Goal: Task Accomplishment & Management: Use online tool/utility

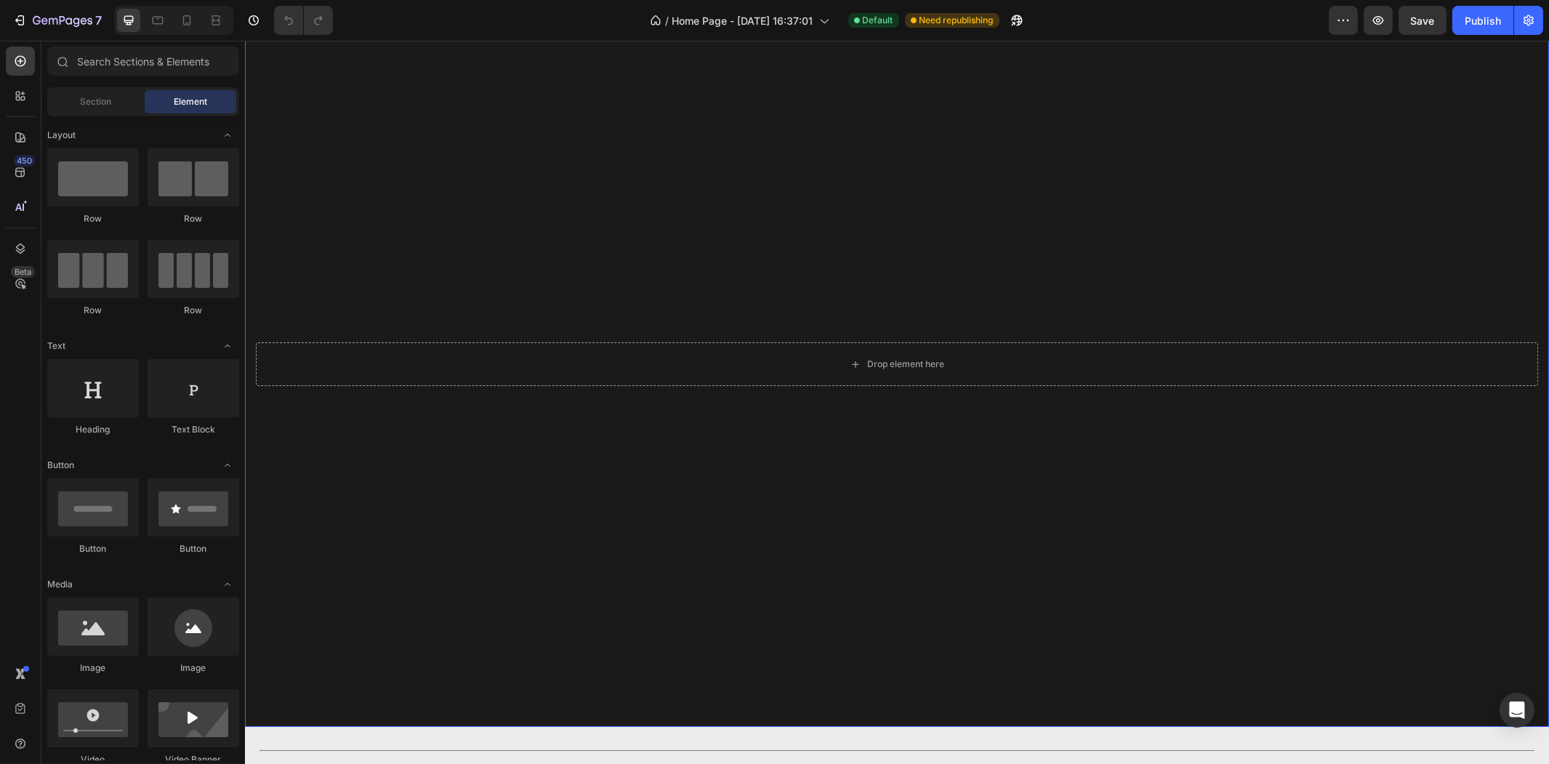
scroll to position [81, 0]
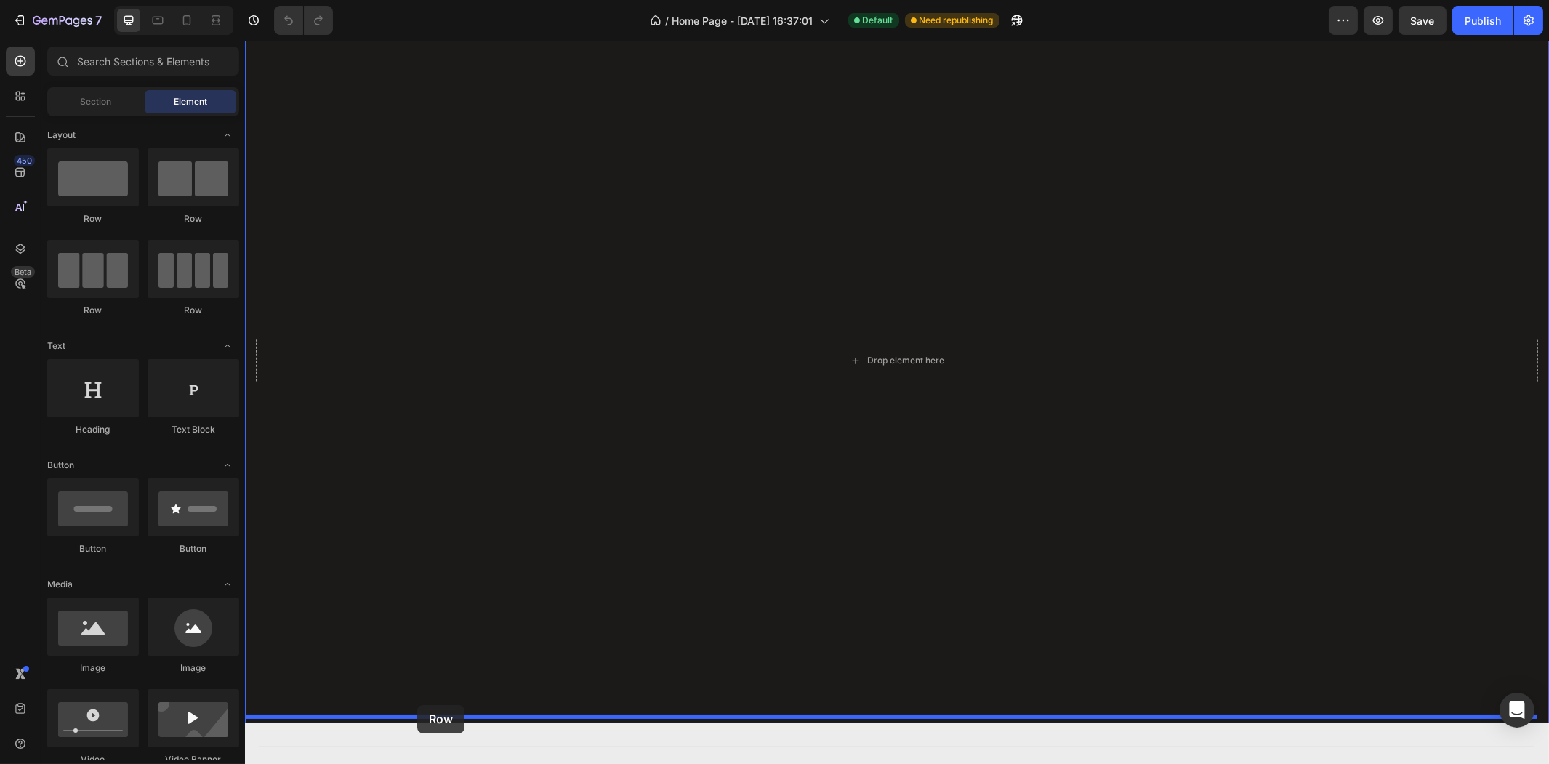
drag, startPoint x: 330, startPoint y: 230, endPoint x: 415, endPoint y: 708, distance: 485.0
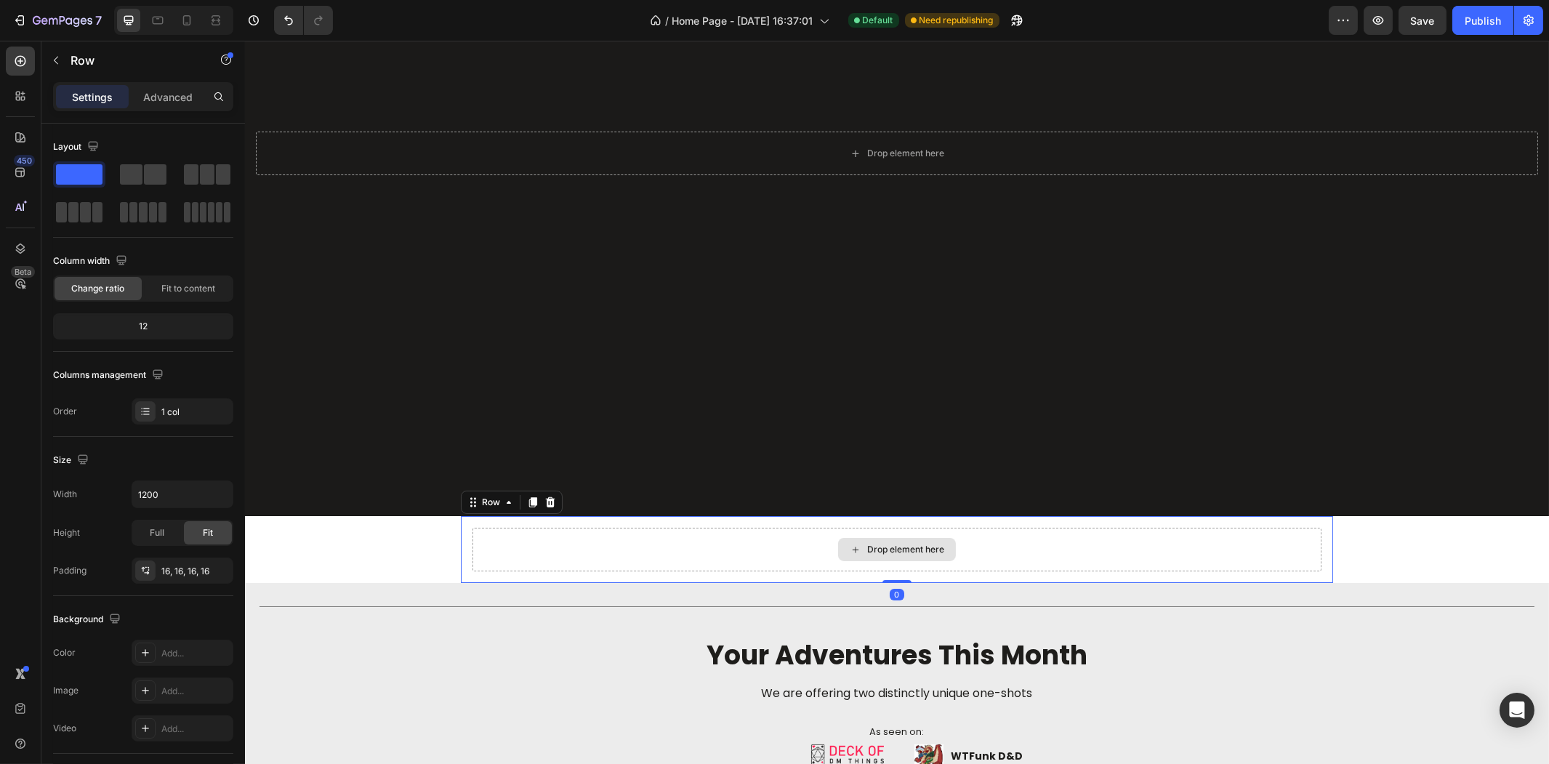
scroll to position [323, 0]
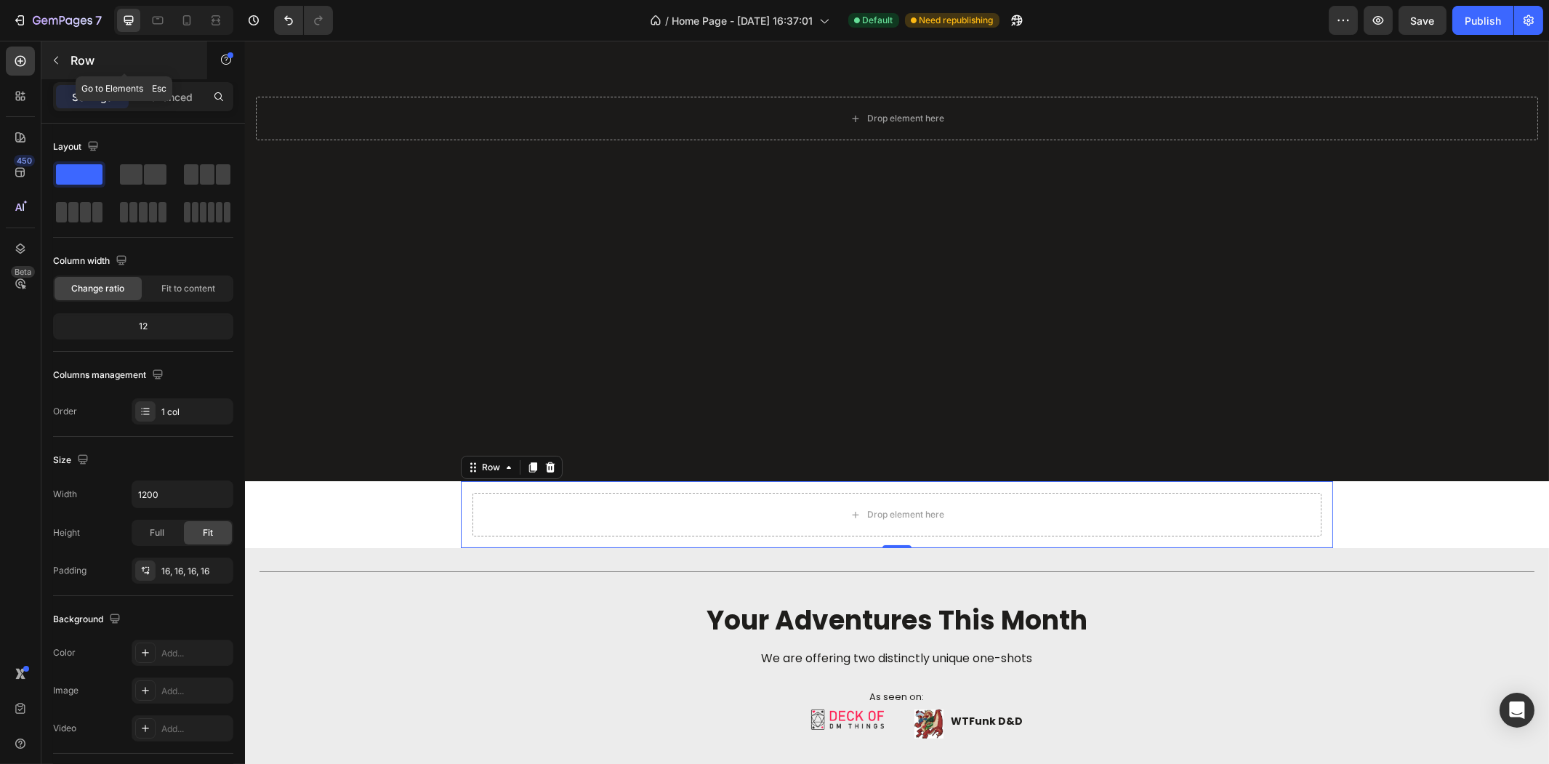
click at [64, 52] on button "button" at bounding box center [55, 60] width 23 height 23
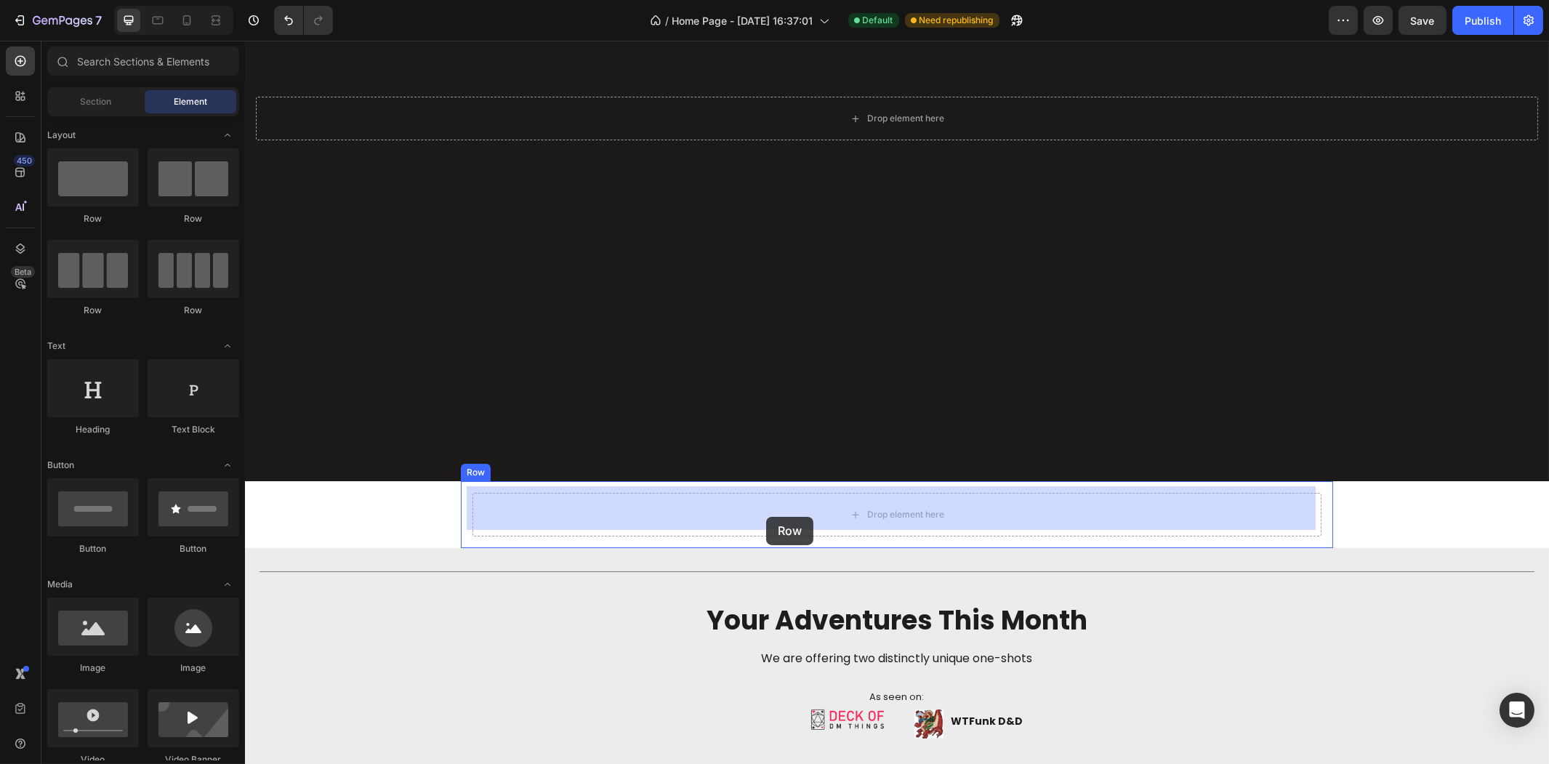
drag, startPoint x: 485, startPoint y: 250, endPoint x: 765, endPoint y: 517, distance: 387.1
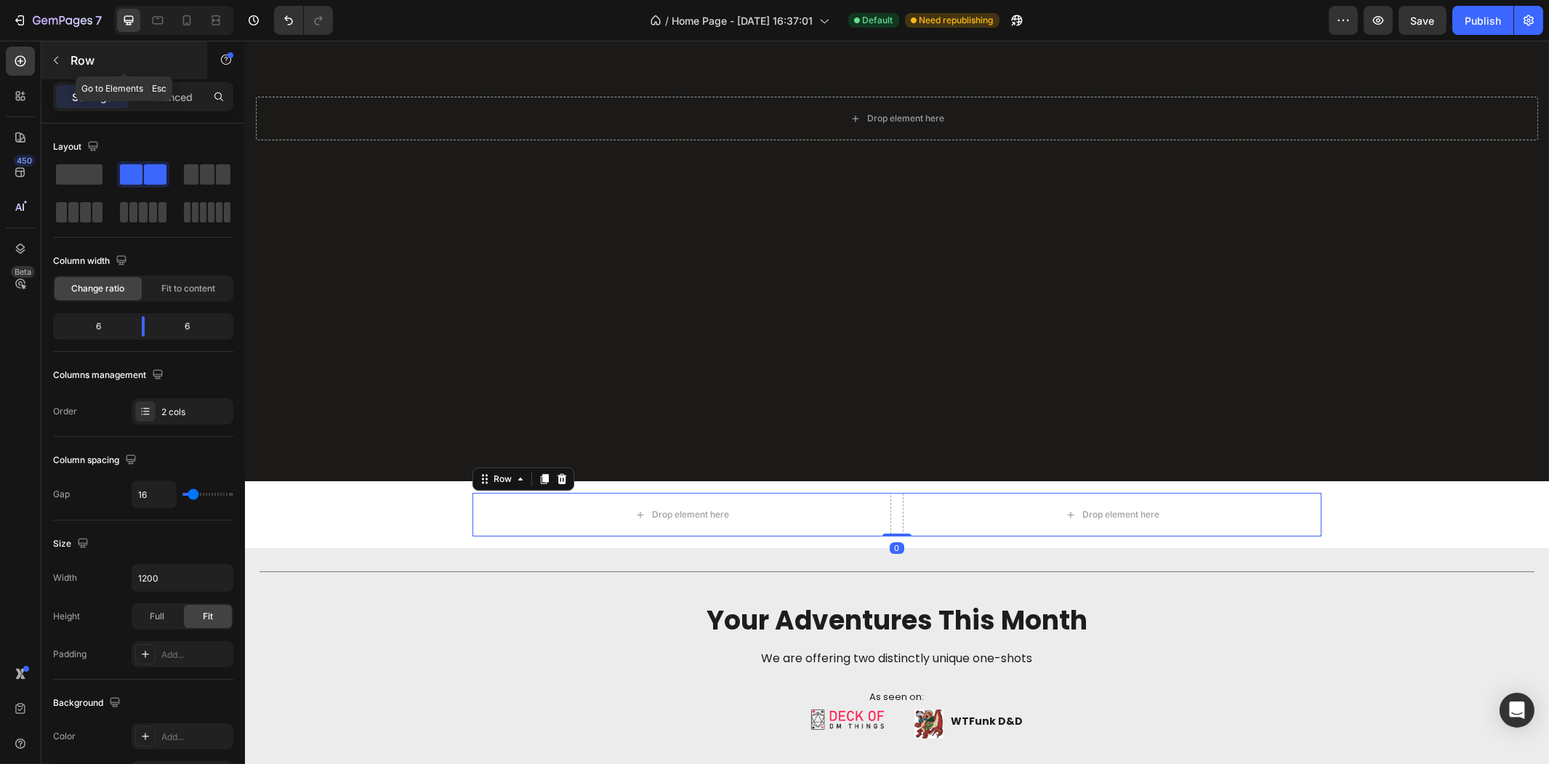
click at [60, 58] on icon "button" at bounding box center [56, 61] width 12 height 12
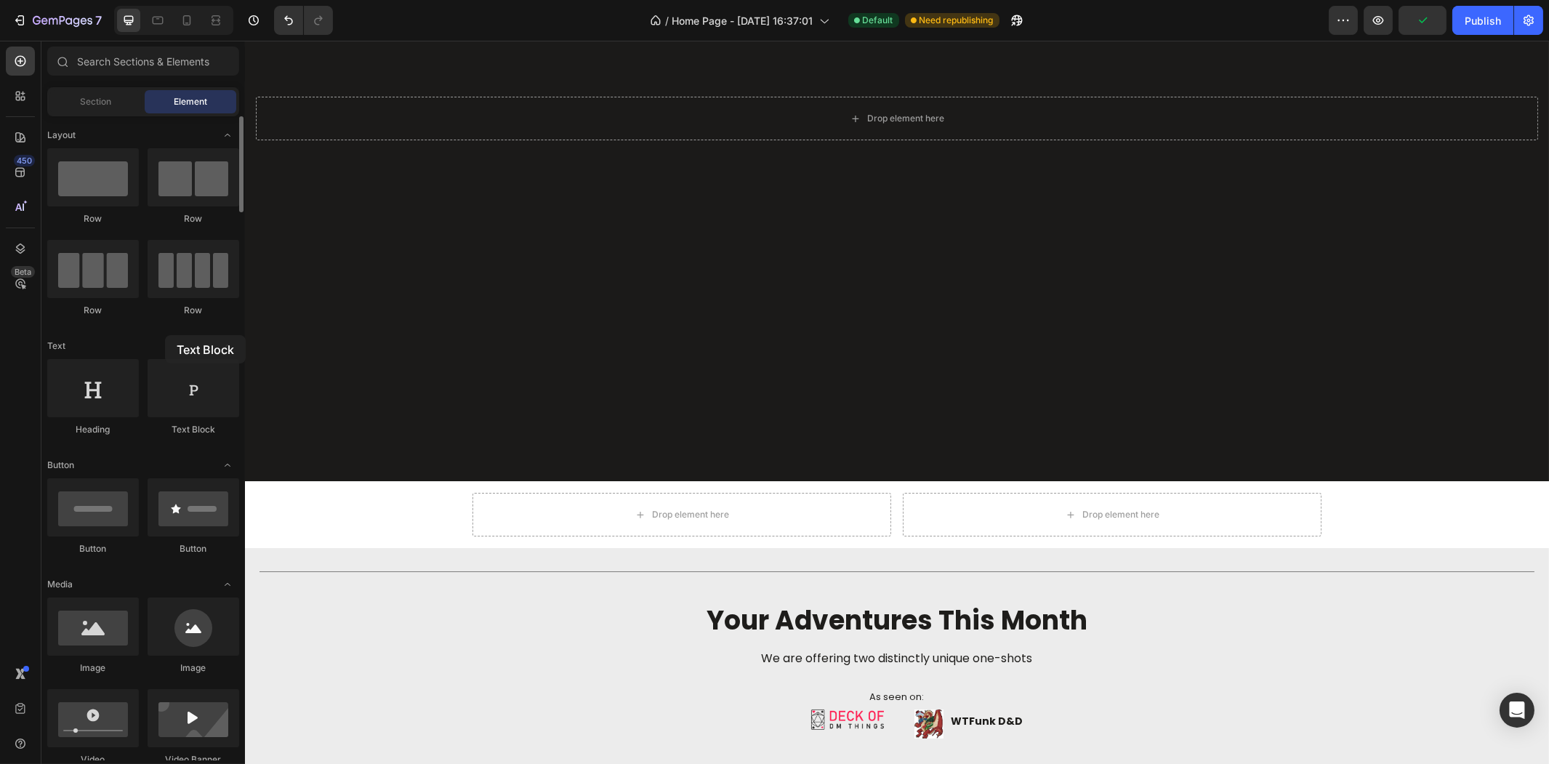
drag, startPoint x: 164, startPoint y: 395, endPoint x: 165, endPoint y: 334, distance: 60.3
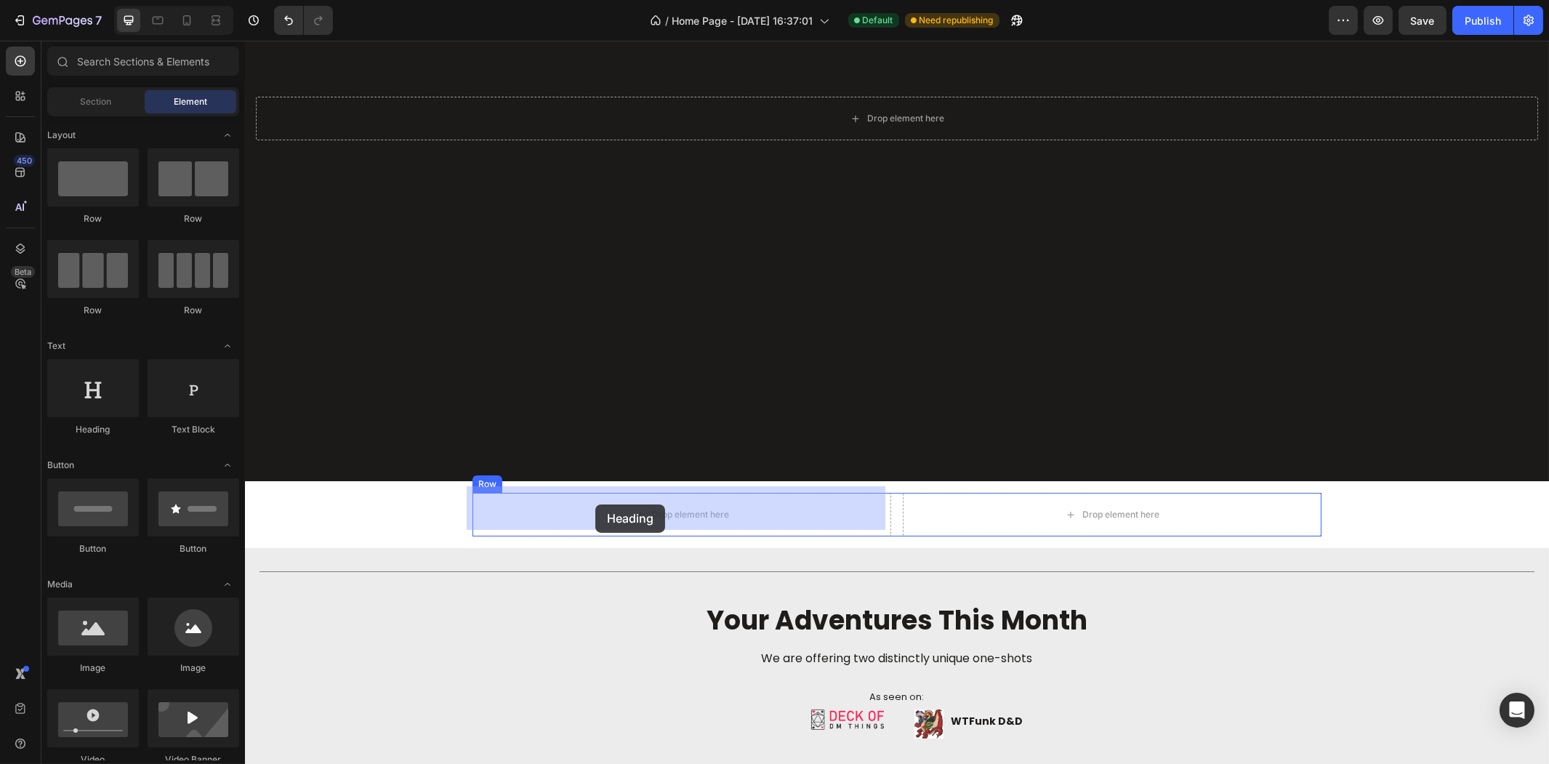
drag, startPoint x: 343, startPoint y: 422, endPoint x: 592, endPoint y: 504, distance: 261.5
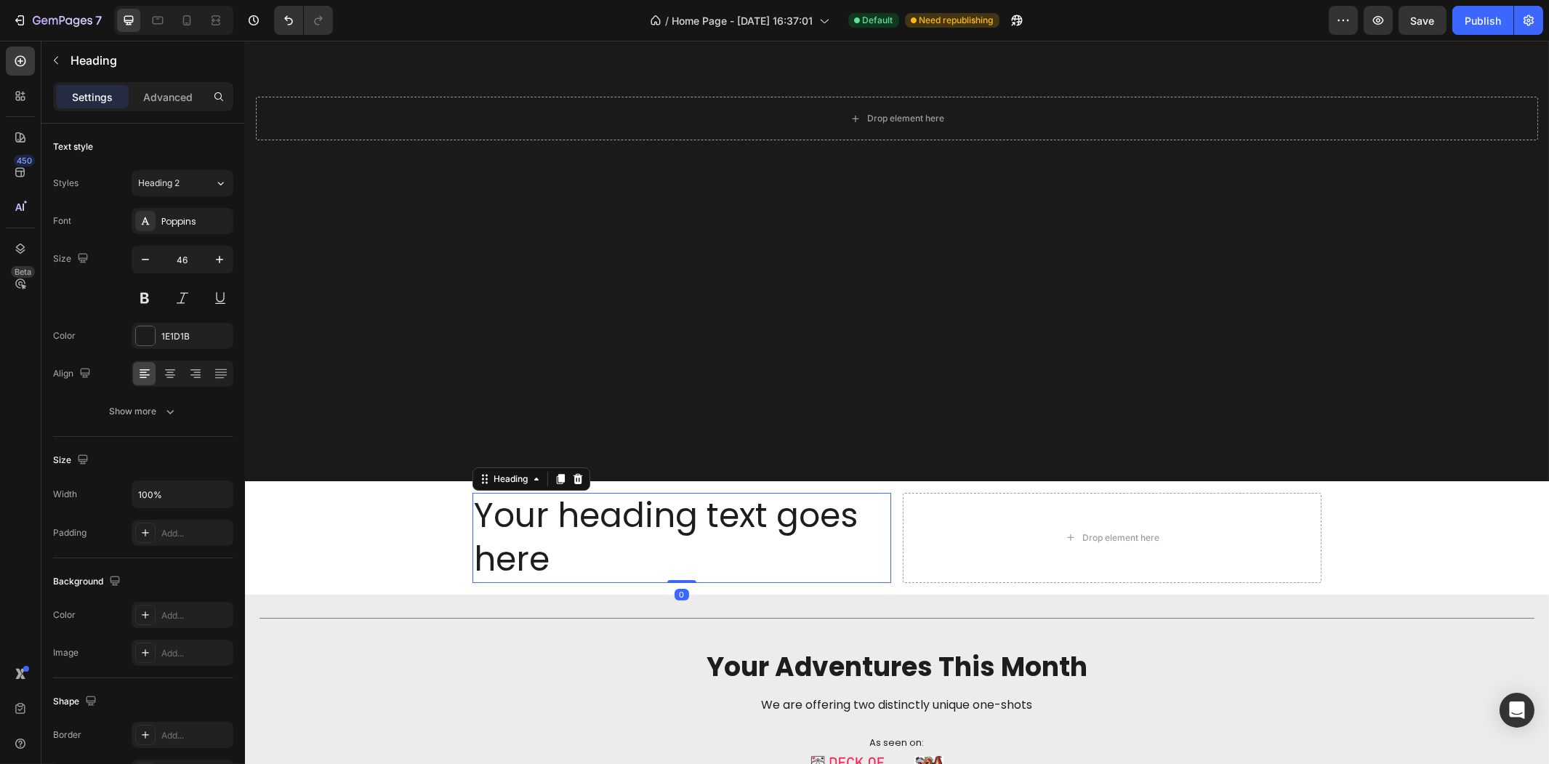
click at [786, 504] on h2 "Your heading text goes here" at bounding box center [681, 538] width 419 height 90
click at [786, 504] on p "Your heading text goes here" at bounding box center [681, 537] width 416 height 87
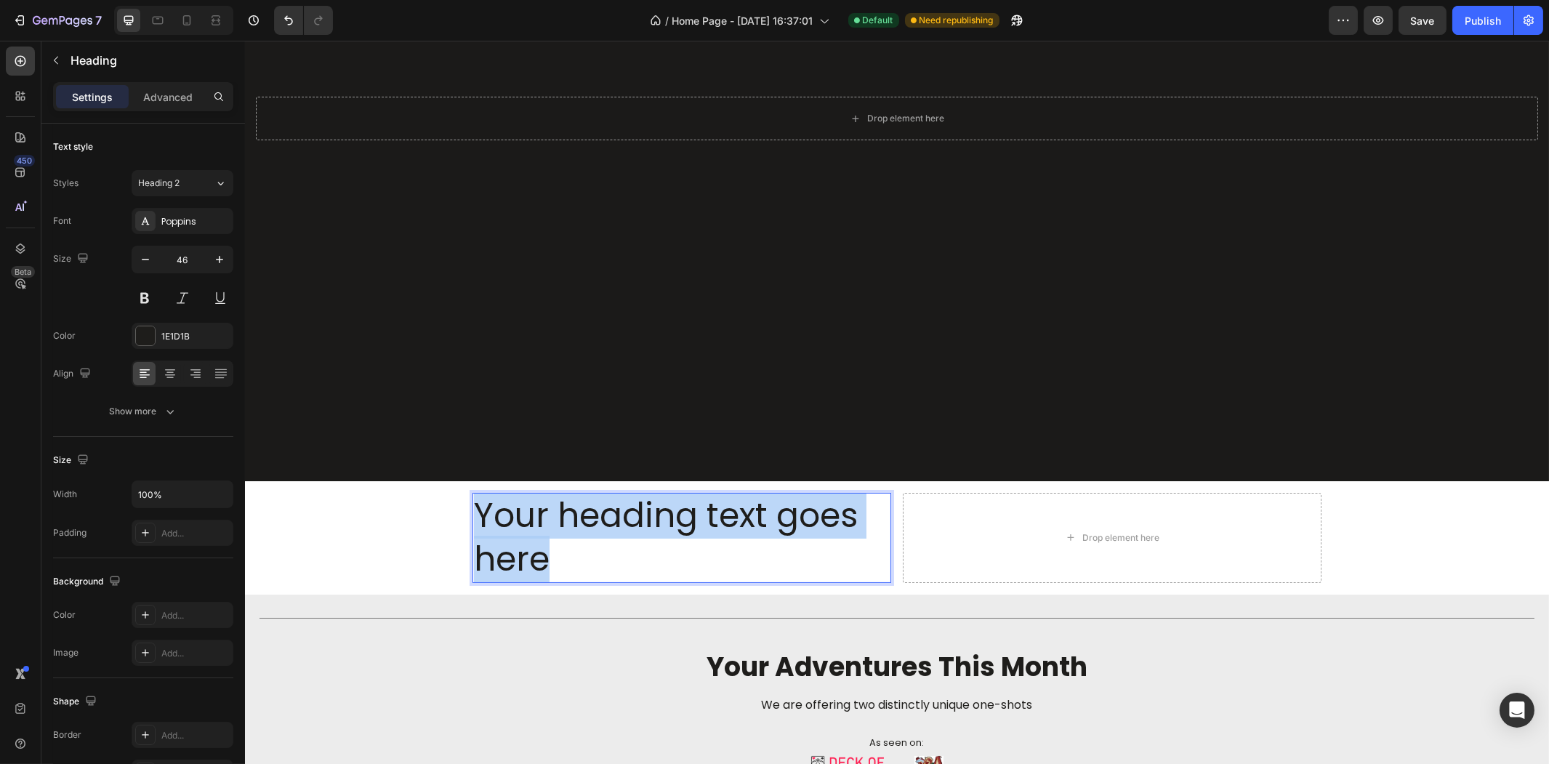
click at [786, 504] on p "Your heading text goes here" at bounding box center [681, 537] width 416 height 87
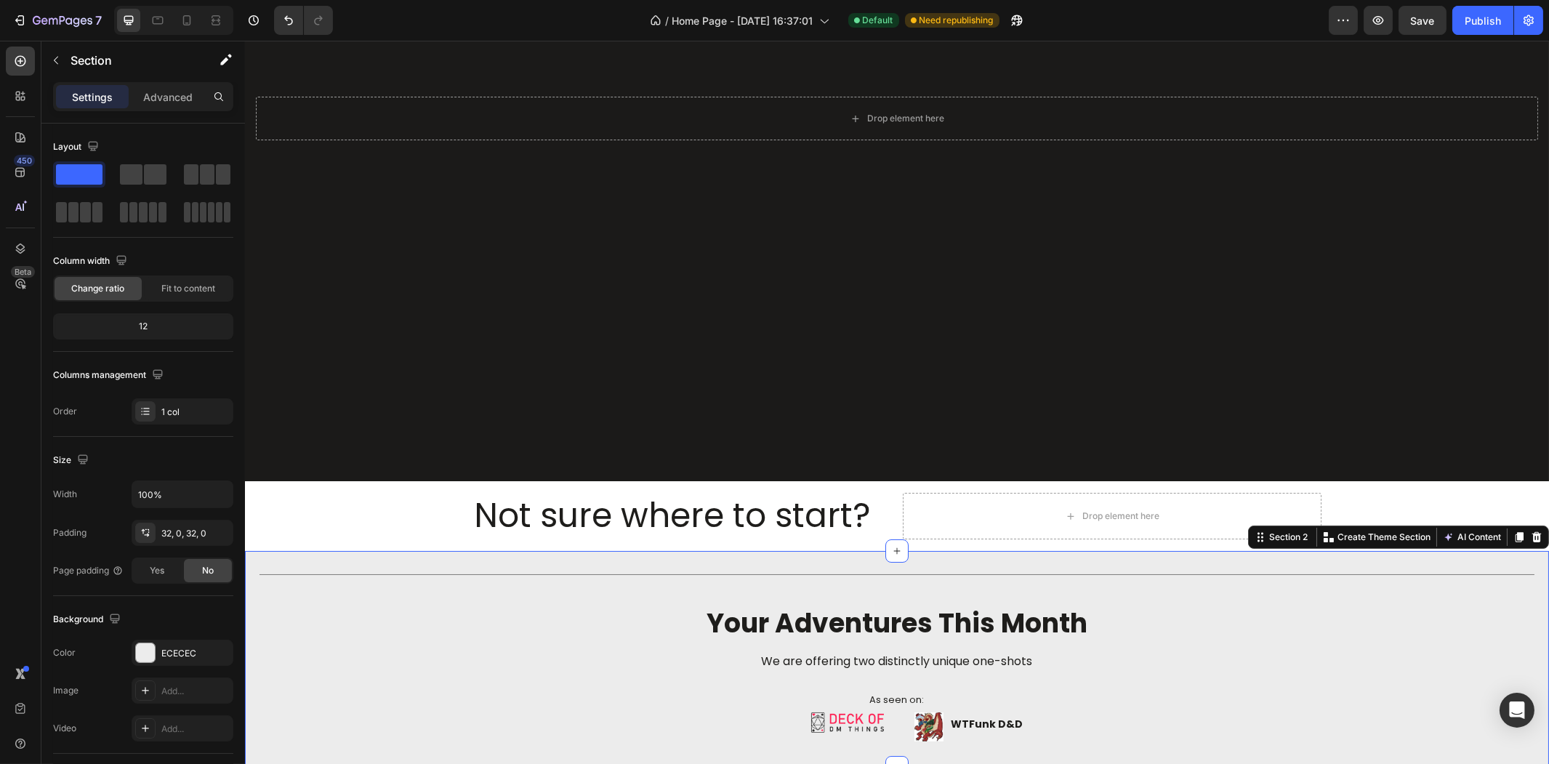
click at [384, 553] on div "Title Line your adventures this month Heading We are offering two distinctly un…" at bounding box center [896, 659] width 1304 height 217
click at [993, 504] on div "Drop element here" at bounding box center [1111, 516] width 419 height 47
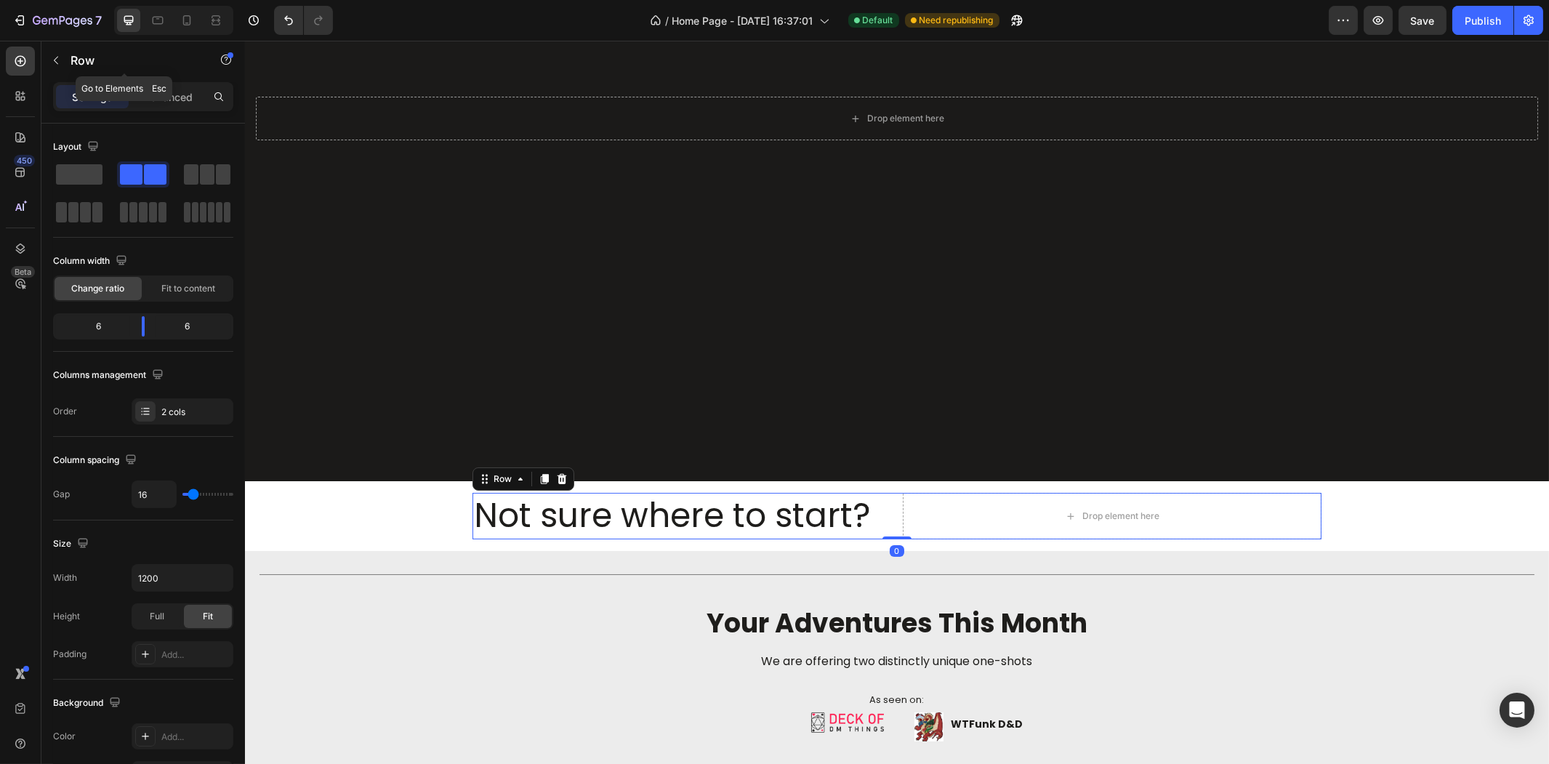
click at [65, 54] on button "button" at bounding box center [55, 60] width 23 height 23
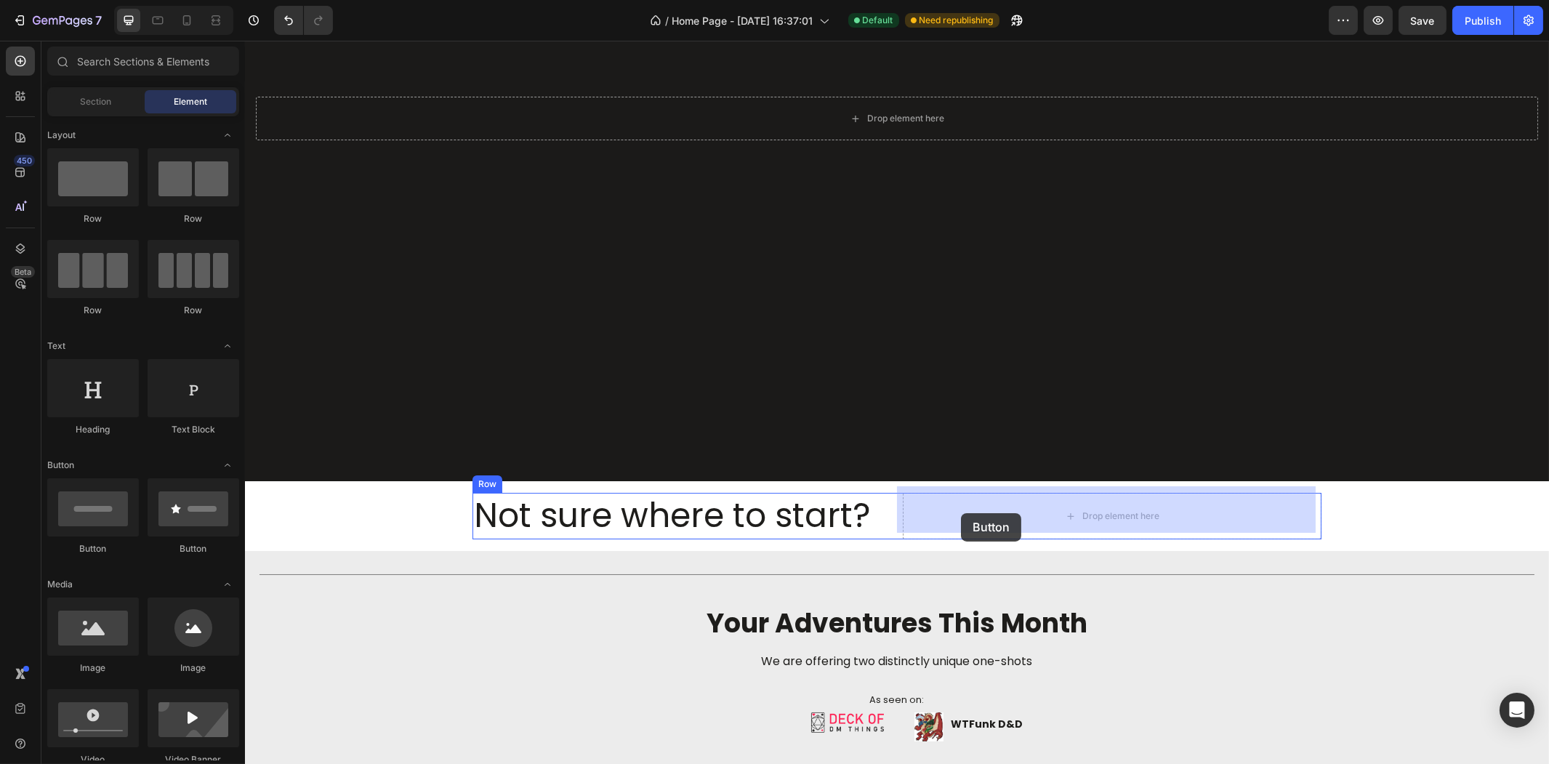
drag, startPoint x: 354, startPoint y: 537, endPoint x: 956, endPoint y: 515, distance: 602.9
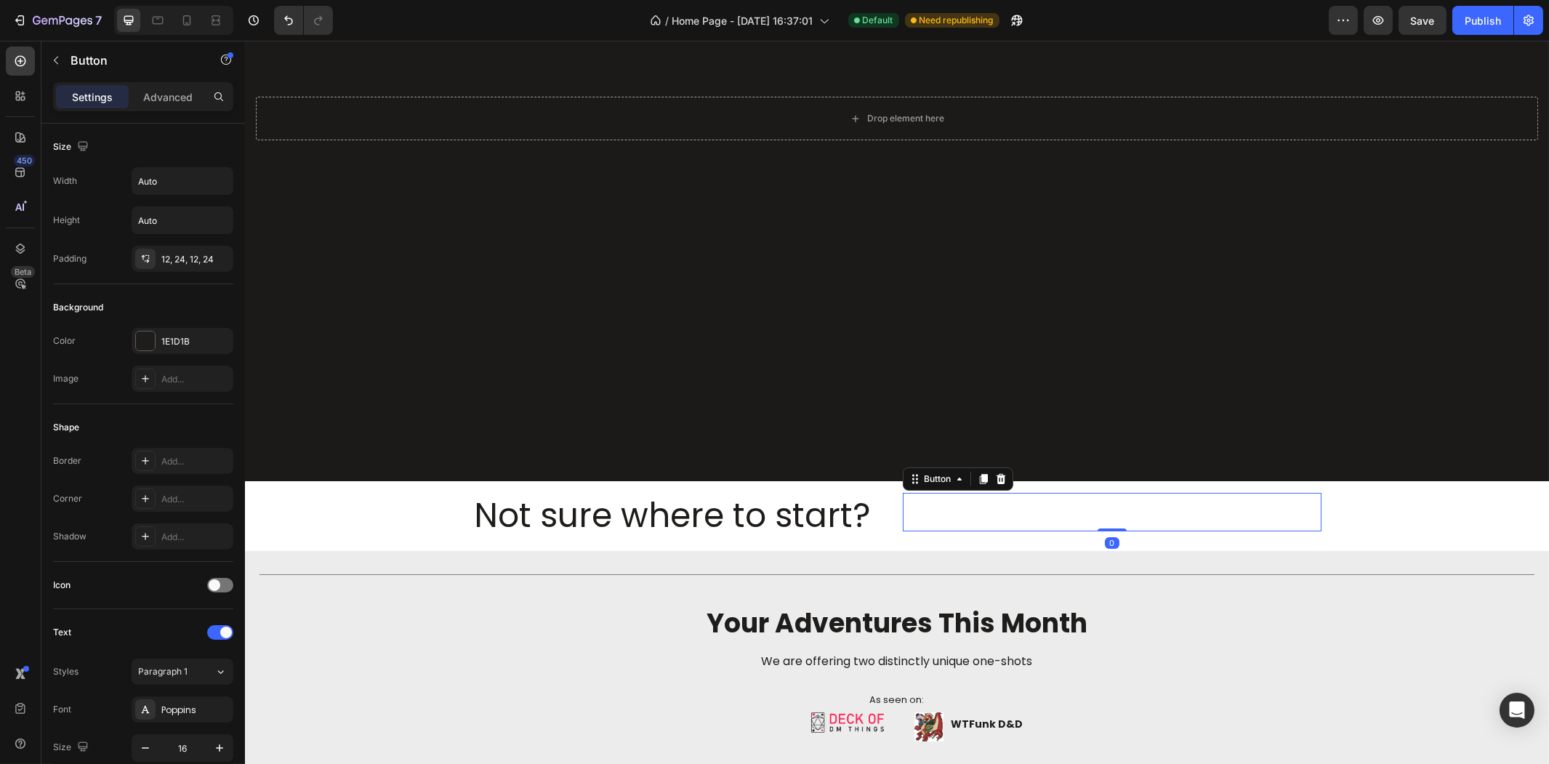
click at [955, 509] on button "Button" at bounding box center [938, 512] width 73 height 39
click at [1057, 511] on div "Button Button 0" at bounding box center [1111, 512] width 419 height 39
click at [919, 504] on p "Button" at bounding box center [938, 511] width 39 height 21
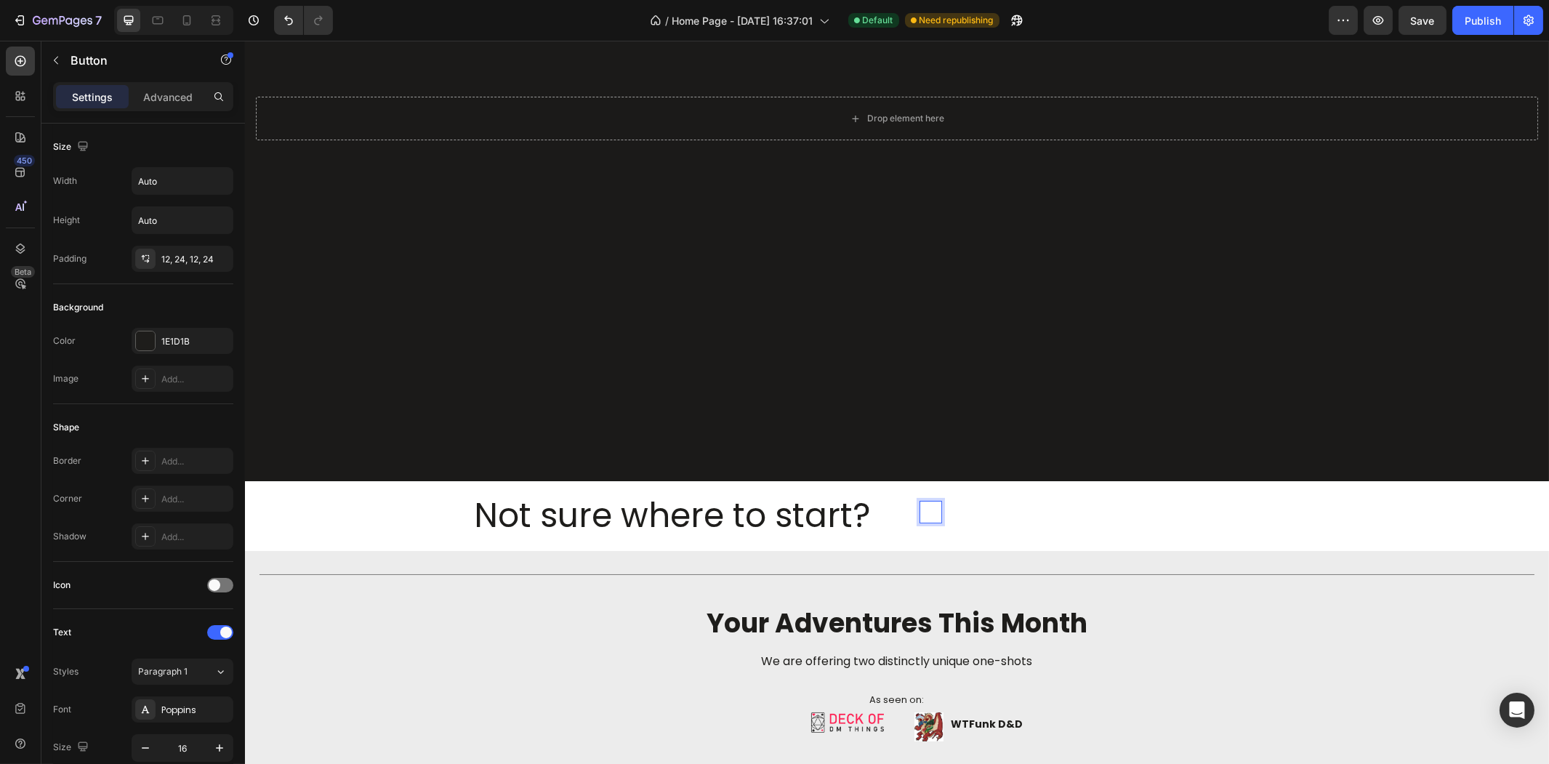
click at [902, 493] on button "Tak" at bounding box center [930, 512] width 56 height 39
click at [902, 493] on button "Take The" at bounding box center [946, 512] width 88 height 39
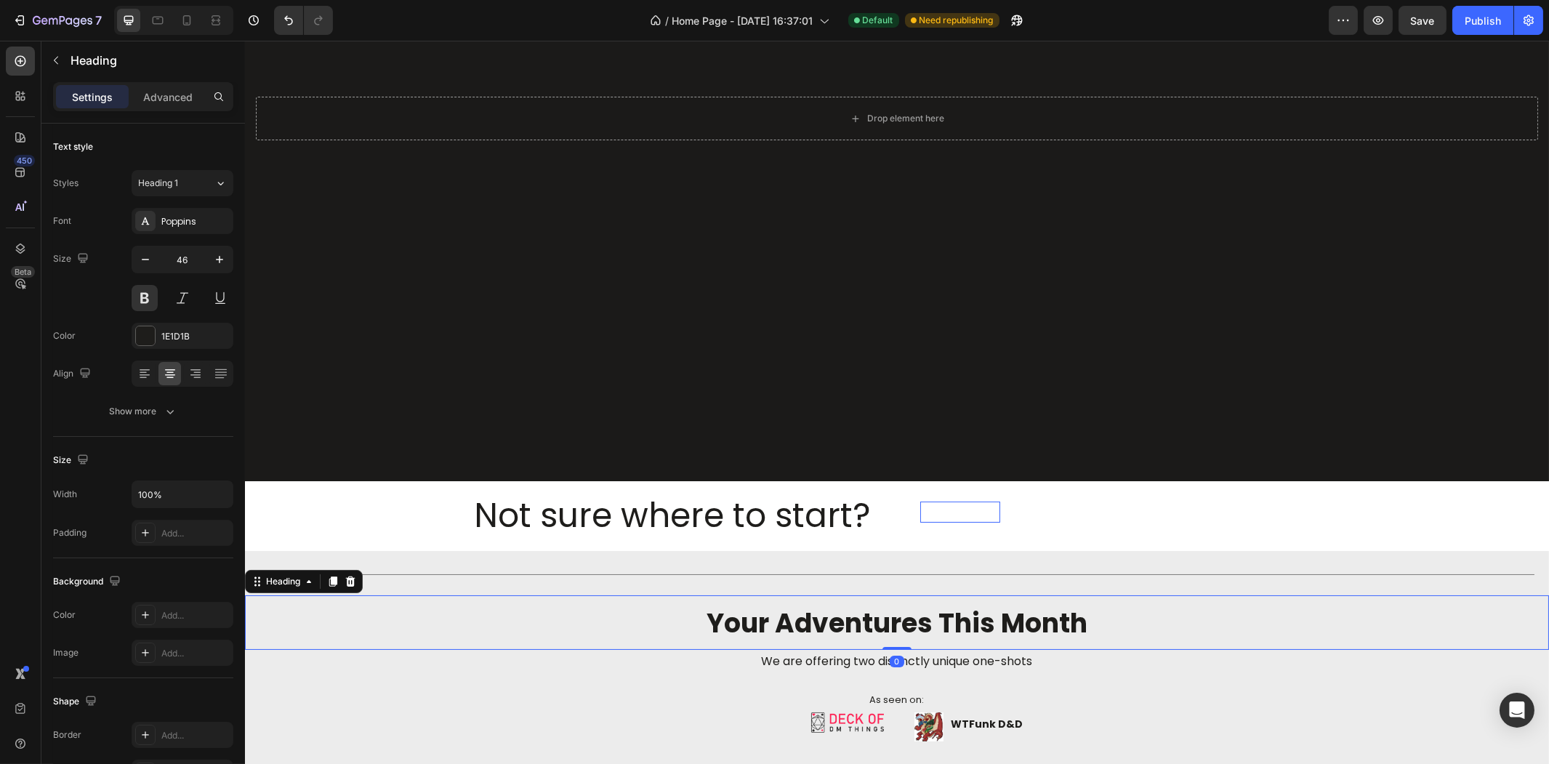
click at [621, 605] on h2 "your adventures this month" at bounding box center [896, 622] width 1304 height 49
click at [594, 422] on div "Overlay" at bounding box center [896, 114] width 1304 height 733
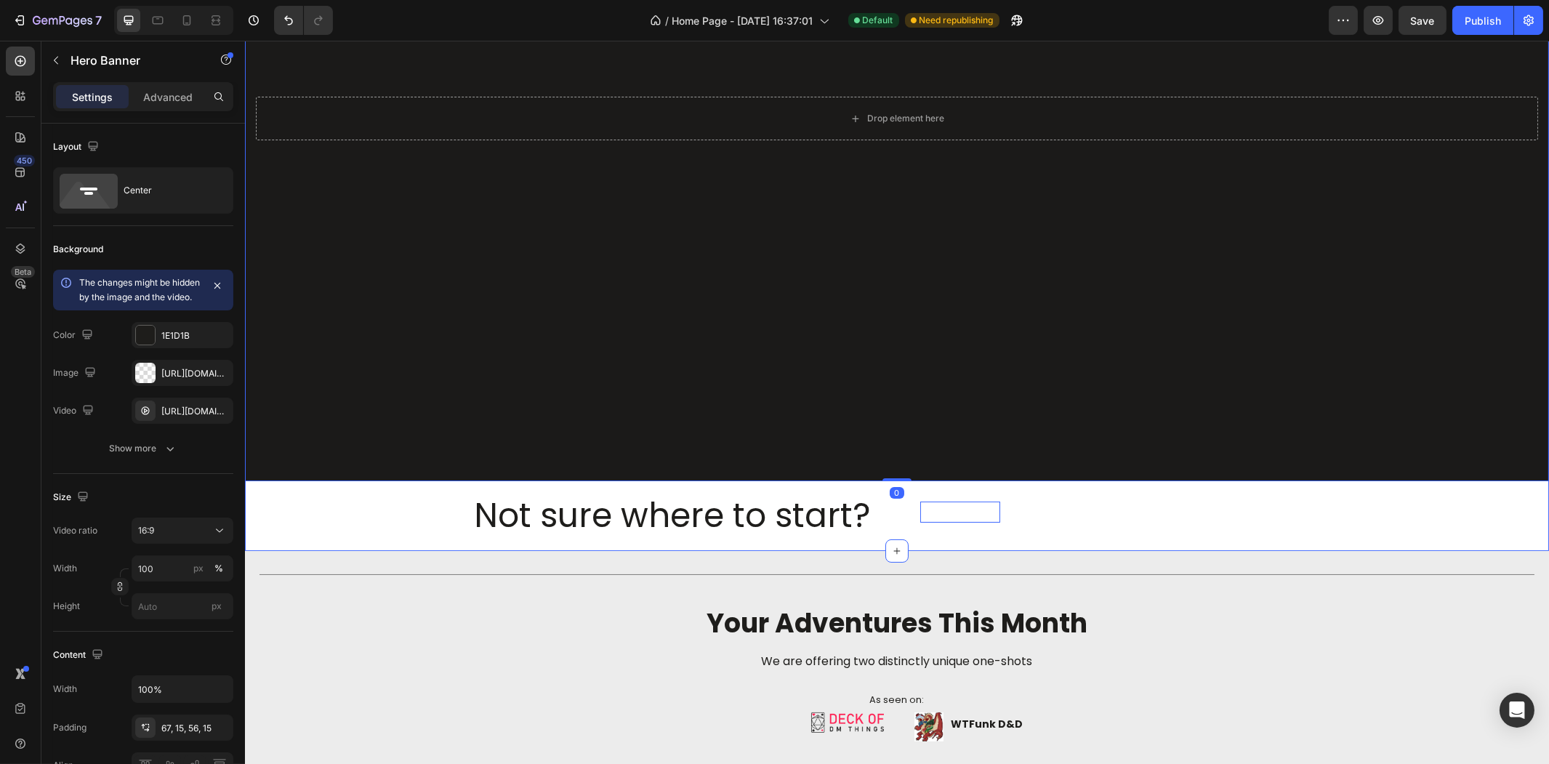
click at [425, 500] on div "Drop element here Hero Banner 0 Not sure where to start? Heading Take The Quiz …" at bounding box center [896, 149] width 1304 height 803
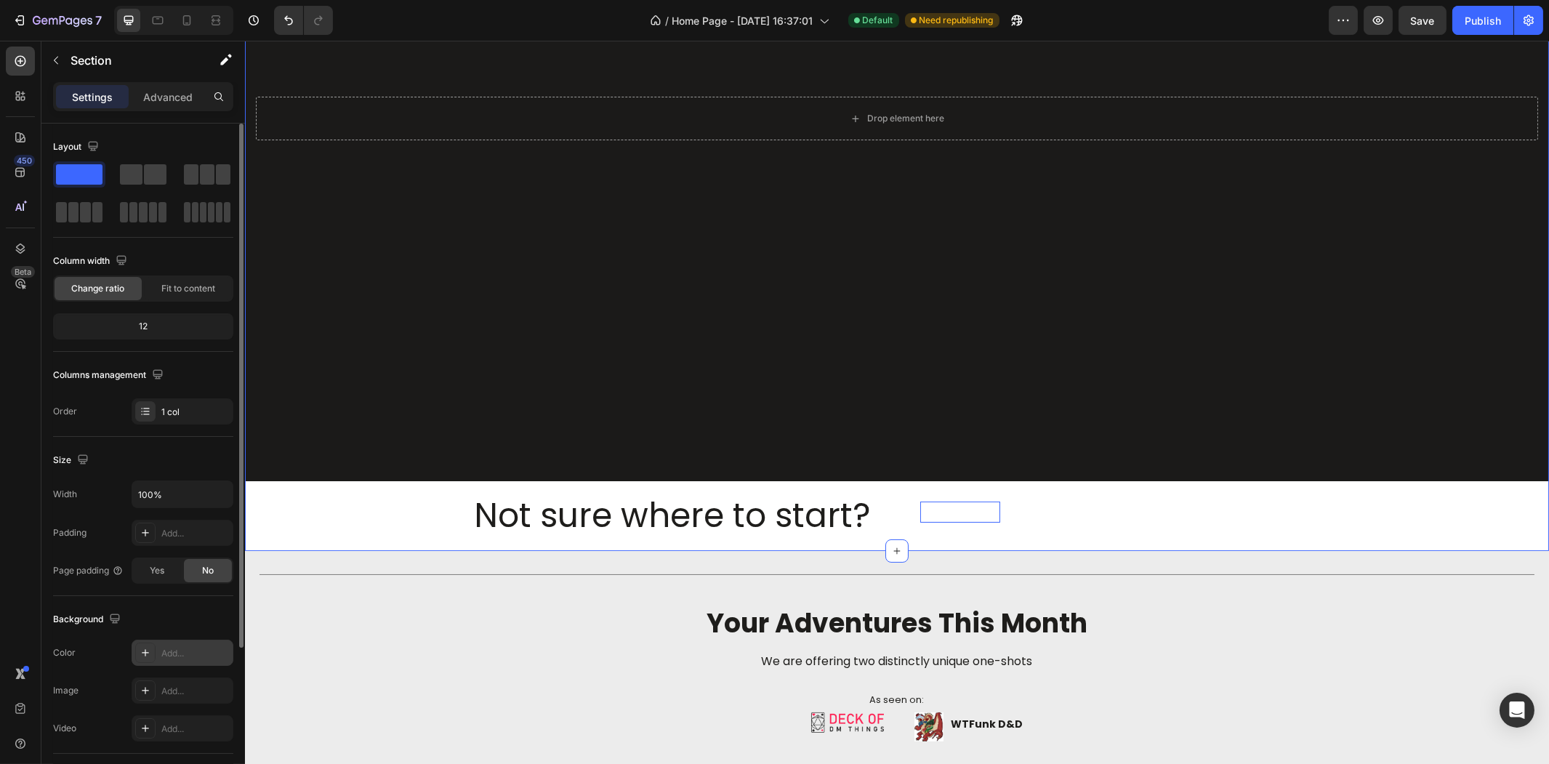
scroll to position [205, 0]
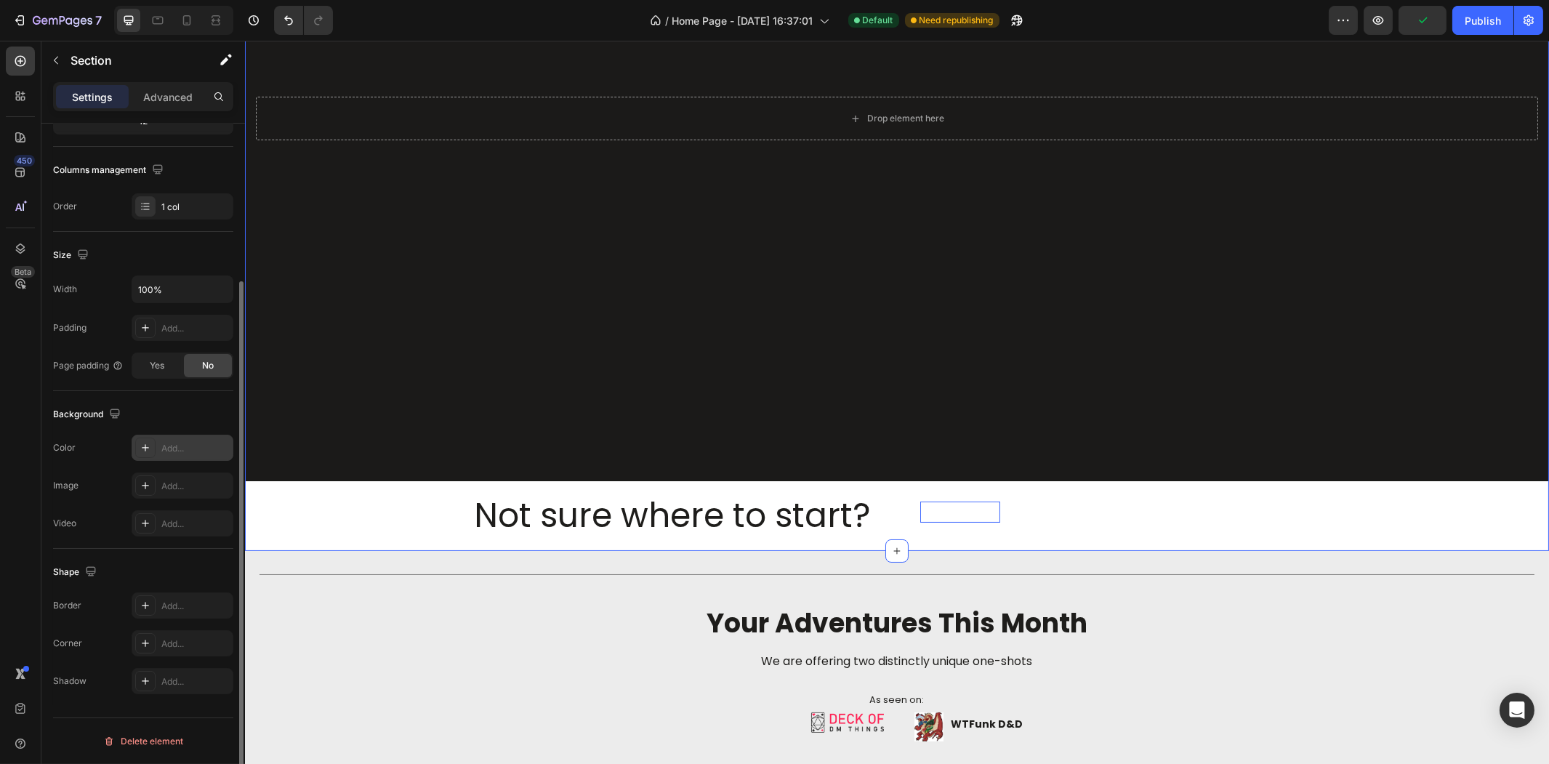
click at [149, 448] on icon at bounding box center [146, 448] width 12 height 12
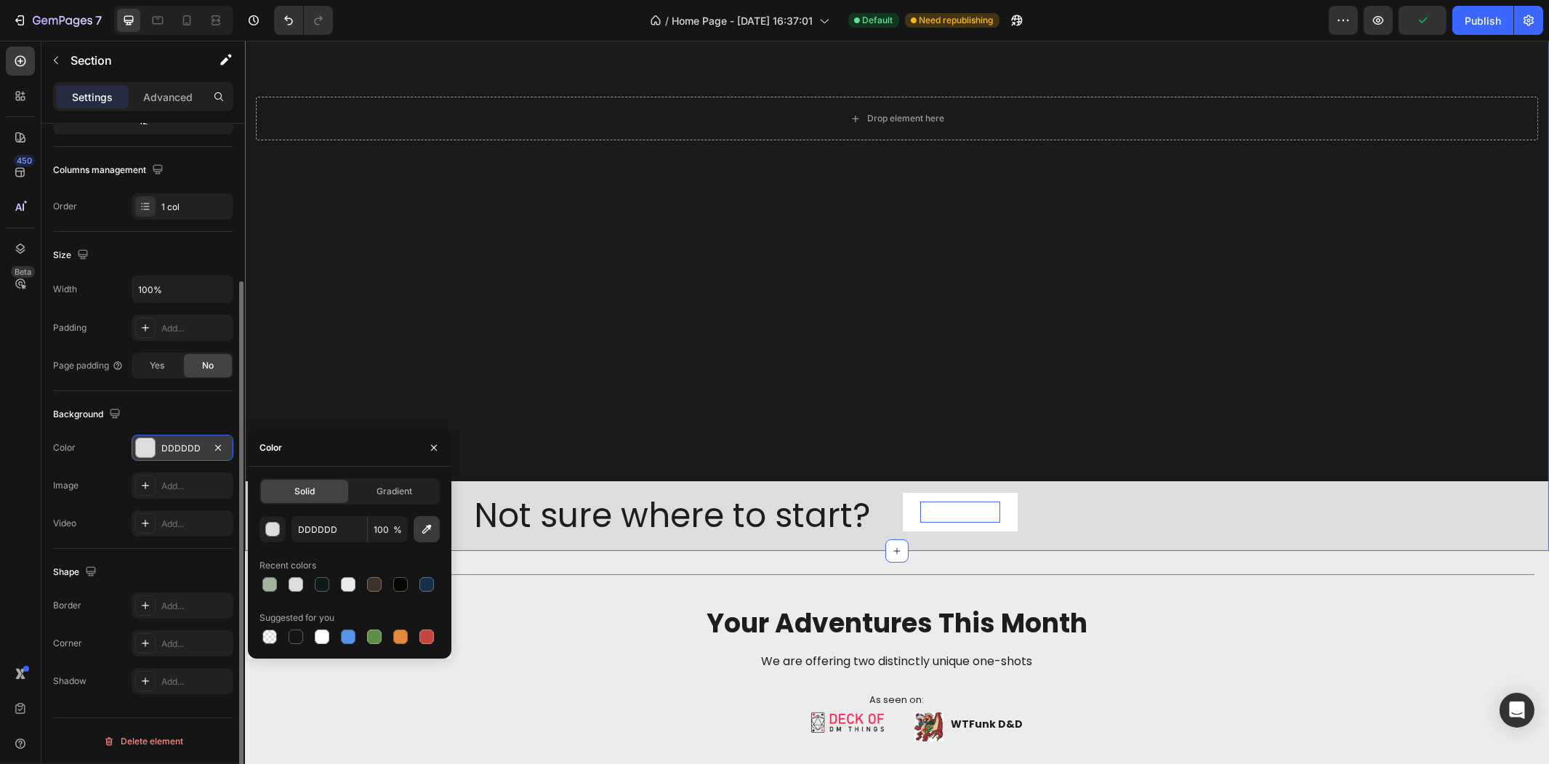
click at [418, 520] on button "button" at bounding box center [427, 529] width 26 height 26
type input "0B0B0B"
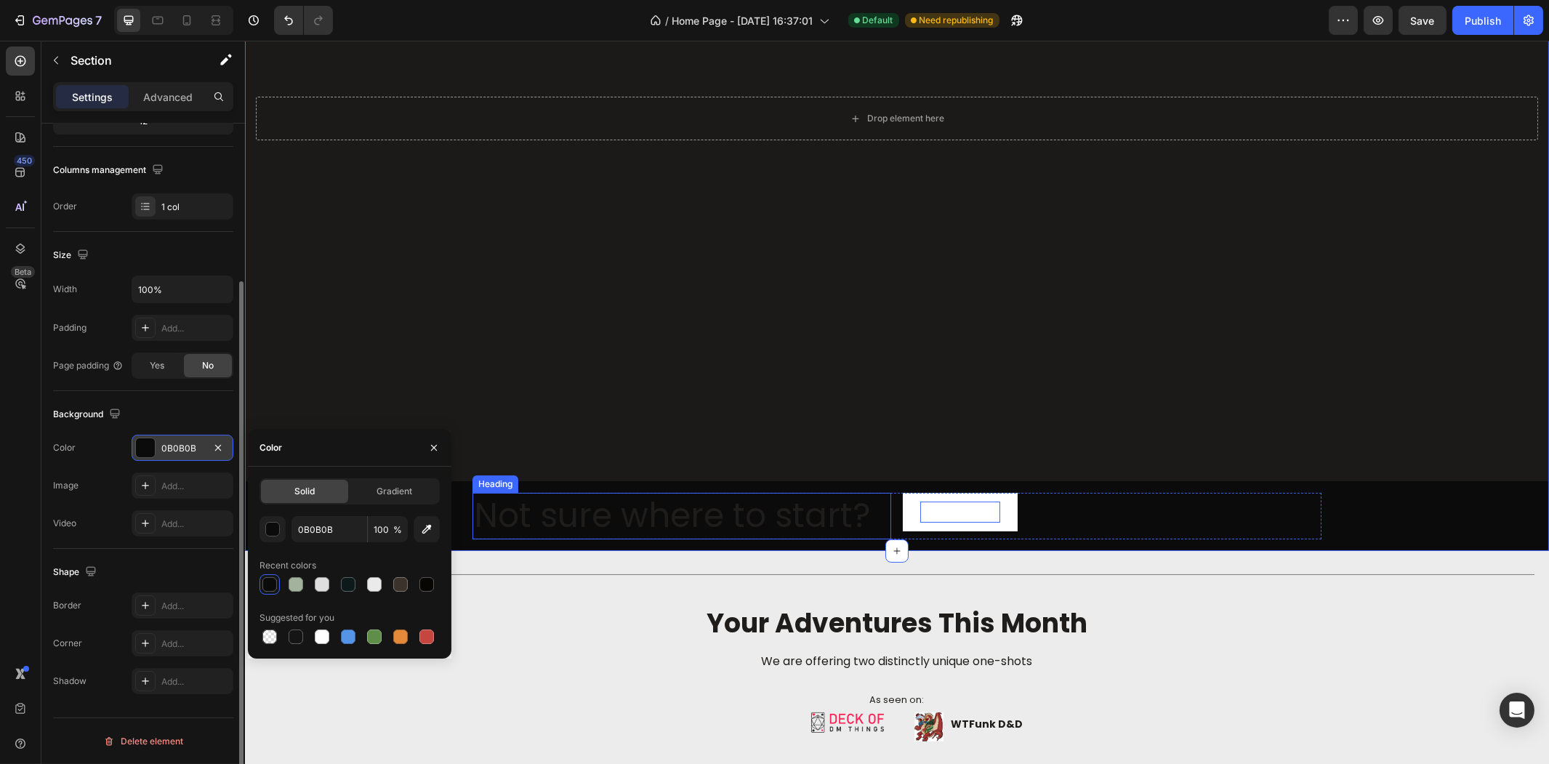
click at [686, 515] on p "Not sure where to start?" at bounding box center [681, 516] width 416 height 44
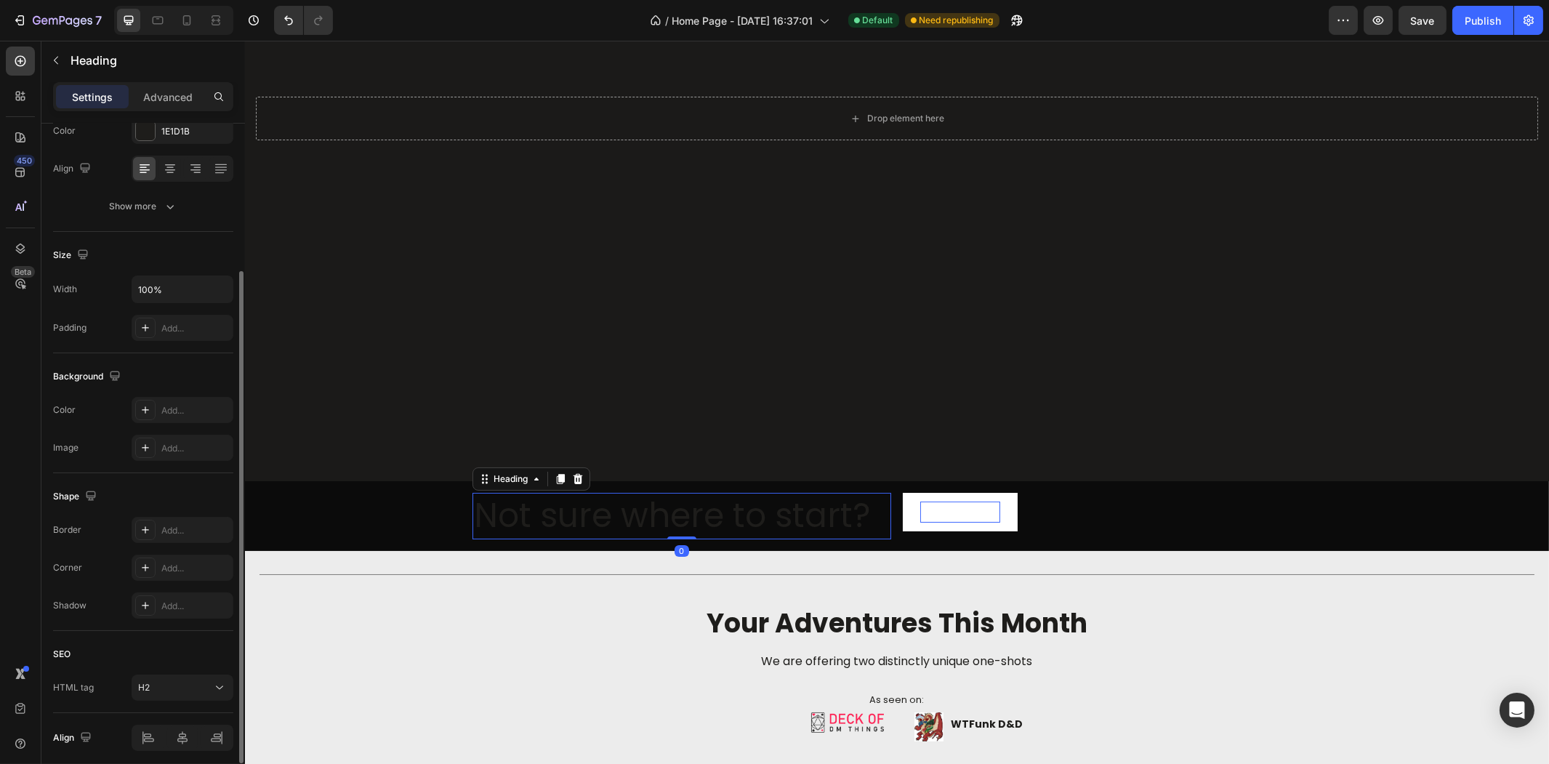
scroll to position [0, 0]
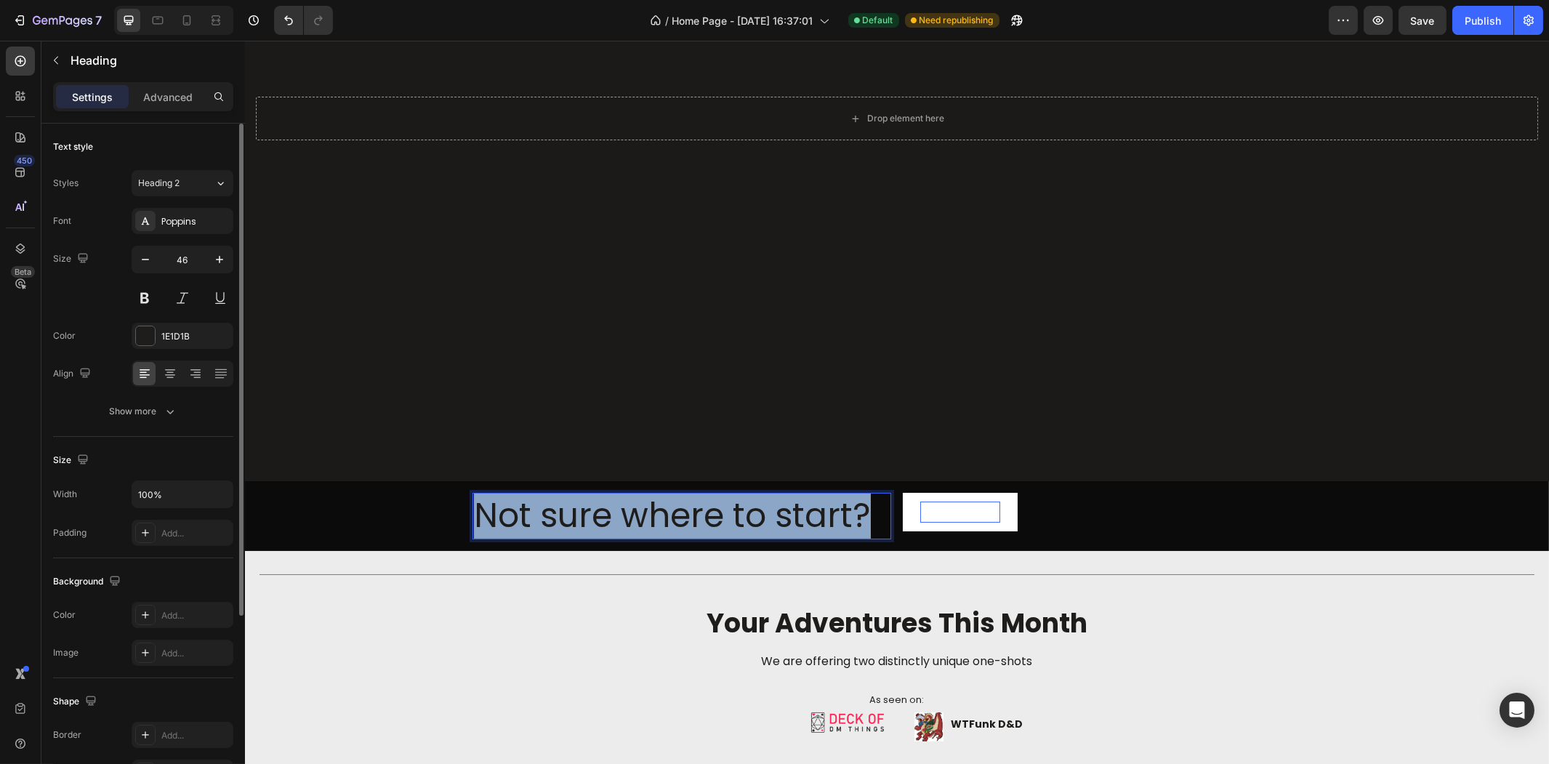
click at [686, 515] on p "Not sure where to start?" at bounding box center [681, 516] width 416 height 44
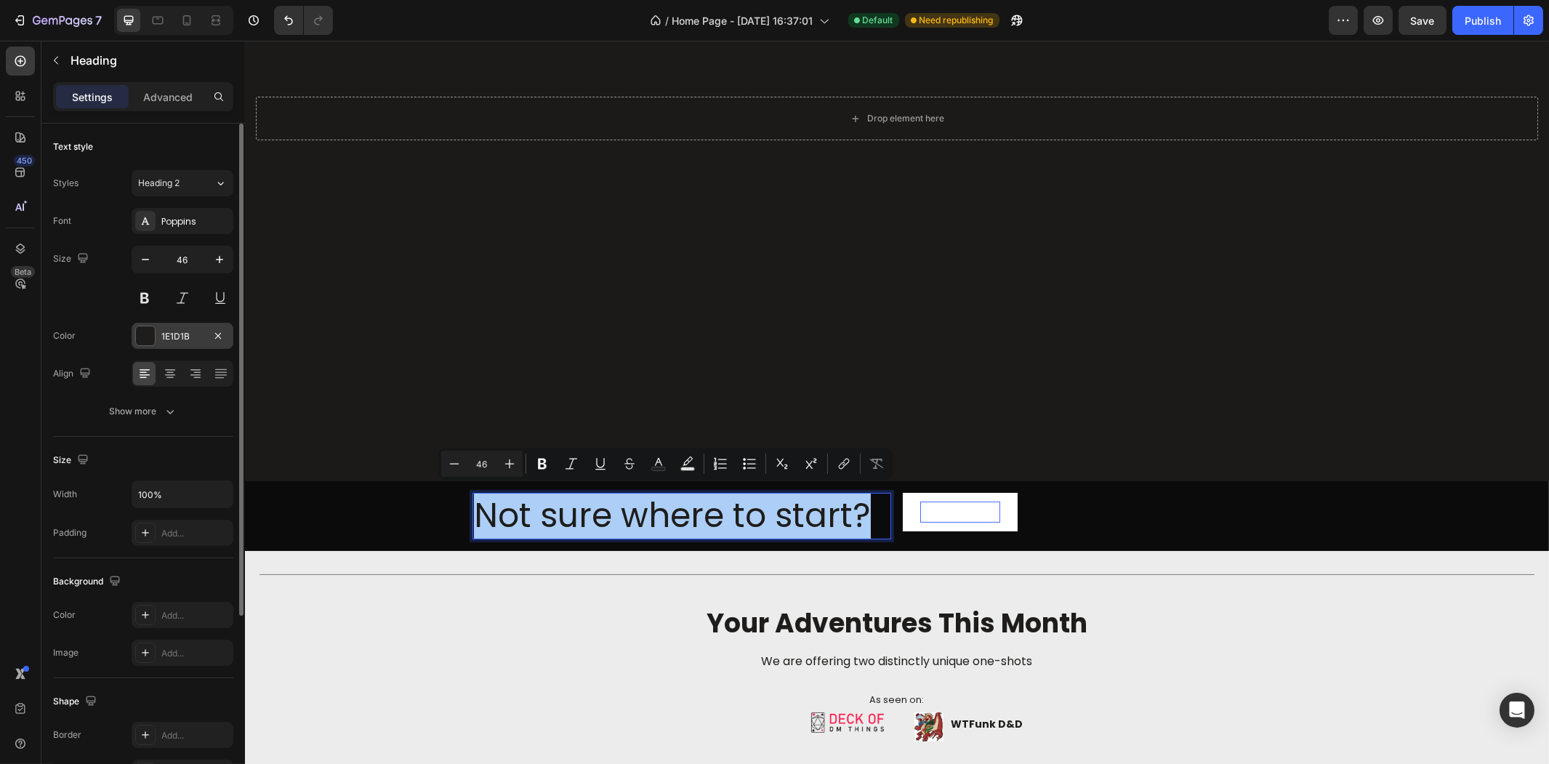
click at [149, 332] on div at bounding box center [145, 335] width 19 height 19
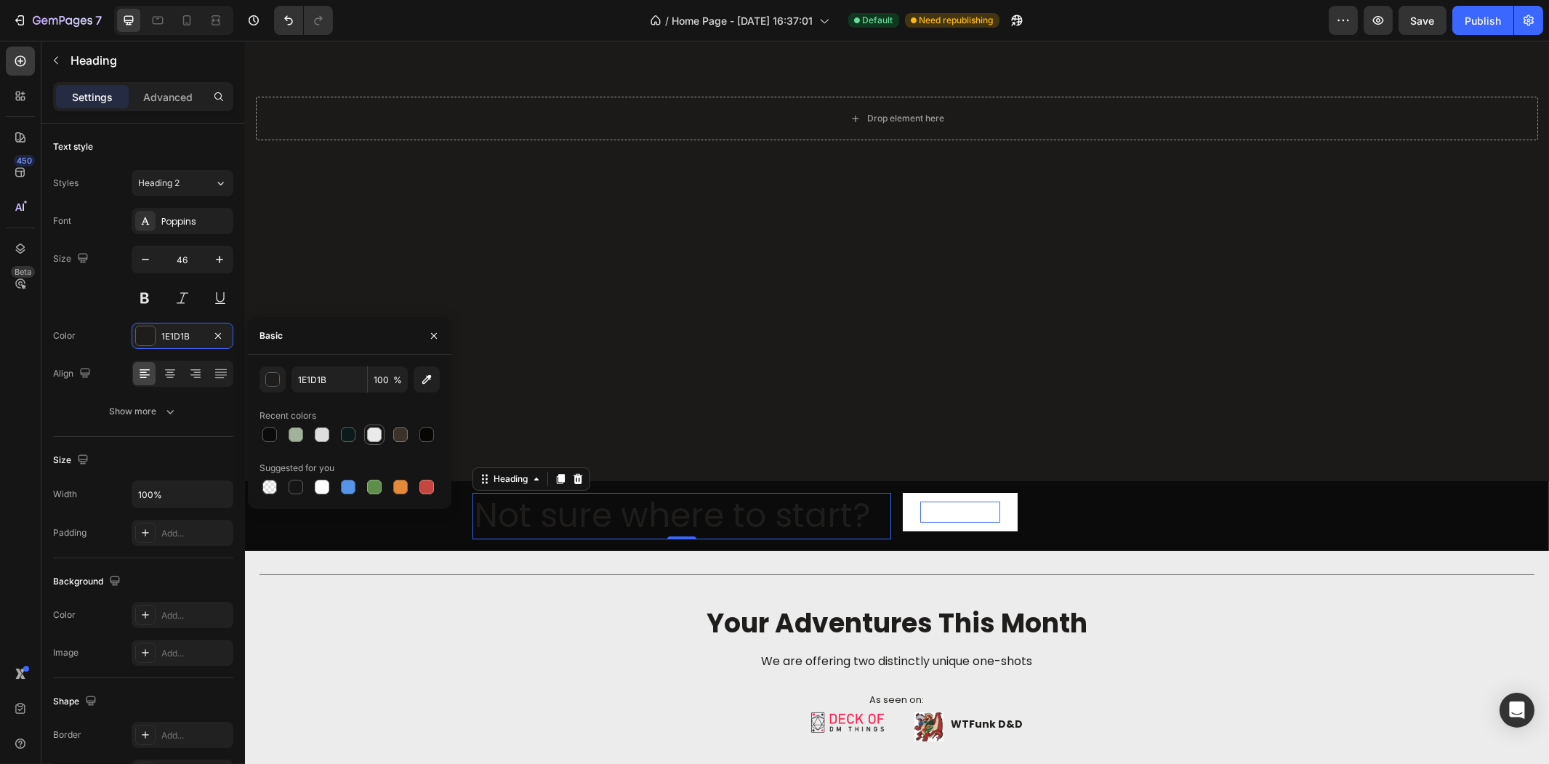
click at [371, 438] on div at bounding box center [374, 434] width 15 height 15
type input "EAEAEA"
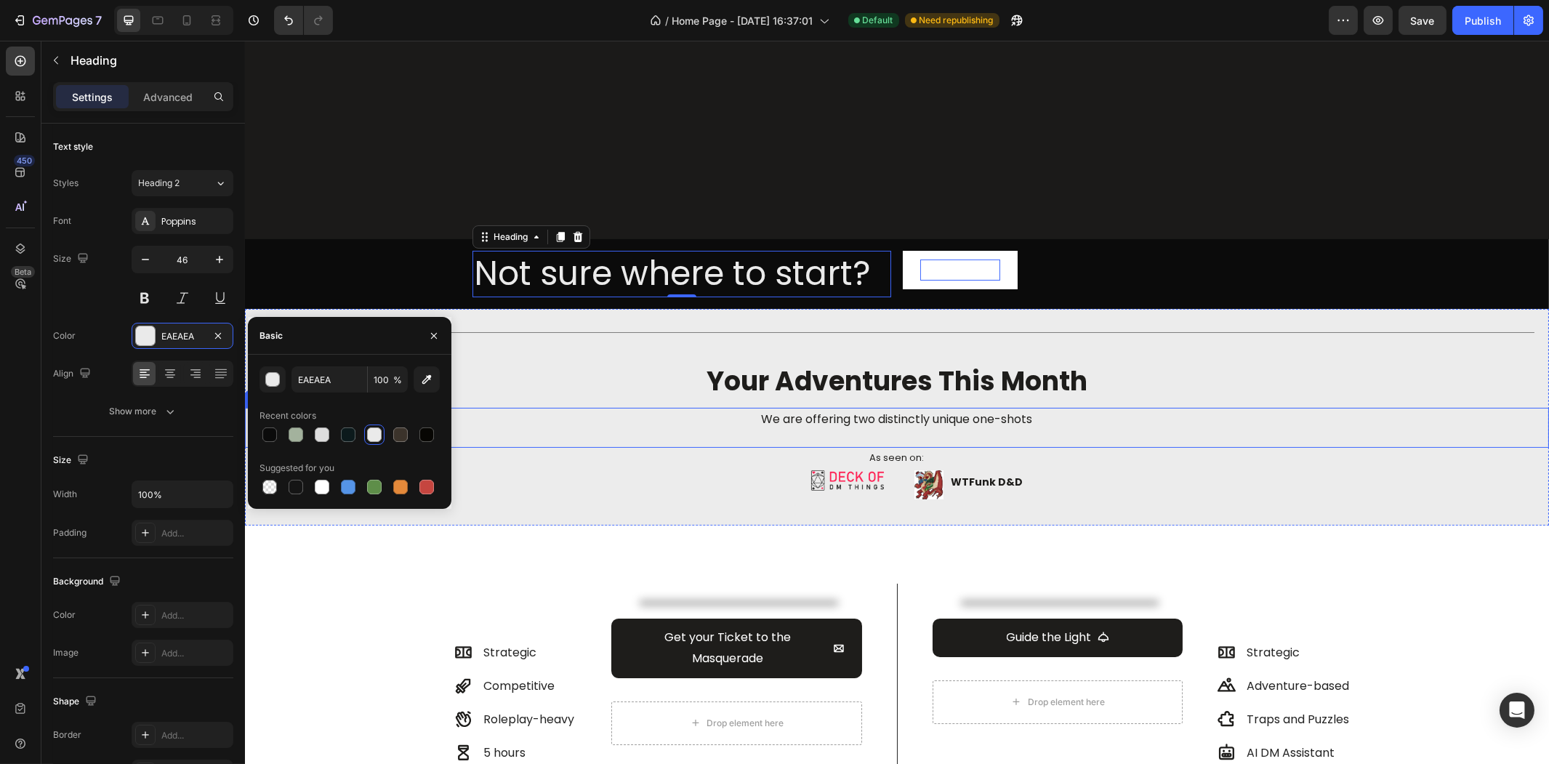
click at [789, 387] on span "your adventures this month" at bounding box center [896, 381] width 381 height 37
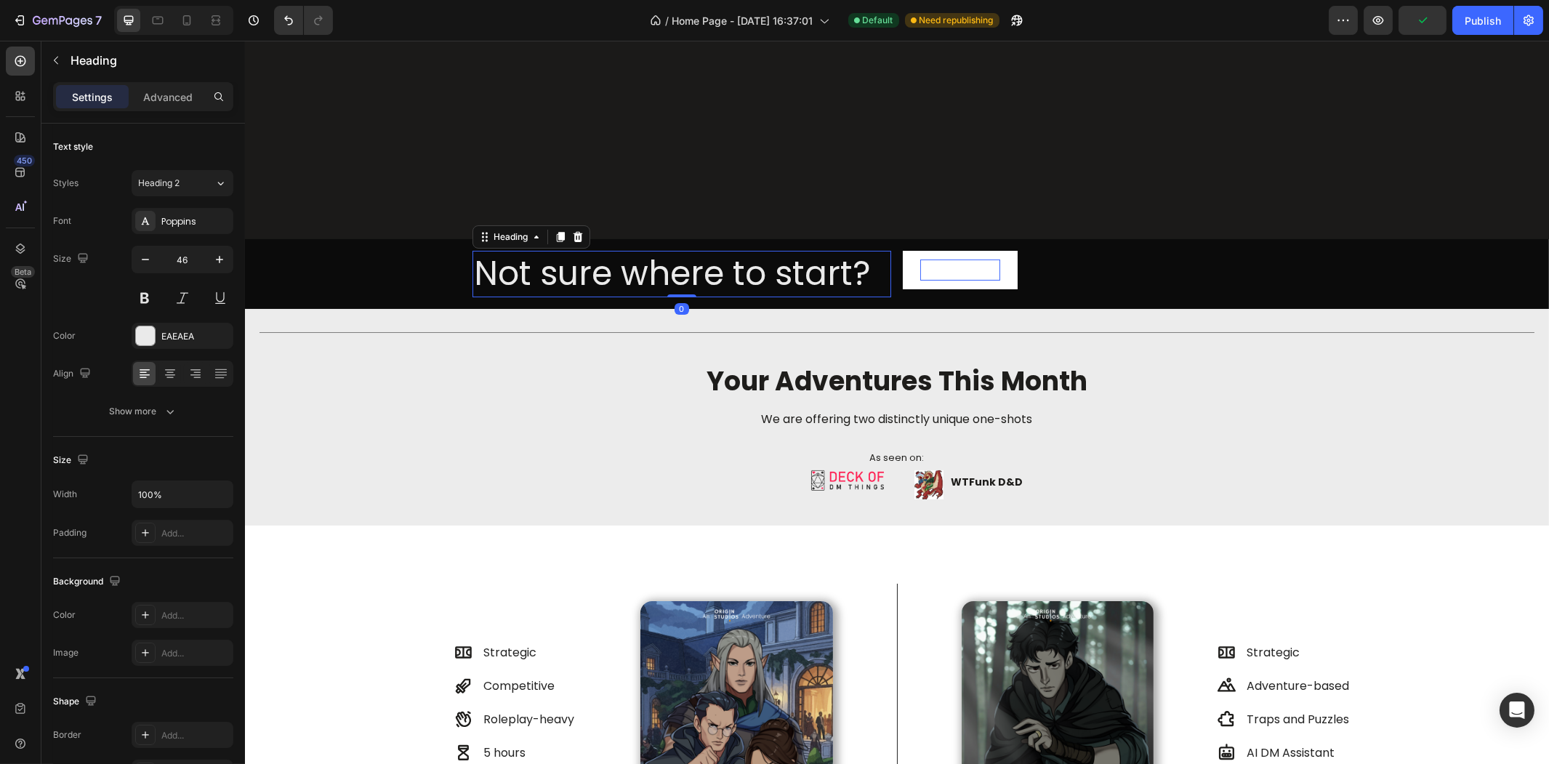
click at [534, 273] on p "Not sure where to start?" at bounding box center [681, 274] width 416 height 44
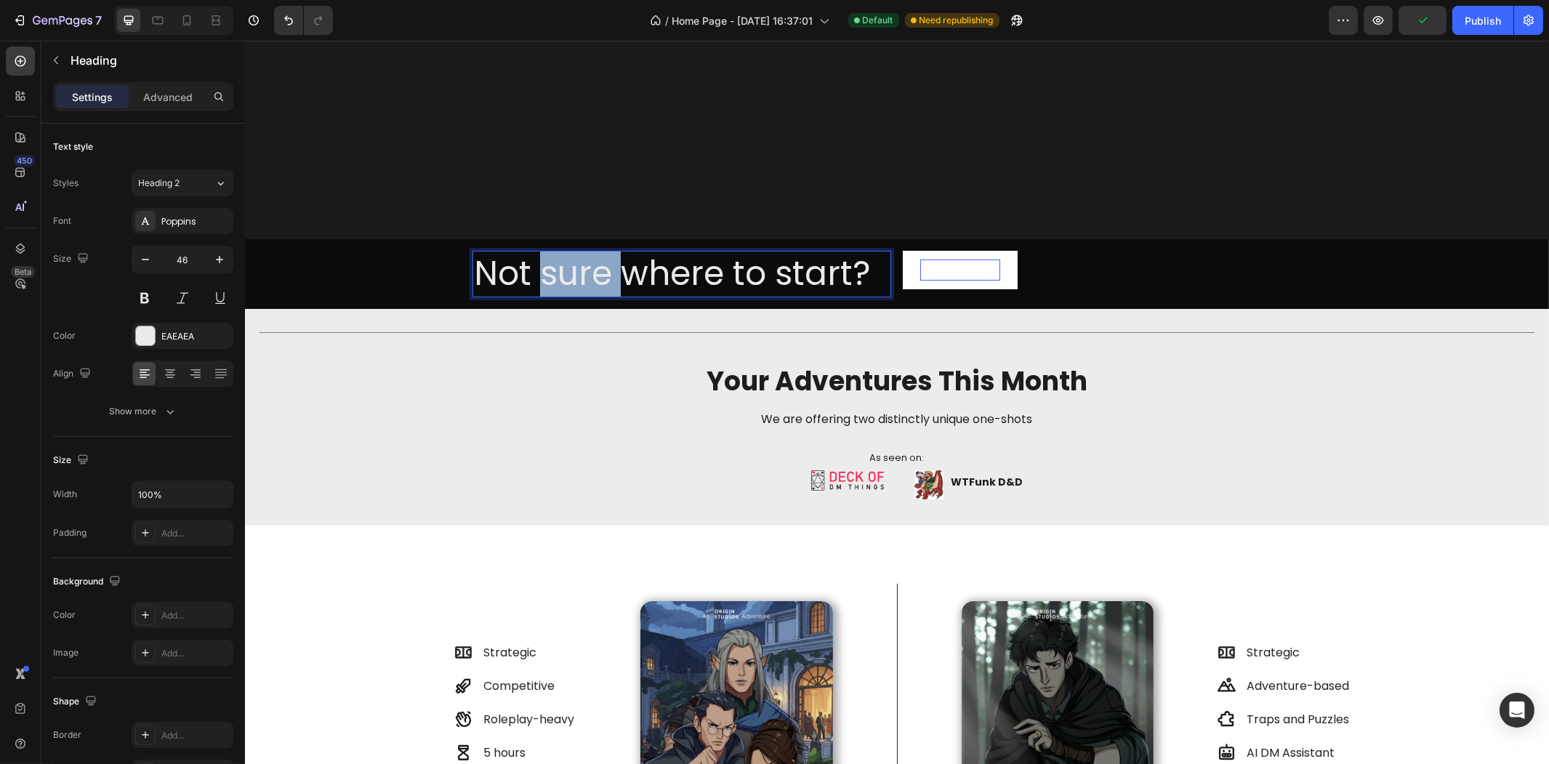
click at [536, 272] on p "Not sure where to start?" at bounding box center [681, 274] width 416 height 44
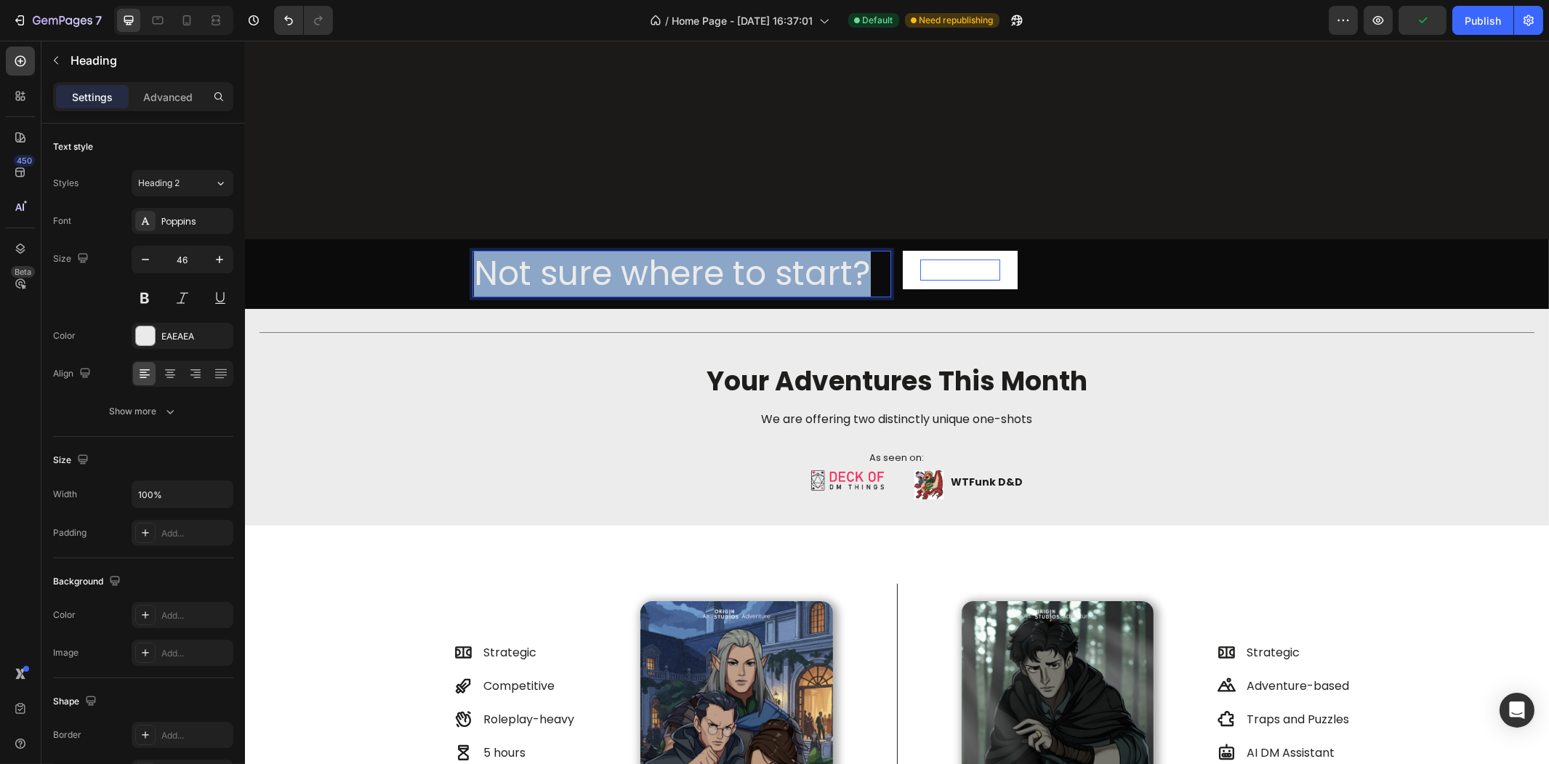
click at [536, 272] on p "Not sure where to start?" at bounding box center [681, 274] width 416 height 44
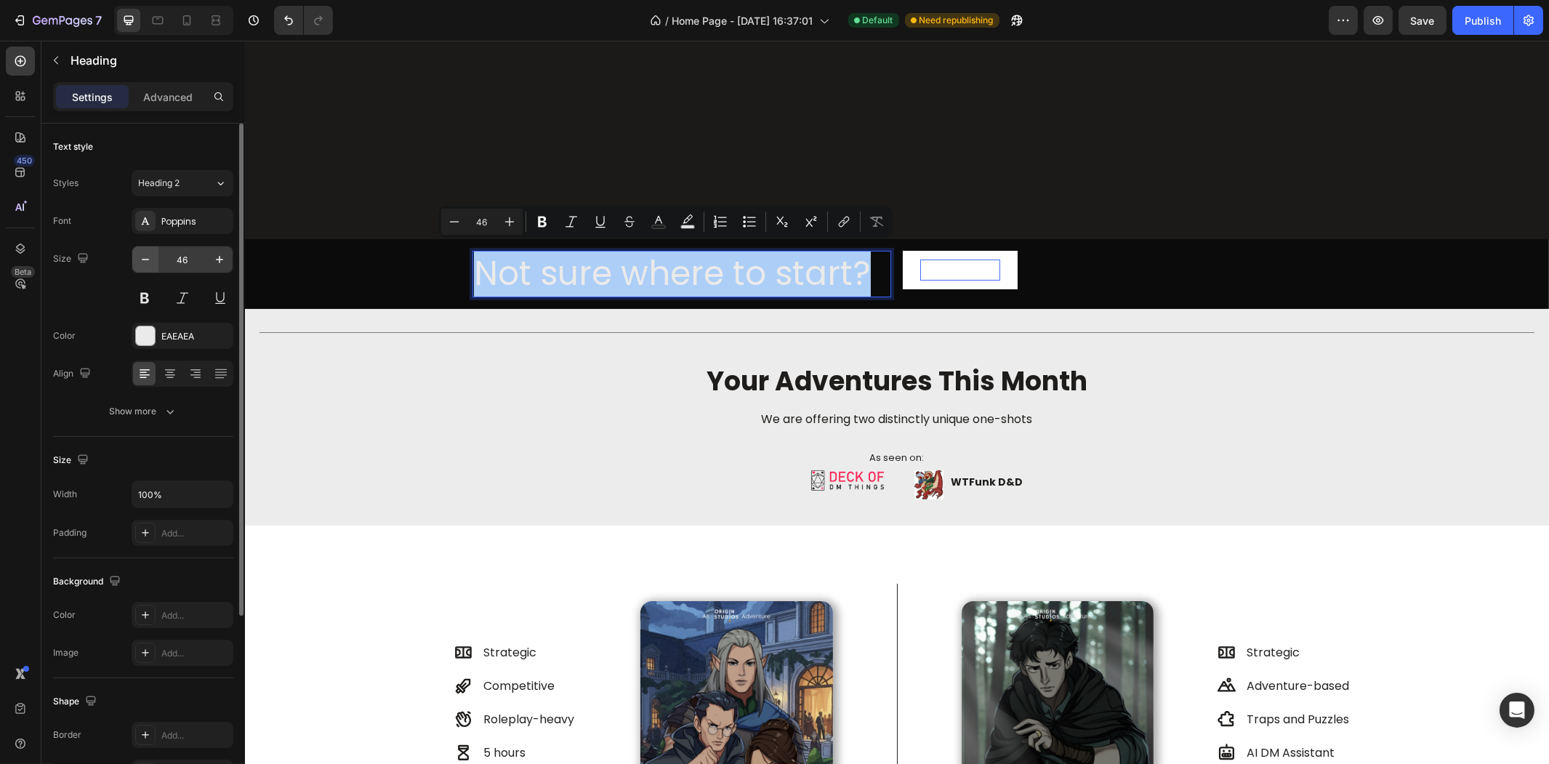
click at [147, 271] on button "button" at bounding box center [145, 259] width 26 height 26
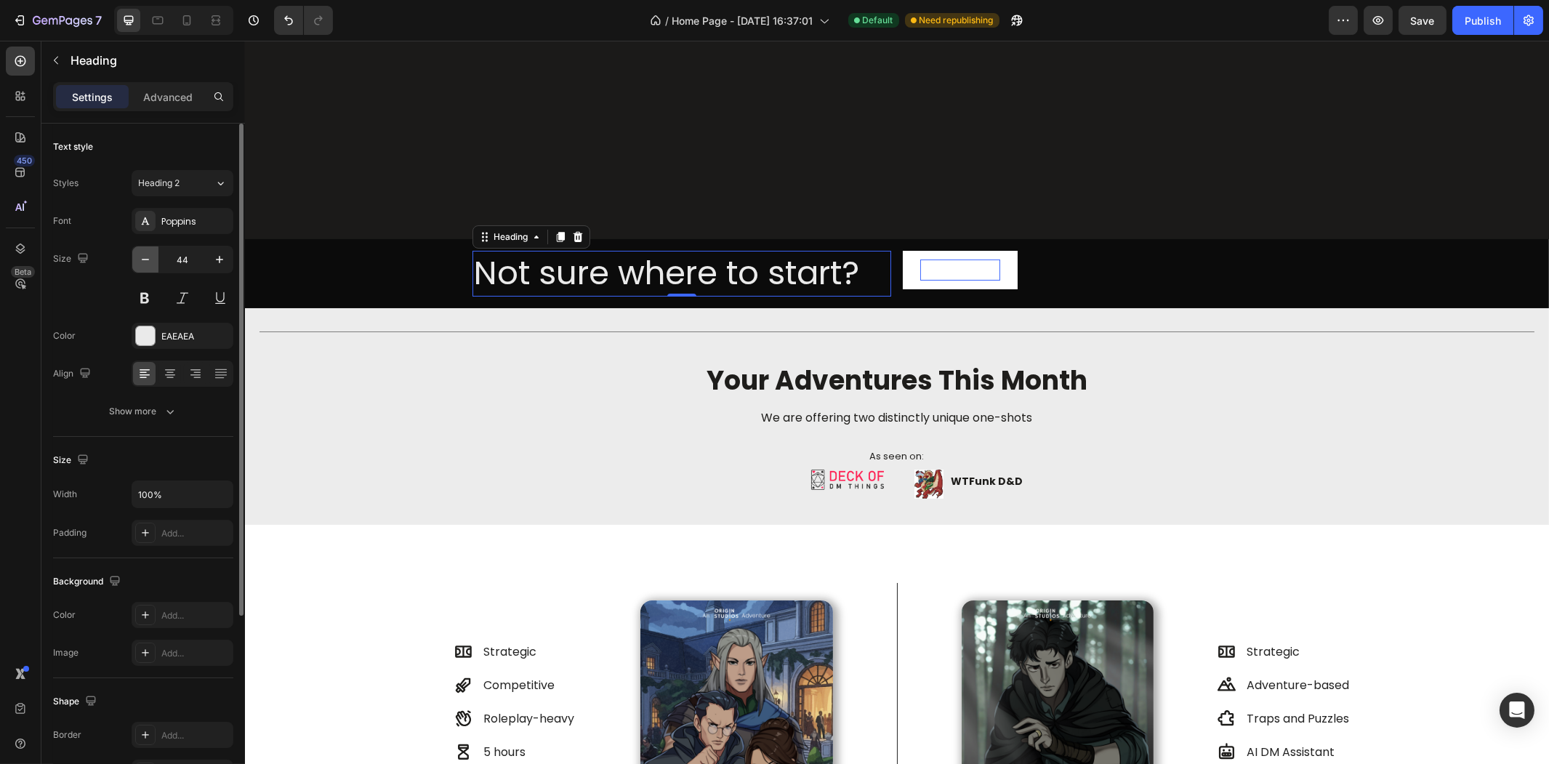
click at [147, 271] on button "button" at bounding box center [145, 259] width 26 height 26
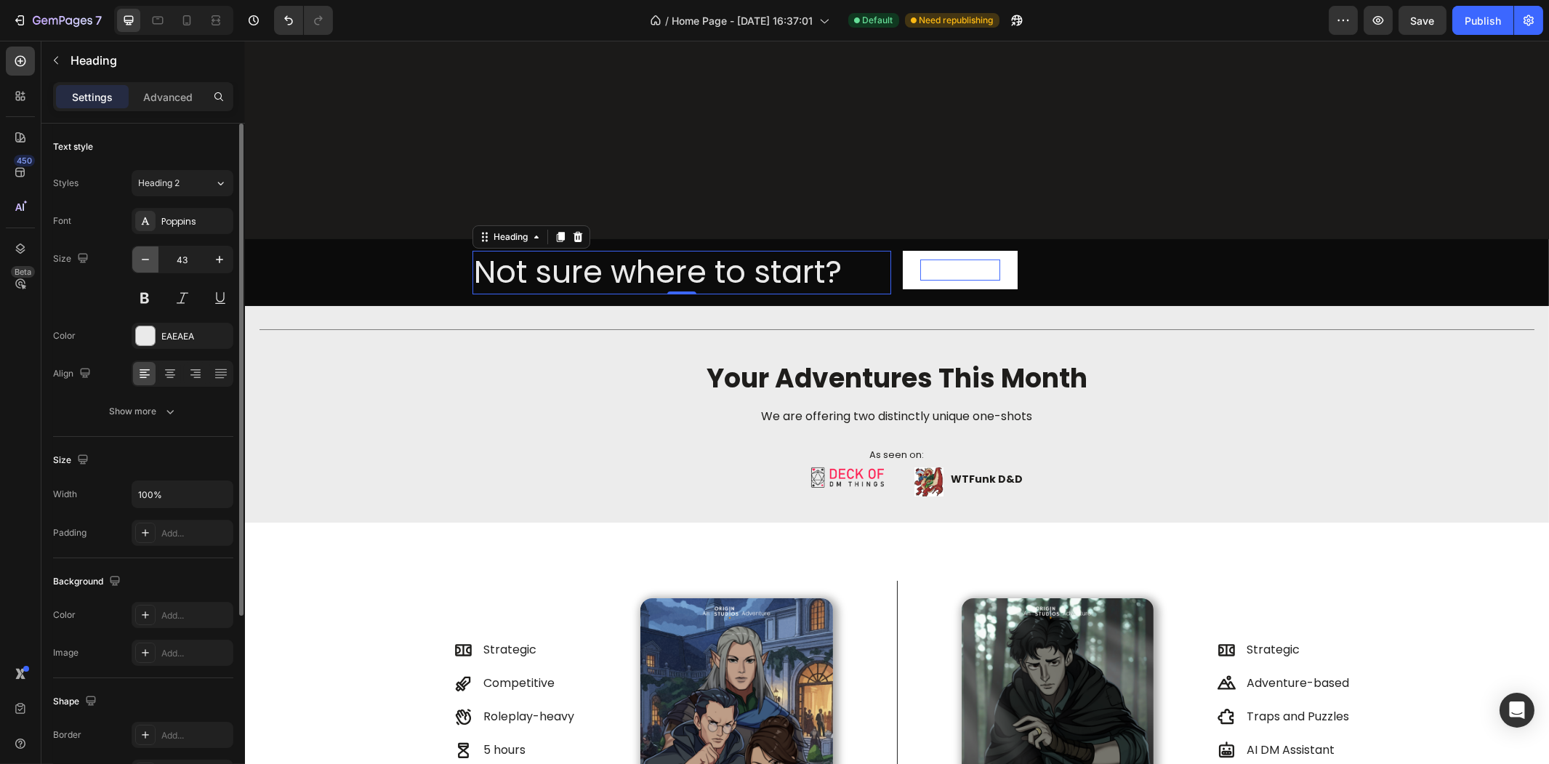
click at [147, 270] on button "button" at bounding box center [145, 259] width 26 height 26
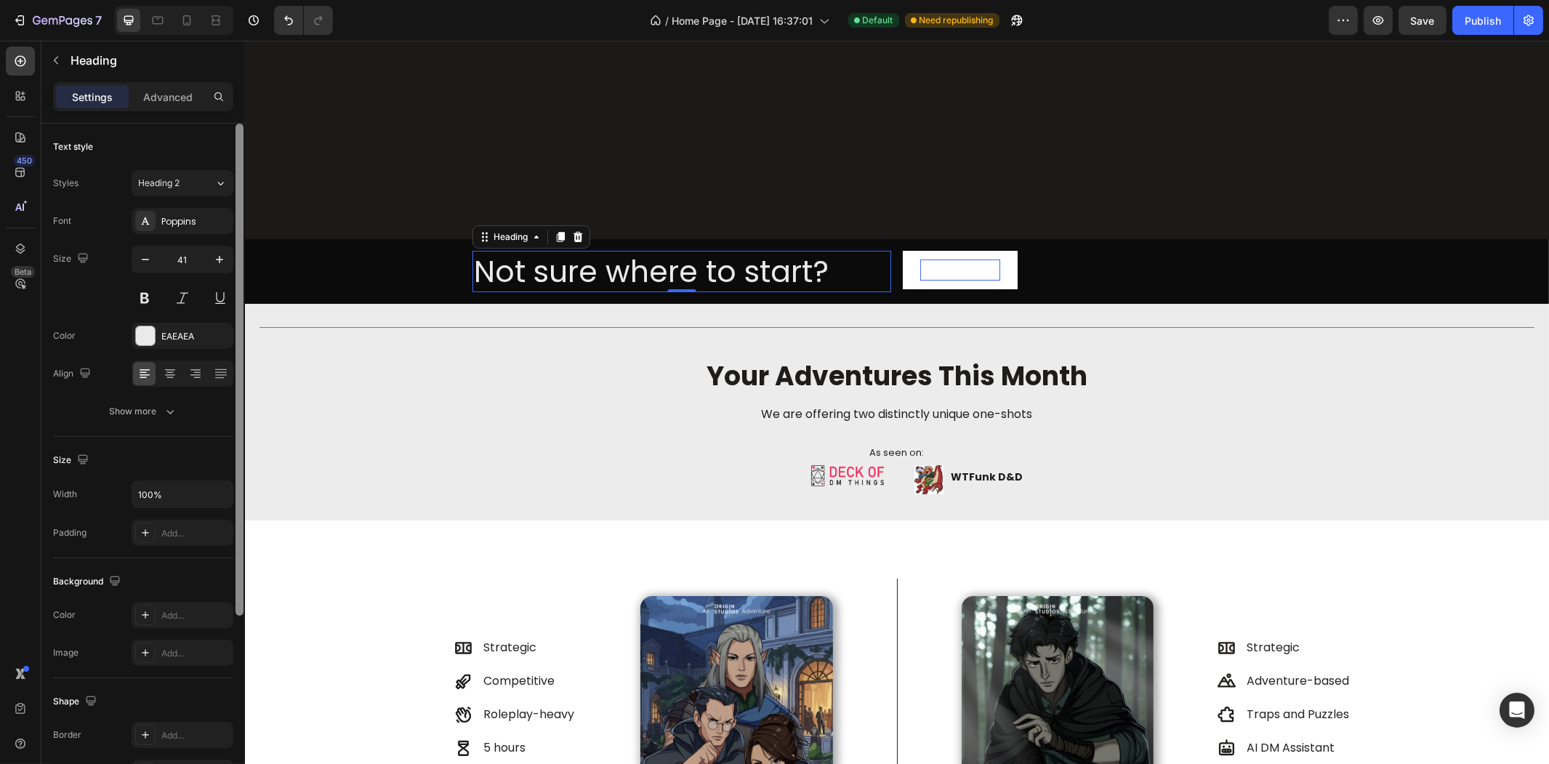
type input "40"
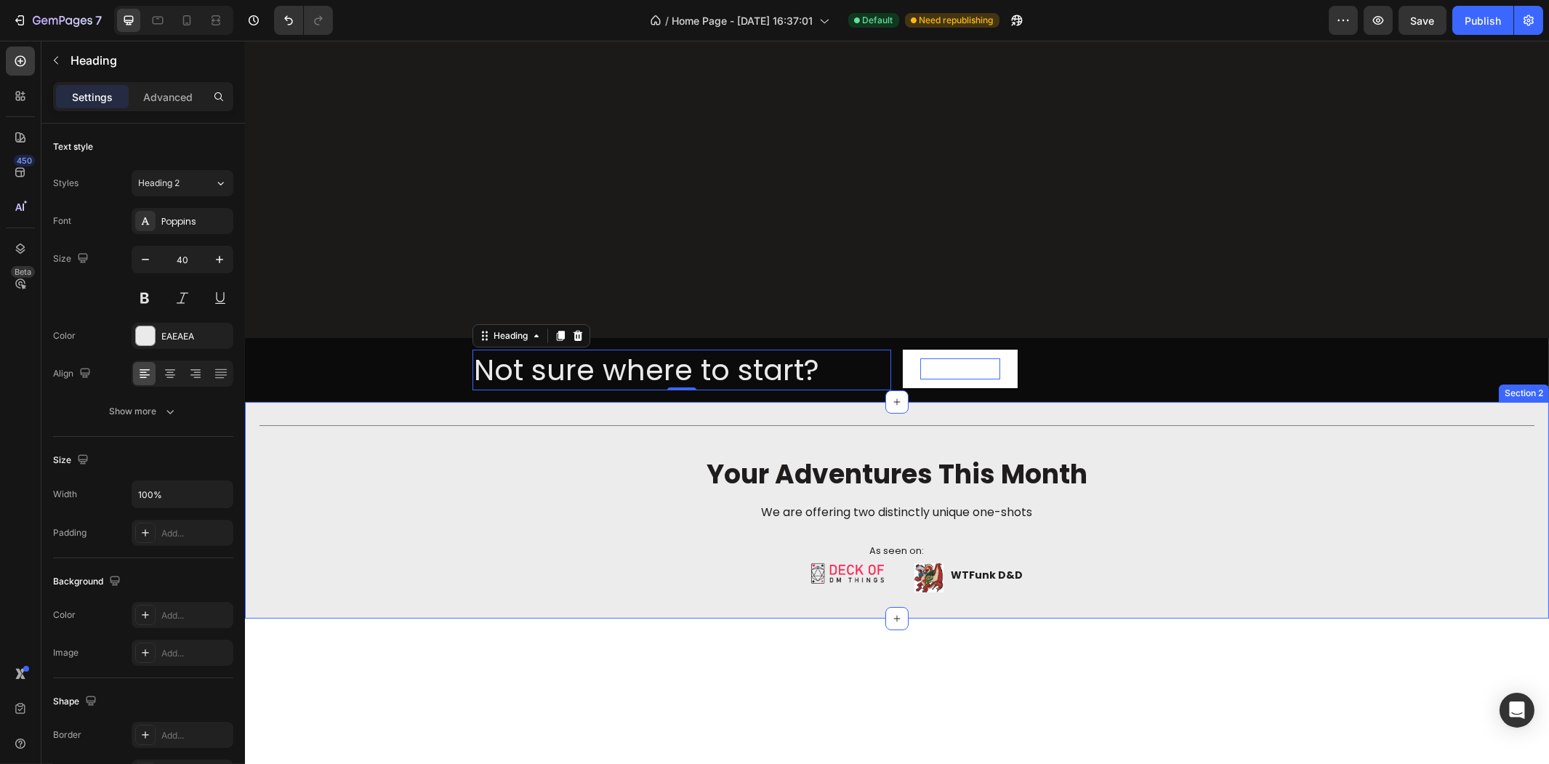
scroll to position [161, 0]
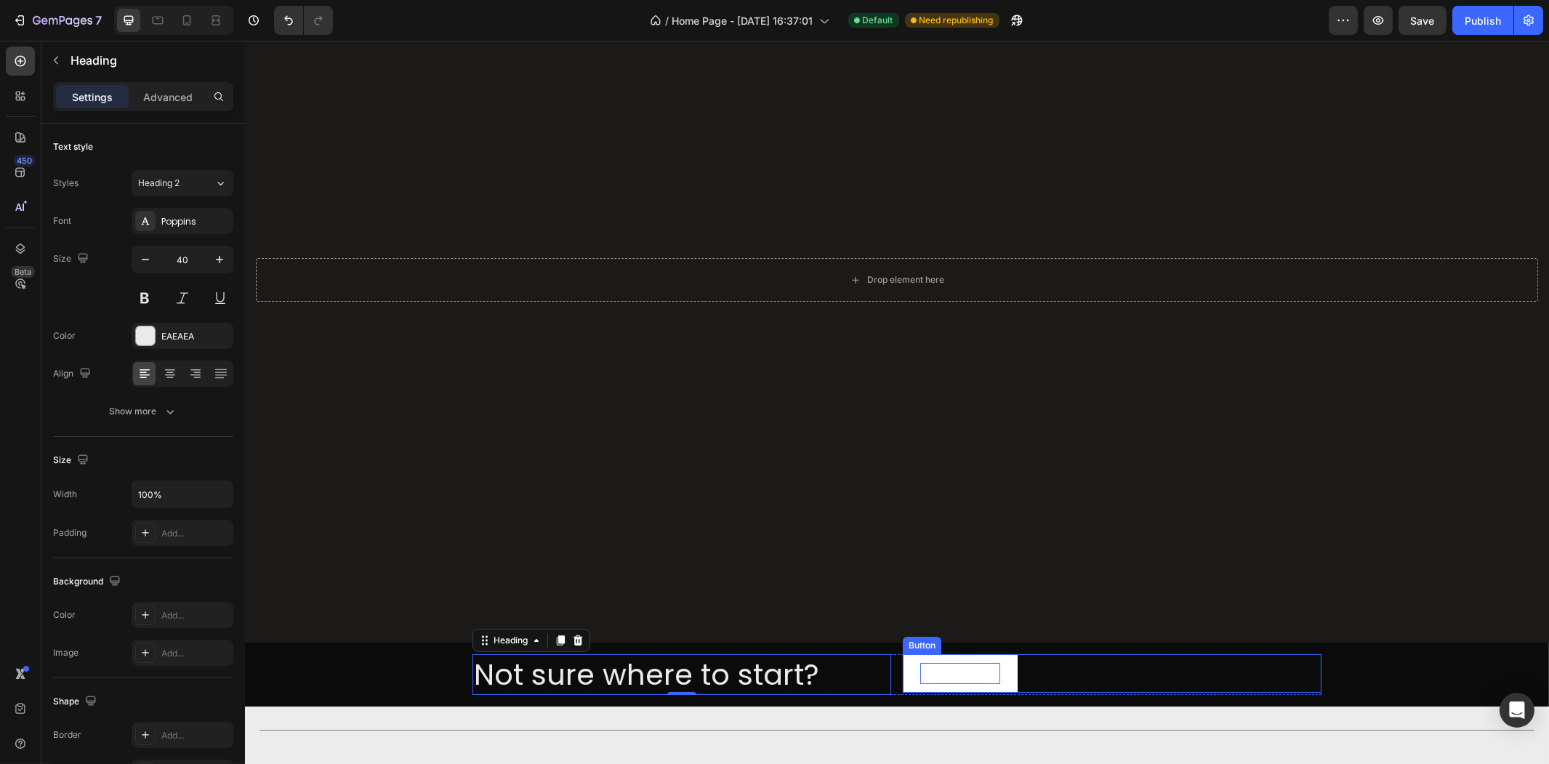
click at [1116, 669] on div "Take The Quiz Button" at bounding box center [1111, 673] width 419 height 39
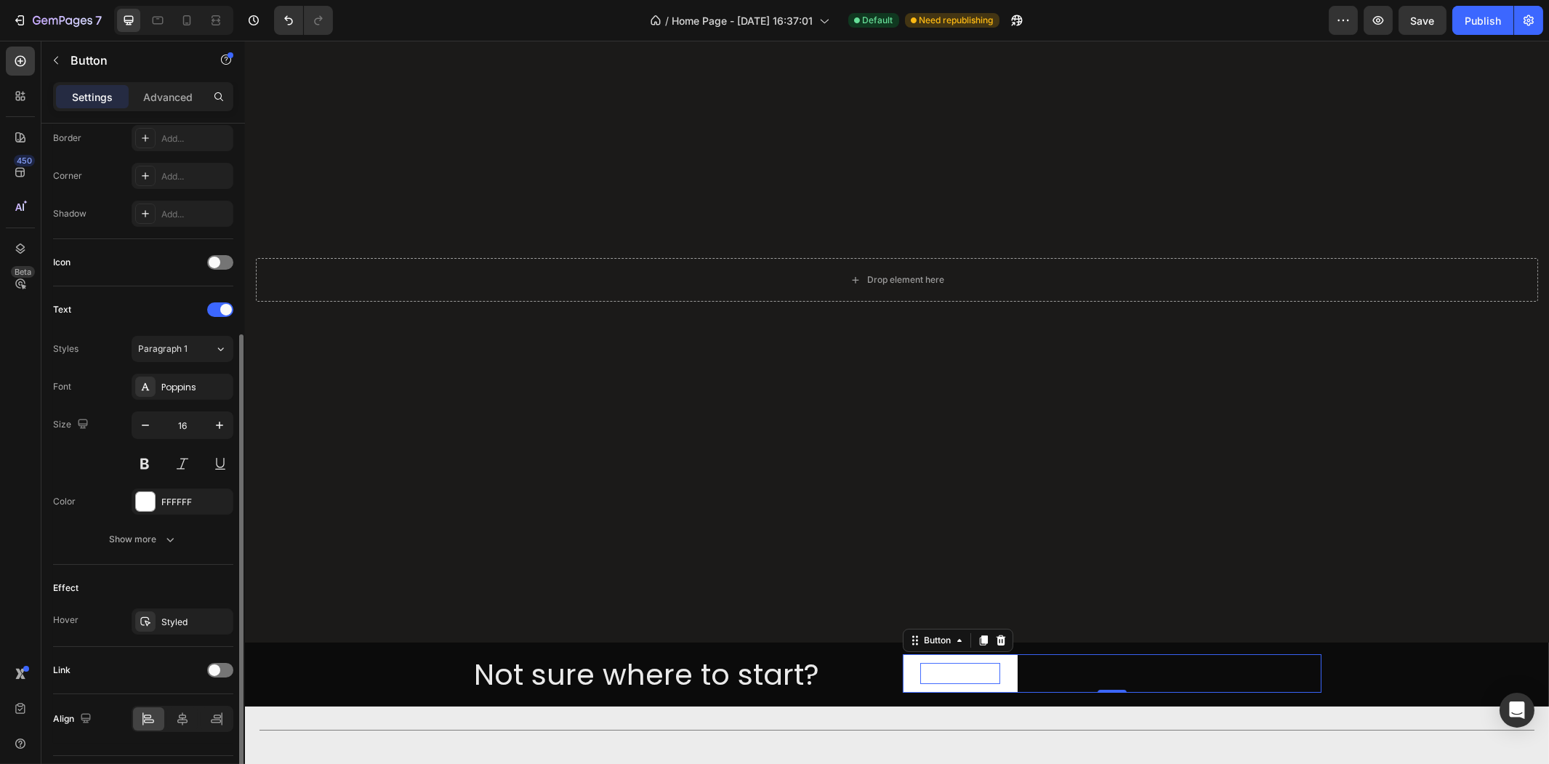
scroll to position [360, 0]
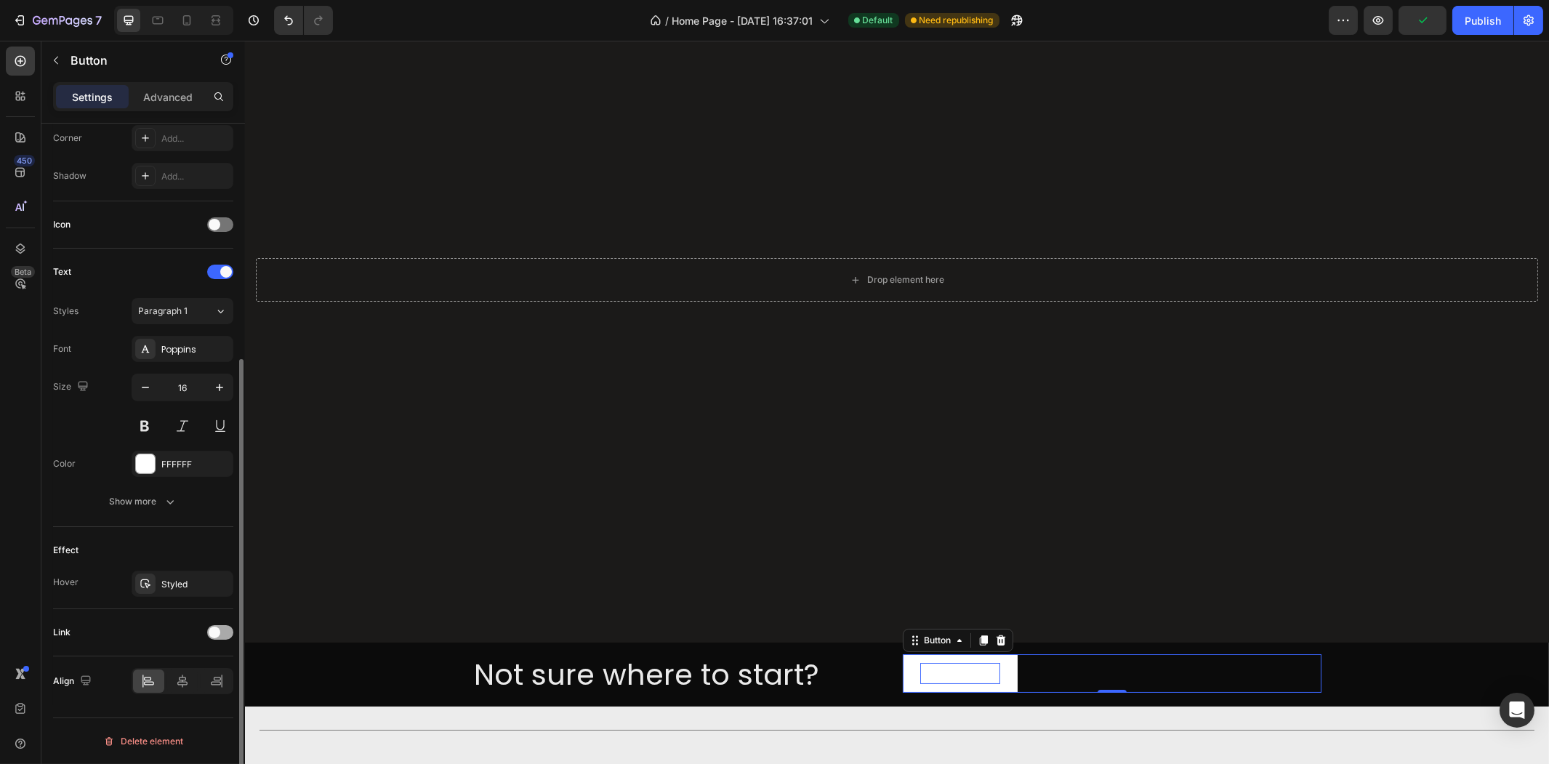
click at [208, 626] on div at bounding box center [220, 632] width 26 height 12
click at [188, 714] on div "Add..." at bounding box center [183, 706] width 102 height 26
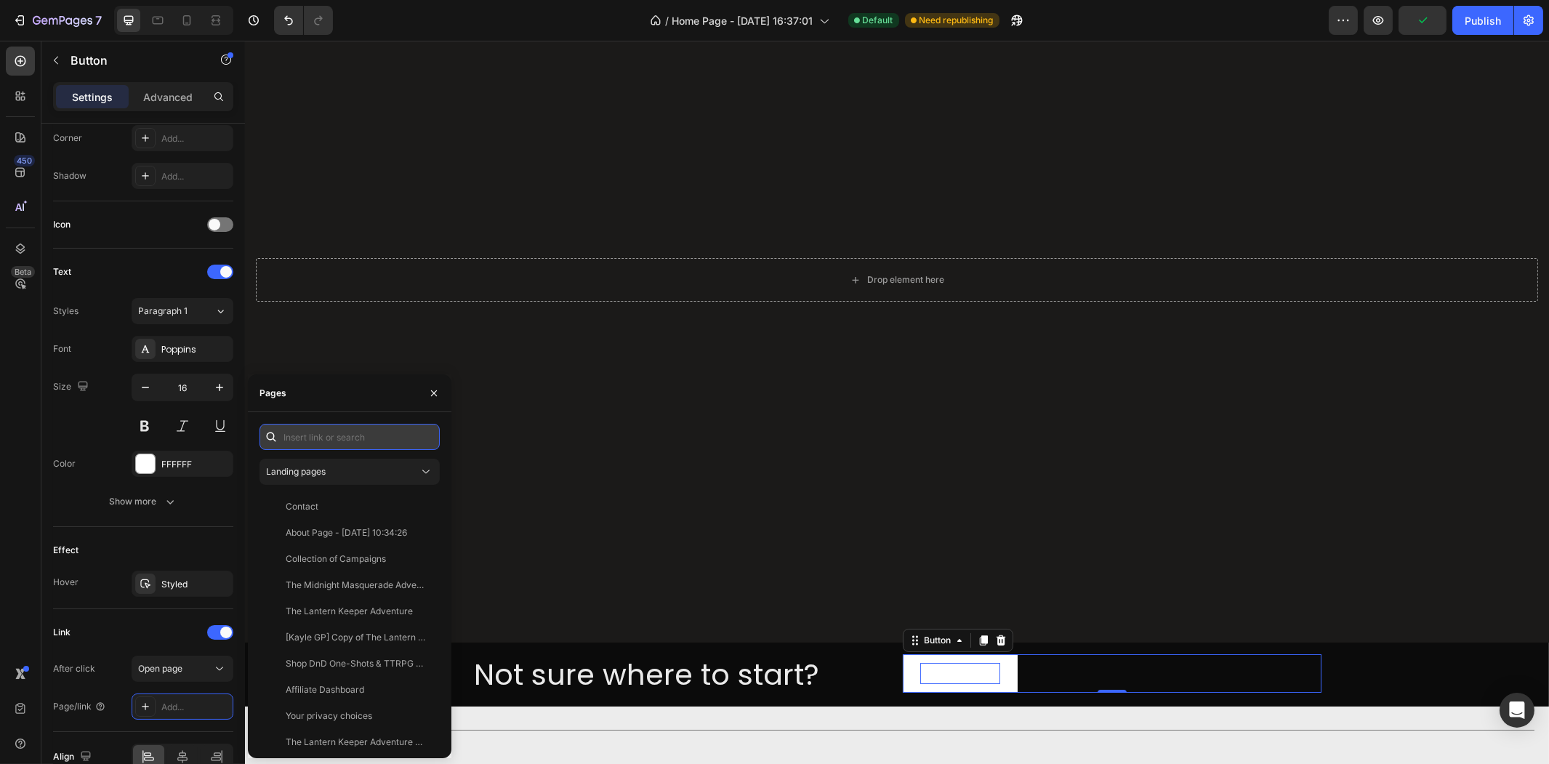
click at [363, 431] on input "text" at bounding box center [349, 437] width 180 height 26
paste input "#ttquiz-2102"
type input "#ttquiz-2102"
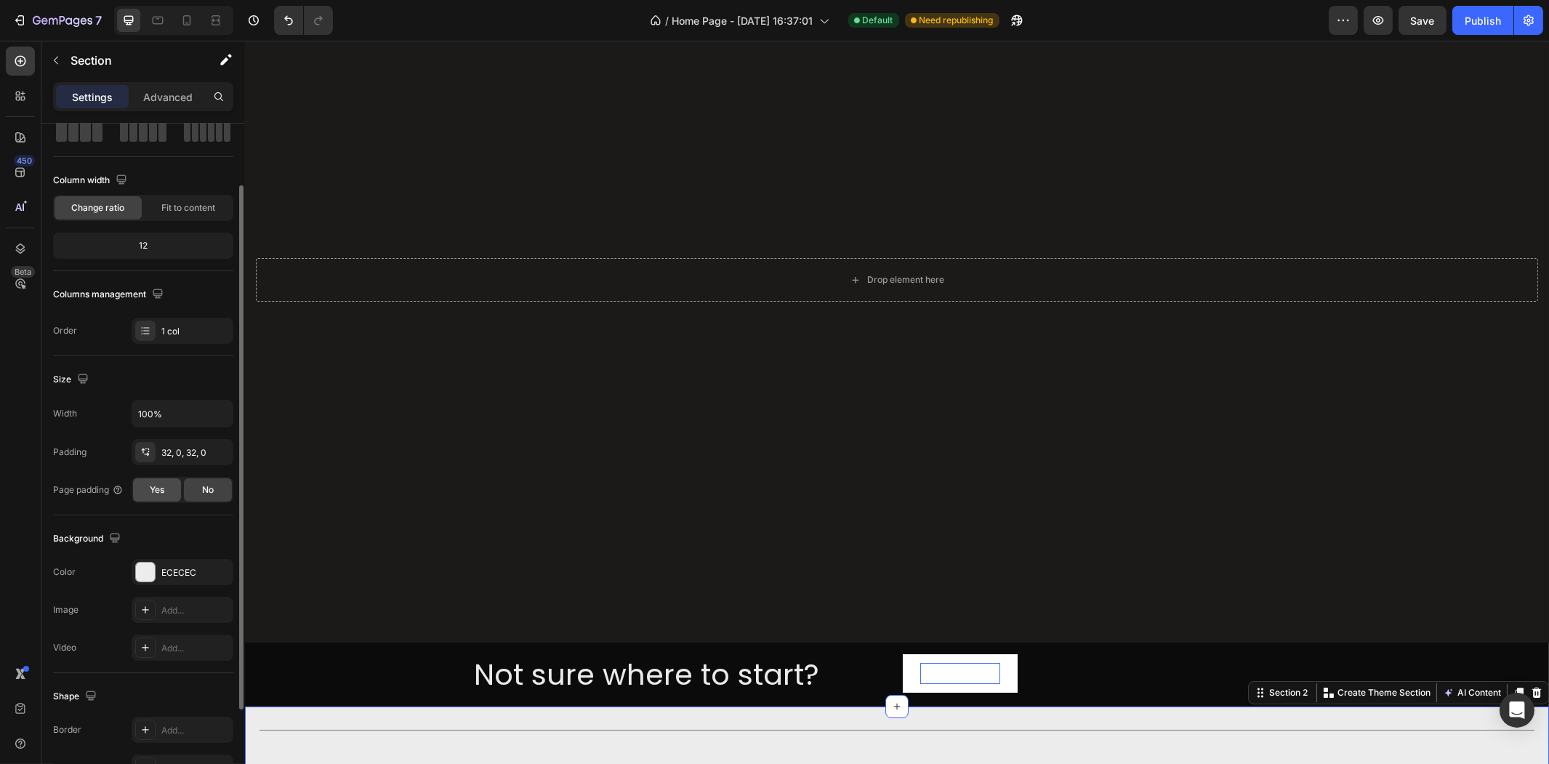
scroll to position [205, 0]
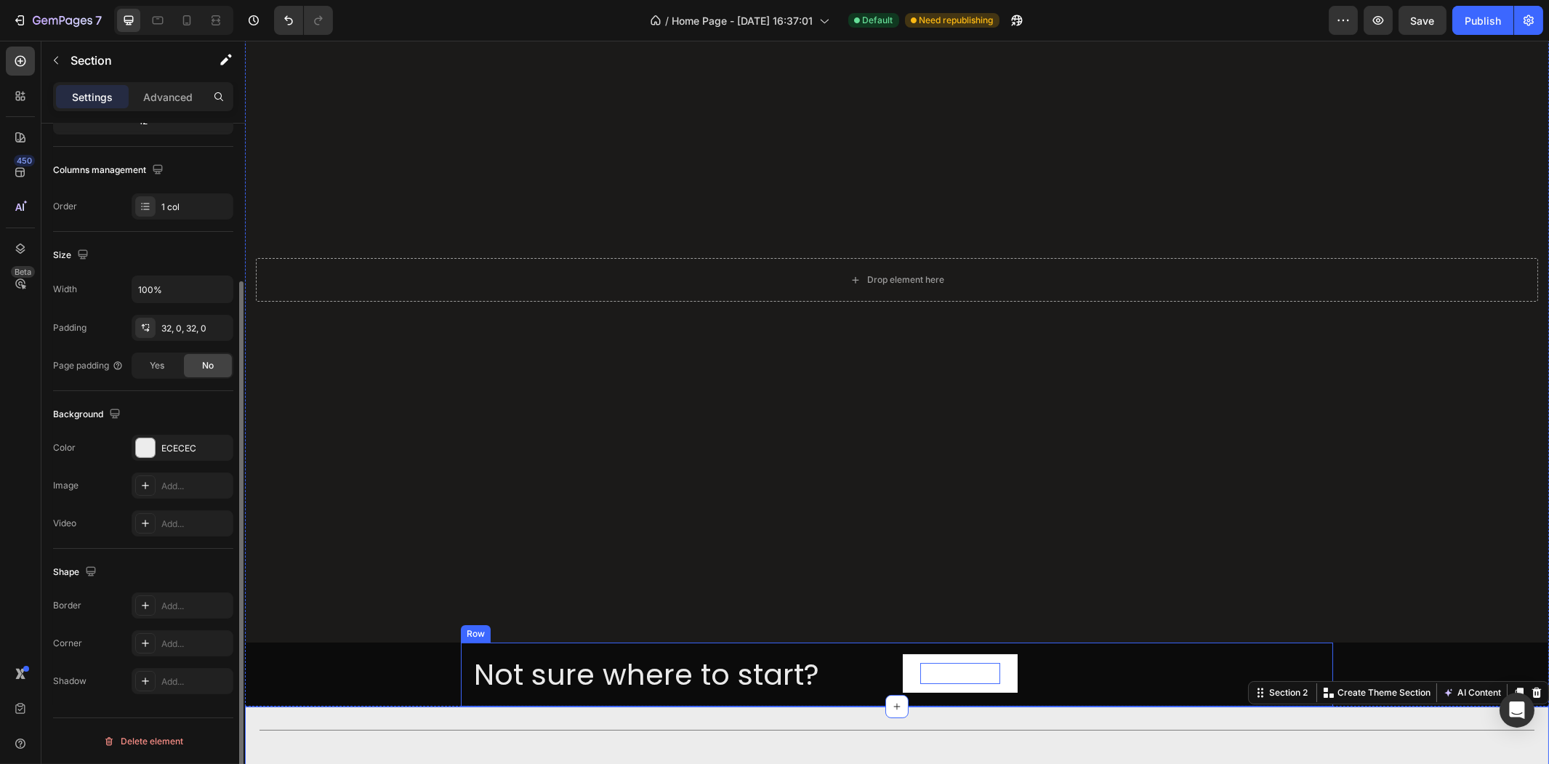
click at [963, 654] on button "Take The Quiz" at bounding box center [959, 673] width 115 height 39
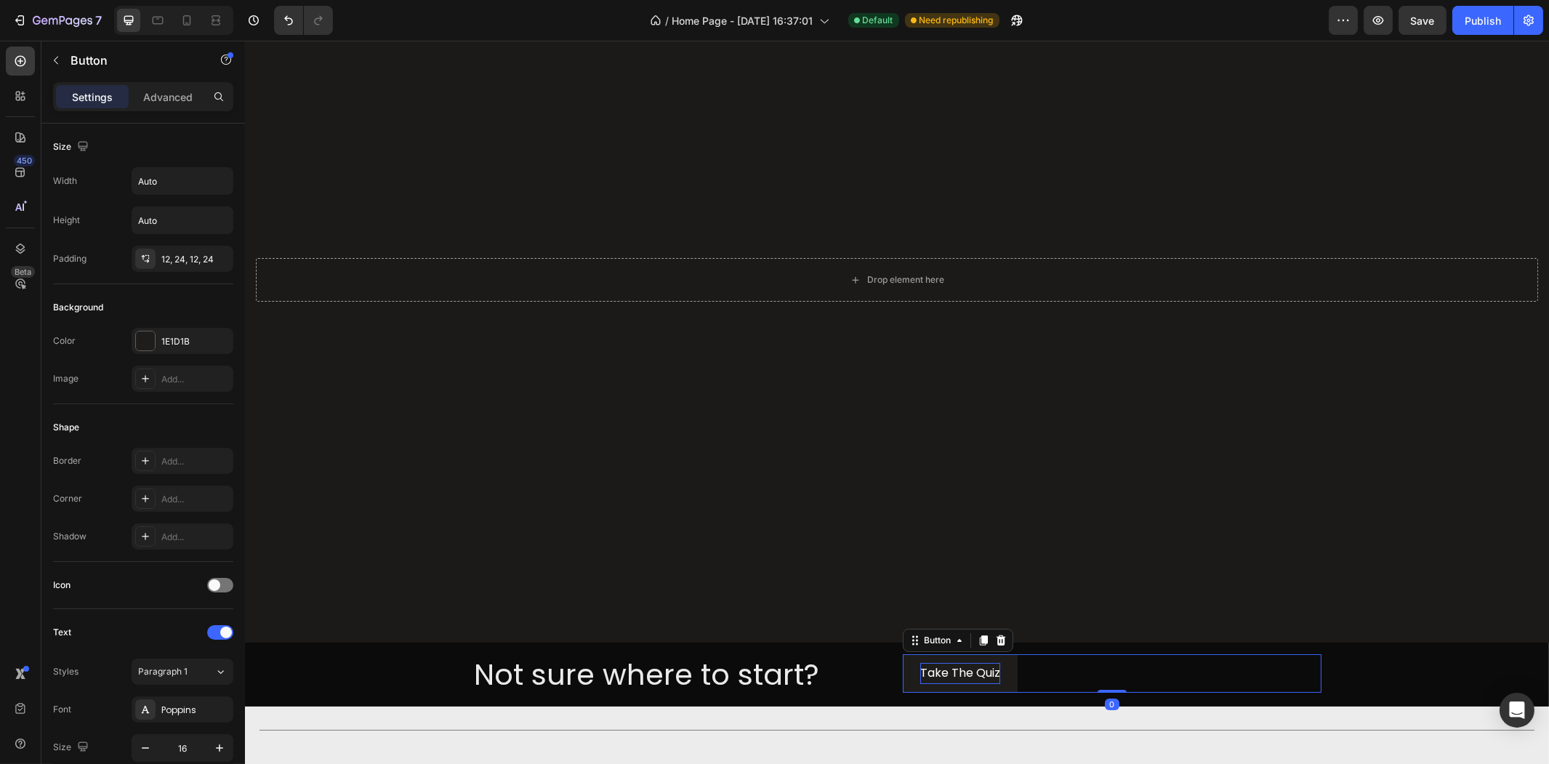
scroll to position [437, 0]
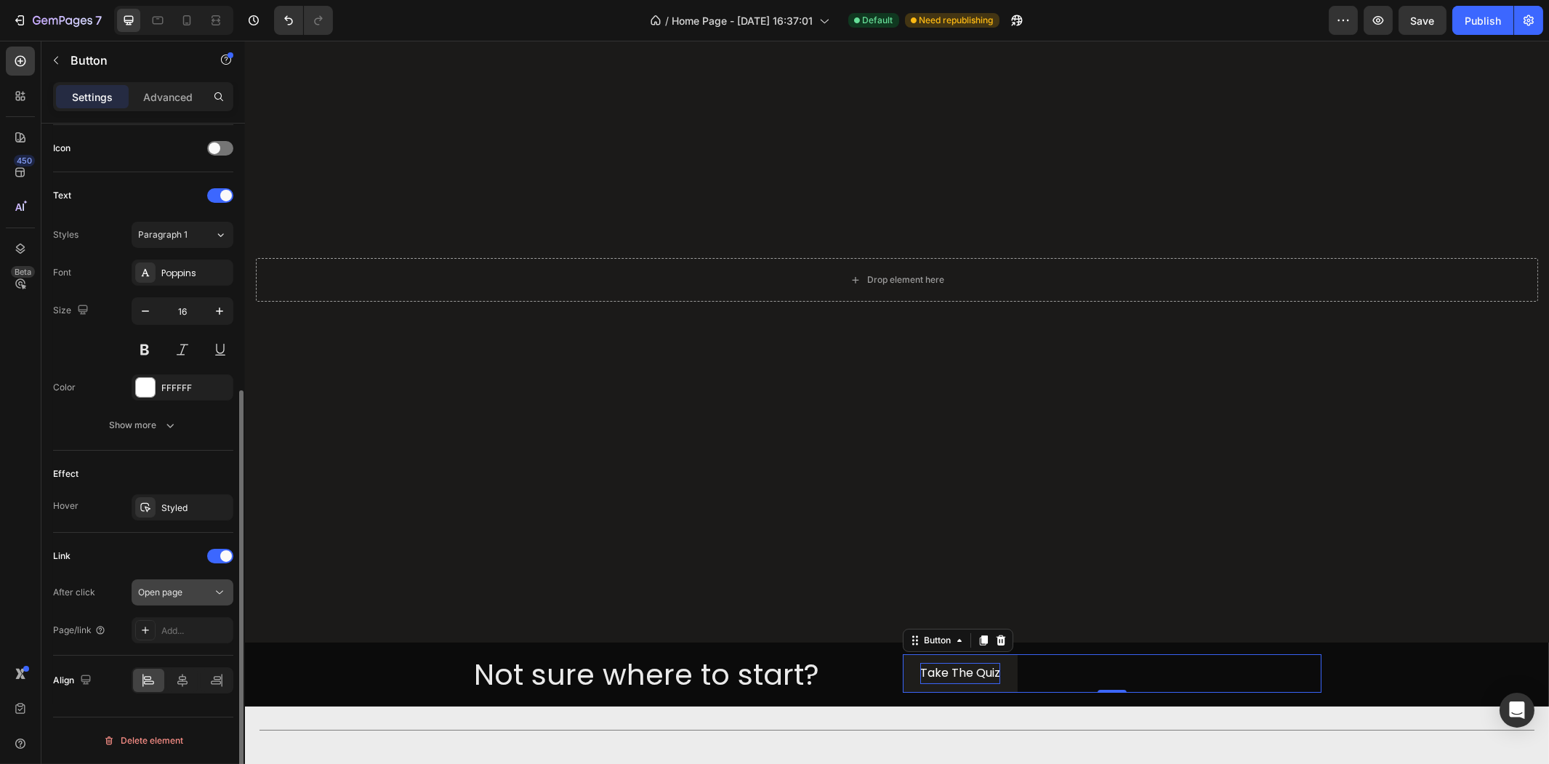
click at [195, 592] on div "Open page" at bounding box center [175, 592] width 74 height 13
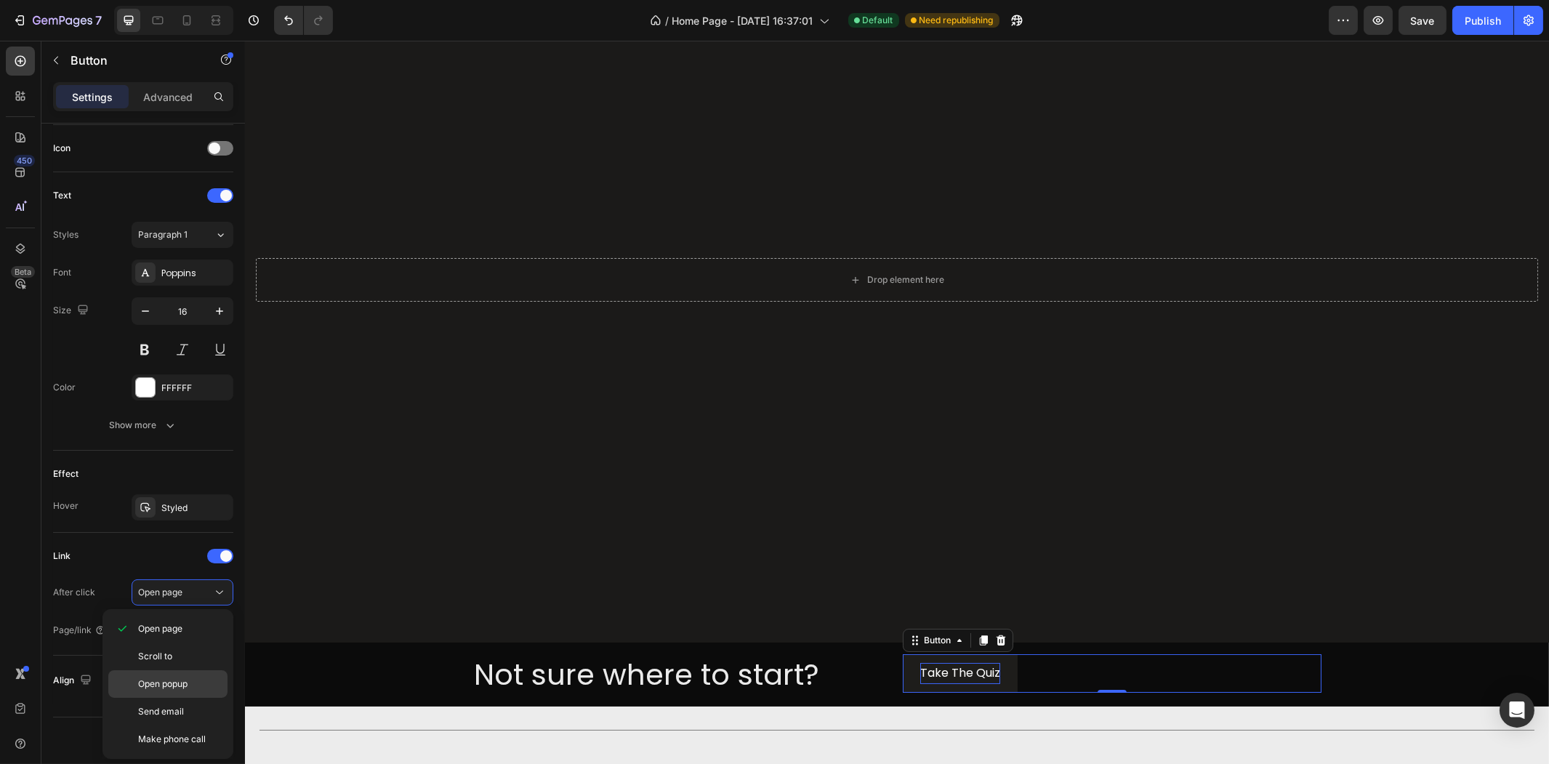
click at [196, 685] on p "Open popup" at bounding box center [179, 683] width 83 height 13
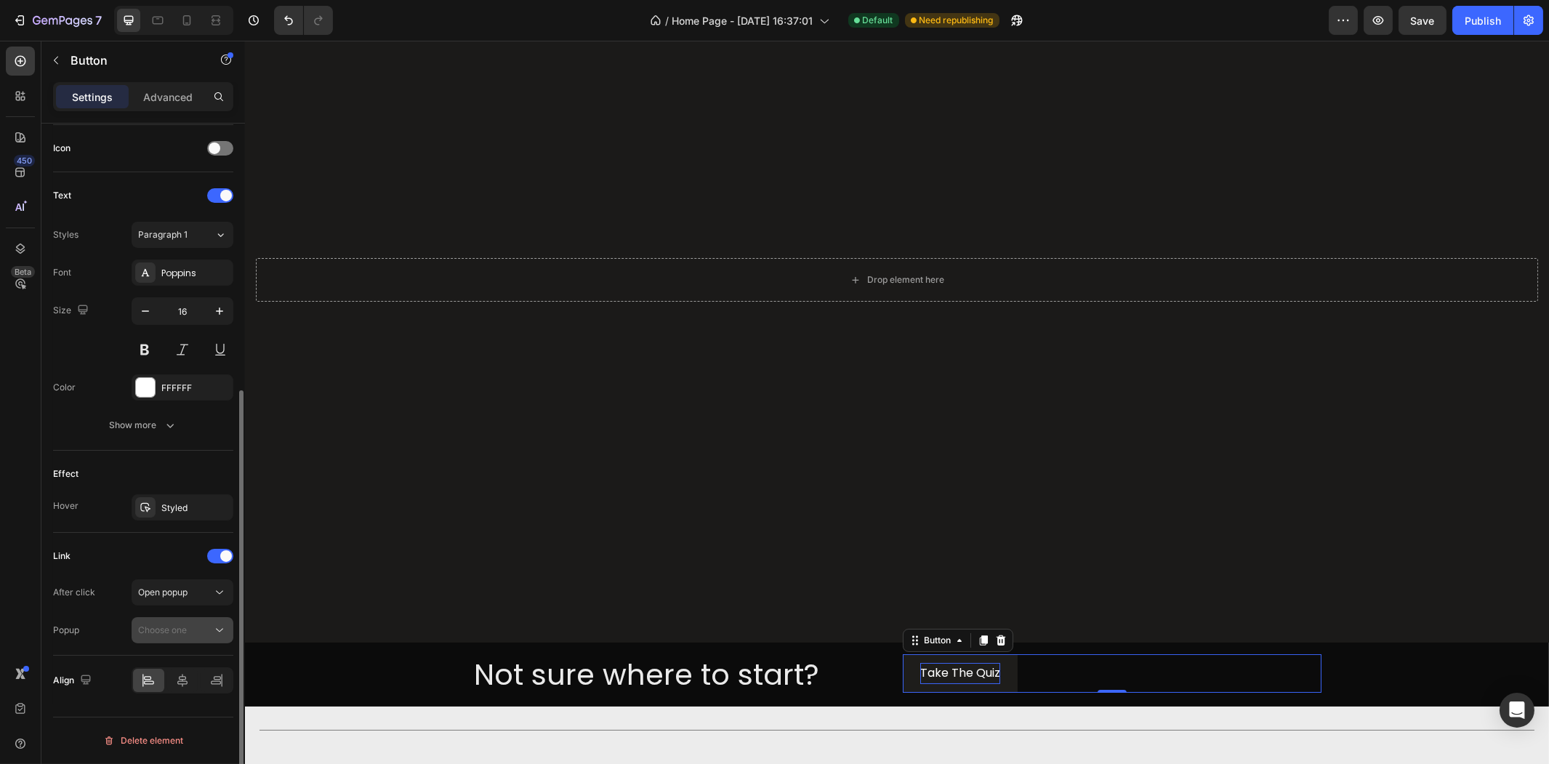
click at [190, 628] on div "Choose one" at bounding box center [175, 630] width 74 height 13
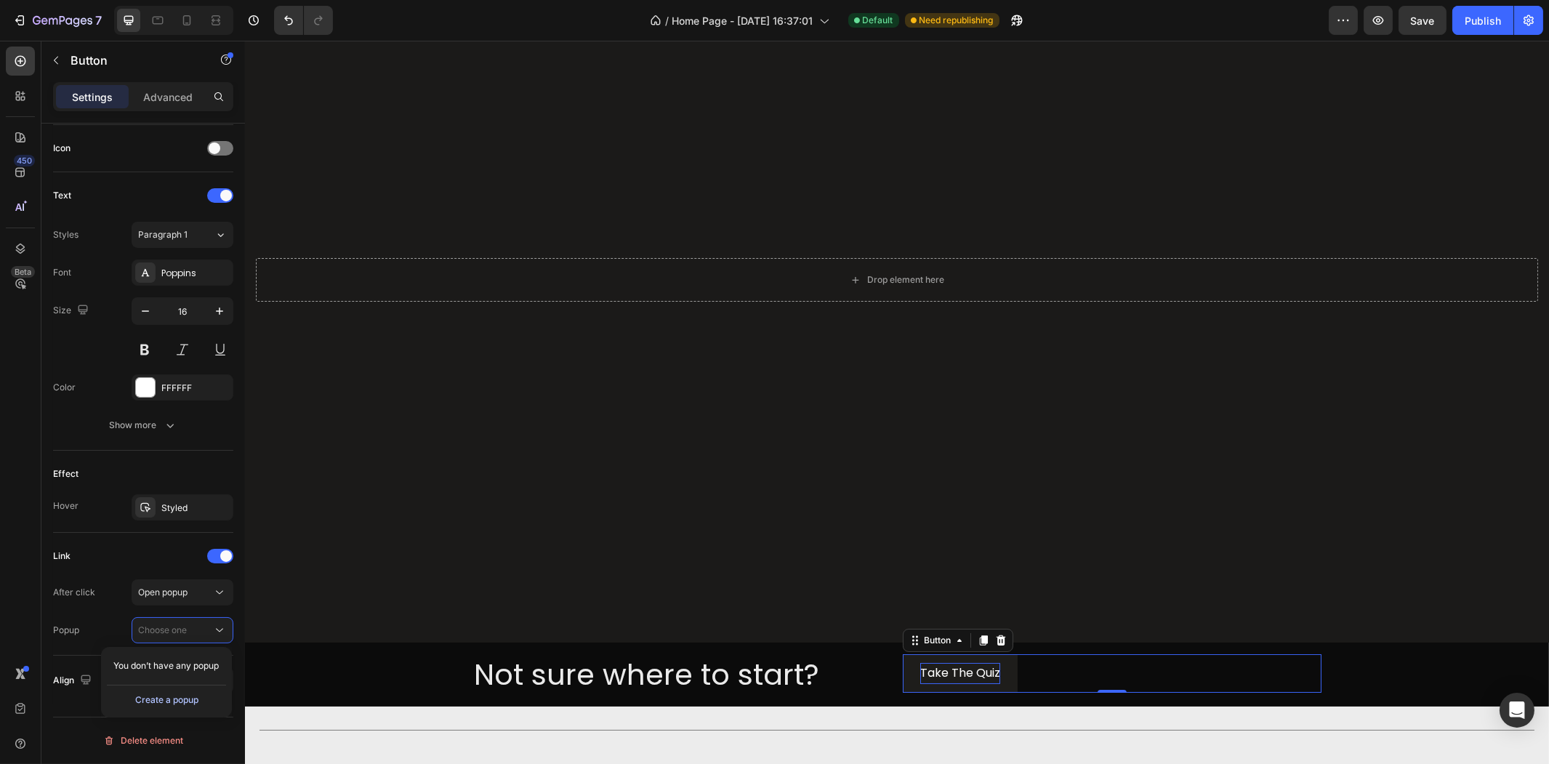
click at [185, 691] on button "Create a popup" at bounding box center [166, 699] width 119 height 17
click at [193, 662] on p "Popup 1" at bounding box center [179, 666] width 83 height 13
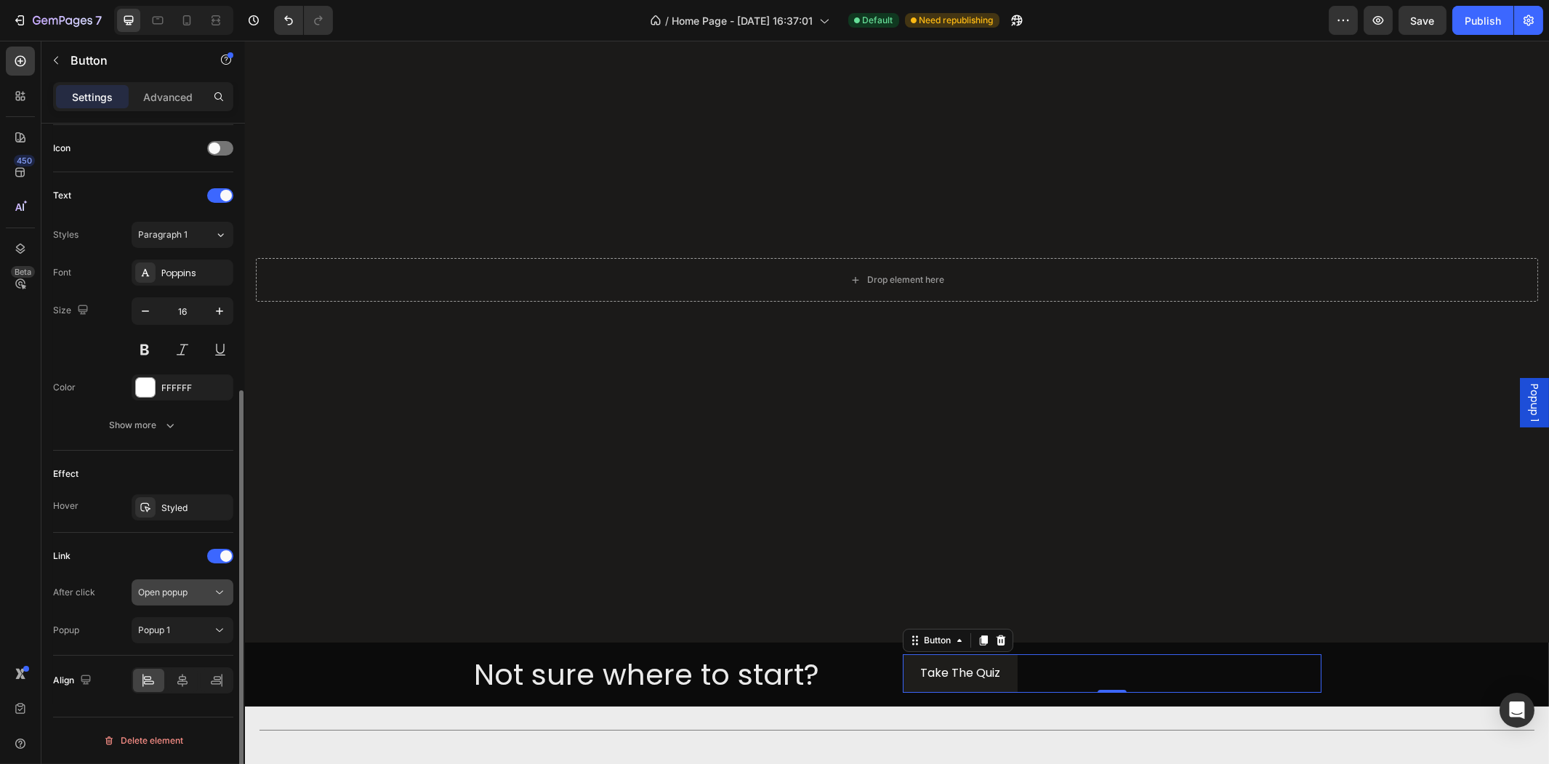
click at [207, 594] on div "Open popup" at bounding box center [175, 592] width 74 height 13
click at [222, 557] on span at bounding box center [226, 556] width 12 height 12
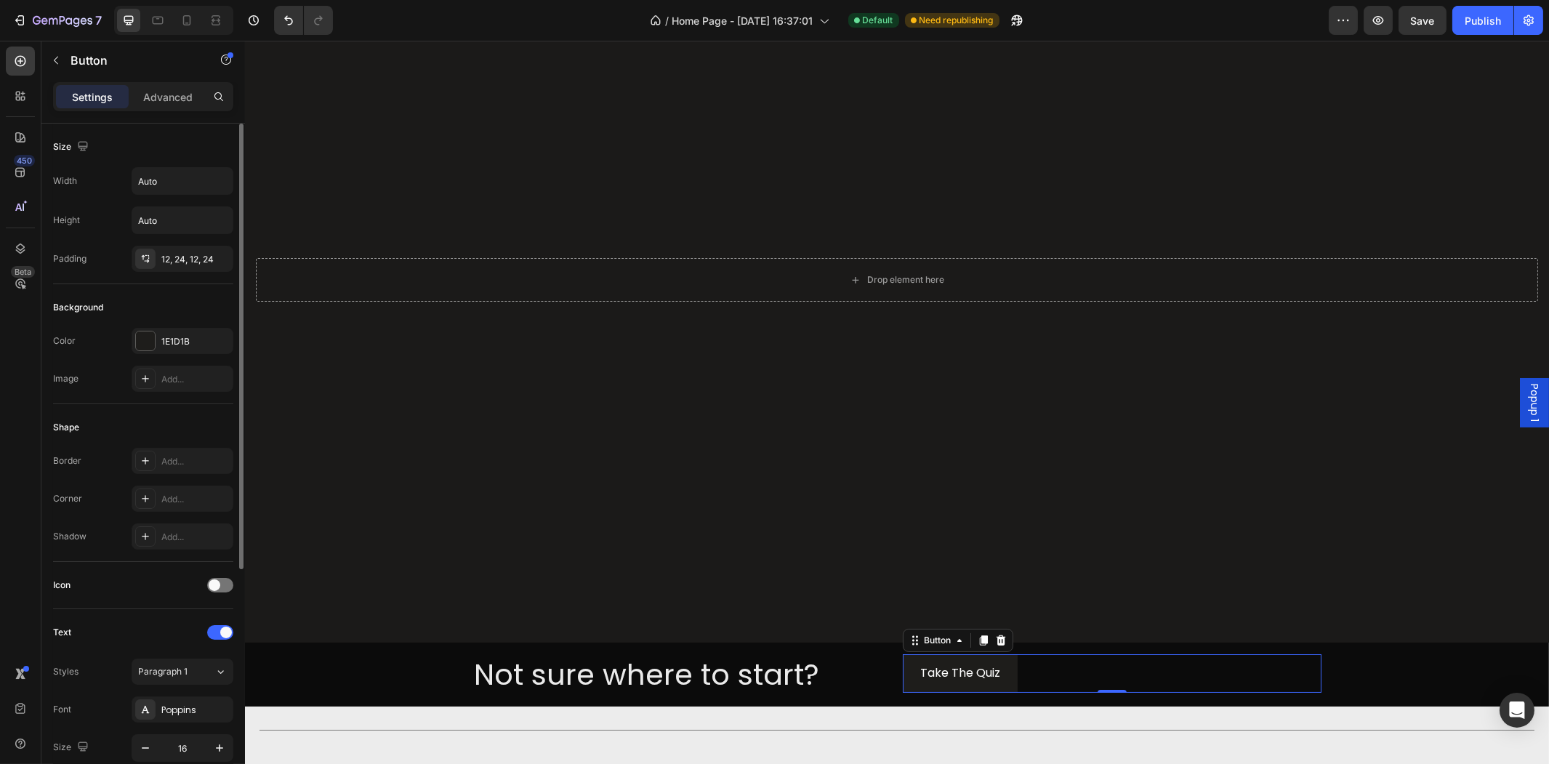
scroll to position [360, 0]
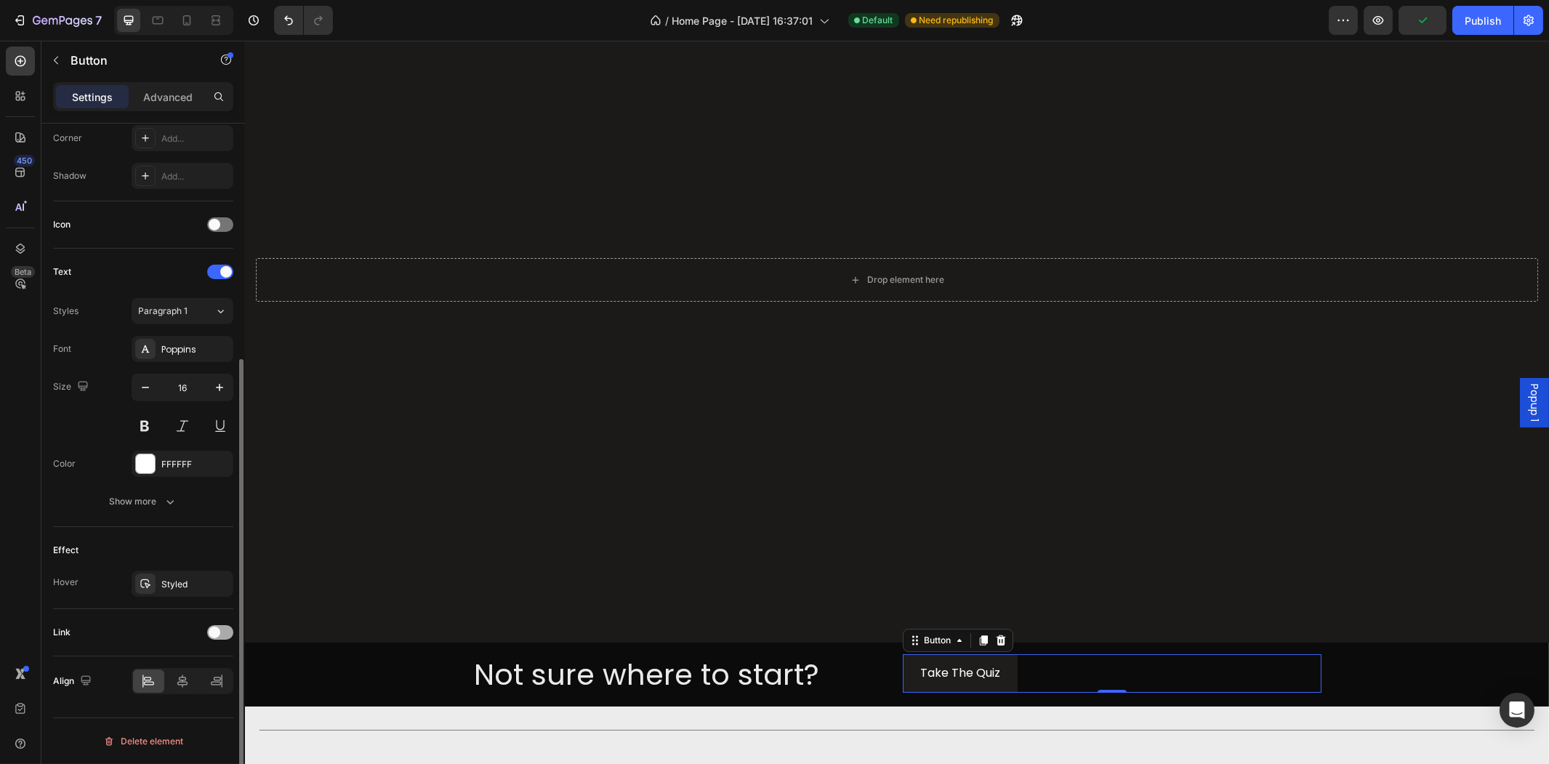
click at [220, 626] on div at bounding box center [220, 632] width 26 height 15
click at [185, 659] on button "Open popup" at bounding box center [183, 669] width 102 height 26
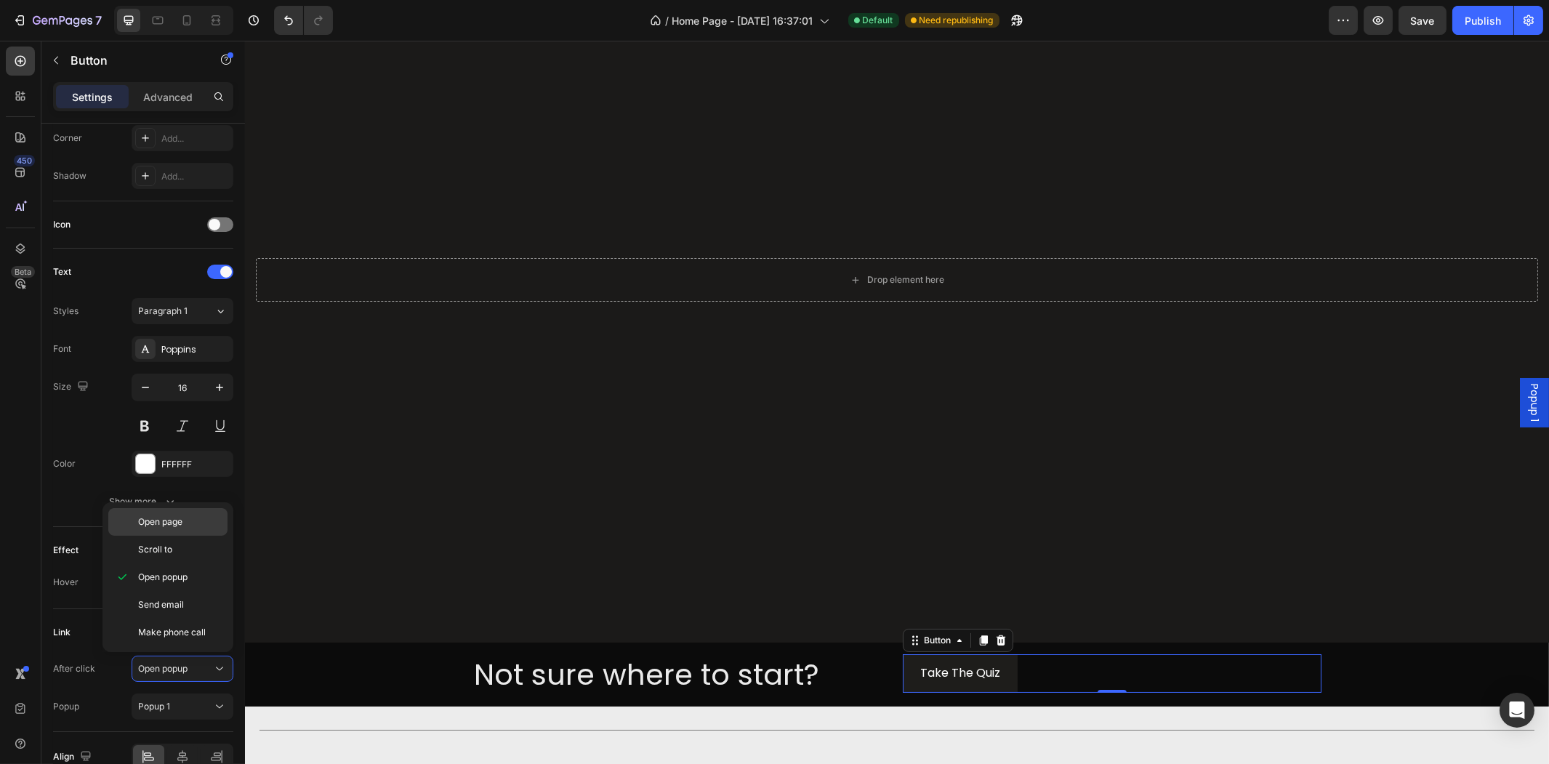
click at [206, 525] on p "Open page" at bounding box center [179, 521] width 83 height 13
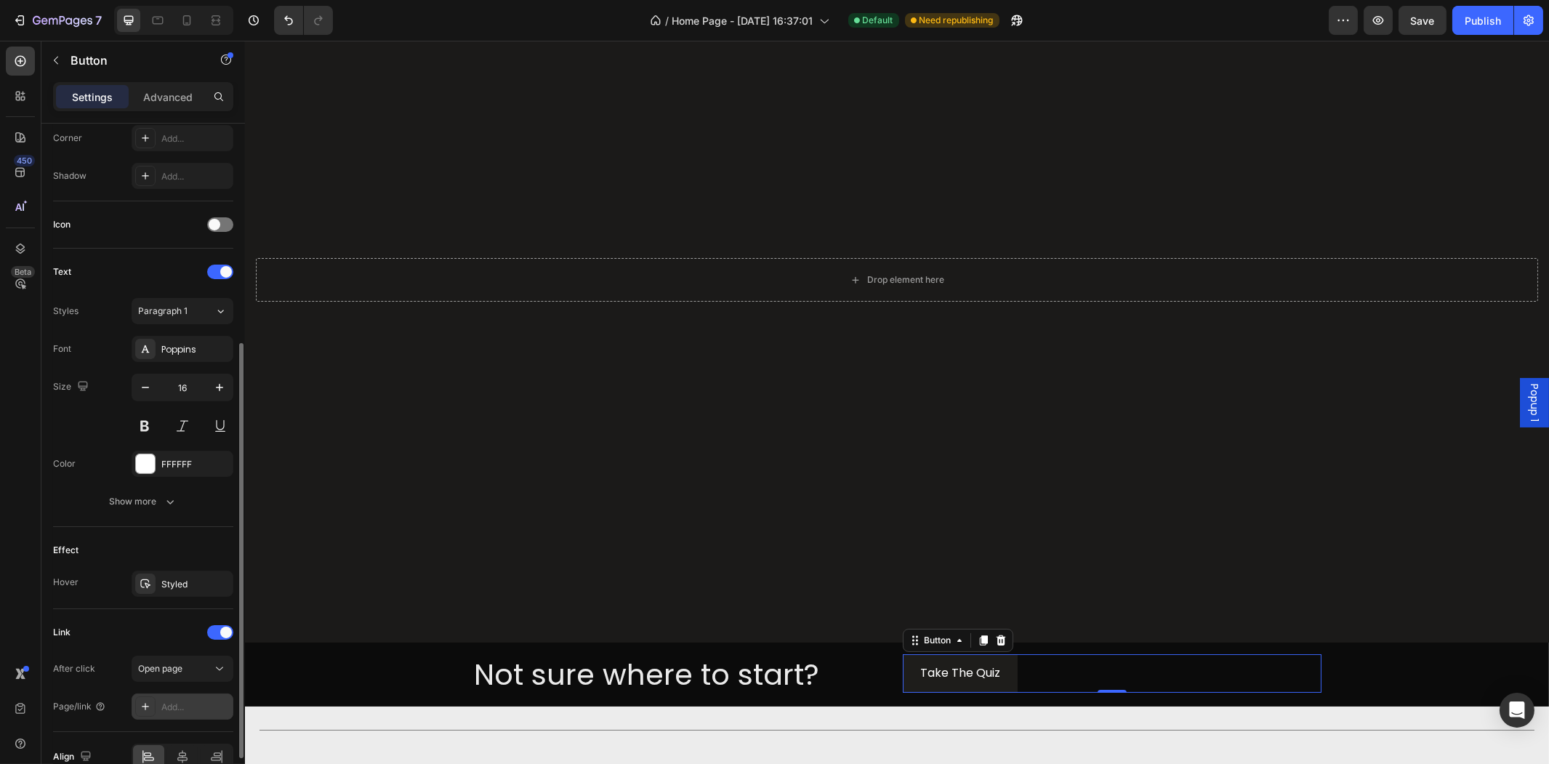
click at [193, 702] on div "Add..." at bounding box center [195, 707] width 68 height 13
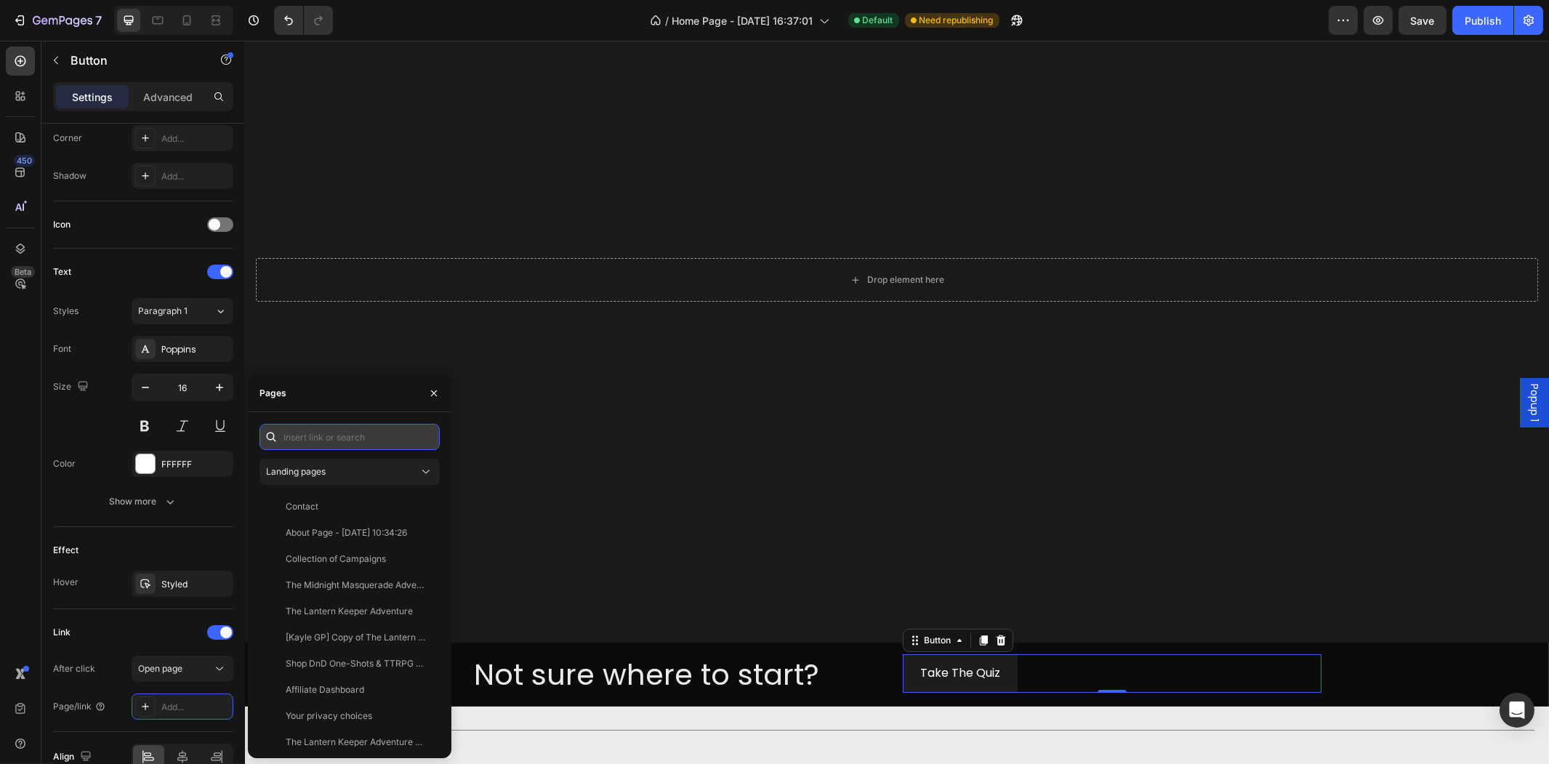
click at [347, 437] on input "text" at bounding box center [349, 437] width 180 height 26
paste input "#ttquiz-2102"
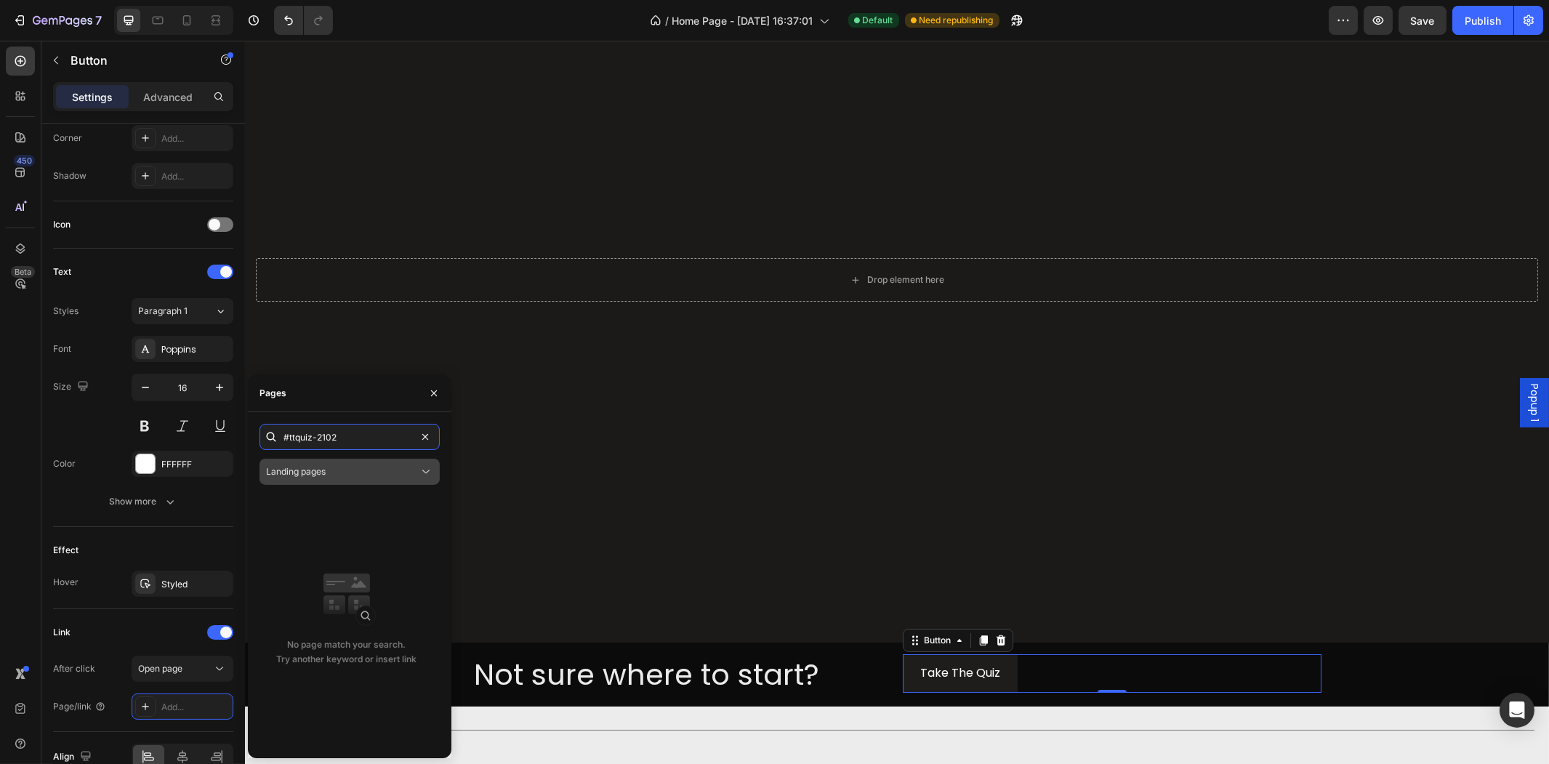
type input "#ttquiz-2102"
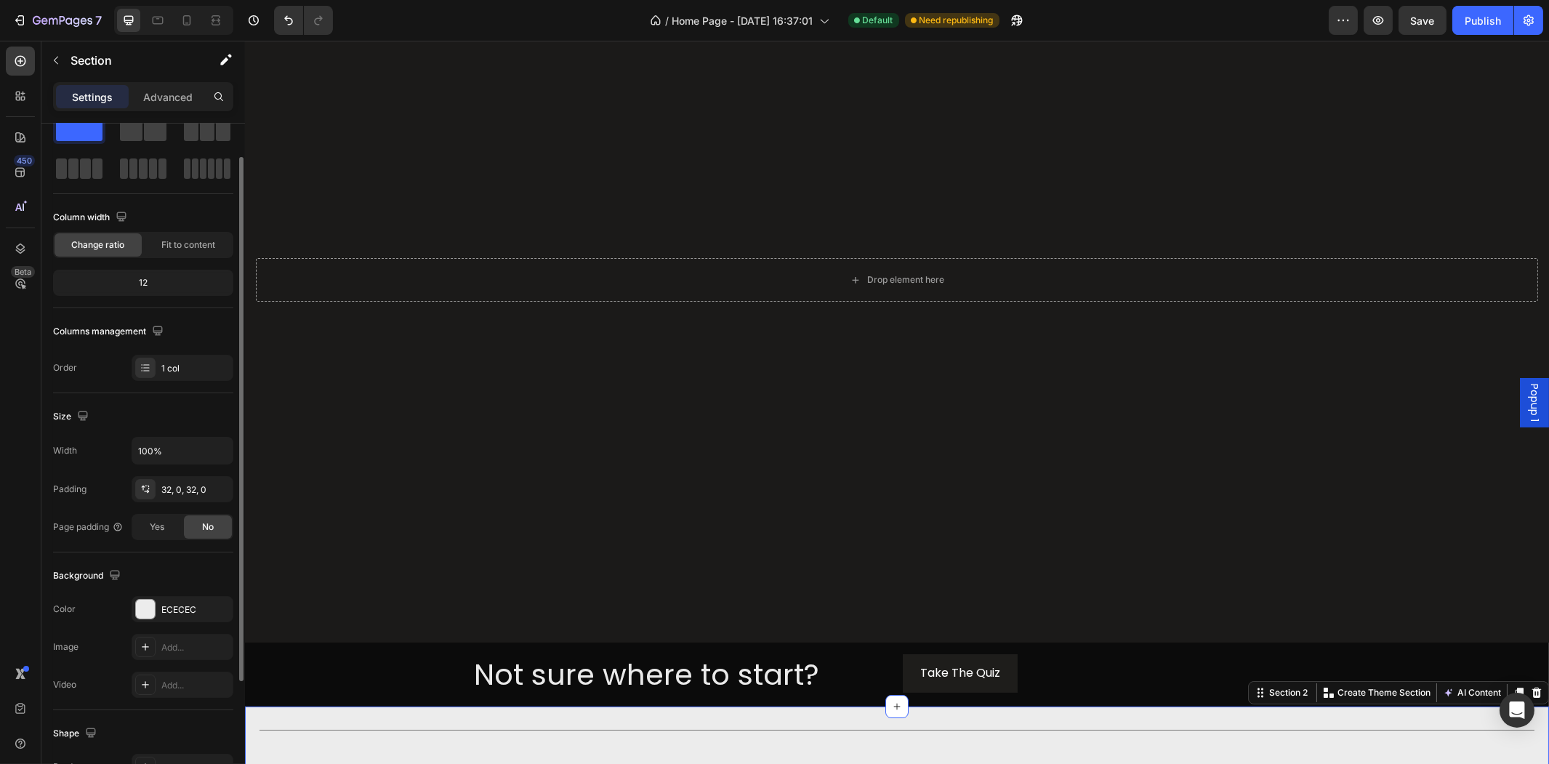
scroll to position [124, 0]
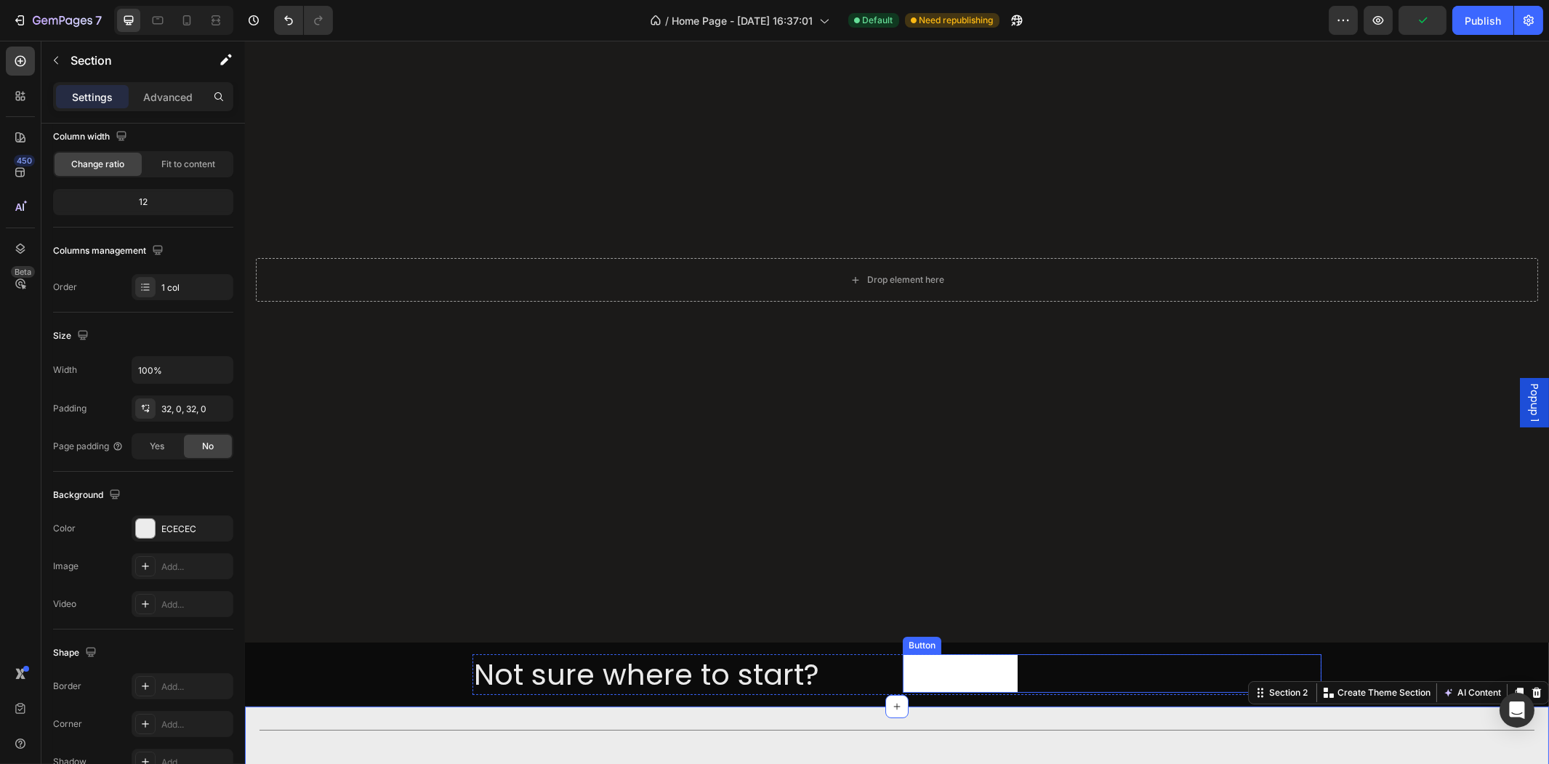
click at [985, 654] on button "Take The Quiz" at bounding box center [959, 673] width 115 height 39
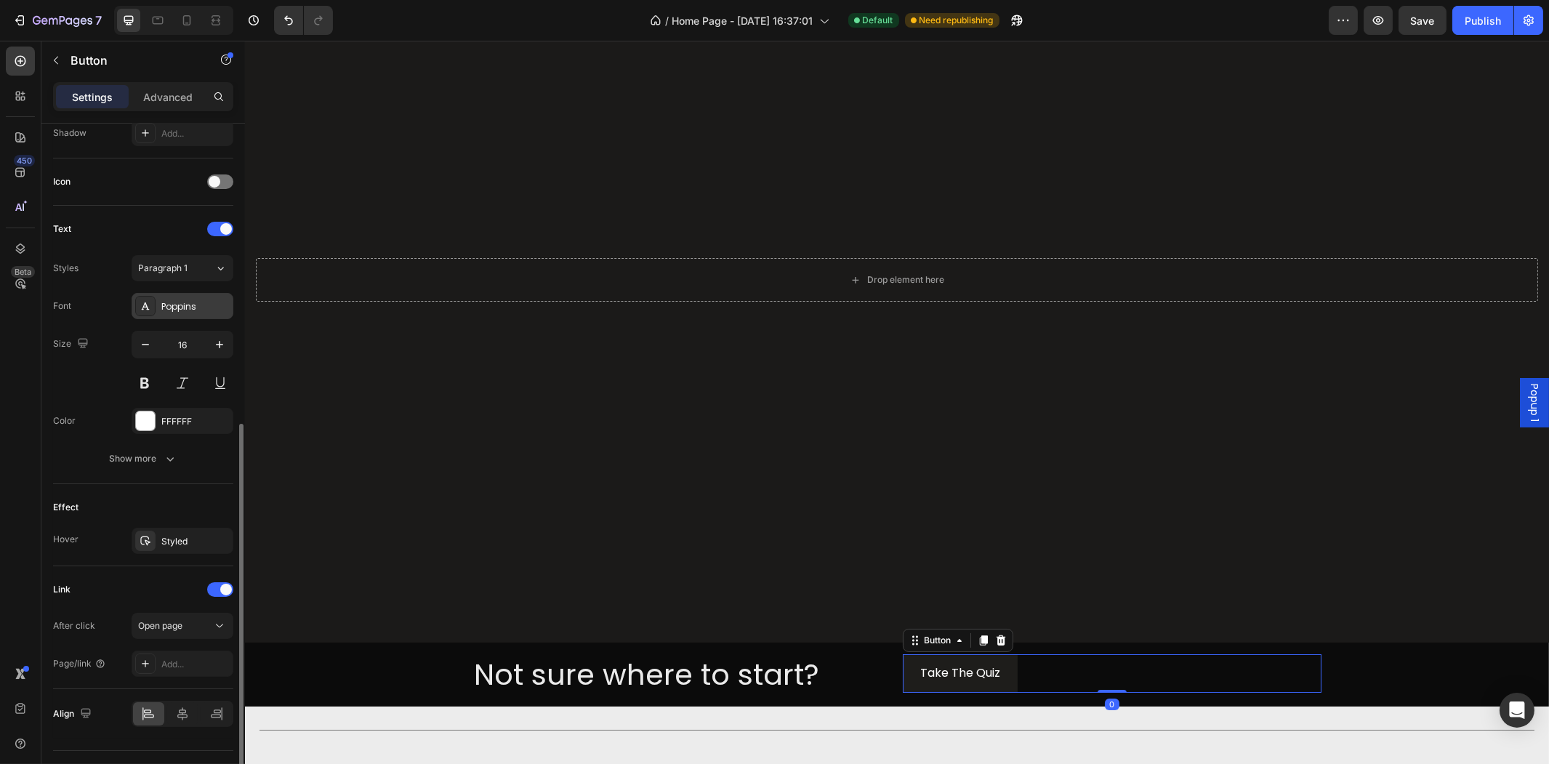
scroll to position [437, 0]
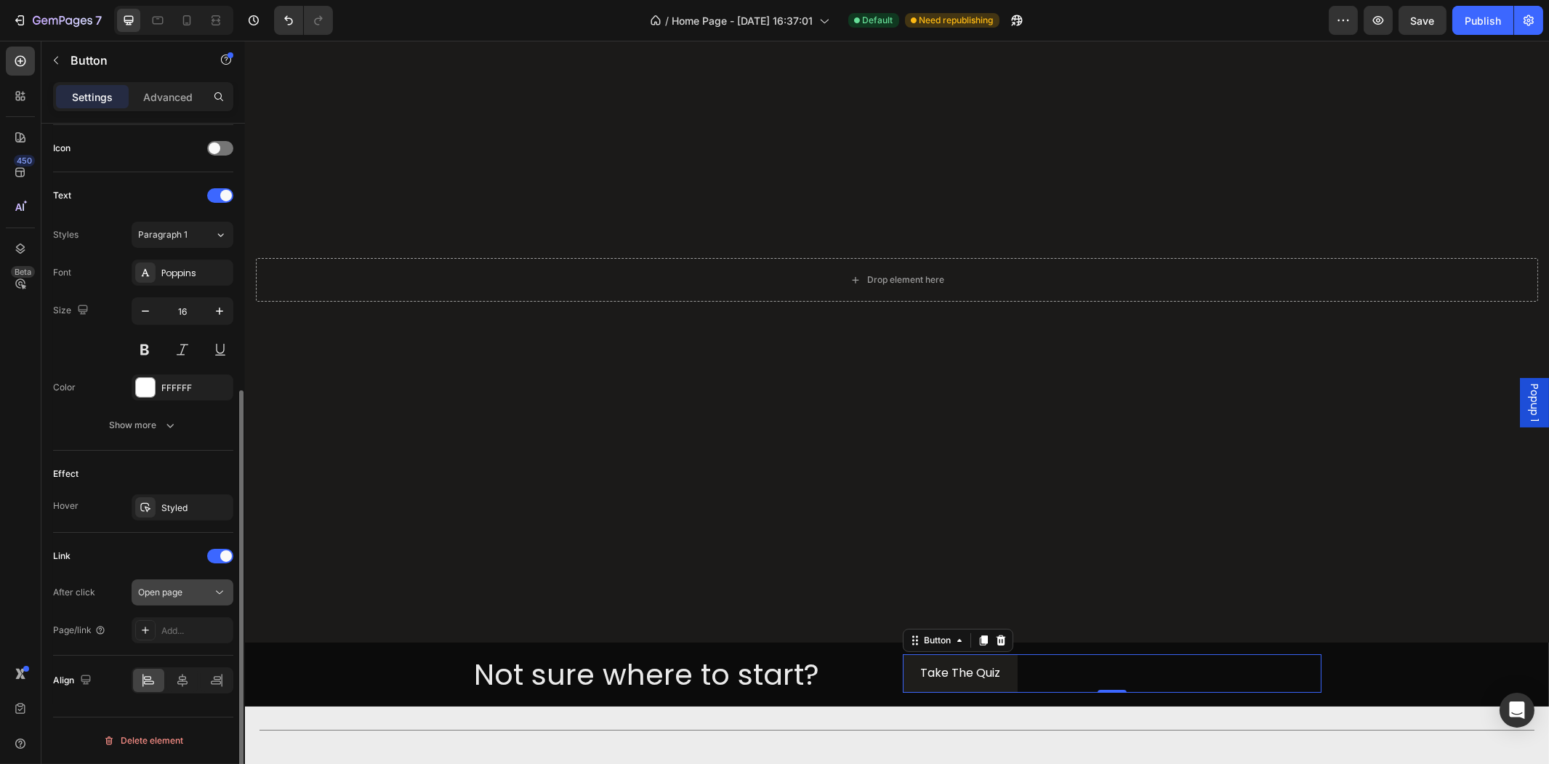
click at [187, 592] on div "Open page" at bounding box center [175, 592] width 74 height 13
click at [89, 578] on div "Link After click Open page Page/link Add..." at bounding box center [143, 593] width 180 height 99
click at [166, 623] on div "Add..." at bounding box center [183, 630] width 102 height 26
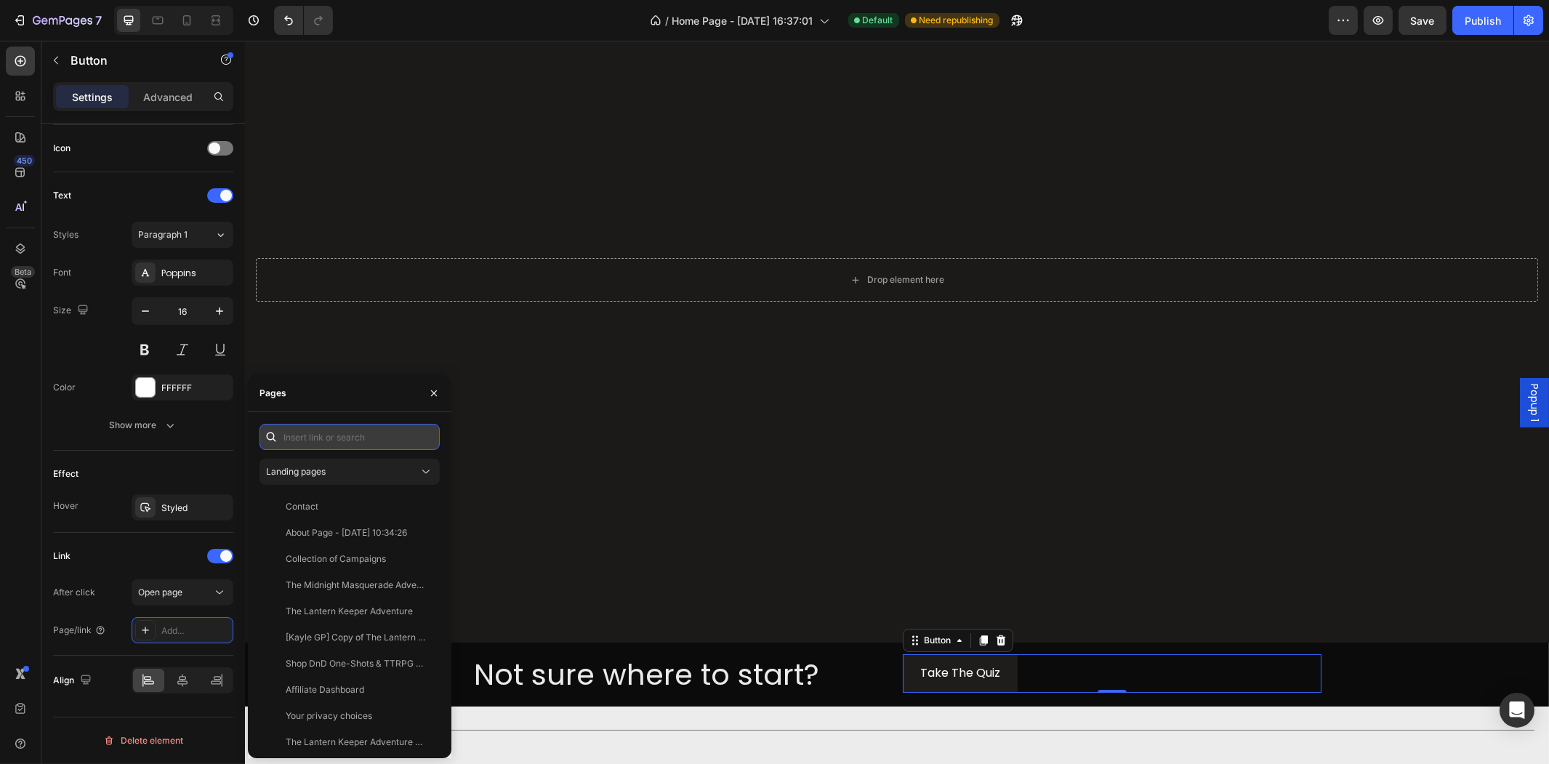
click at [339, 448] on input "text" at bounding box center [349, 437] width 180 height 26
paste input "#ttquiz-2102"
click at [395, 439] on input "#ttquiz-2102" at bounding box center [349, 437] width 180 height 26
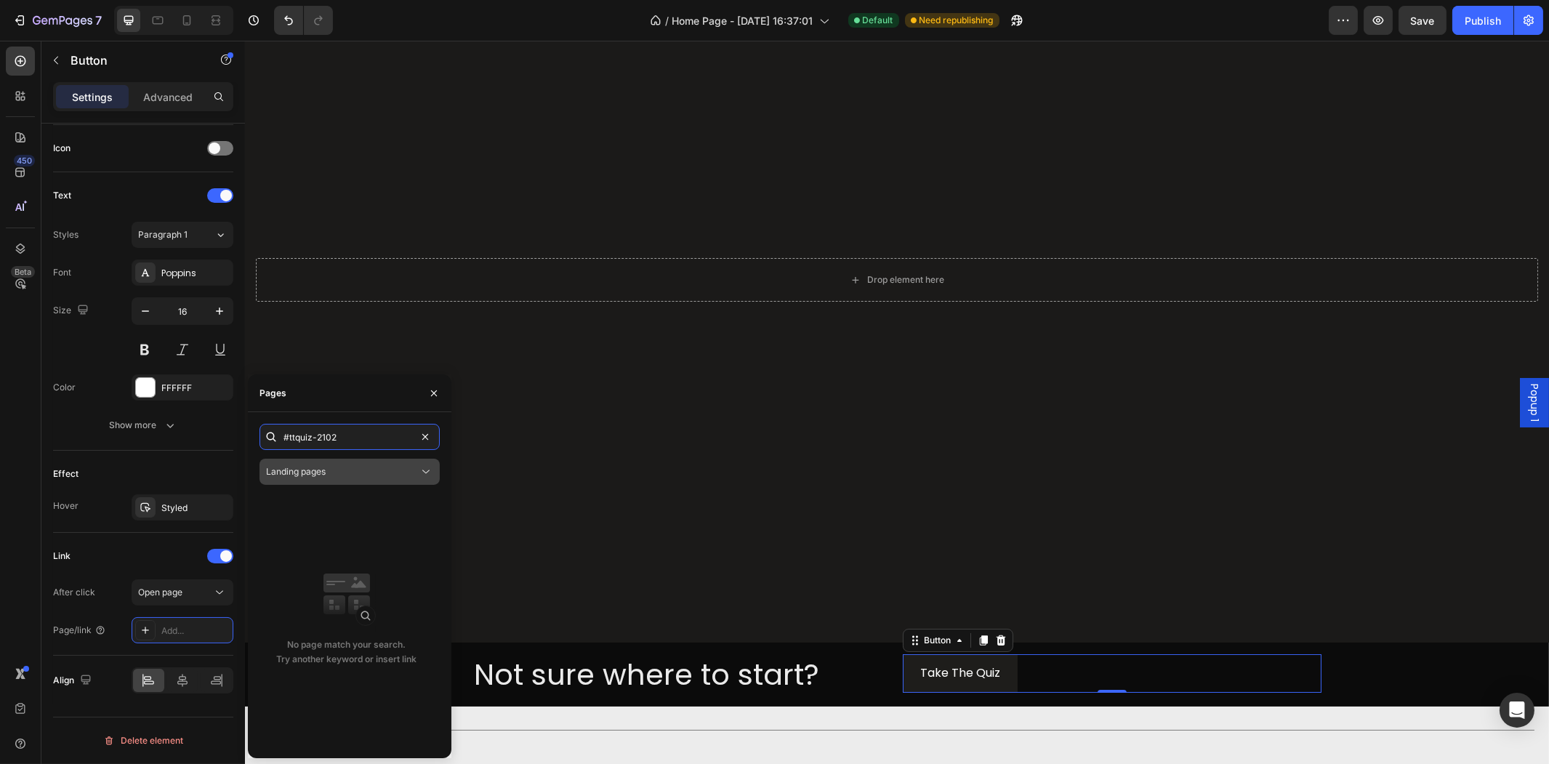
type input "#ttquiz-2102"
click at [388, 466] on div "Landing pages" at bounding box center [342, 471] width 153 height 13
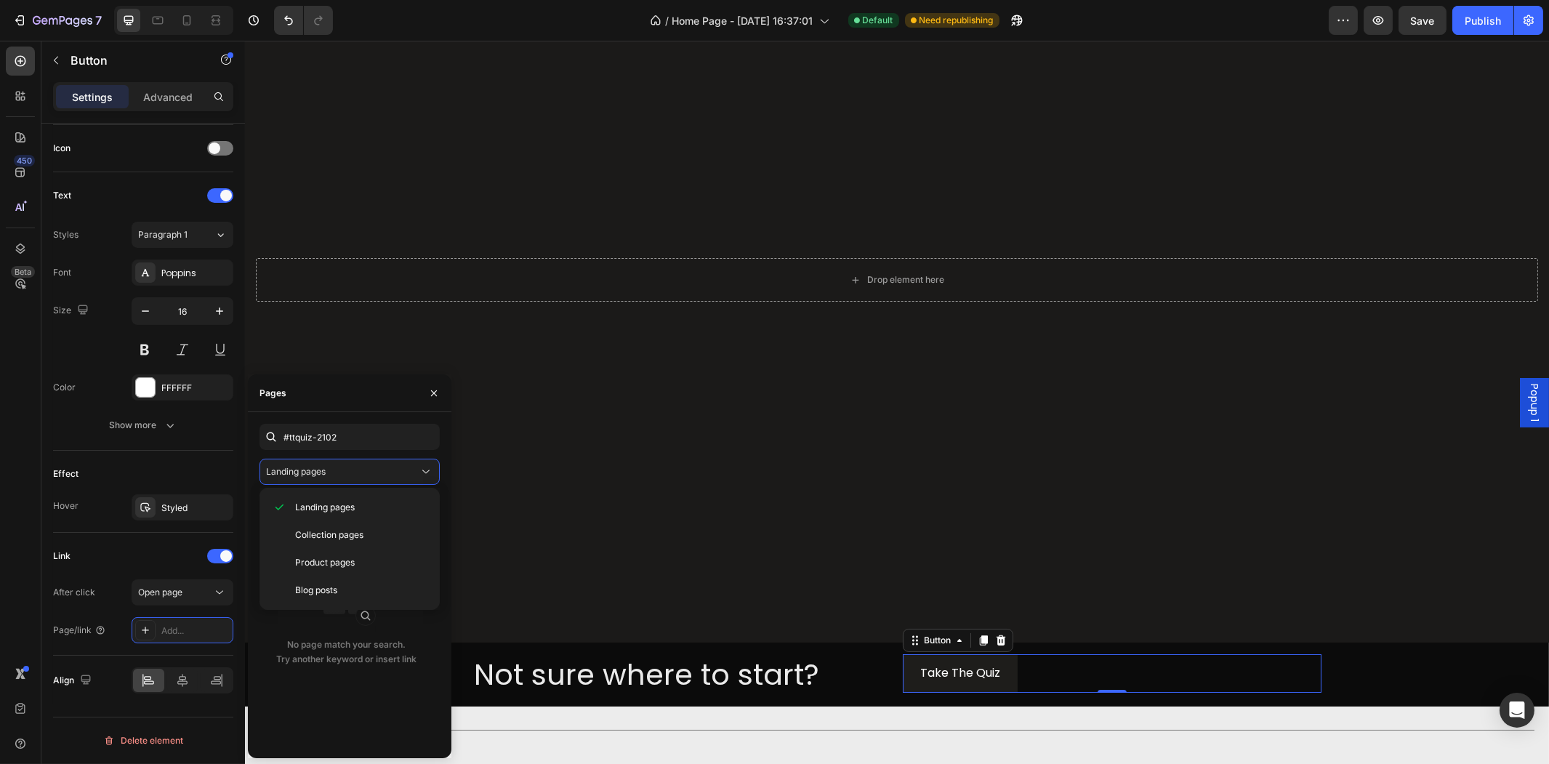
click at [385, 631] on div "No page match your search. Try another keyword or insert link" at bounding box center [346, 619] width 174 height 253
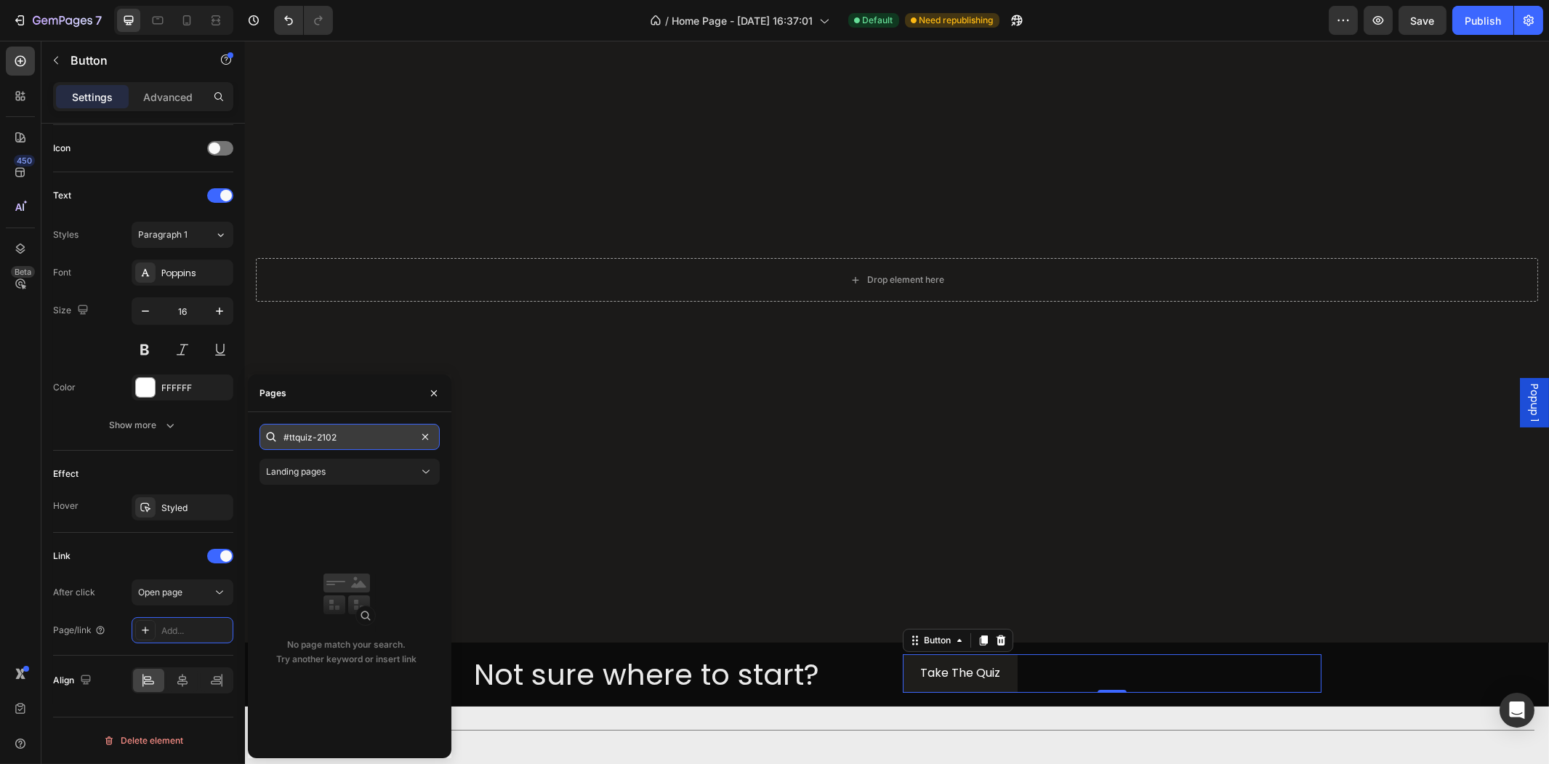
click at [333, 448] on input "#ttquiz-2102" at bounding box center [349, 437] width 180 height 26
click at [352, 501] on div "No page match your search. Try another keyword or insert link" at bounding box center [346, 619] width 174 height 253
click at [432, 397] on button "button" at bounding box center [433, 393] width 23 height 23
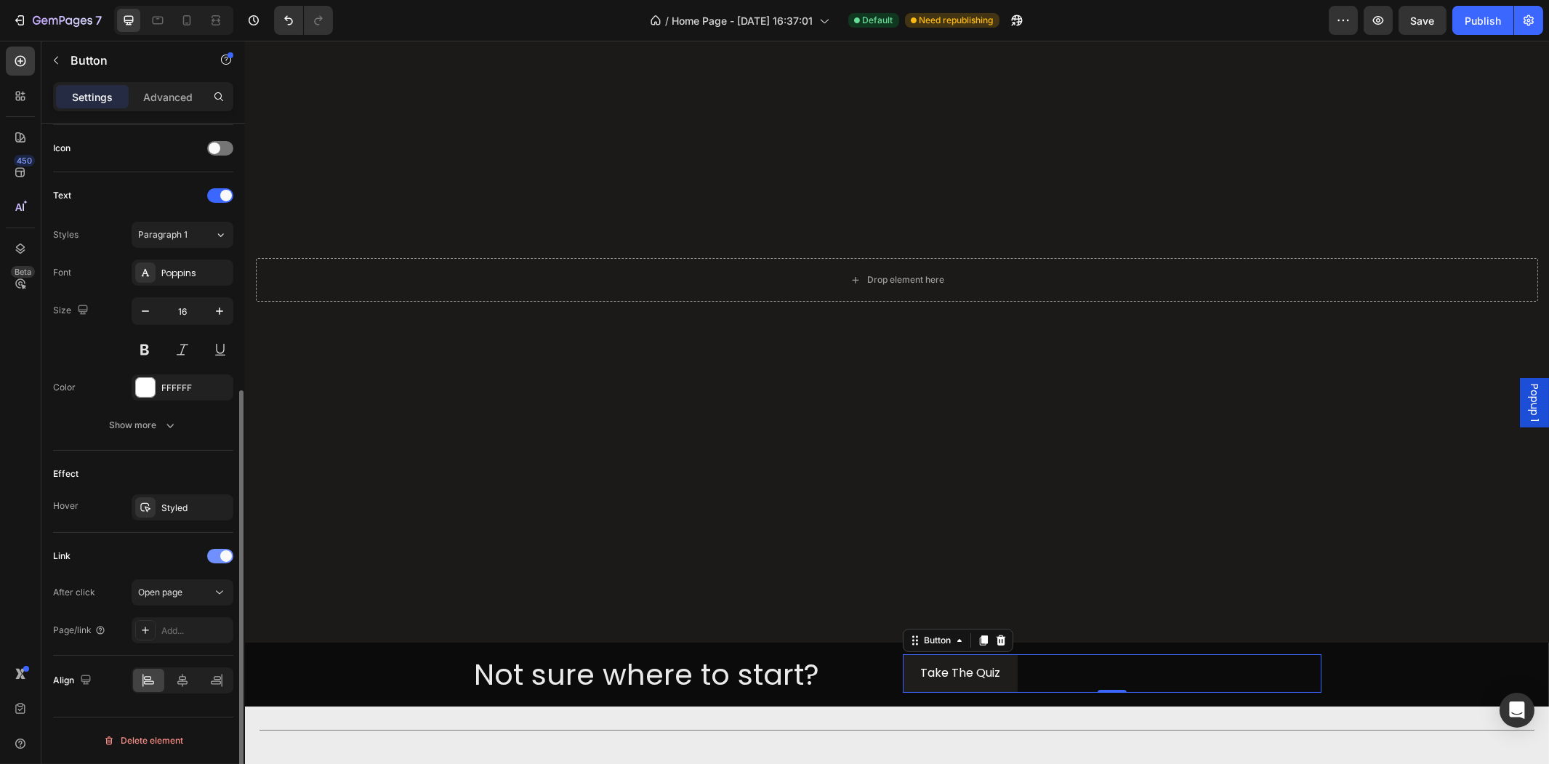
click at [228, 557] on span at bounding box center [226, 556] width 12 height 12
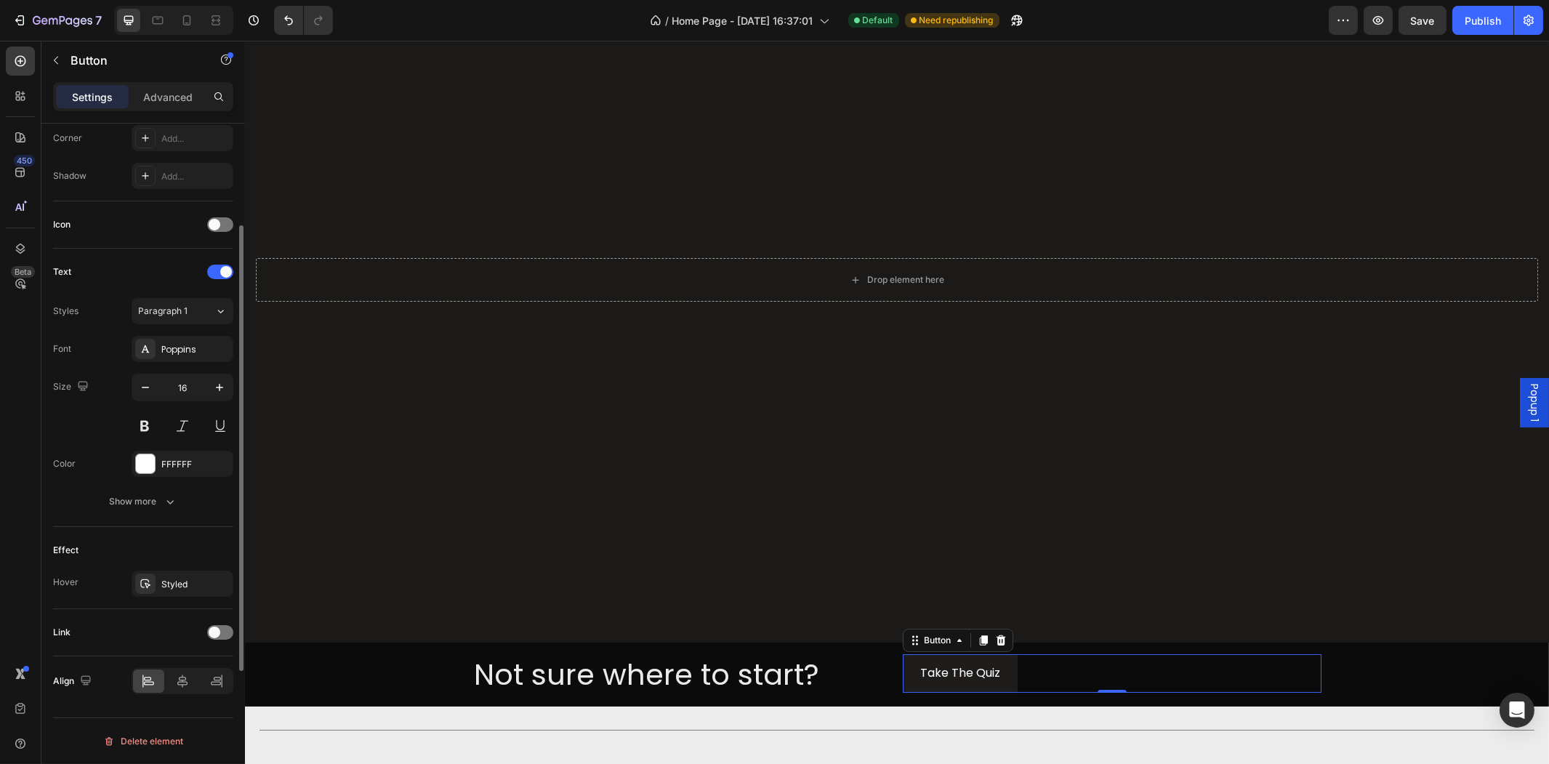
scroll to position [0, 0]
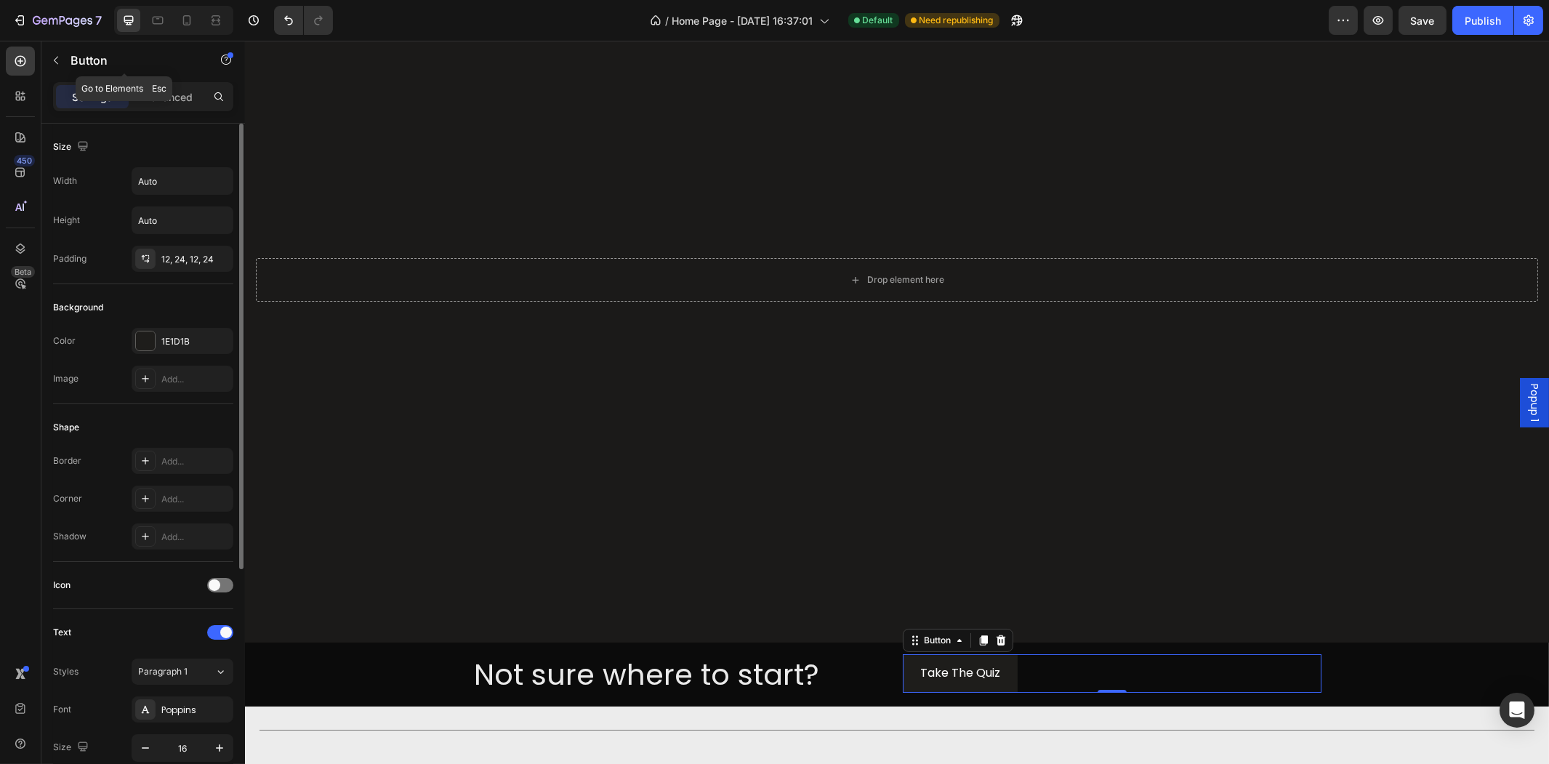
click at [60, 55] on icon "button" at bounding box center [56, 61] width 12 height 12
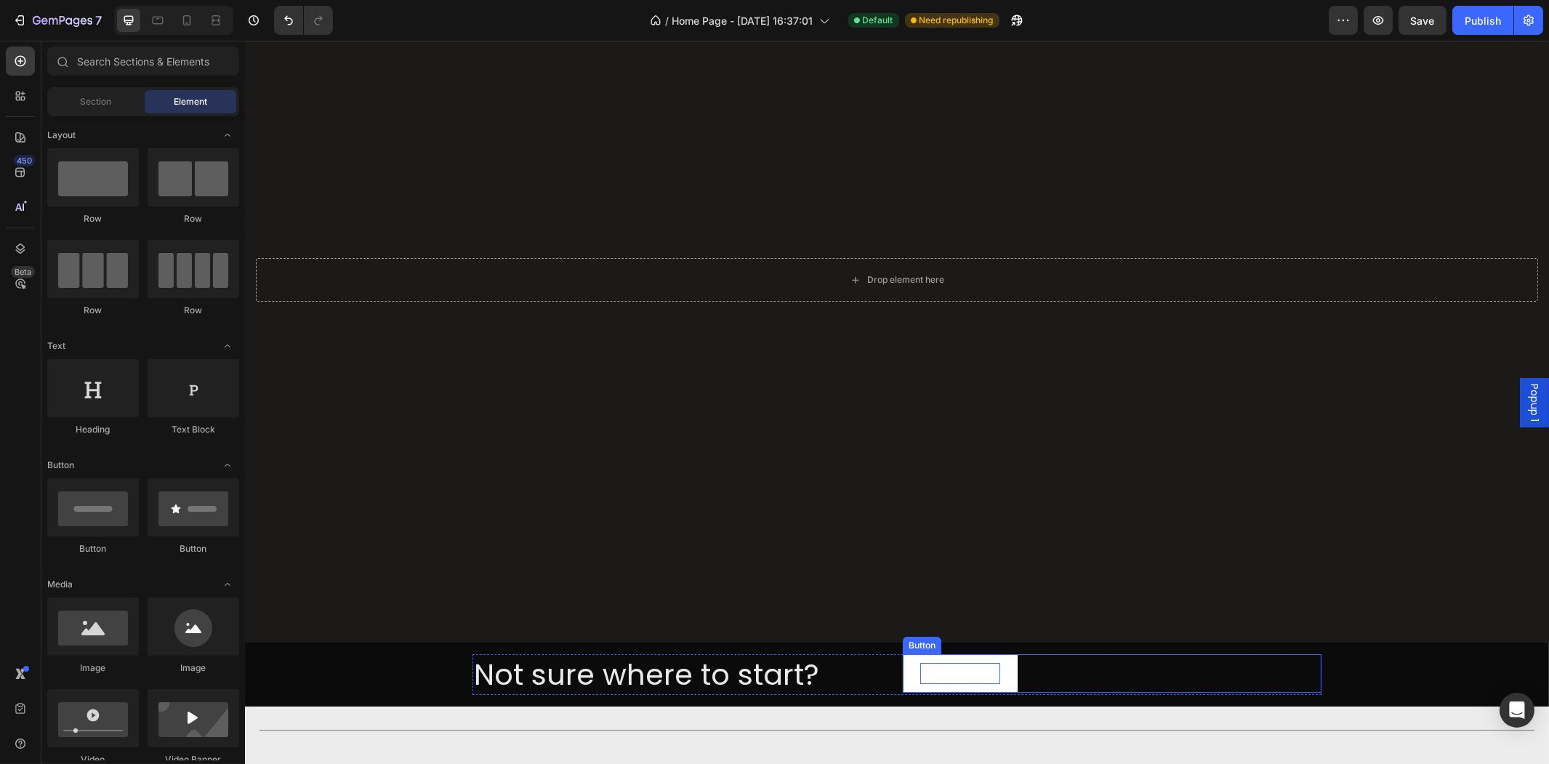
click at [948, 663] on p "Take The Quiz" at bounding box center [959, 673] width 80 height 21
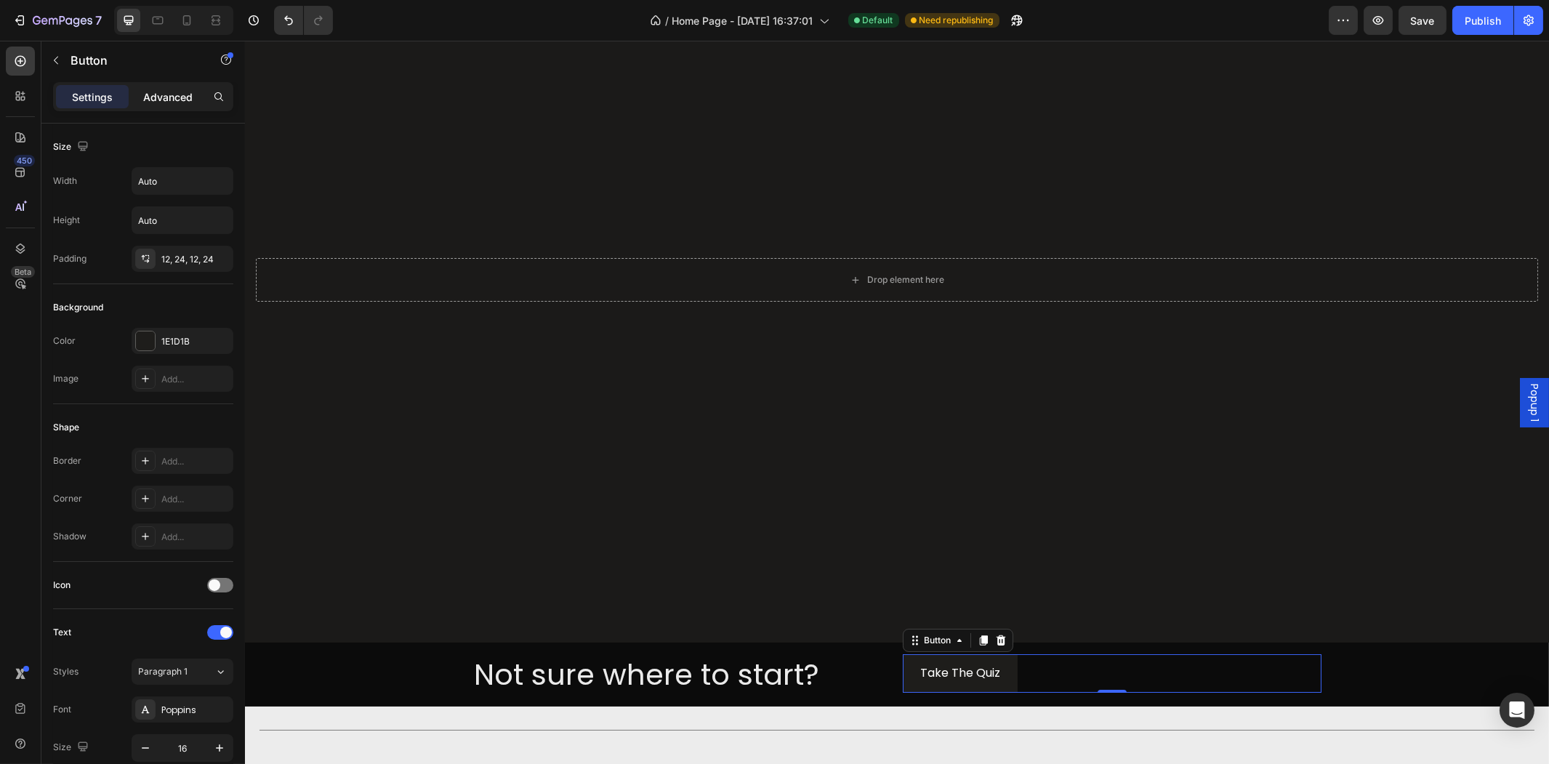
click at [176, 103] on div "Advanced" at bounding box center [168, 96] width 73 height 23
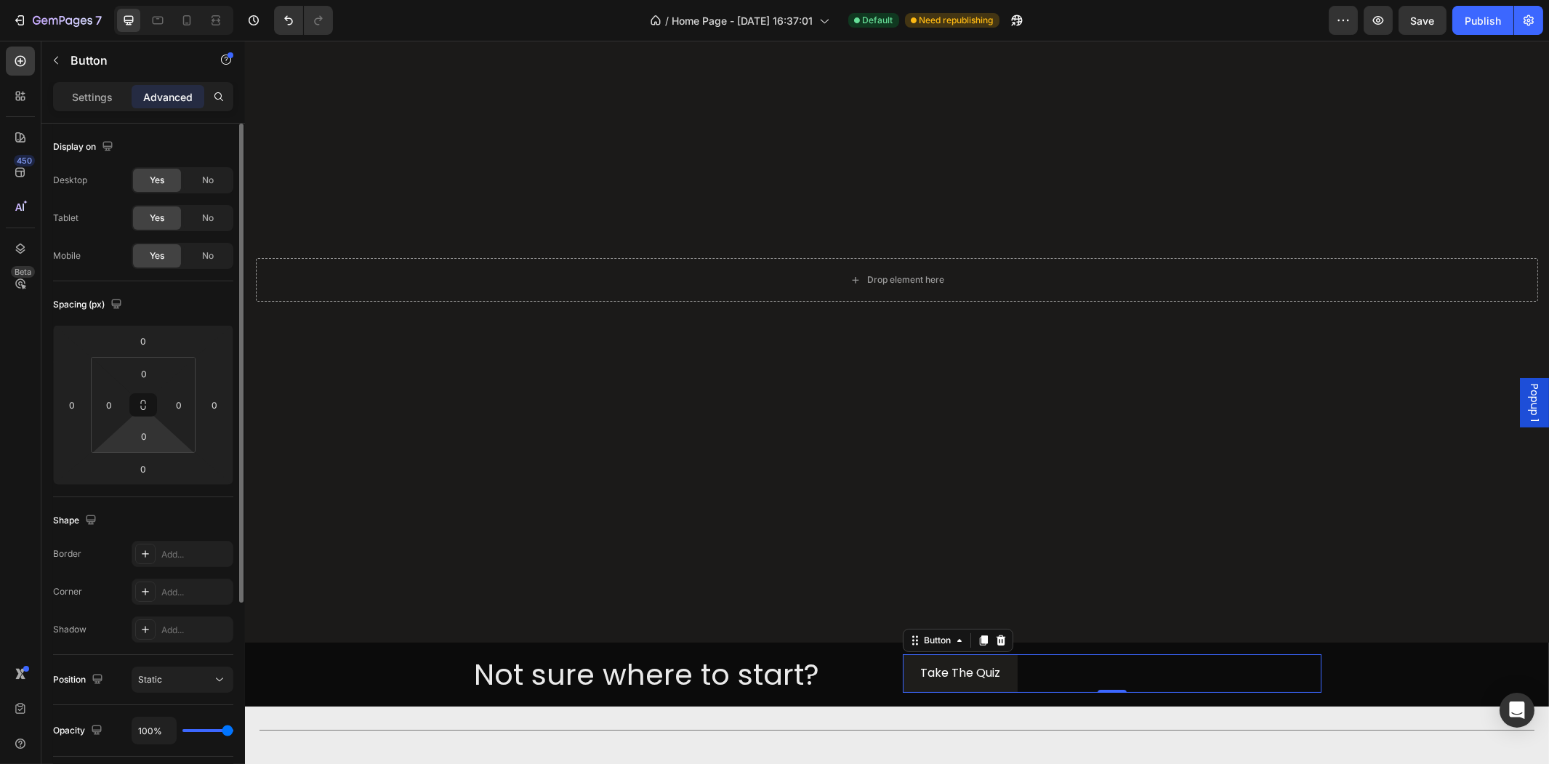
scroll to position [288, 0]
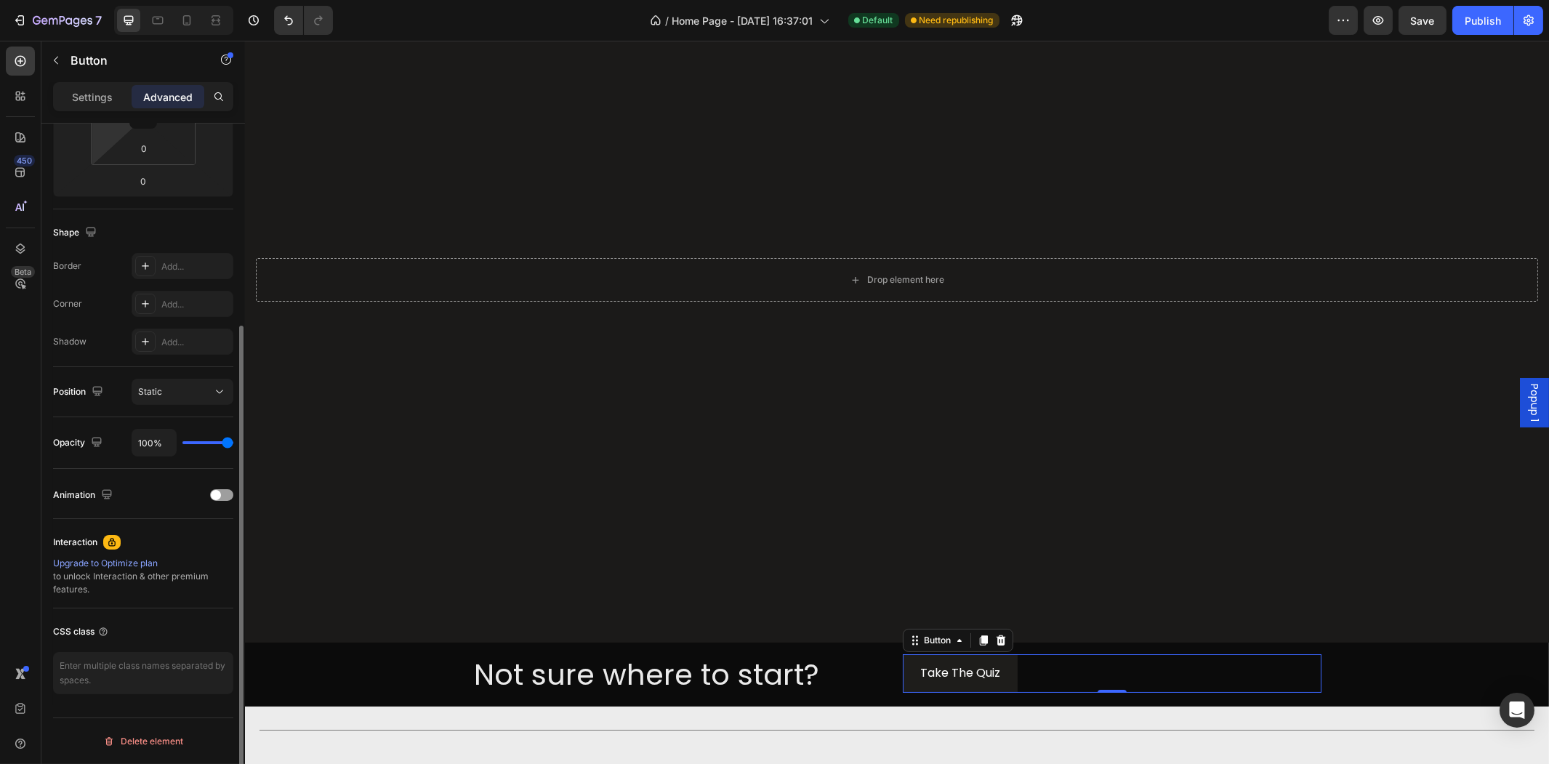
click at [85, 122] on div "Settings Advanced Display on Desktop Yes No Tablet Yes No Mobile Yes No Spacing…" at bounding box center [142, 443] width 203 height 723
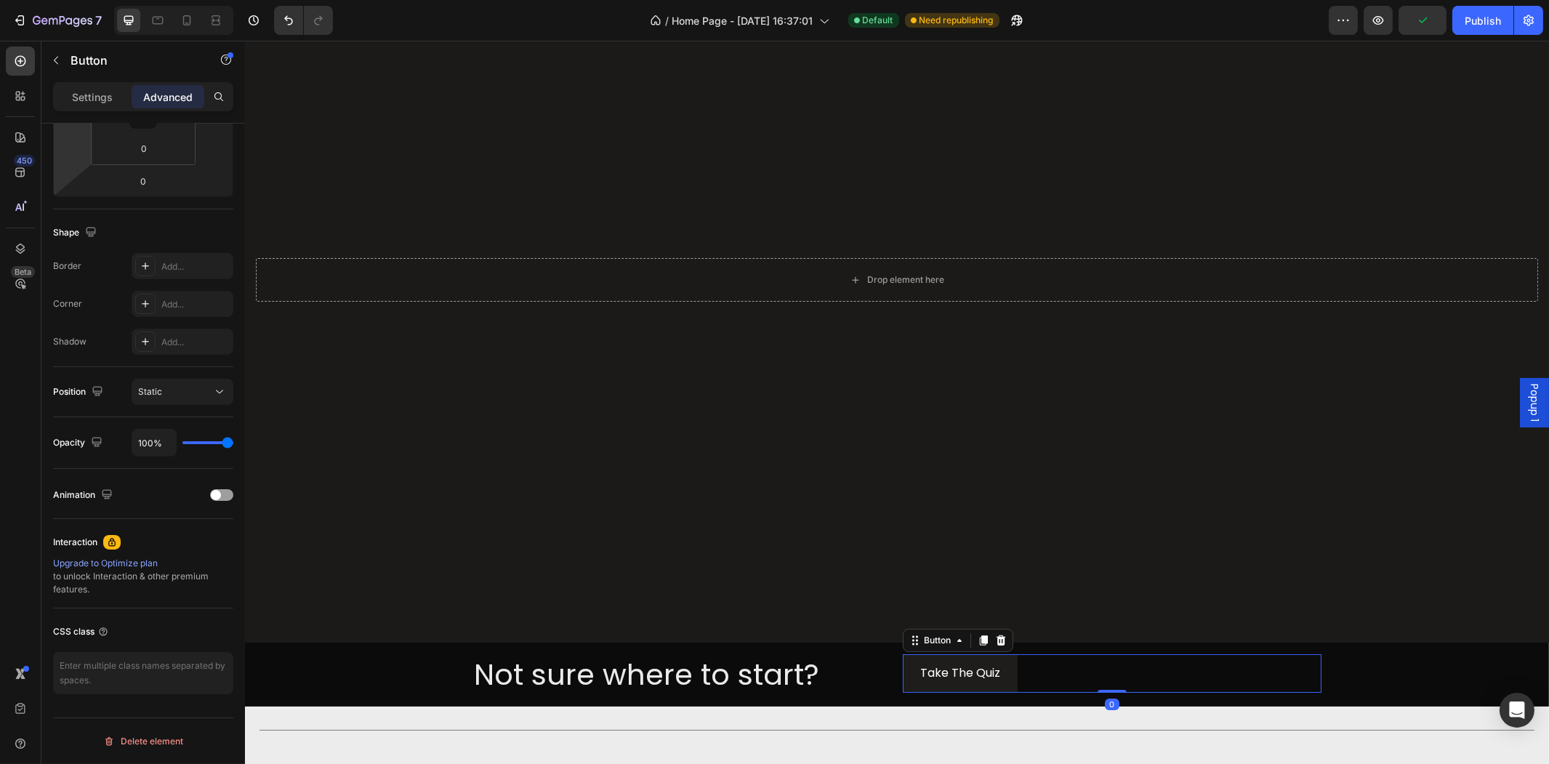
click at [86, 112] on div "Settings Advanced" at bounding box center [142, 102] width 203 height 41
click at [89, 86] on div "Settings" at bounding box center [92, 96] width 73 height 23
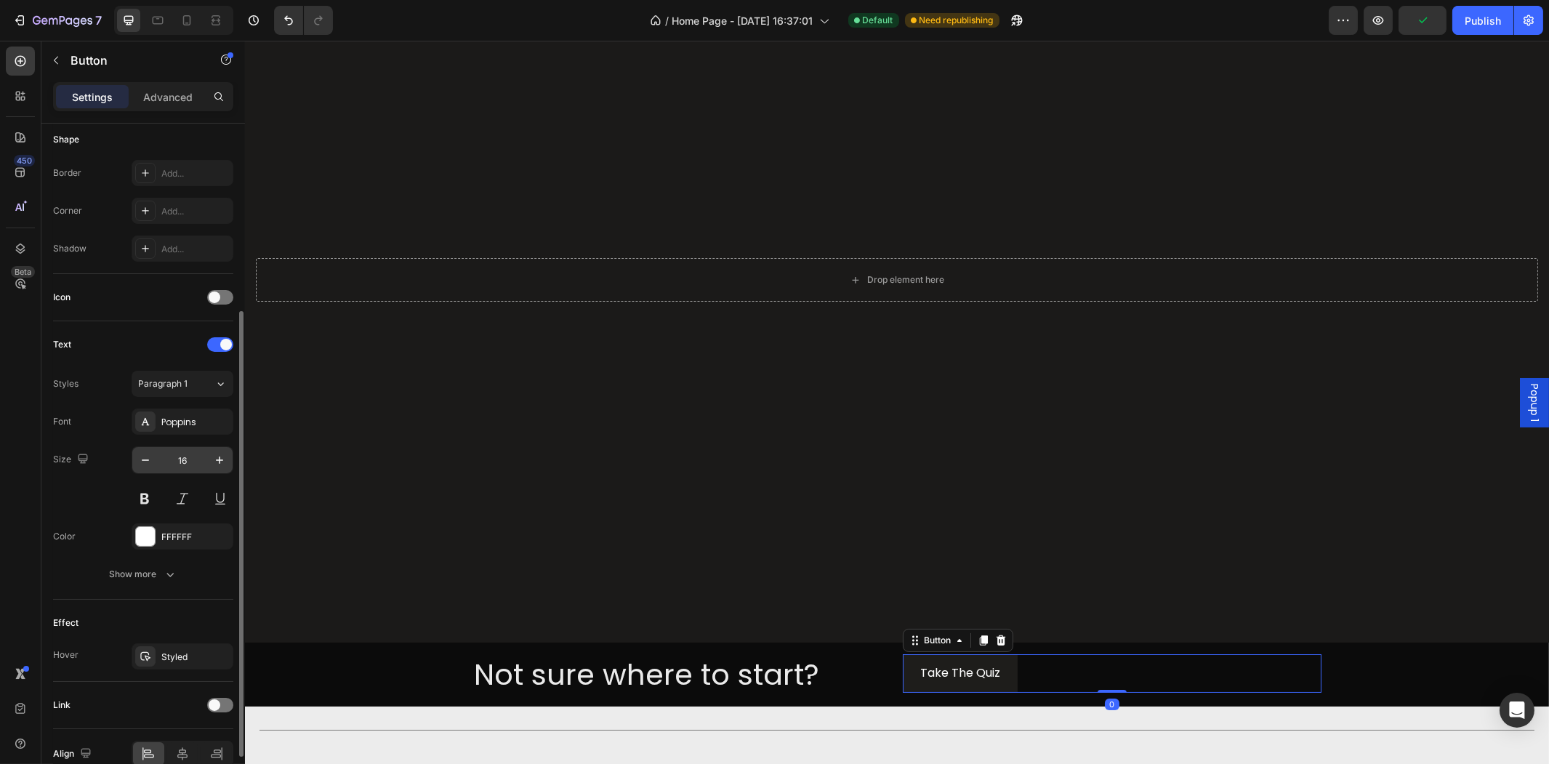
scroll to position [360, 0]
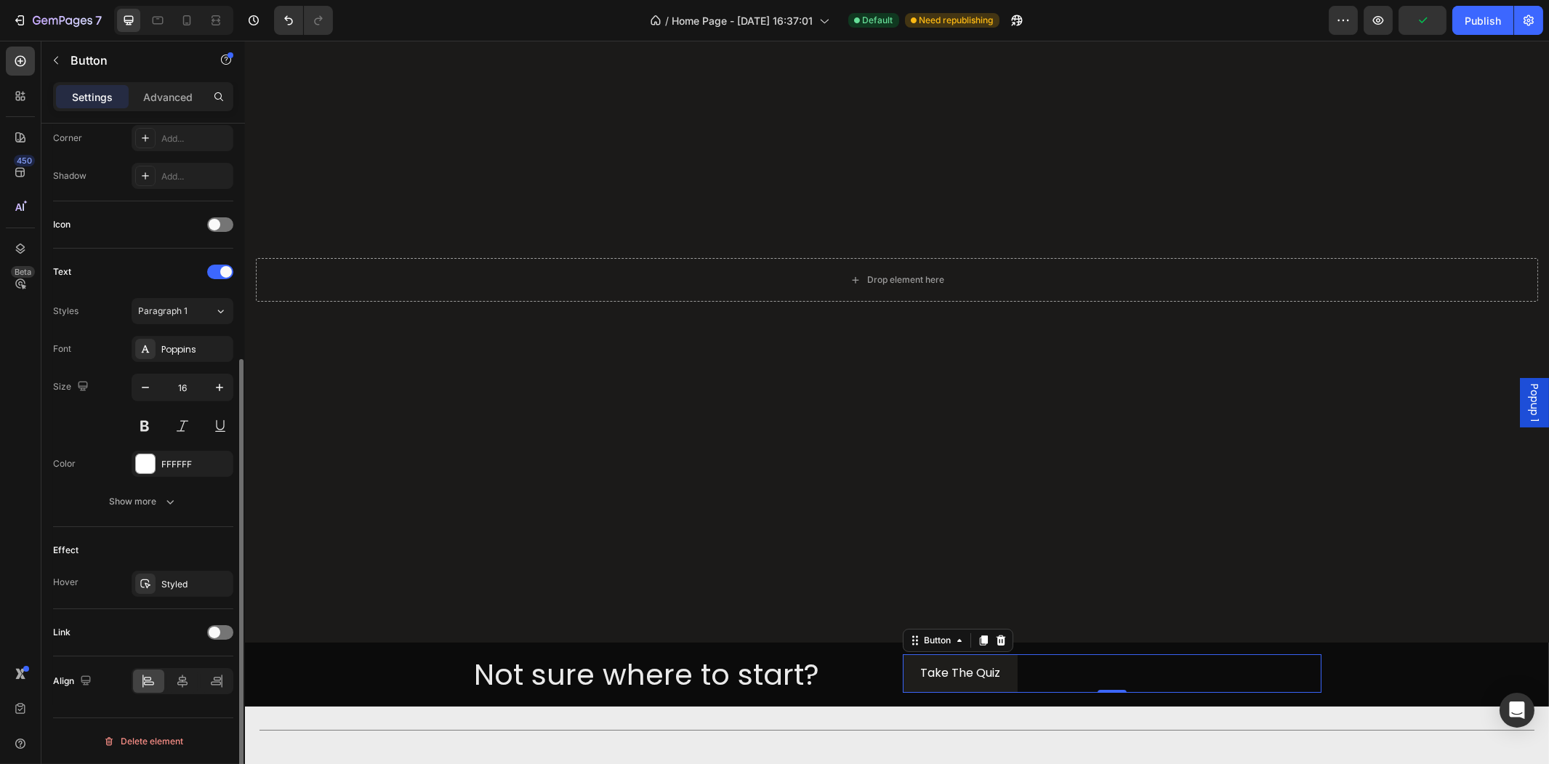
click at [231, 622] on div "Link" at bounding box center [143, 632] width 180 height 23
click at [164, 516] on div "Text Styles Paragraph 1 Font Poppins Size 16 Color FFFFFF Show more" at bounding box center [143, 388] width 180 height 278
click at [163, 499] on icon "button" at bounding box center [170, 501] width 15 height 15
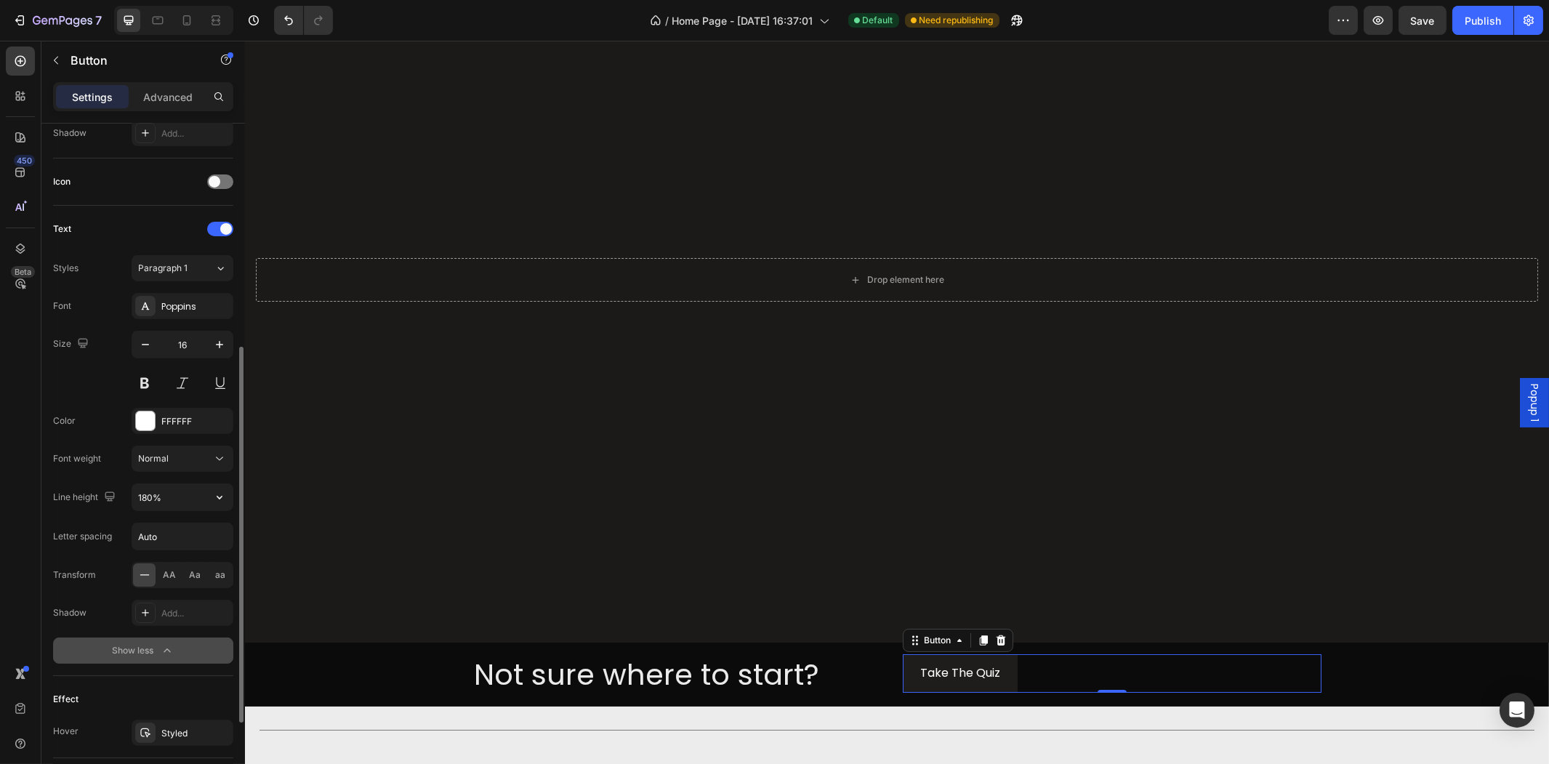
scroll to position [553, 0]
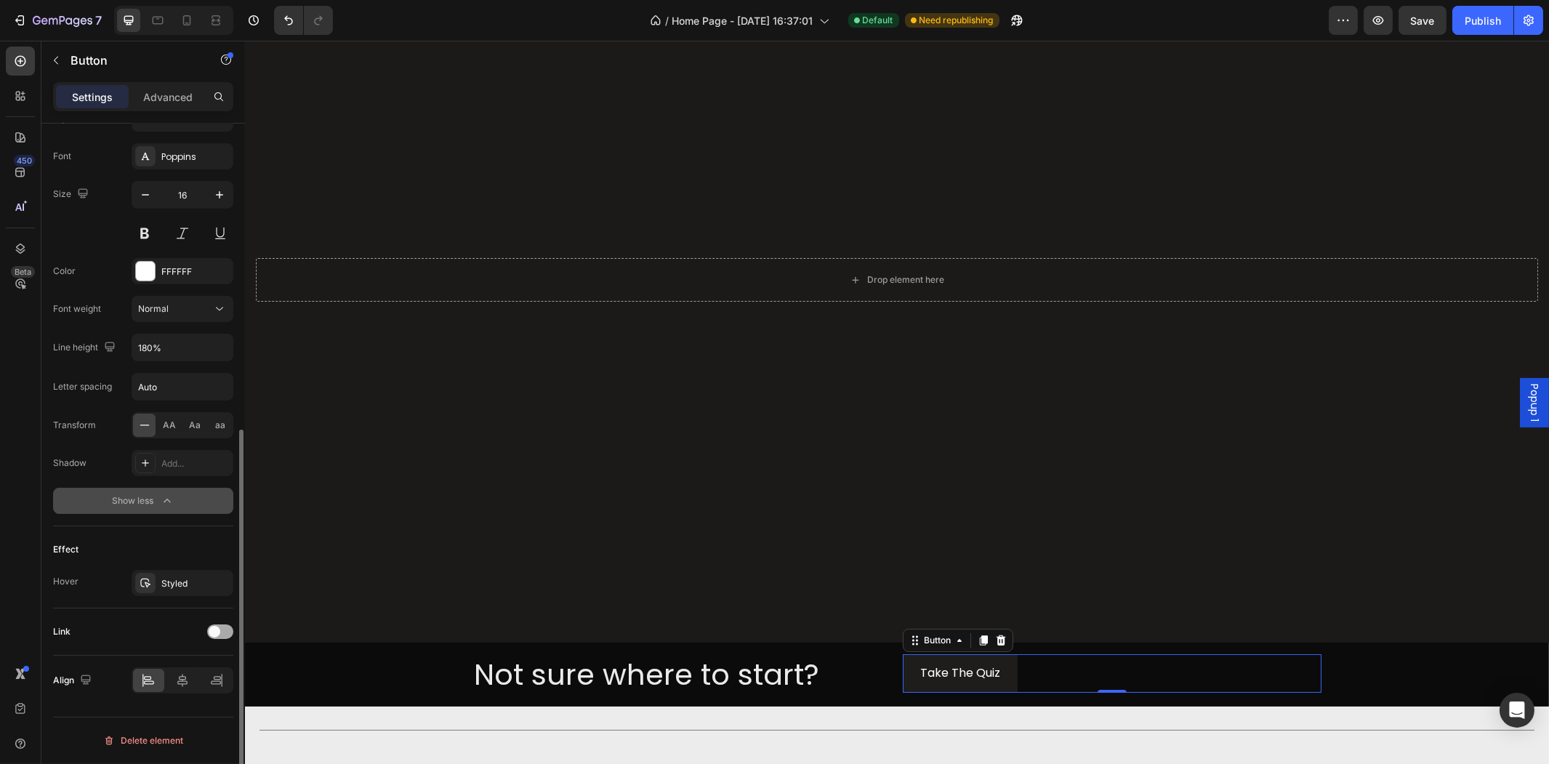
drag, startPoint x: 198, startPoint y: 640, endPoint x: 211, endPoint y: 635, distance: 13.1
click at [204, 637] on div "Link" at bounding box center [143, 631] width 180 height 23
click at [214, 635] on span at bounding box center [215, 632] width 12 height 12
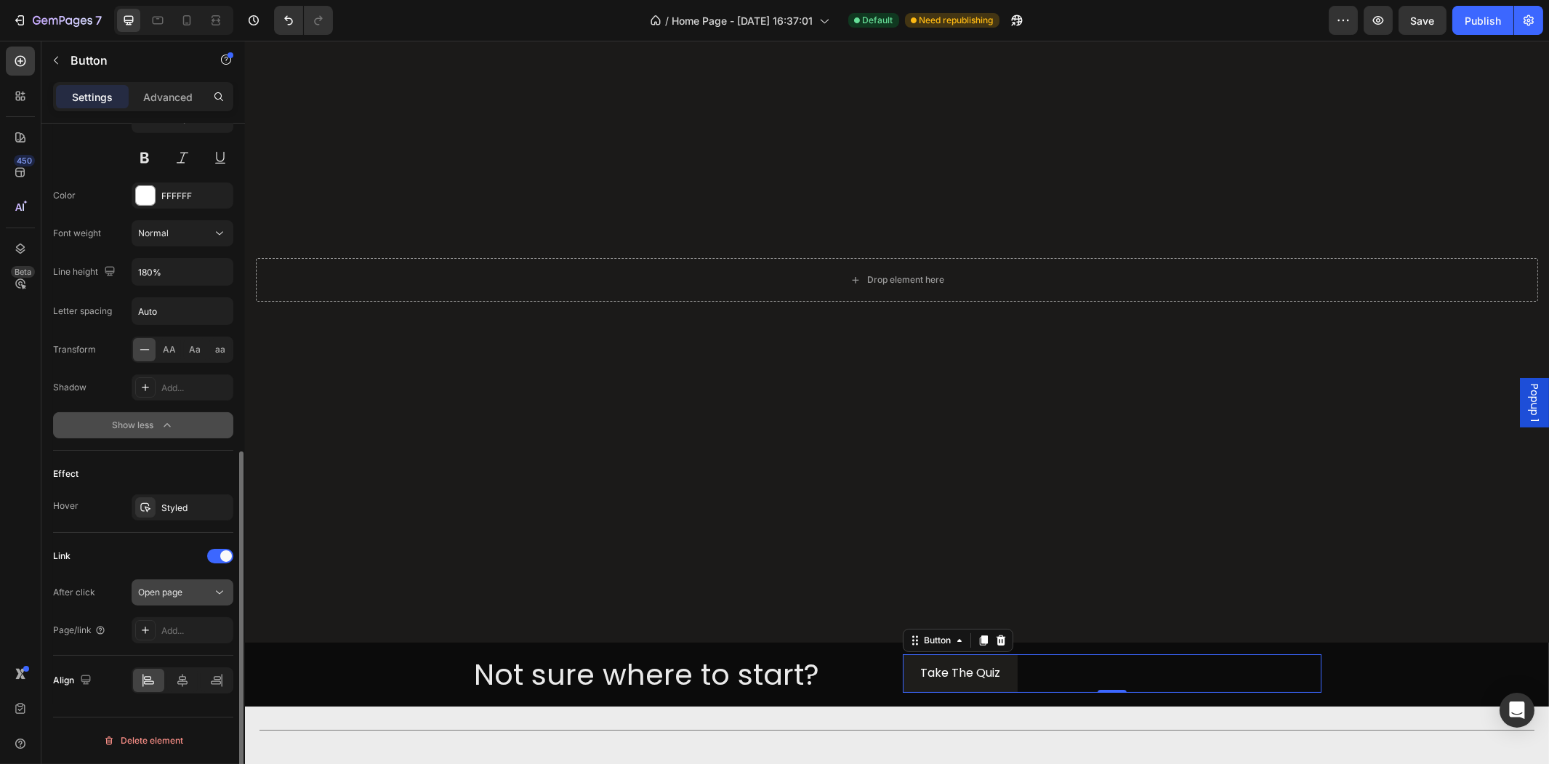
click at [193, 597] on div "Open page" at bounding box center [175, 592] width 74 height 13
click at [57, 621] on div "Page/link" at bounding box center [79, 629] width 53 height 23
click at [156, 623] on div "Add..." at bounding box center [183, 630] width 102 height 26
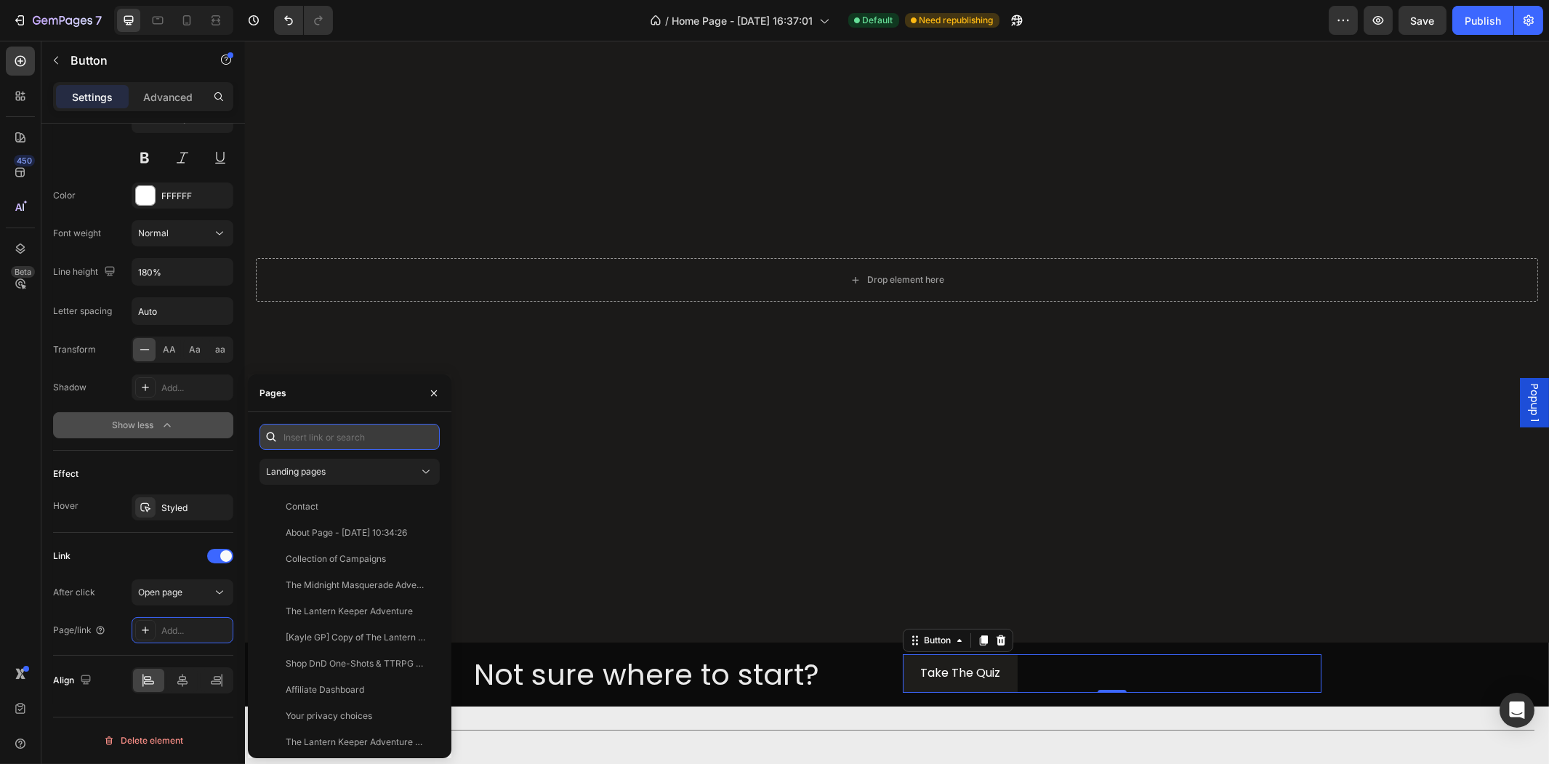
click at [328, 437] on input "text" at bounding box center [349, 437] width 180 height 26
paste input "#ttquiz-2102"
drag, startPoint x: 379, startPoint y: 439, endPoint x: 203, endPoint y: 422, distance: 176.7
click at [140, 438] on div "450 Beta Sections(18) Elements(83) Section Element Hero Section Product Detail …" at bounding box center [122, 402] width 245 height 723
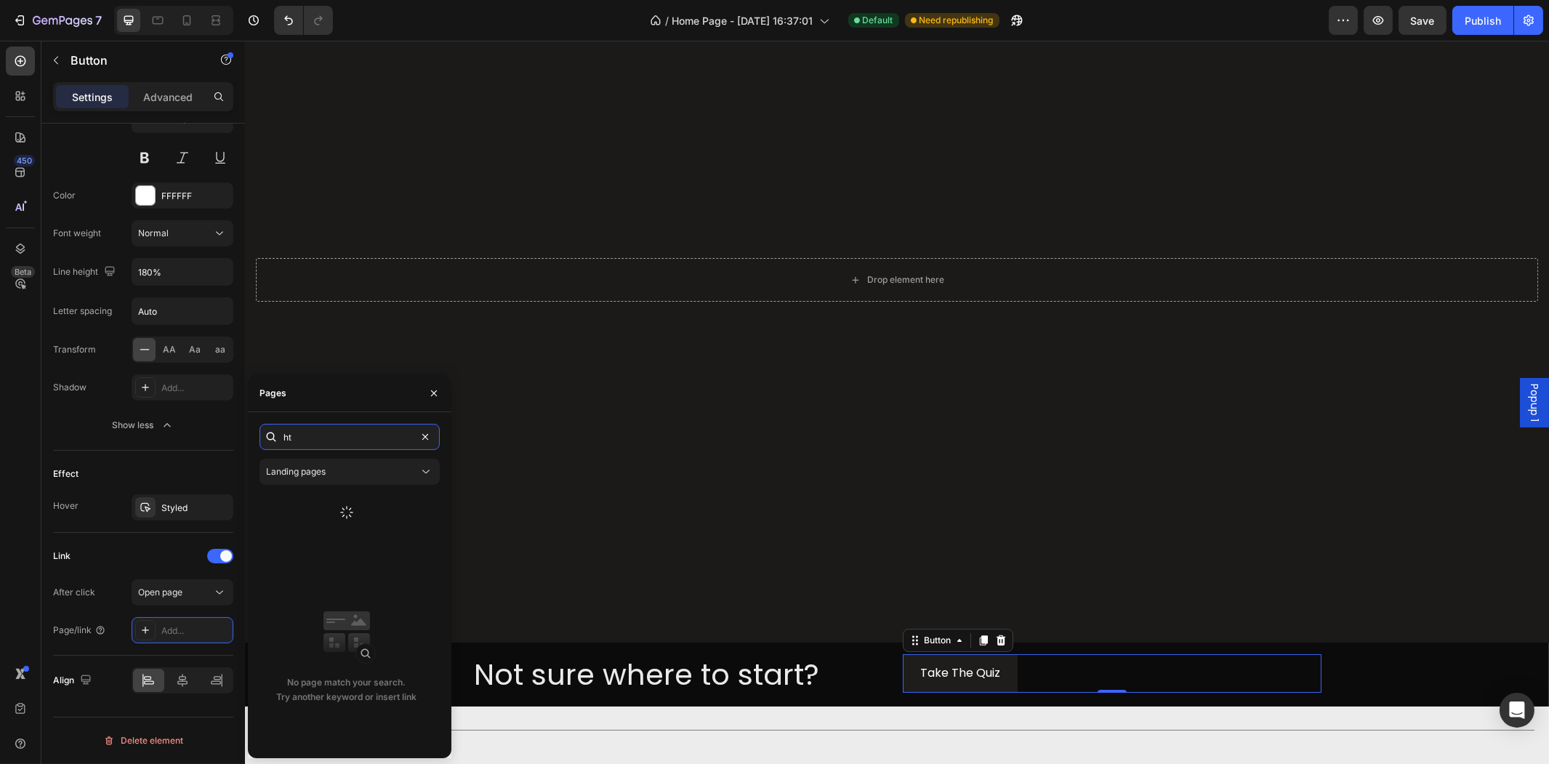
type input "h"
type input "[DOMAIN_NAME]"
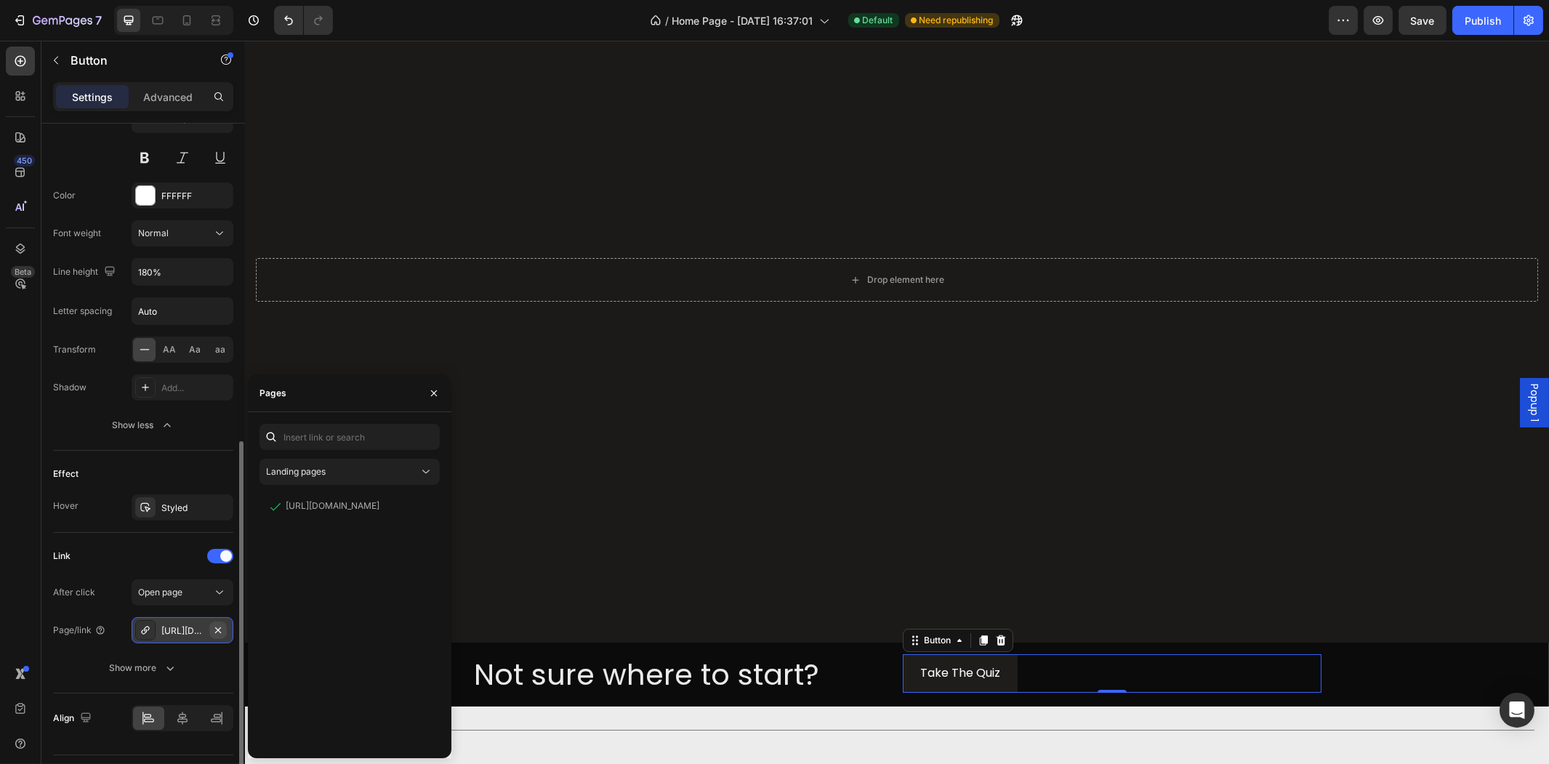
click at [222, 634] on icon "button" at bounding box center [218, 630] width 12 height 12
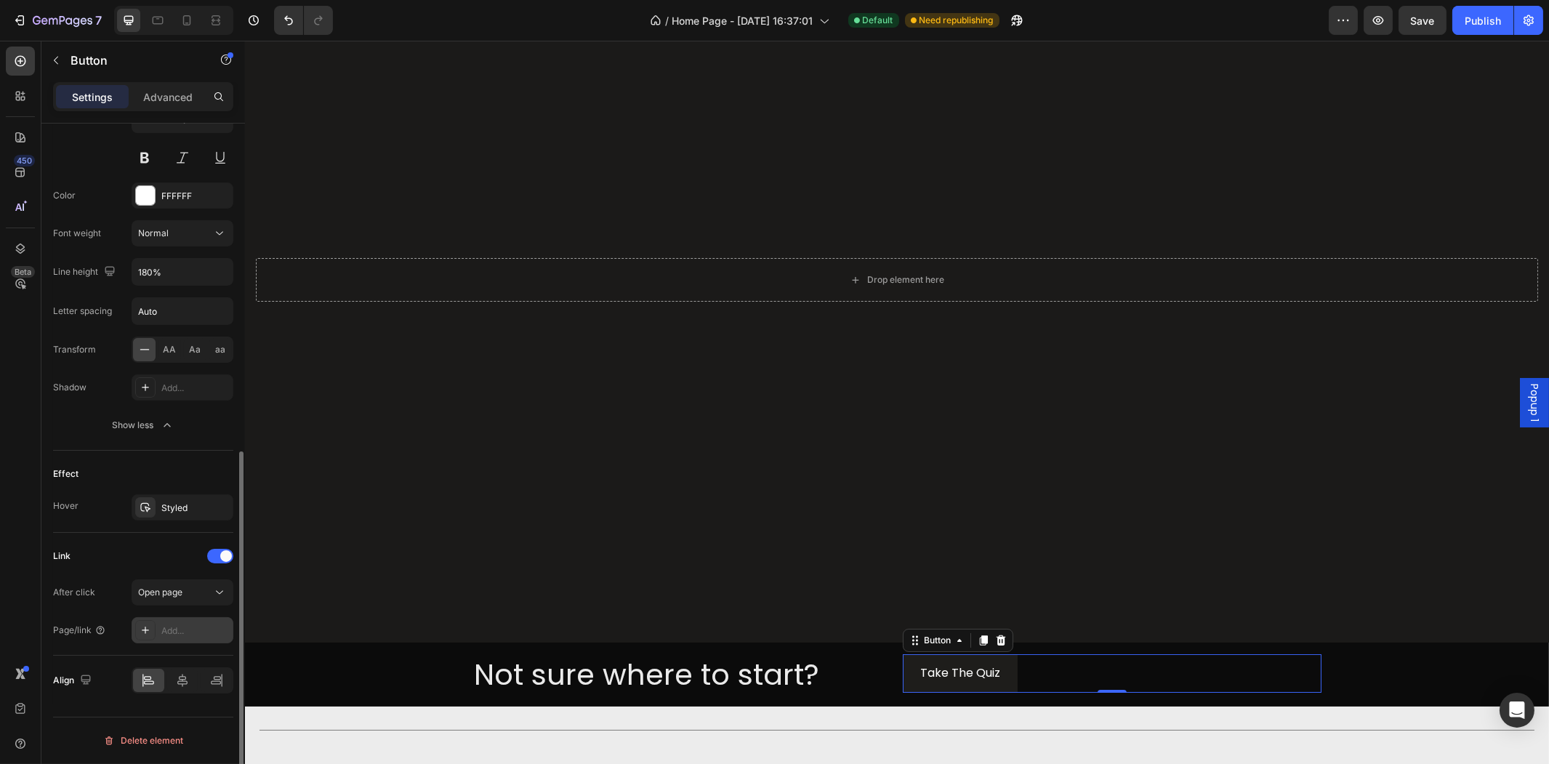
click at [164, 623] on div "Add..." at bounding box center [183, 630] width 102 height 26
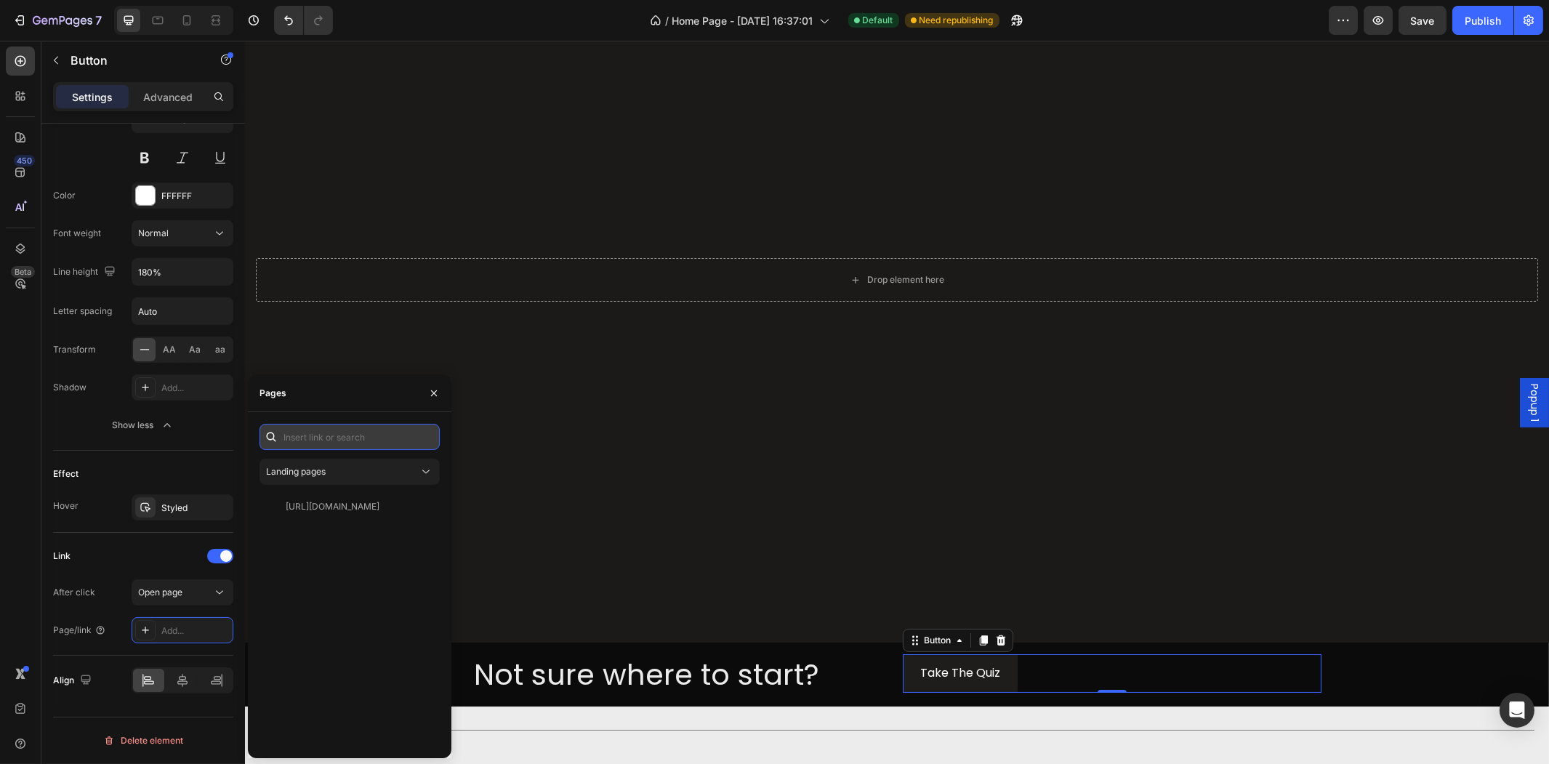
click at [327, 436] on input "text" at bounding box center [349, 437] width 180 height 26
paste input "#ttquiz-2102"
type input "#ttquiz-2102"
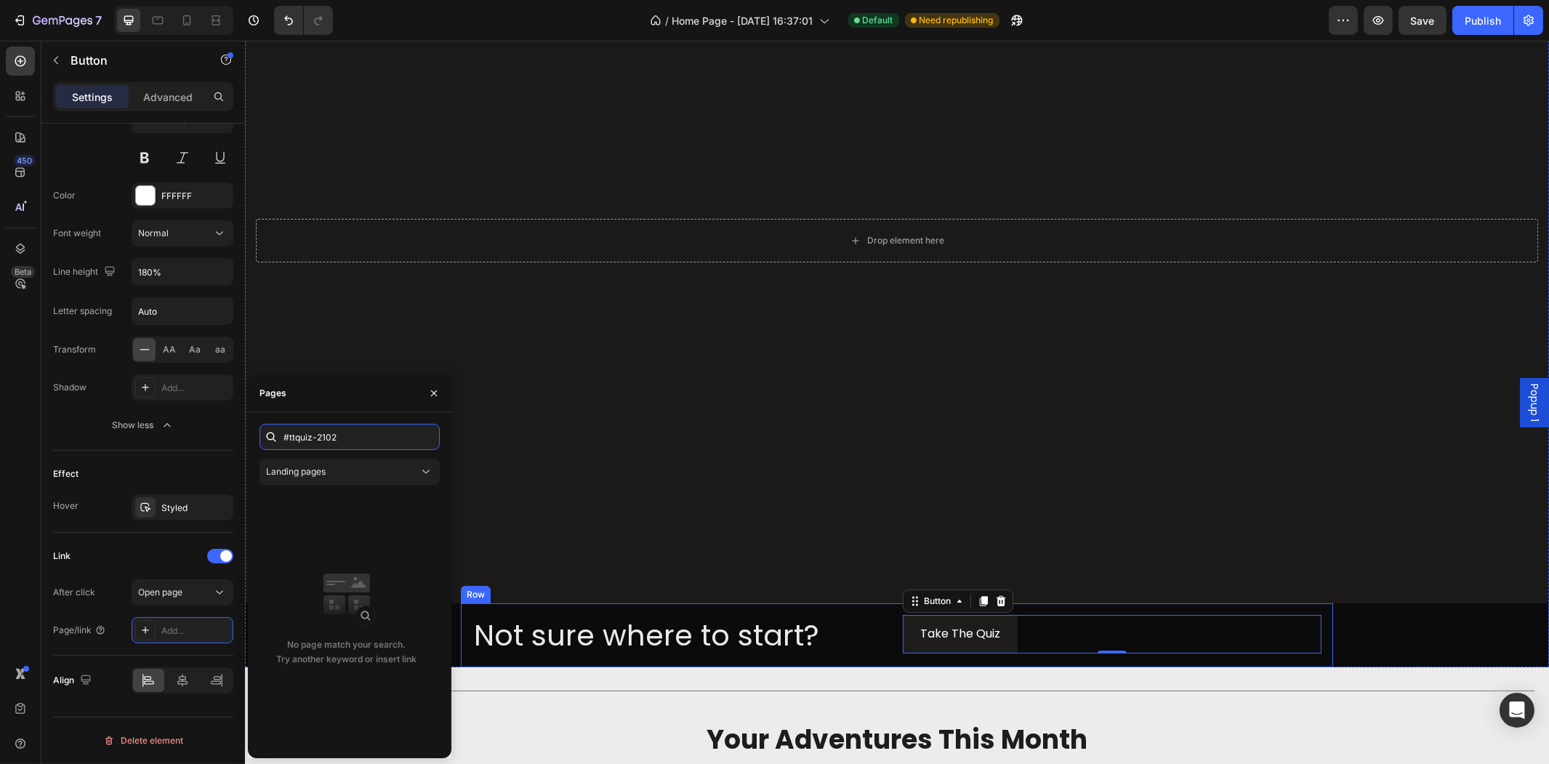
scroll to position [0, 0]
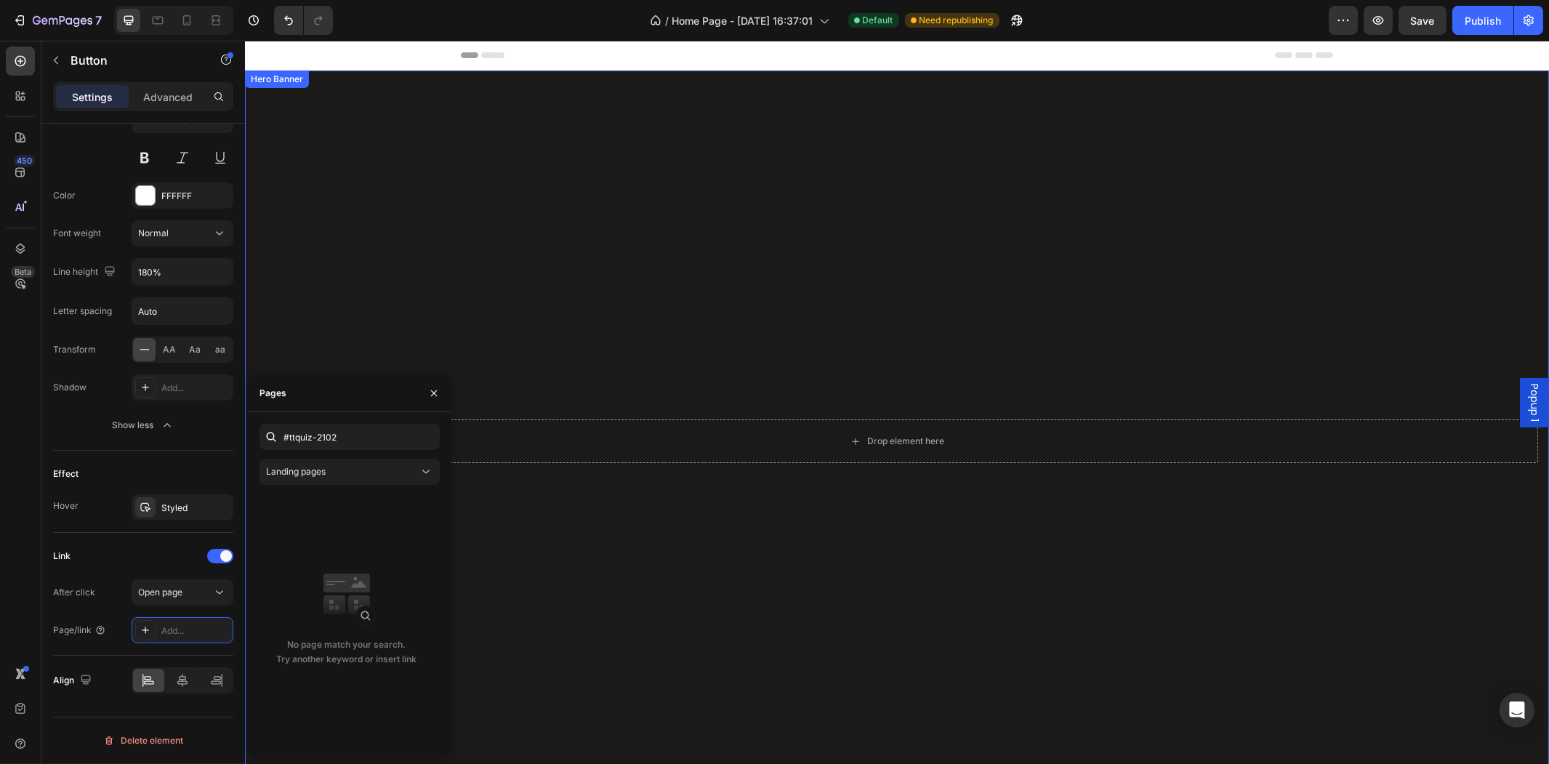
click at [818, 206] on div "Overlay" at bounding box center [896, 436] width 1304 height 733
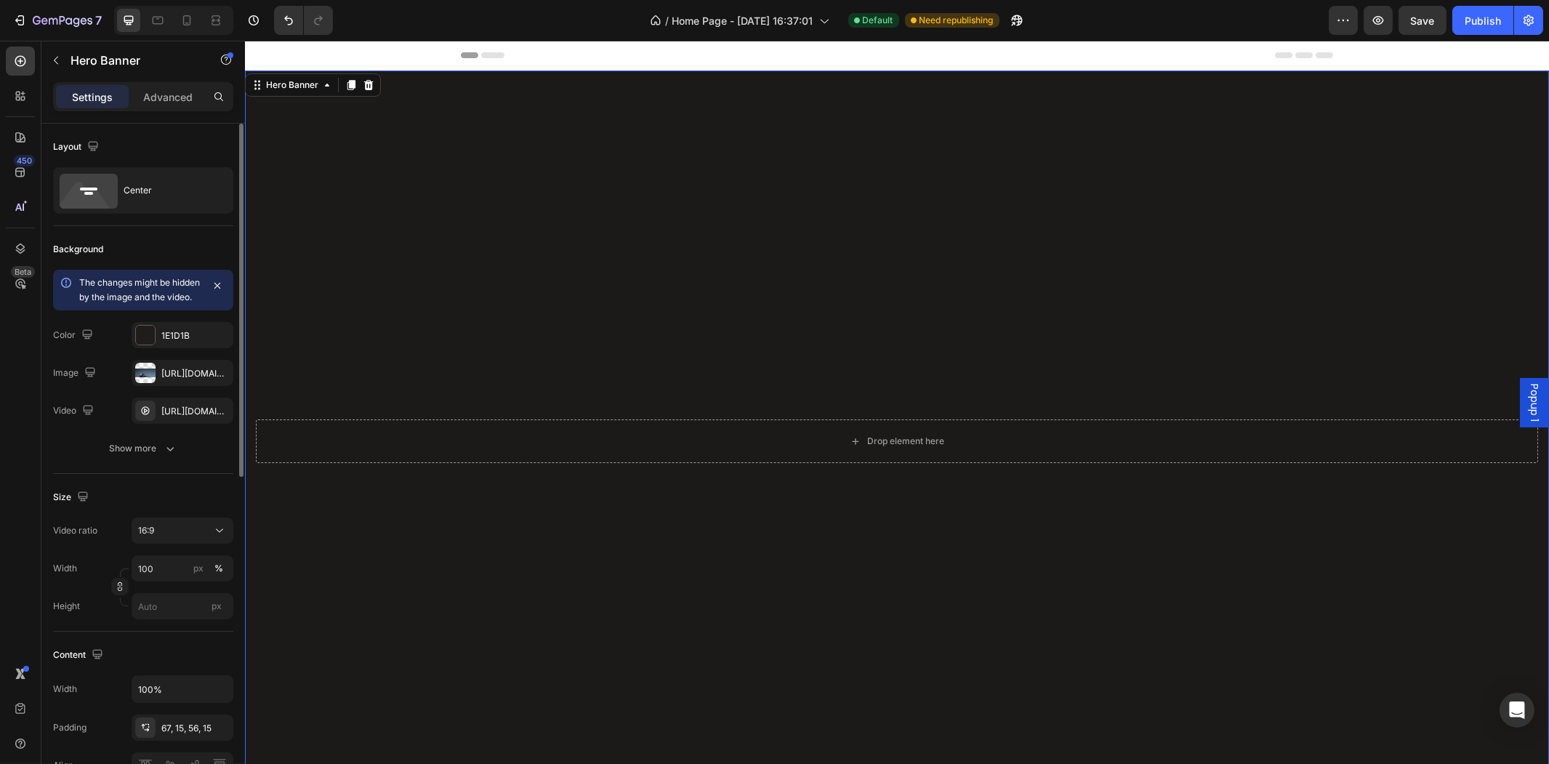
click at [805, 150] on div "Overlay" at bounding box center [896, 436] width 1304 height 733
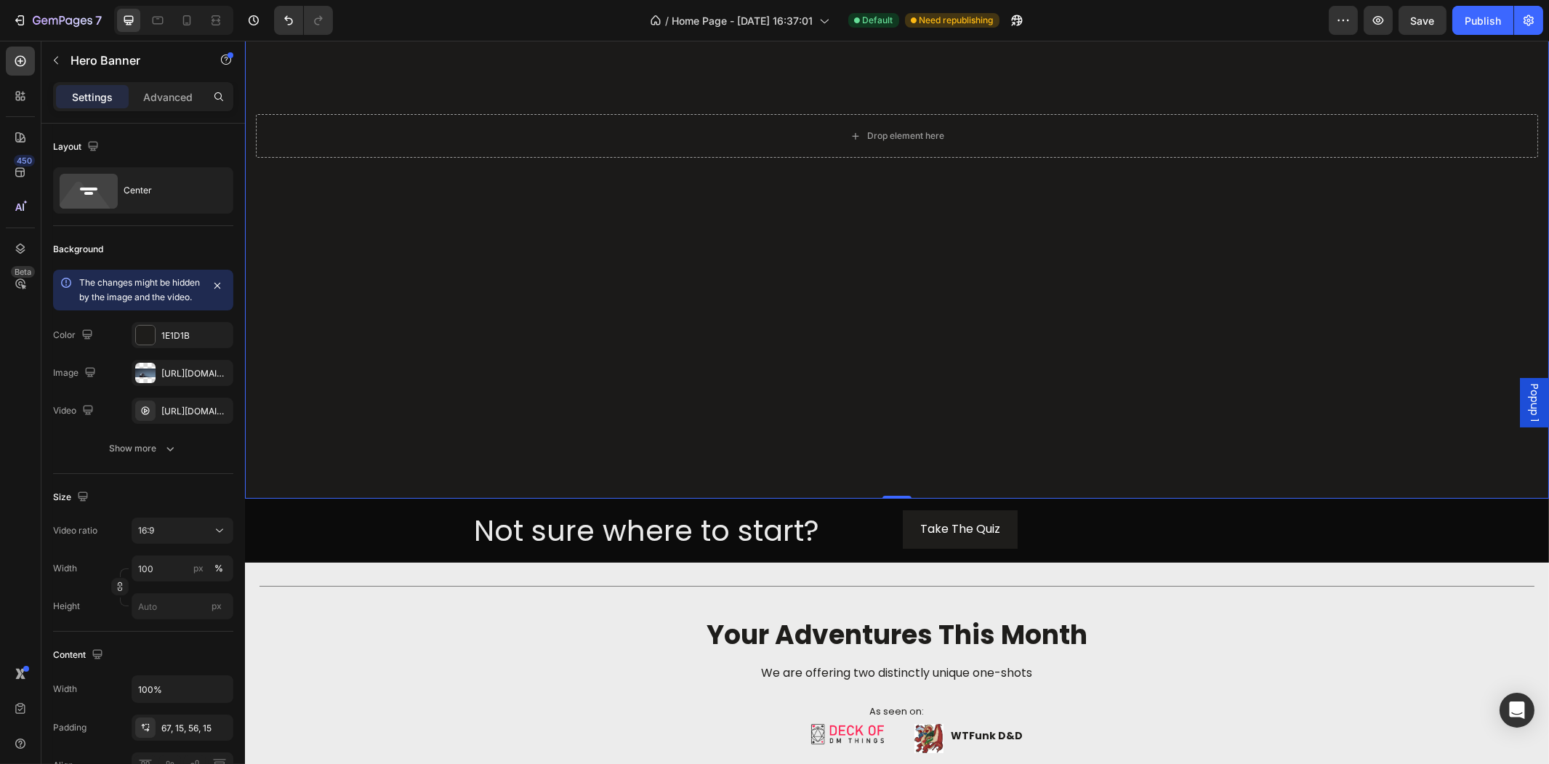
scroll to position [323, 0]
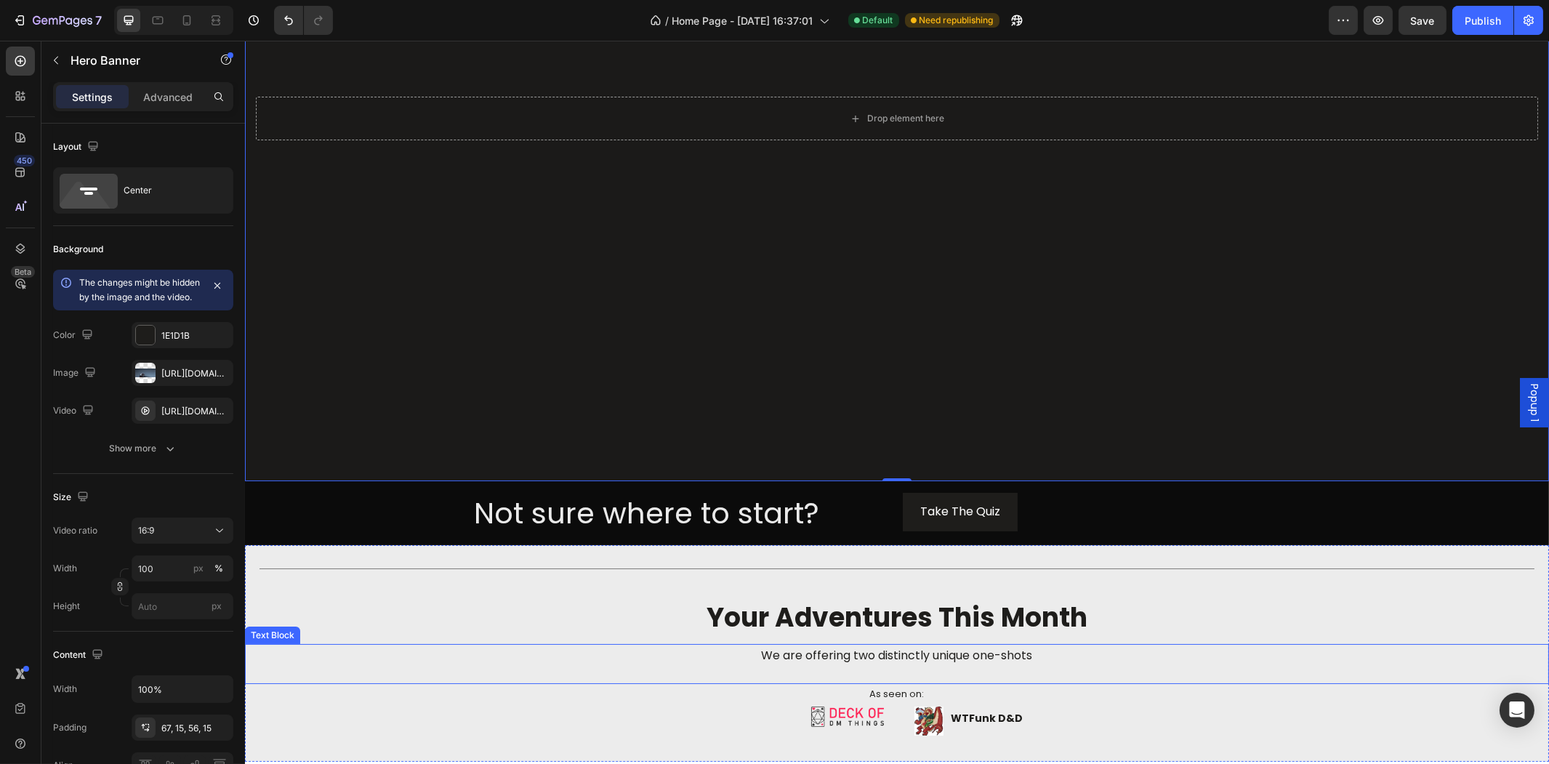
click at [485, 658] on p "We are offering two distinctly unique one-shots" at bounding box center [896, 655] width 1301 height 21
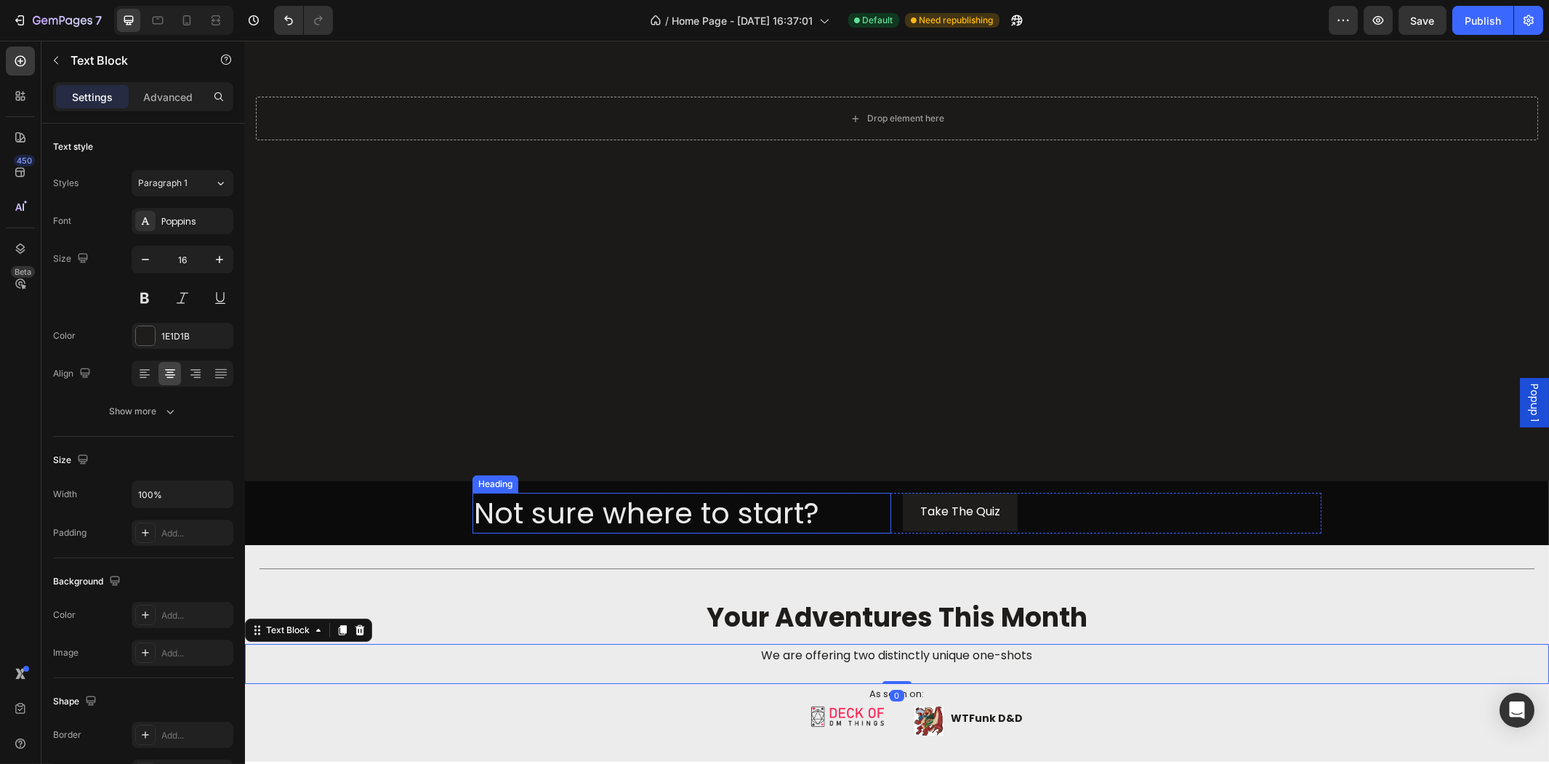
click at [789, 494] on p "Not sure where to start?" at bounding box center [681, 513] width 416 height 38
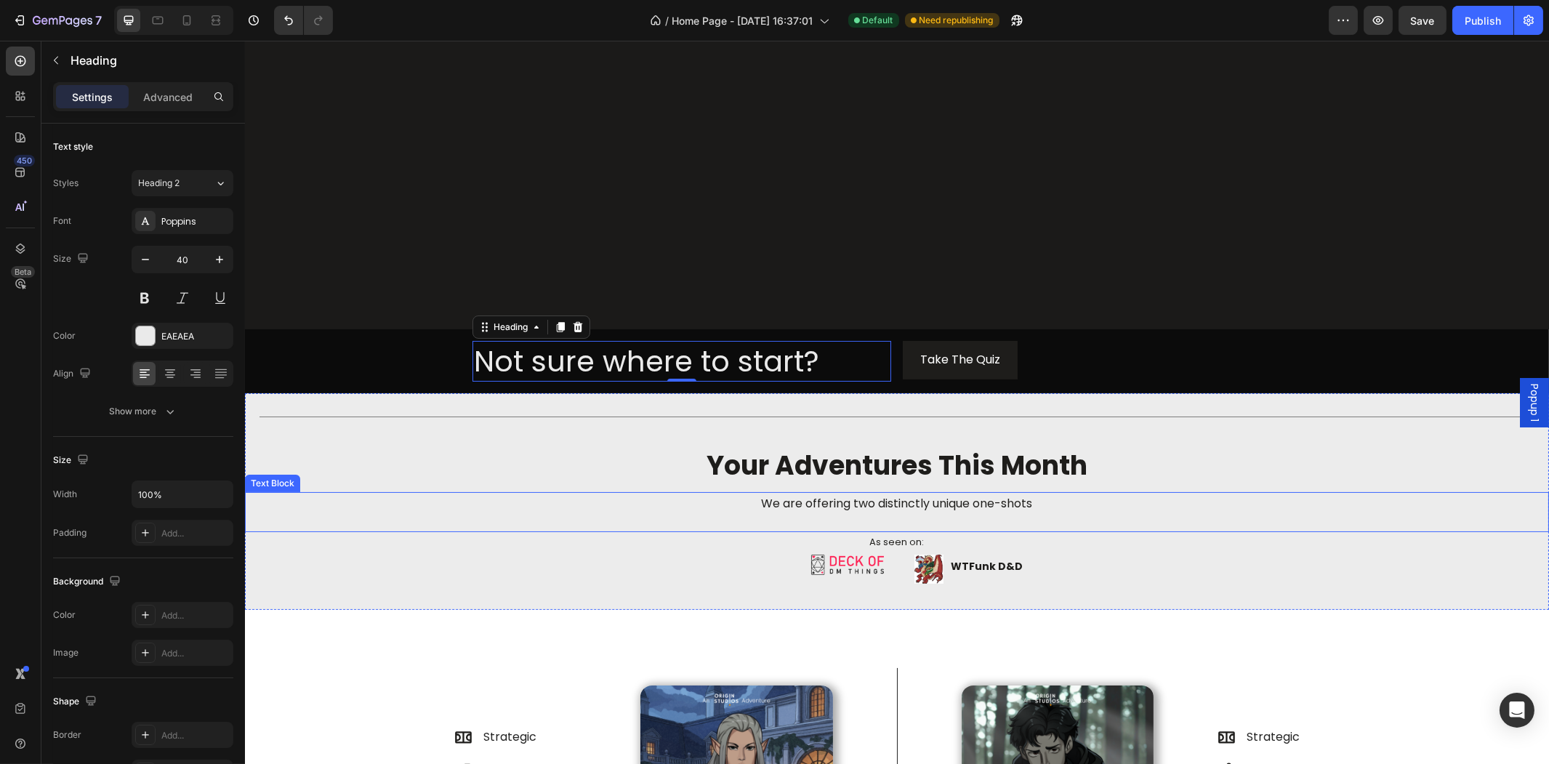
scroll to position [484, 0]
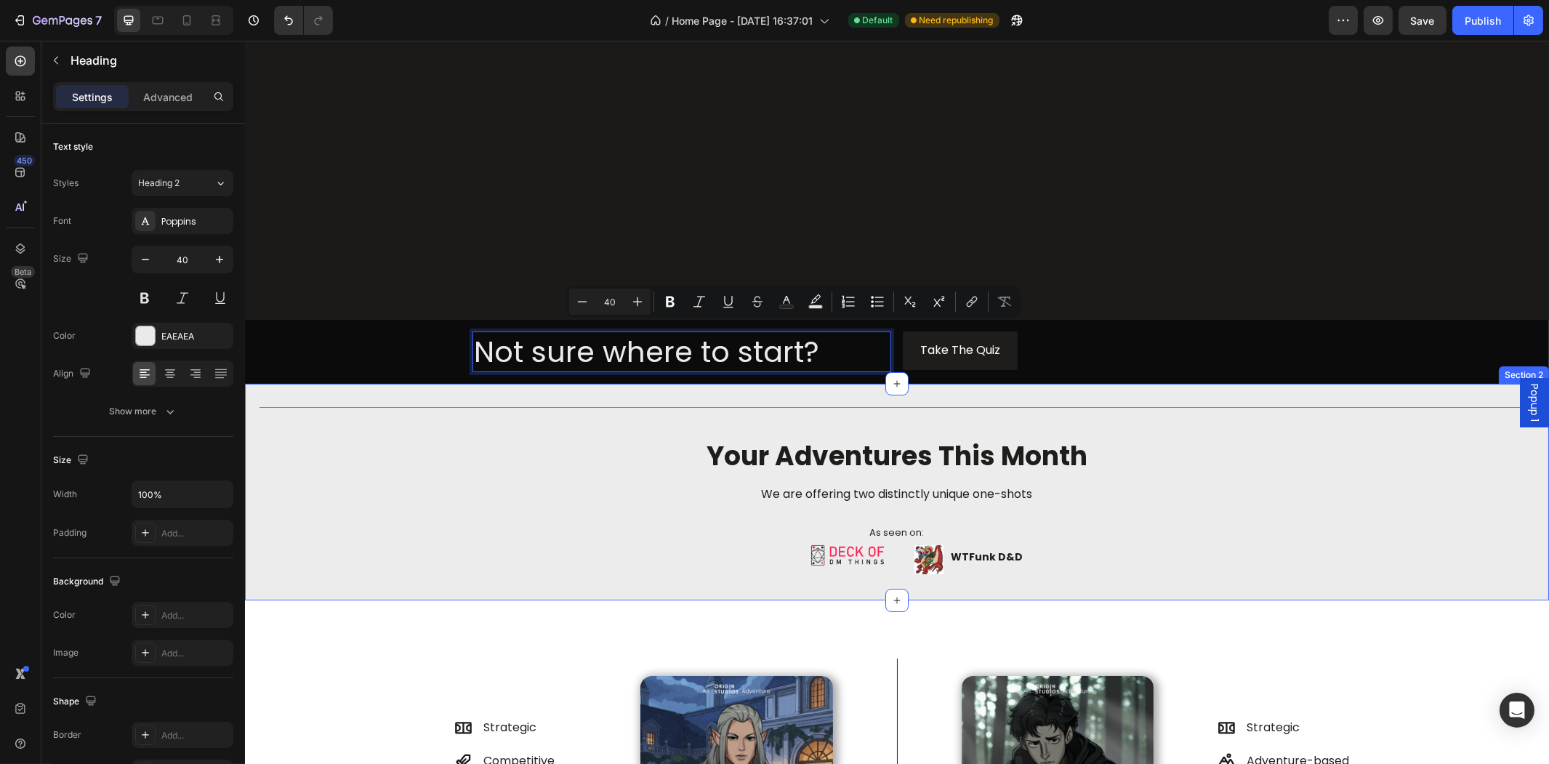
drag, startPoint x: 776, startPoint y: 345, endPoint x: 802, endPoint y: 408, distance: 67.5
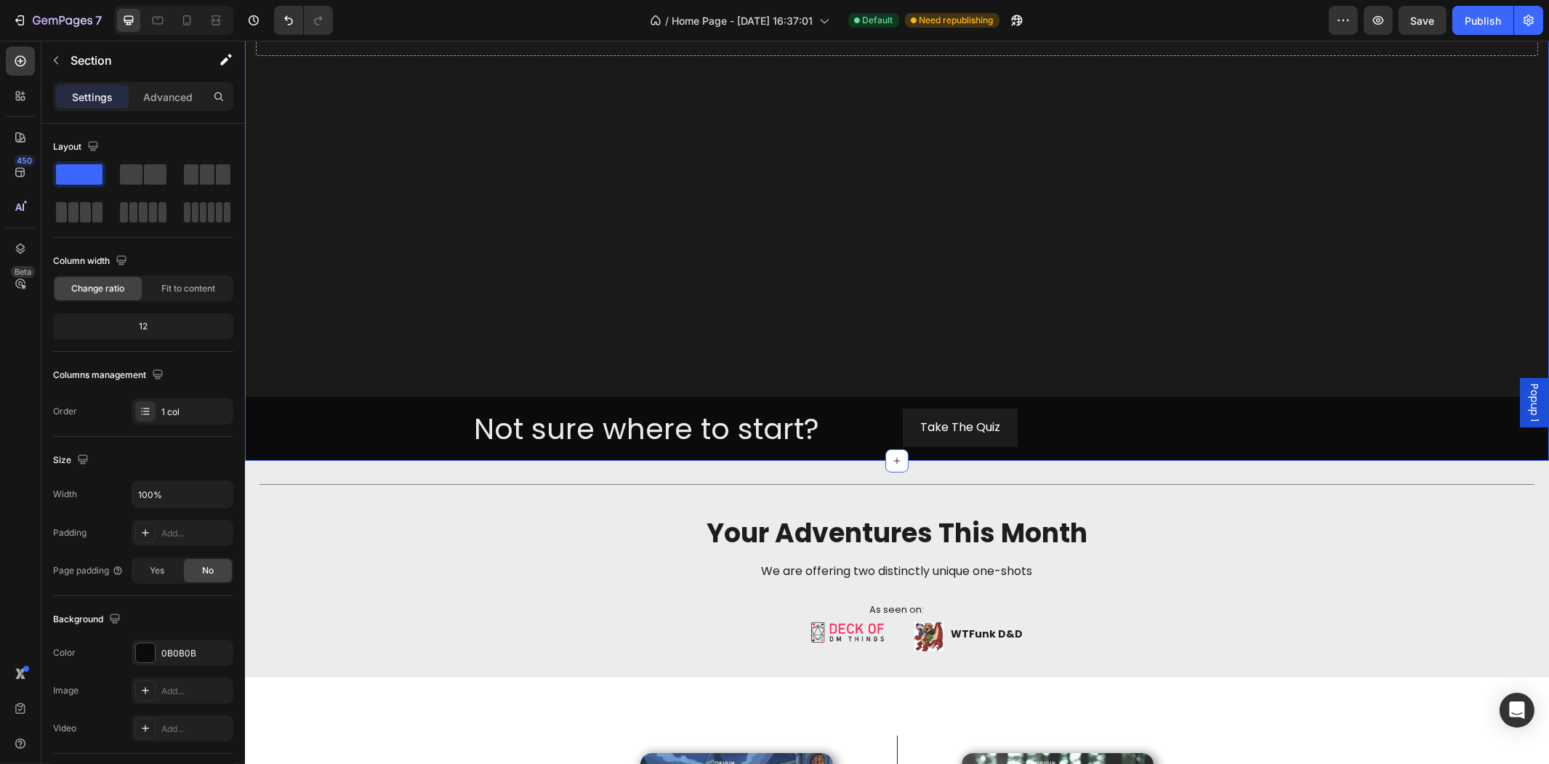
click at [481, 365] on div "Overlay" at bounding box center [896, 30] width 1304 height 733
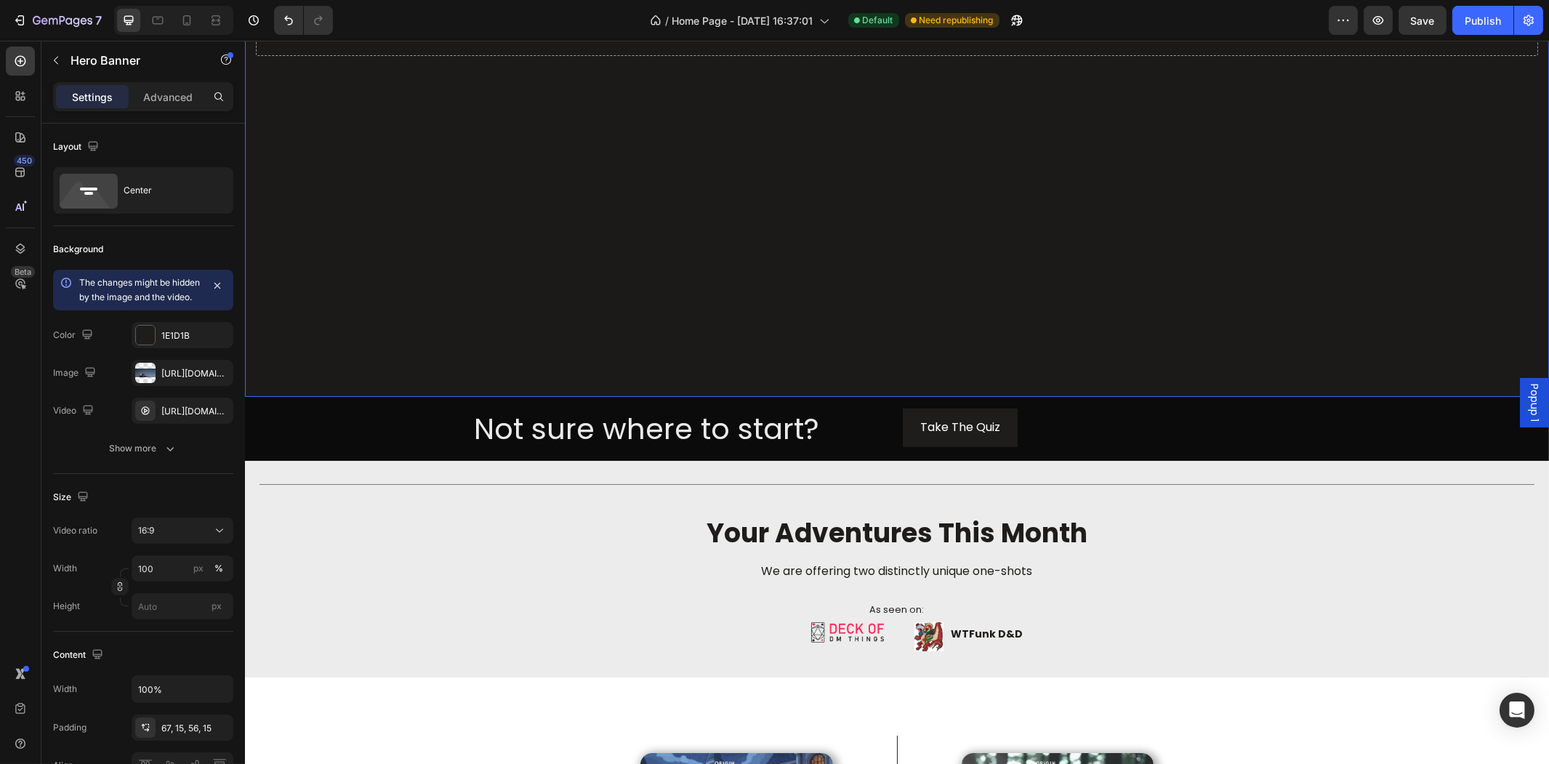
scroll to position [403, 0]
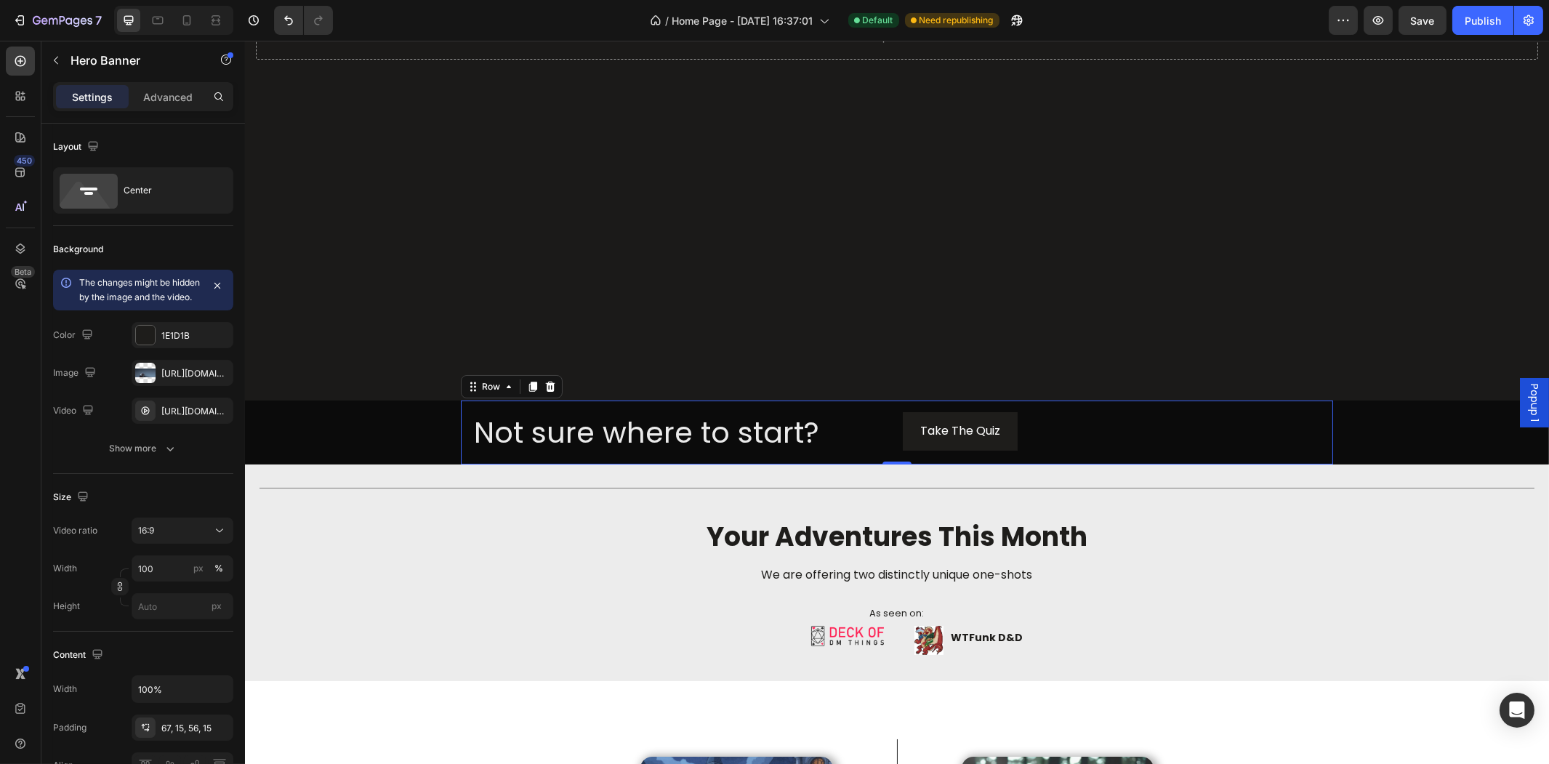
click at [465, 402] on div "Not sure where to start? Heading Take The Quiz Button Row Row 0" at bounding box center [896, 432] width 872 height 64
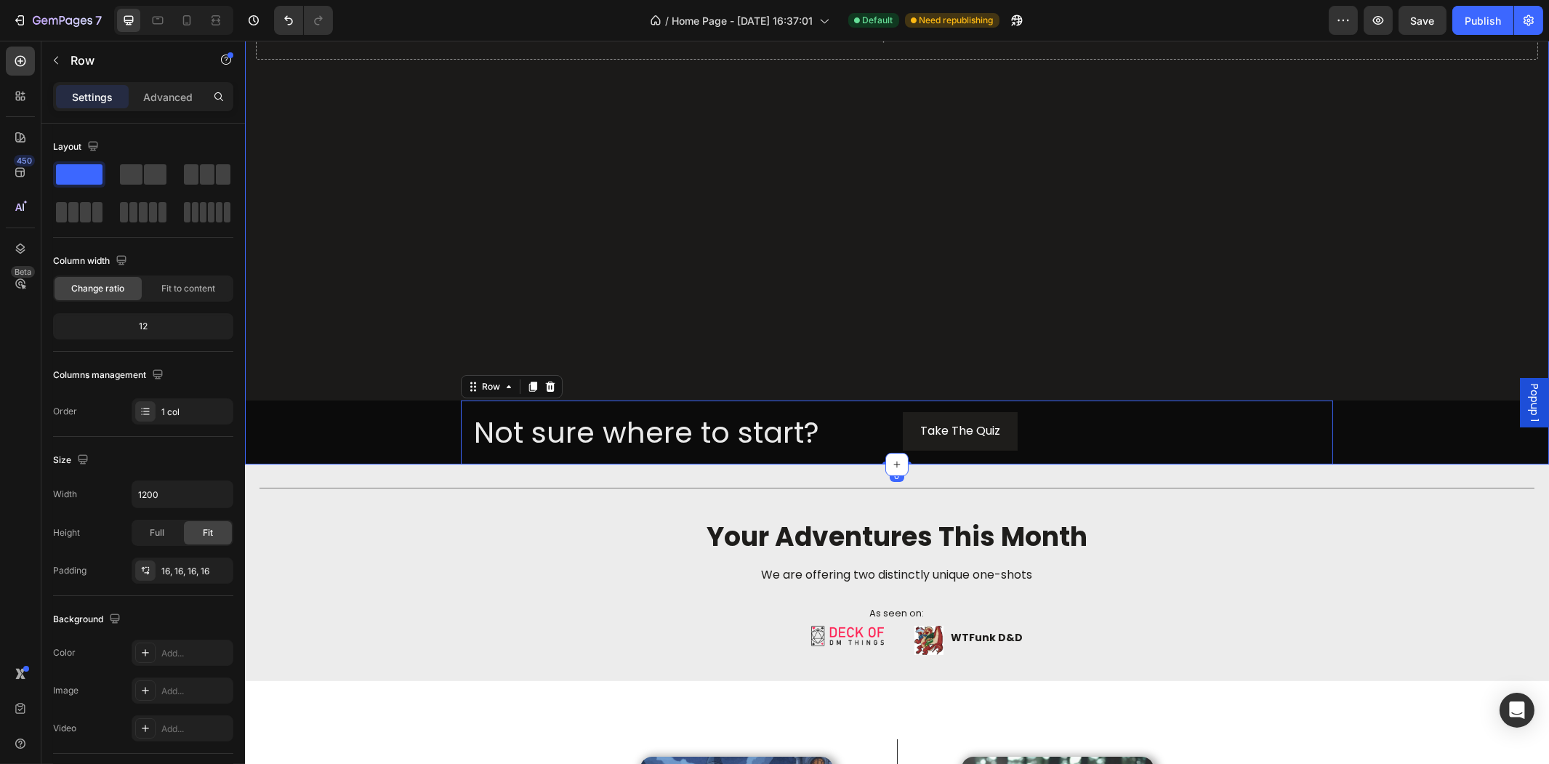
click at [411, 420] on div "Drop element here Hero Banner Not sure where to start? Heading Take The Quiz Bu…" at bounding box center [896, 65] width 1304 height 797
click at [564, 391] on div "Overlay" at bounding box center [896, 33] width 1304 height 733
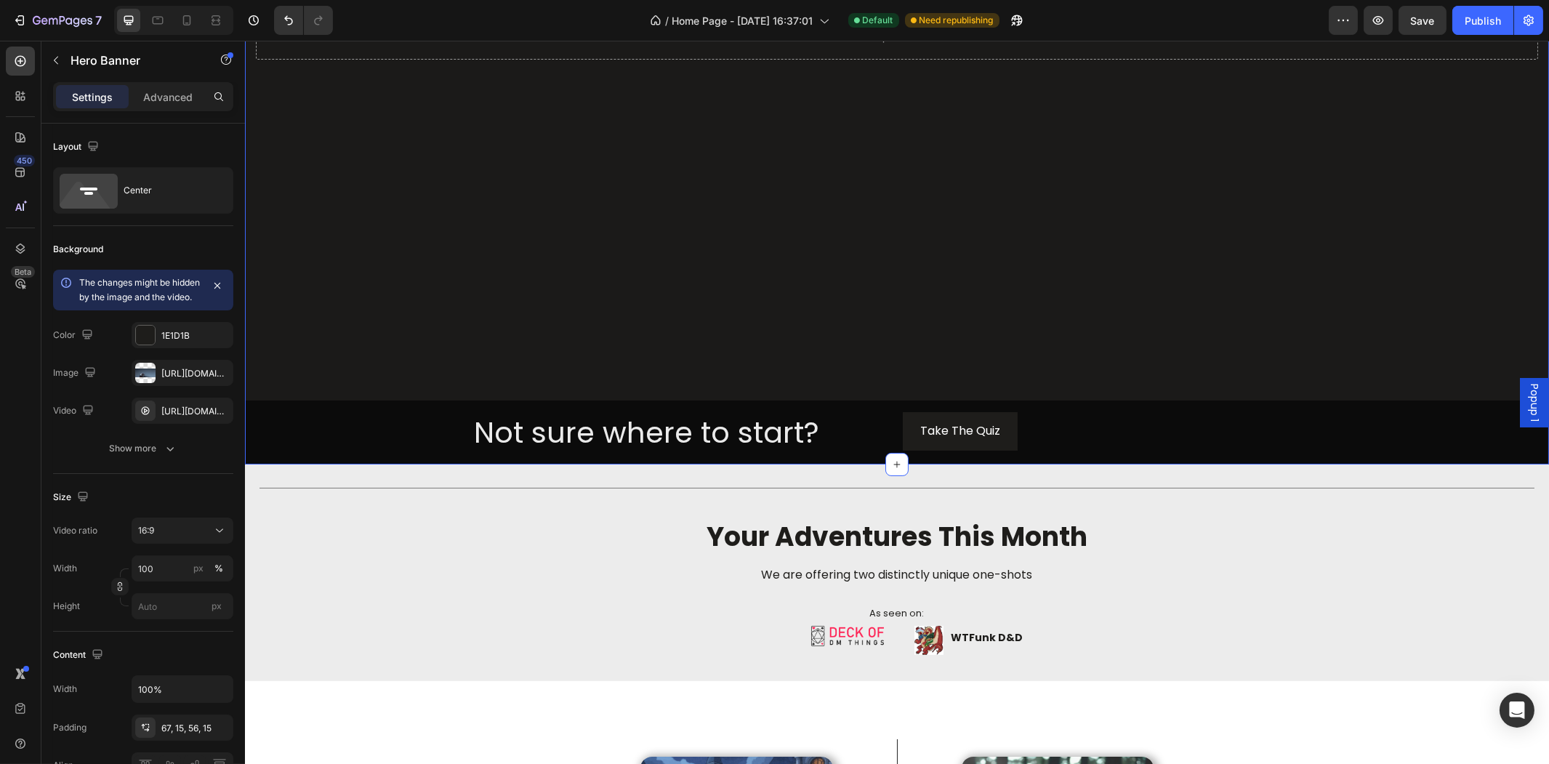
click at [395, 424] on div "Drop element here Hero Banner Not sure where to start? Heading Take The Quiz Bu…" at bounding box center [896, 65] width 1304 height 797
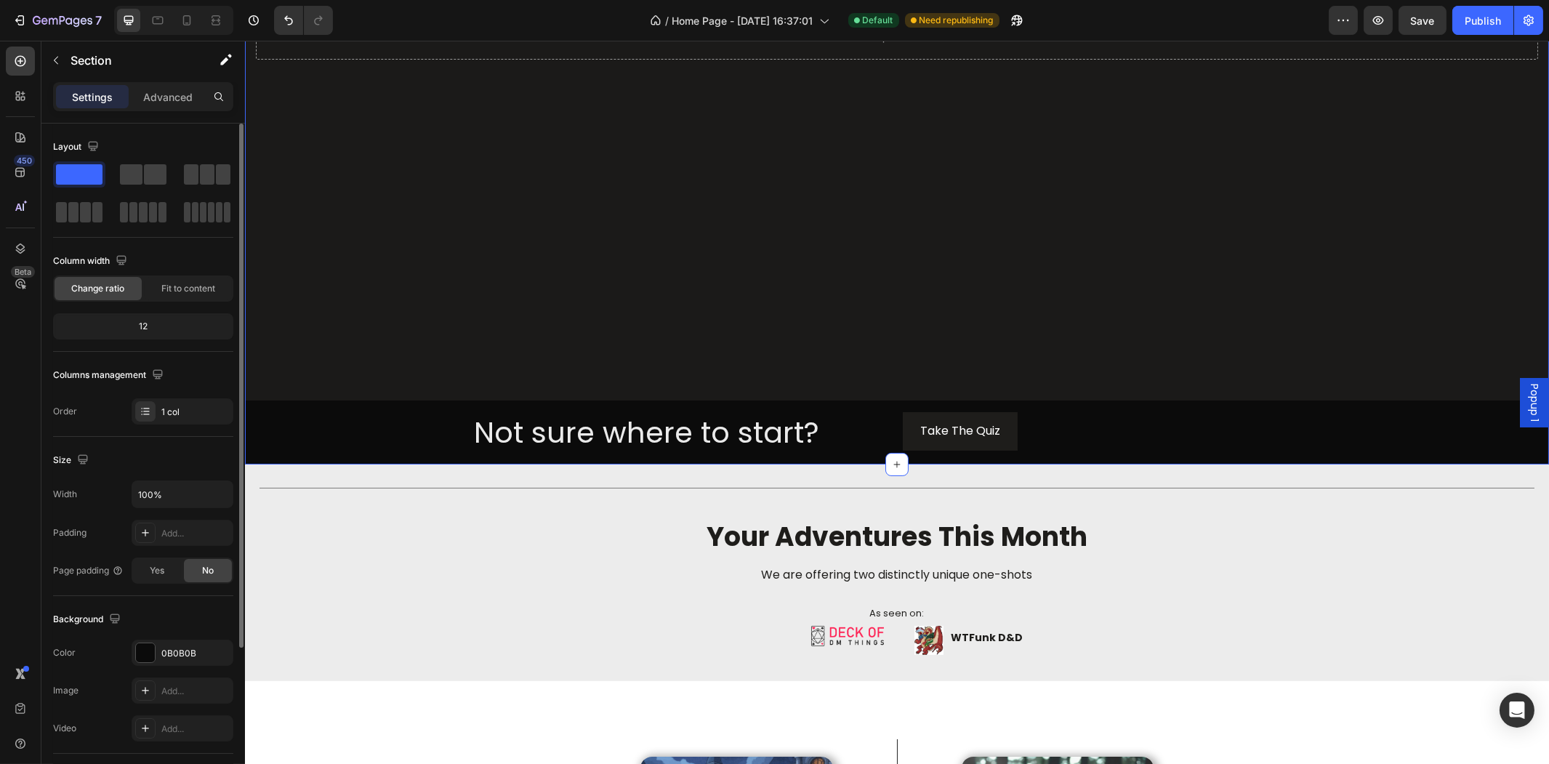
scroll to position [205, 0]
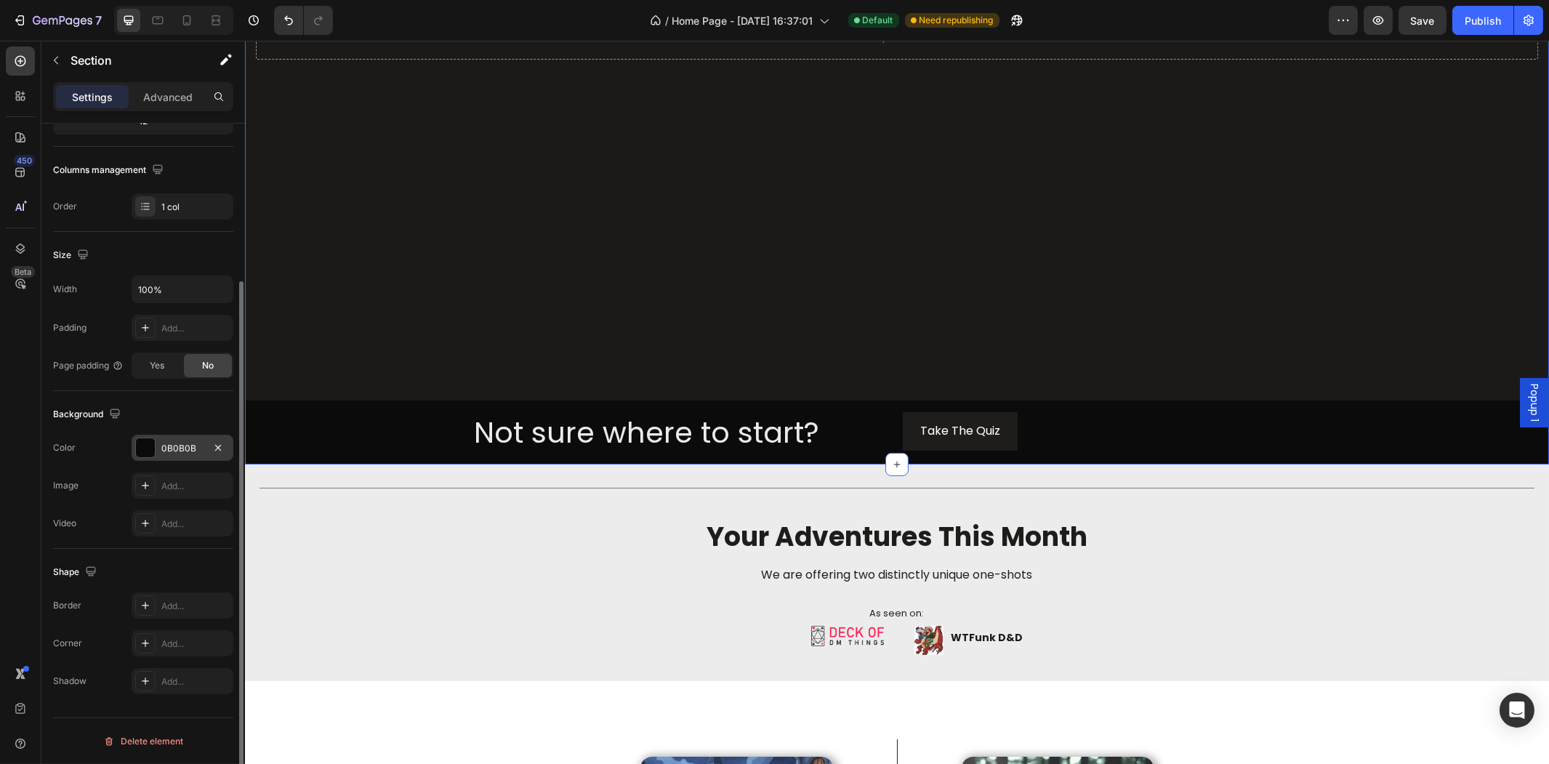
click at [156, 446] on div "0B0B0B" at bounding box center [183, 448] width 102 height 26
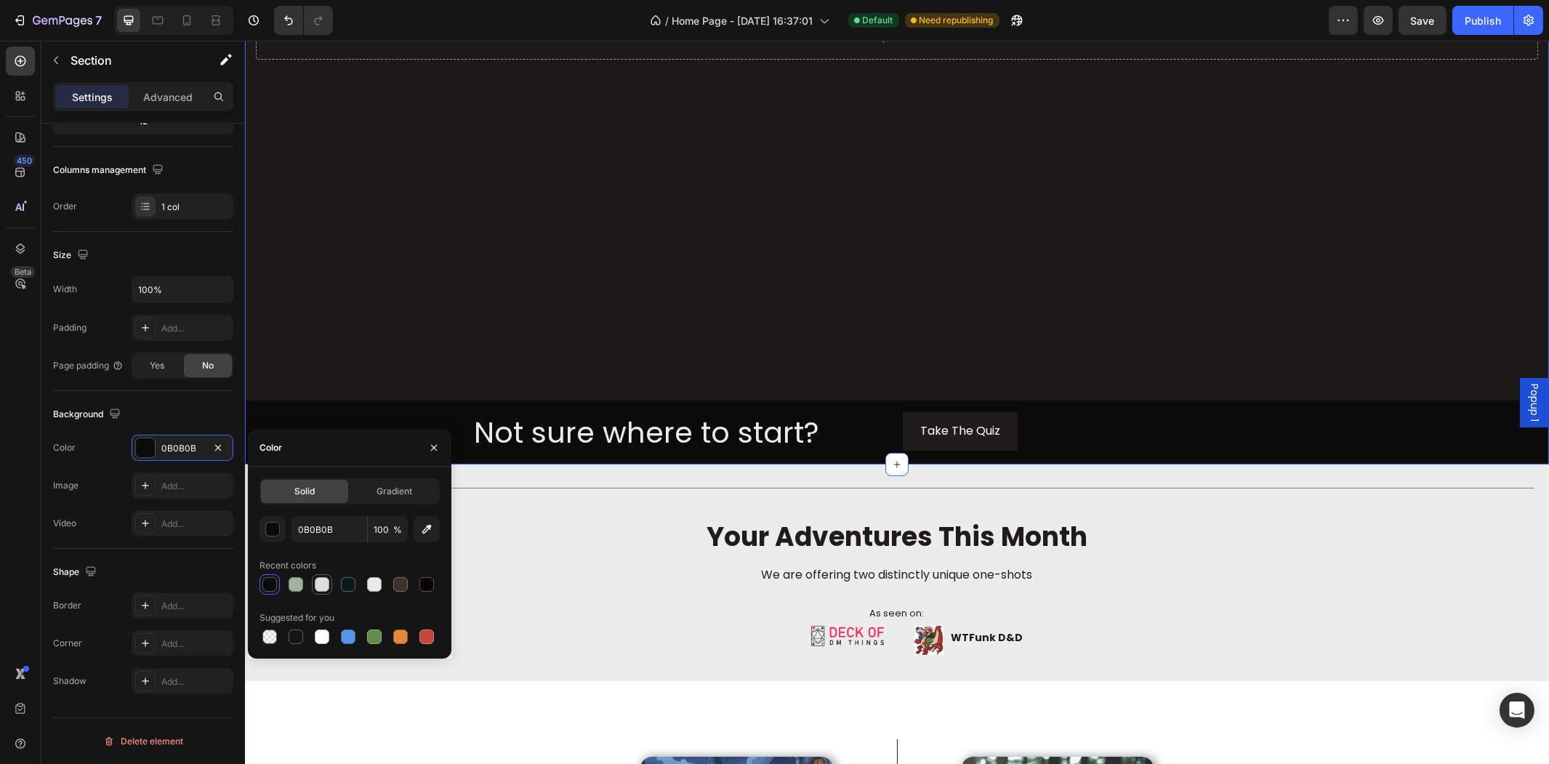
click at [312, 587] on div at bounding box center [322, 584] width 20 height 20
type input "DEDEDE"
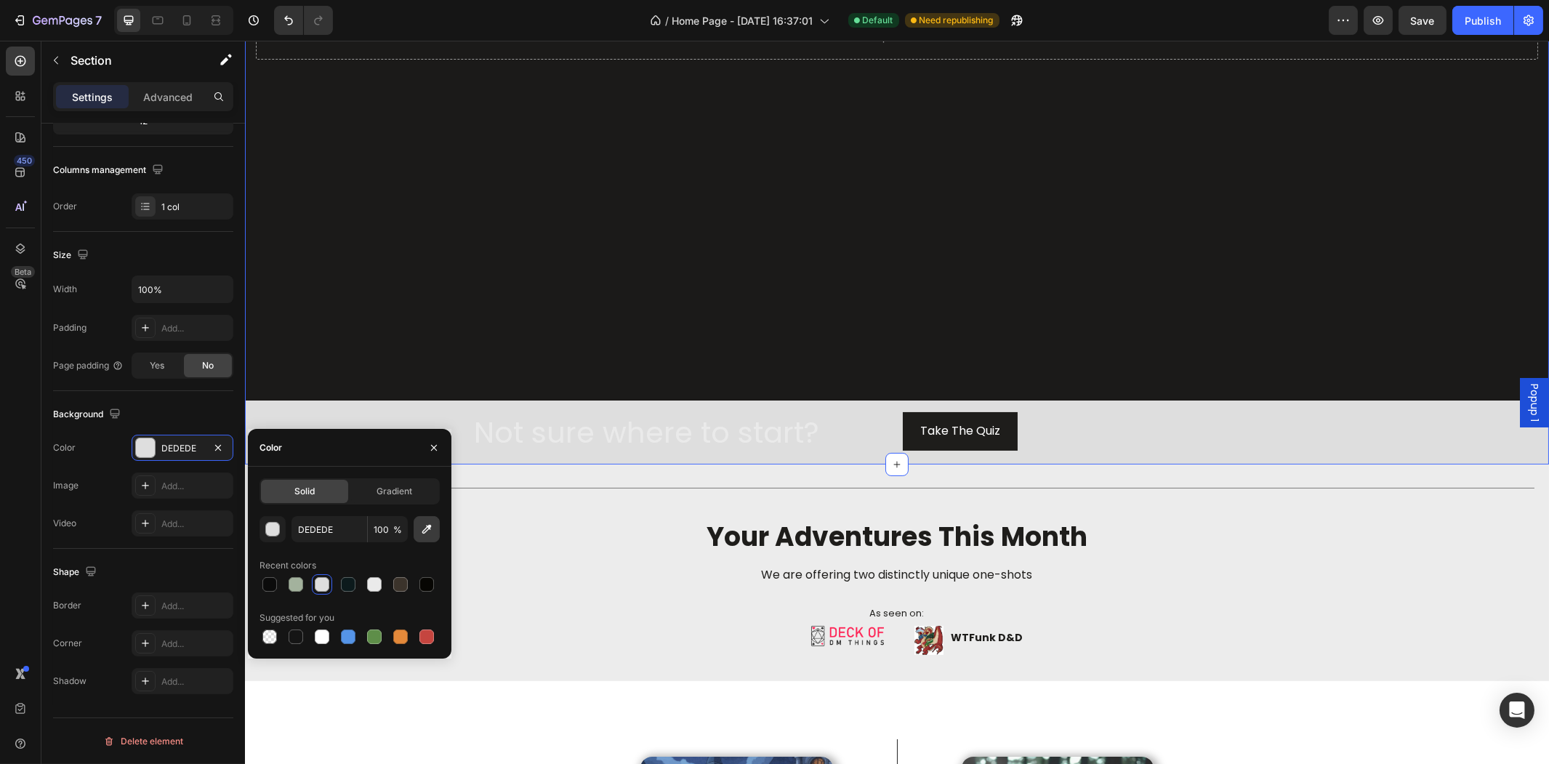
click at [418, 536] on button "button" at bounding box center [427, 529] width 26 height 26
click at [645, 414] on p "Not sure where to start?" at bounding box center [681, 433] width 416 height 38
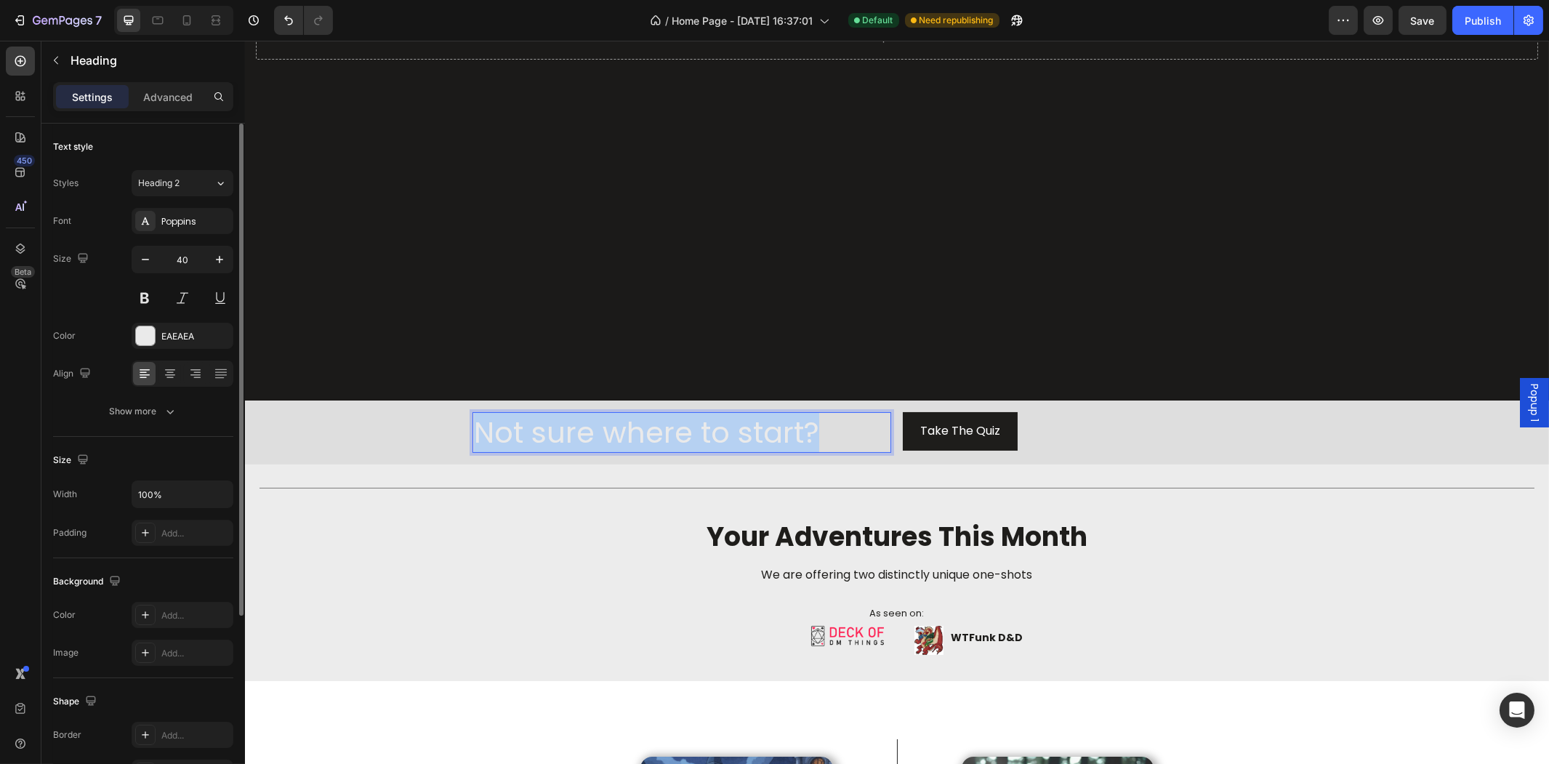
click at [645, 414] on p "Not sure where to start?" at bounding box center [681, 433] width 416 height 38
click at [157, 339] on div "EAEAEA" at bounding box center [183, 336] width 102 height 26
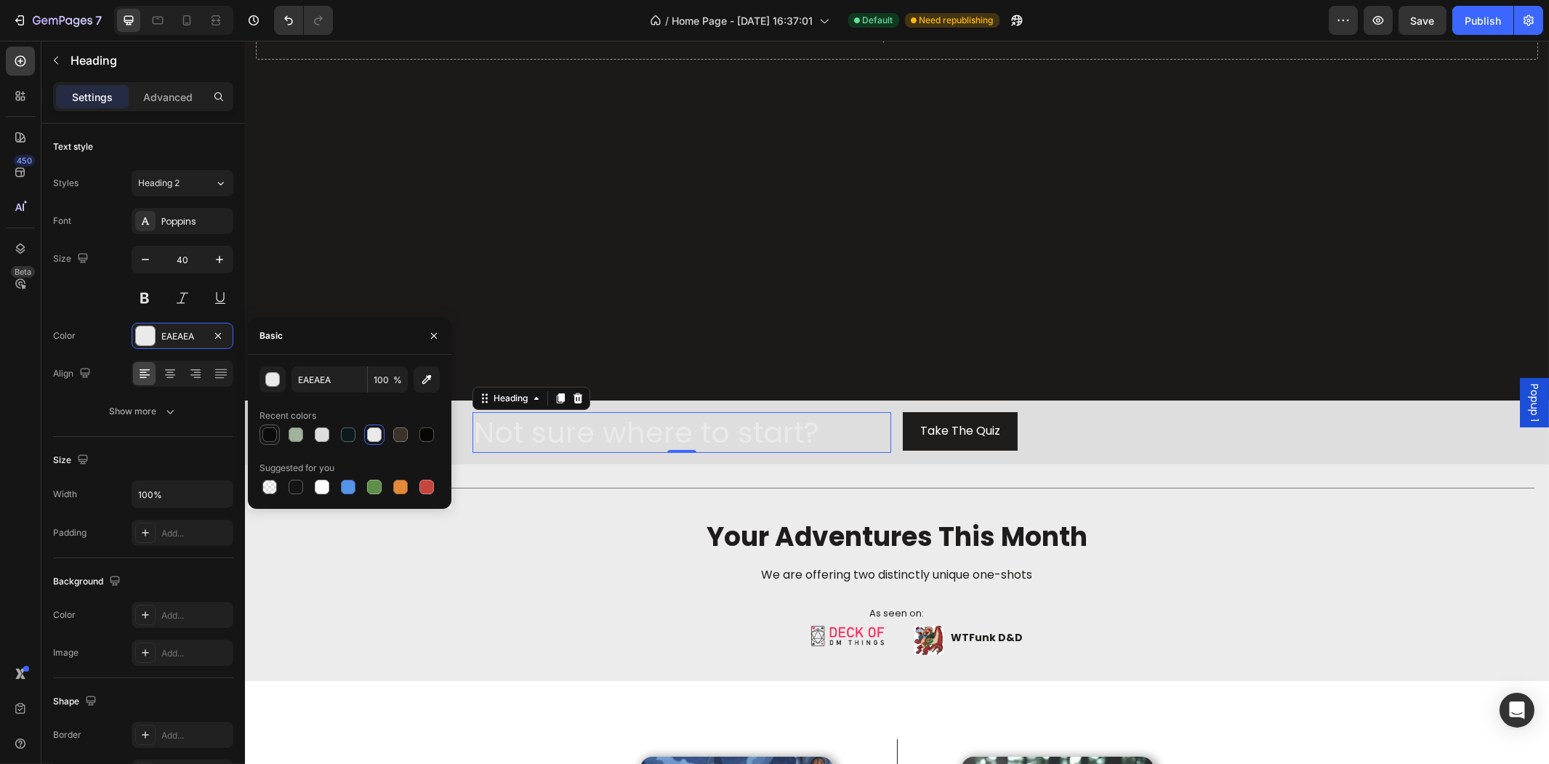
click at [278, 438] on div at bounding box center [269, 434] width 17 height 17
type input "0B0B0B"
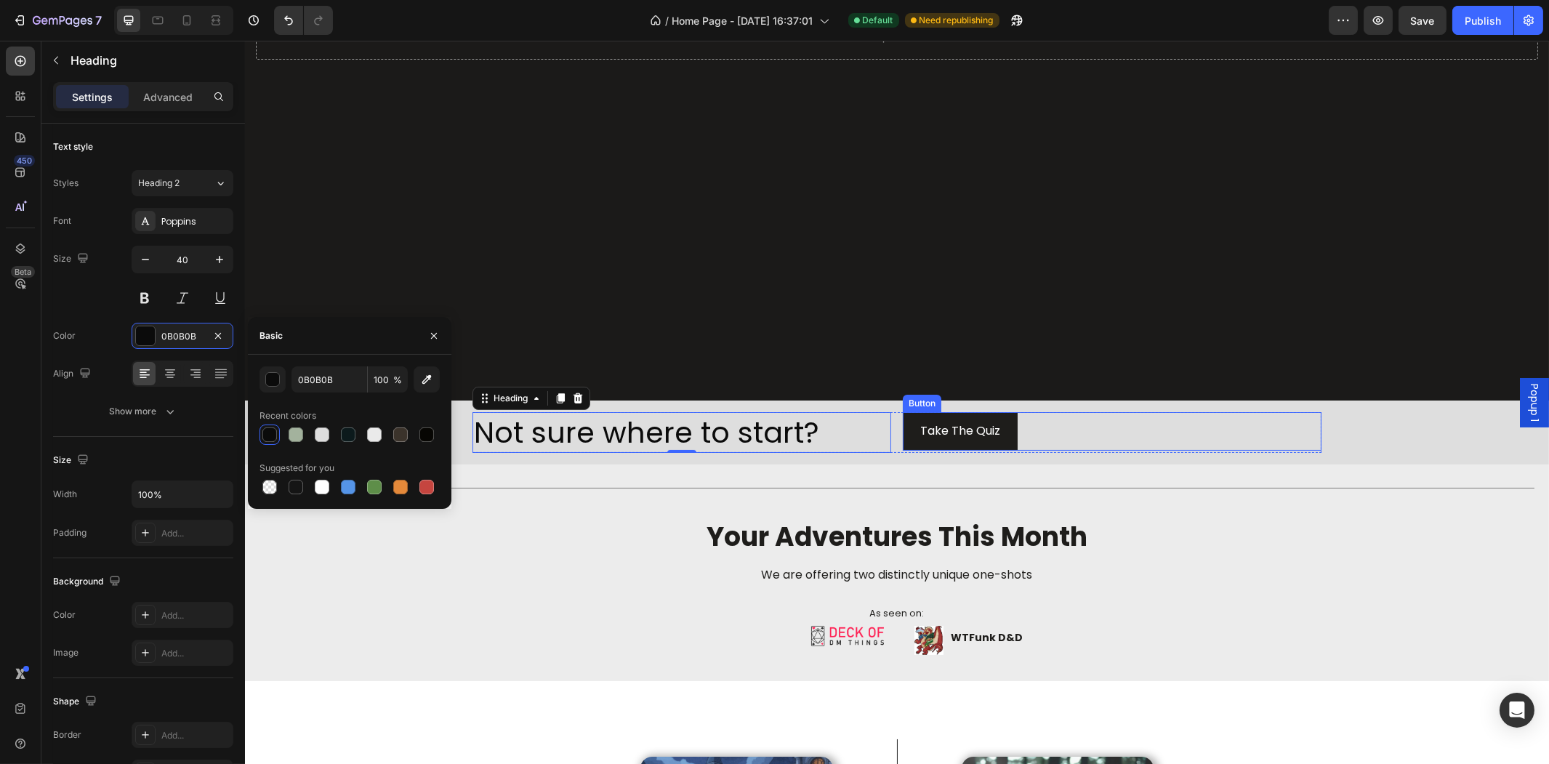
click at [1080, 426] on div "Take The Quiz Button" at bounding box center [1111, 431] width 419 height 39
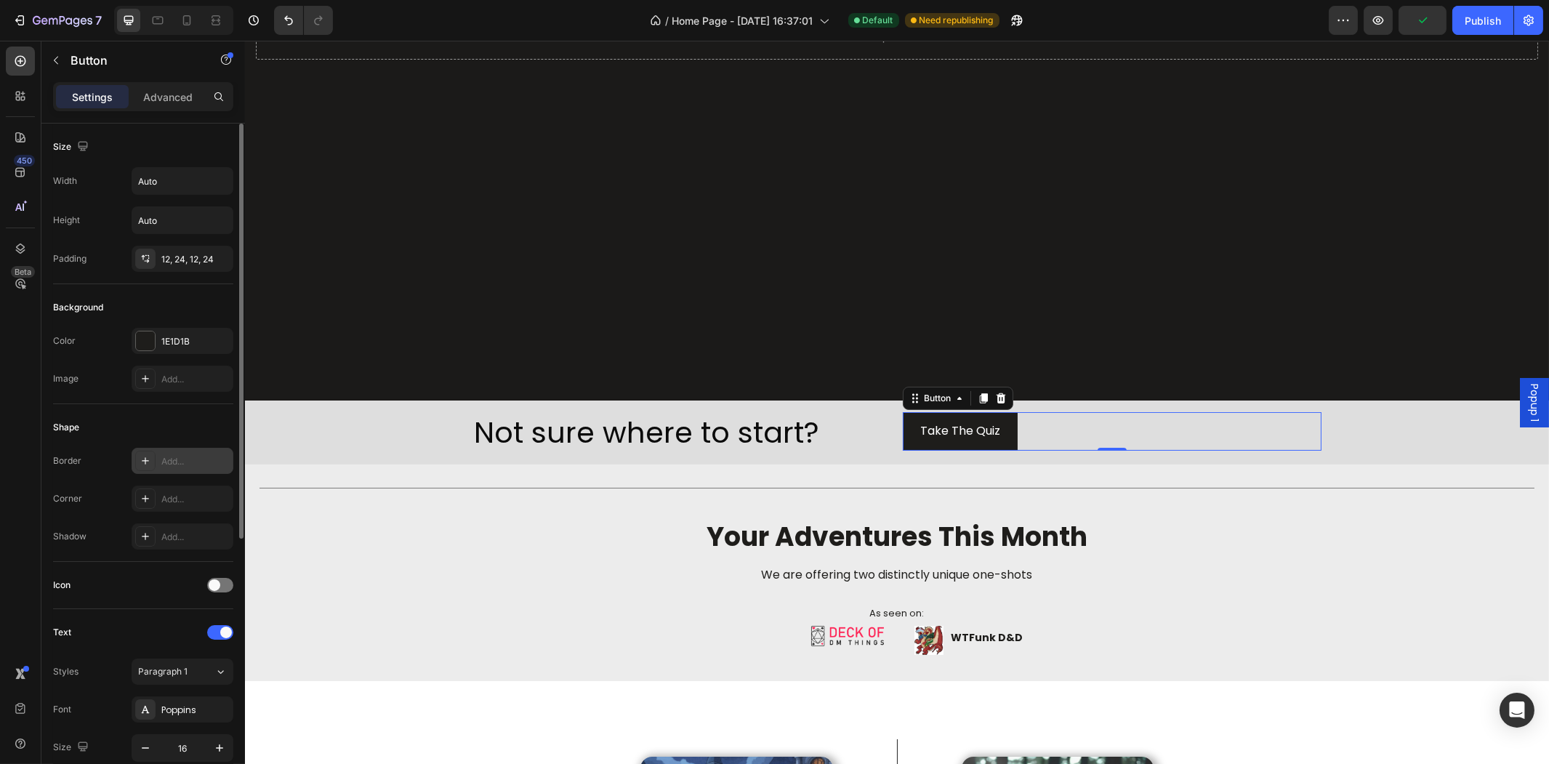
click at [153, 462] on div at bounding box center [145, 461] width 20 height 20
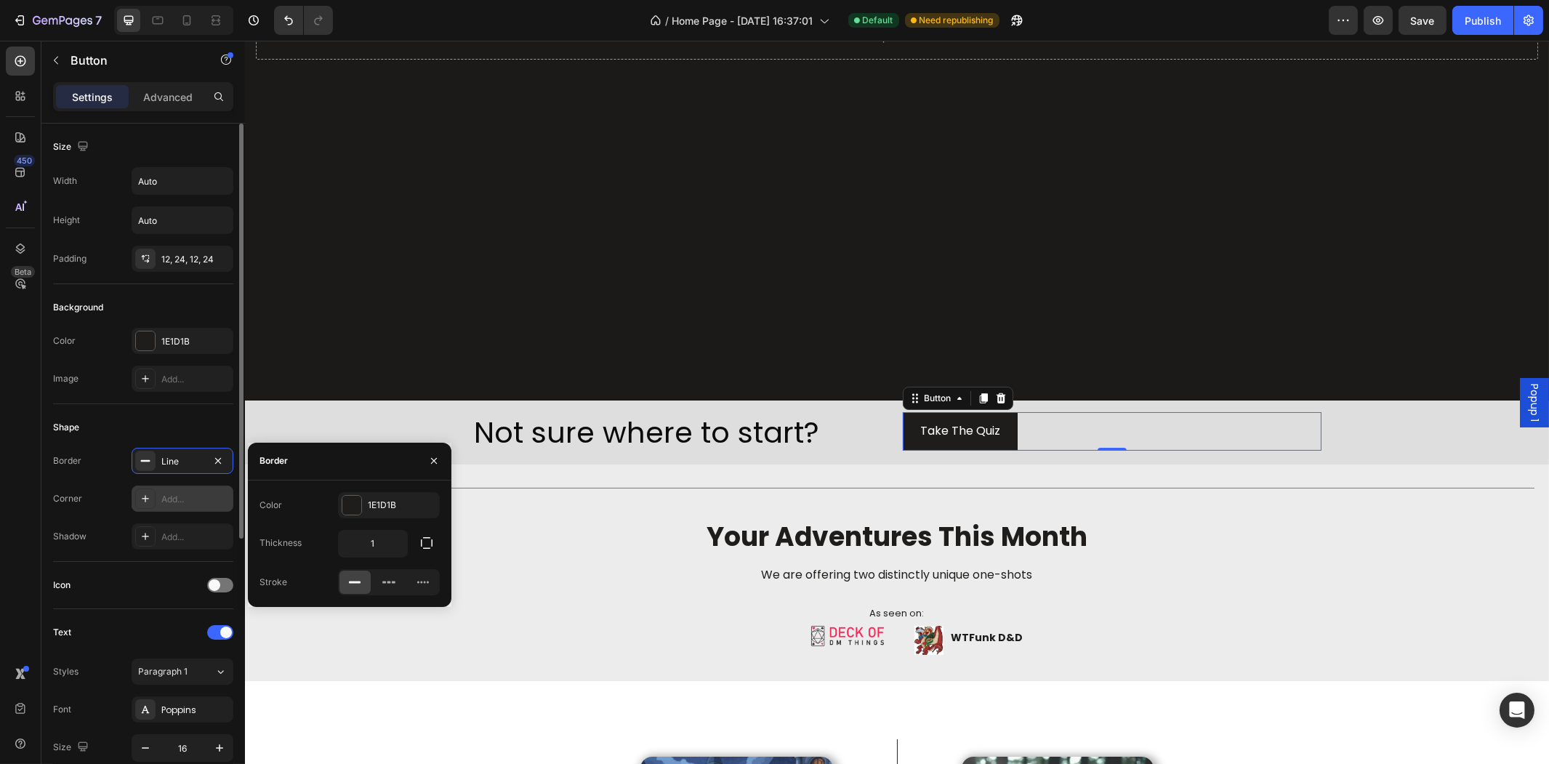
click at [150, 499] on icon at bounding box center [146, 499] width 12 height 12
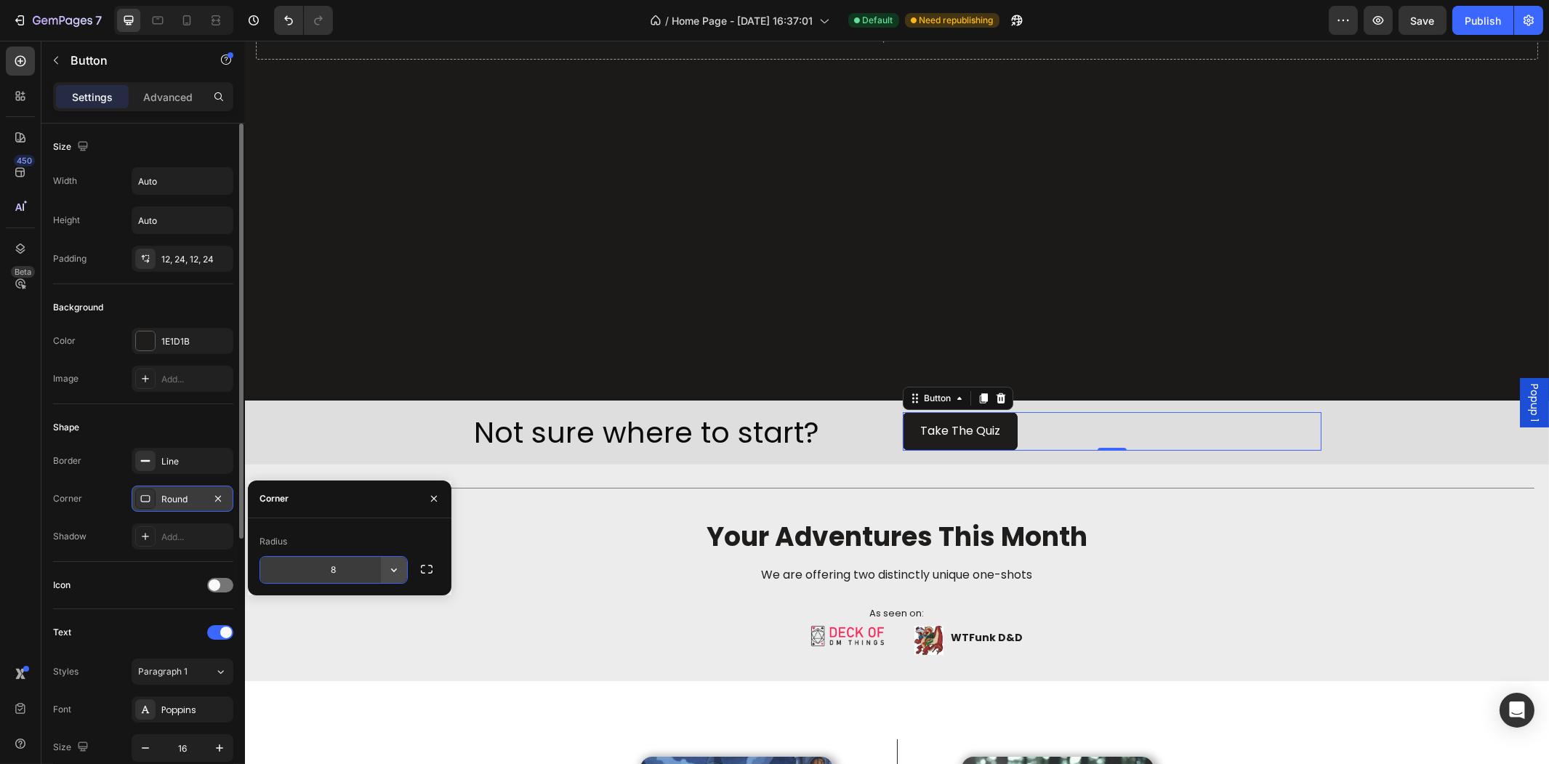
click at [400, 573] on icon "button" at bounding box center [394, 570] width 15 height 15
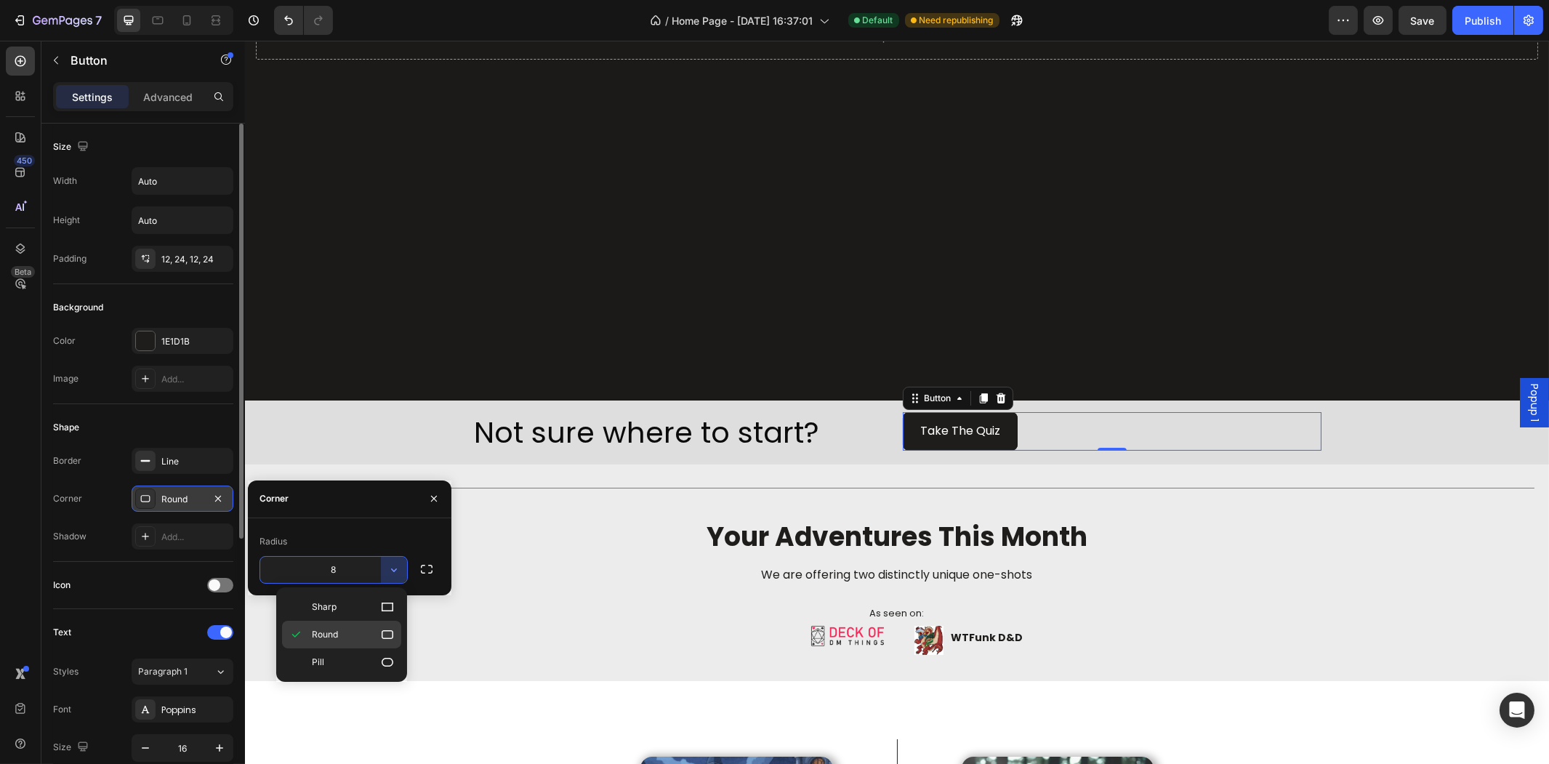
click at [387, 637] on icon at bounding box center [388, 634] width 12 height 9
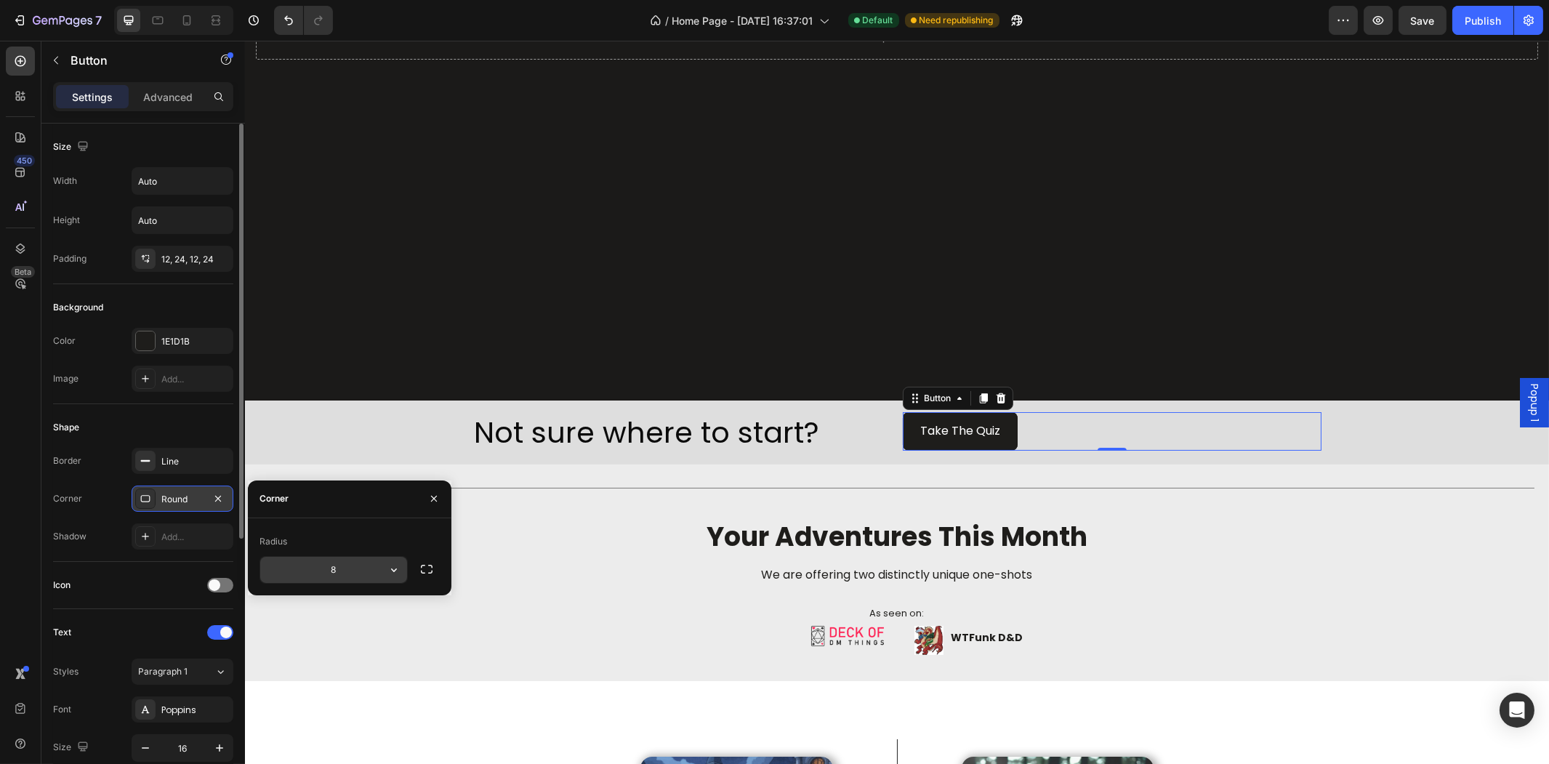
click at [347, 565] on input "8" at bounding box center [333, 570] width 147 height 26
click at [340, 567] on input "8" at bounding box center [333, 570] width 147 height 26
type input "16"
click at [1363, 492] on div "Title Line your adventures this month Heading We are offering two distinctly un…" at bounding box center [896, 573] width 1304 height 170
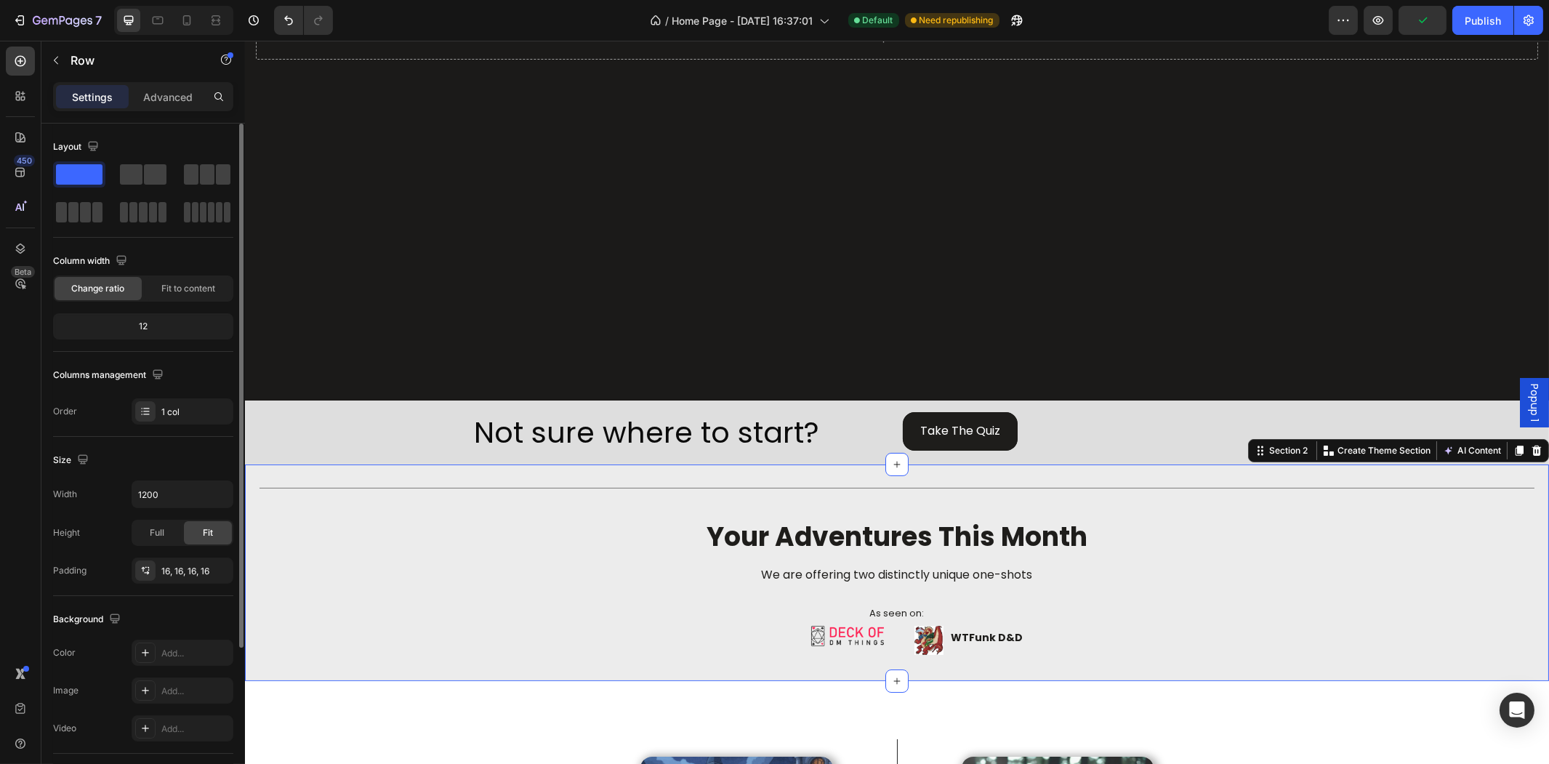
click at [1048, 456] on div "Not sure where to start? Heading Take The Quiz Button Row Row" at bounding box center [896, 432] width 872 height 64
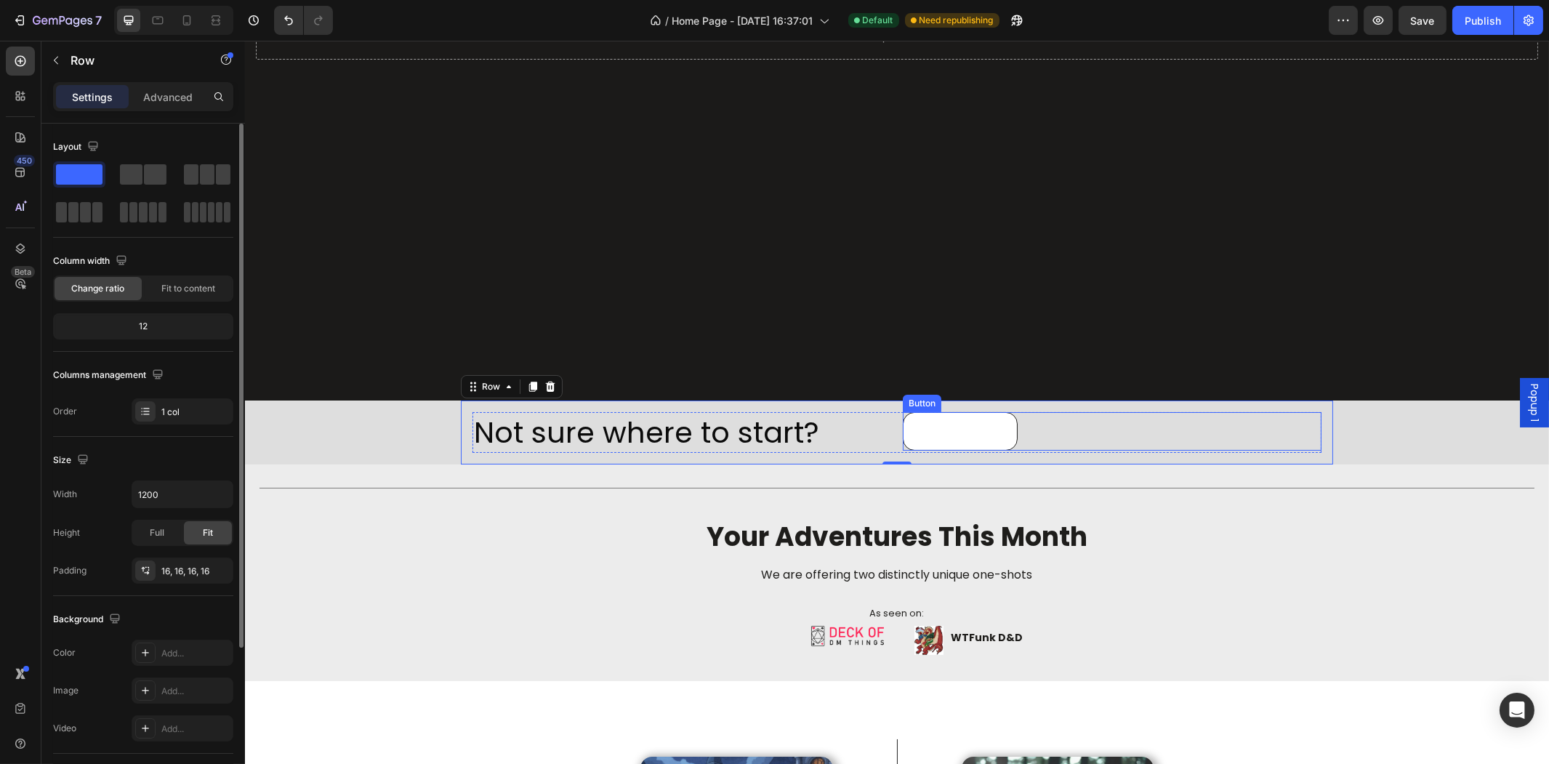
click at [1009, 430] on button "Take The Quiz" at bounding box center [959, 431] width 115 height 39
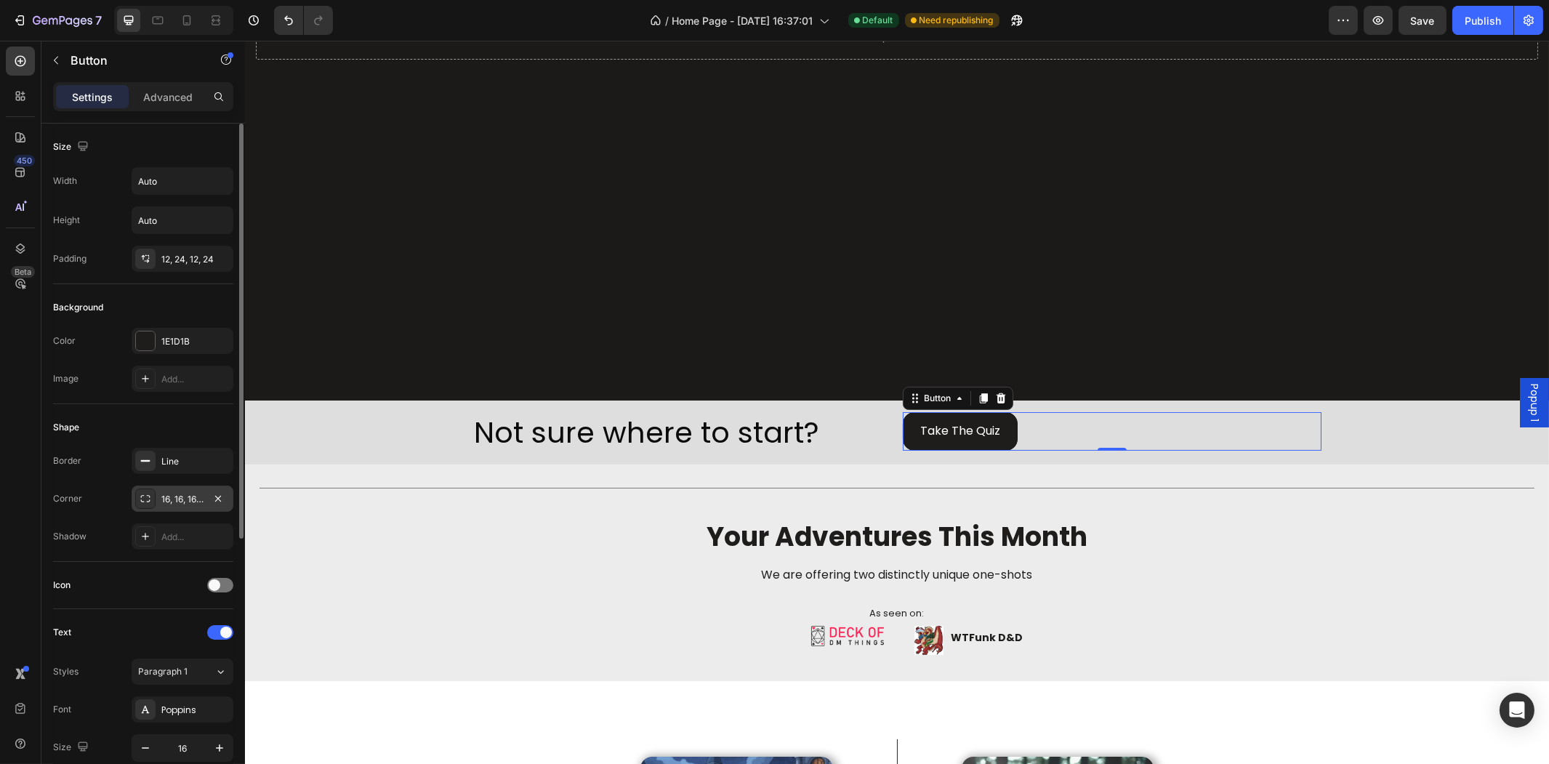
click at [145, 496] on icon at bounding box center [146, 499] width 12 height 12
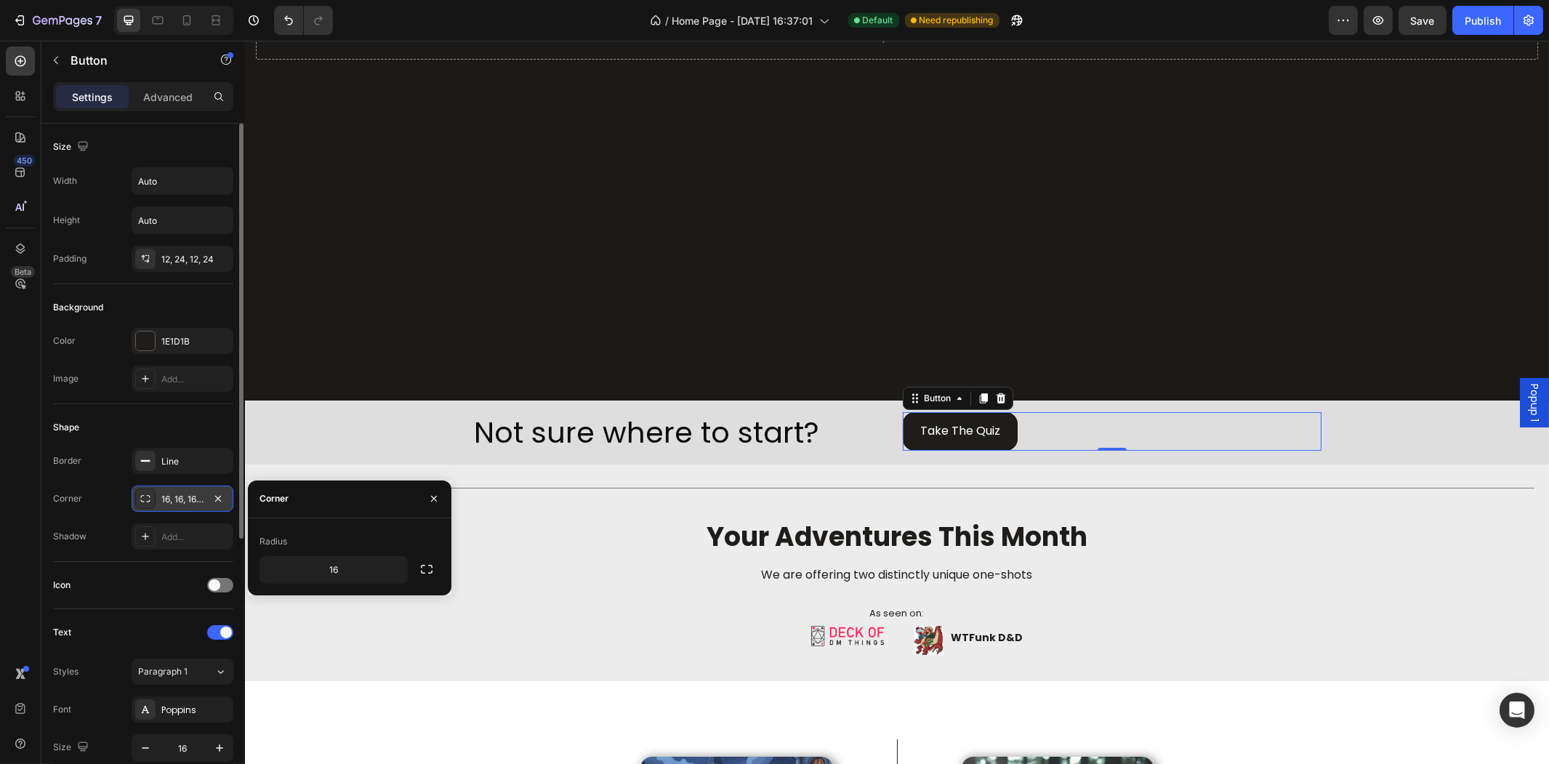
click at [148, 490] on div at bounding box center [145, 498] width 20 height 20
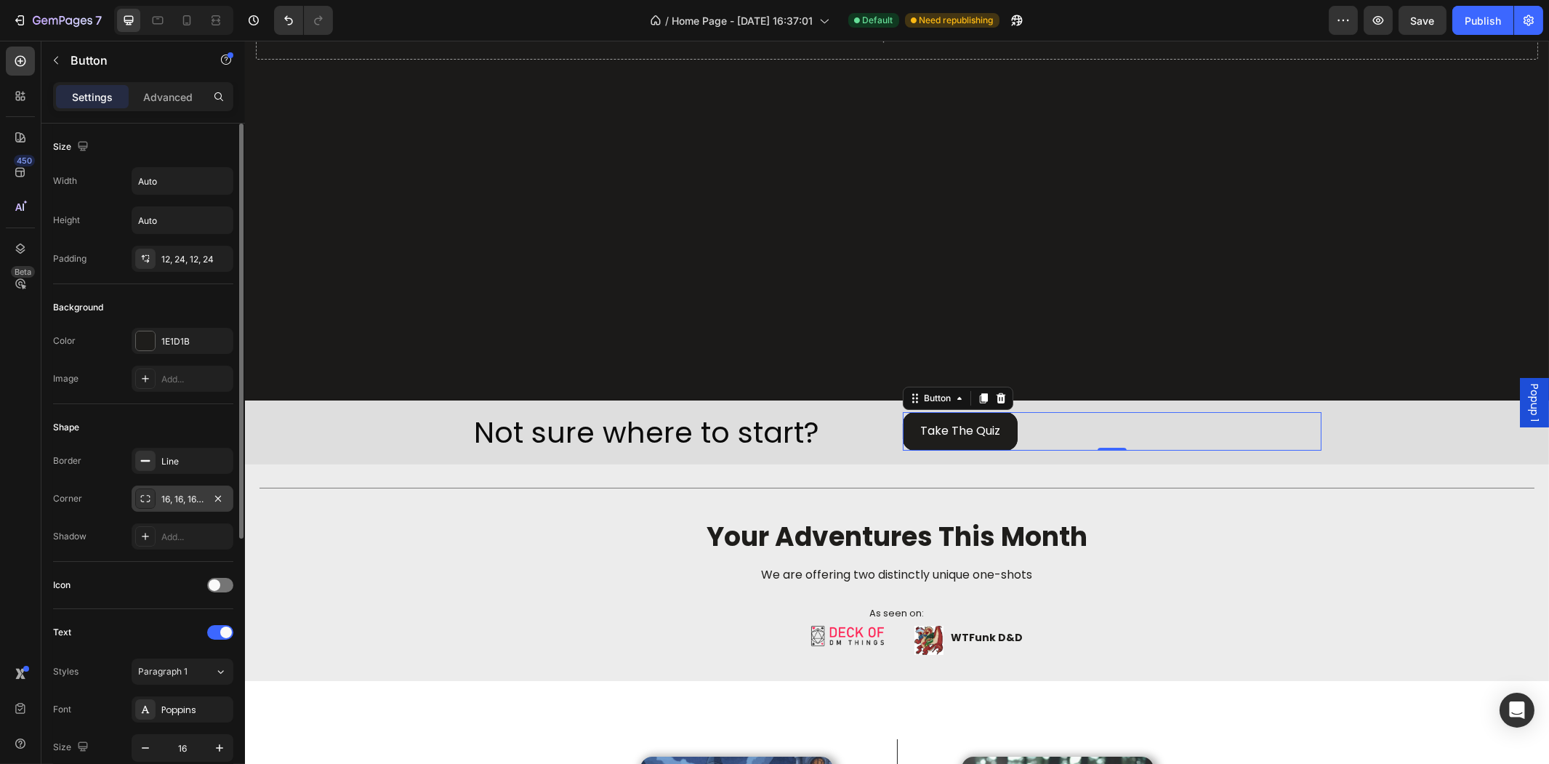
click at [154, 505] on div at bounding box center [145, 498] width 20 height 20
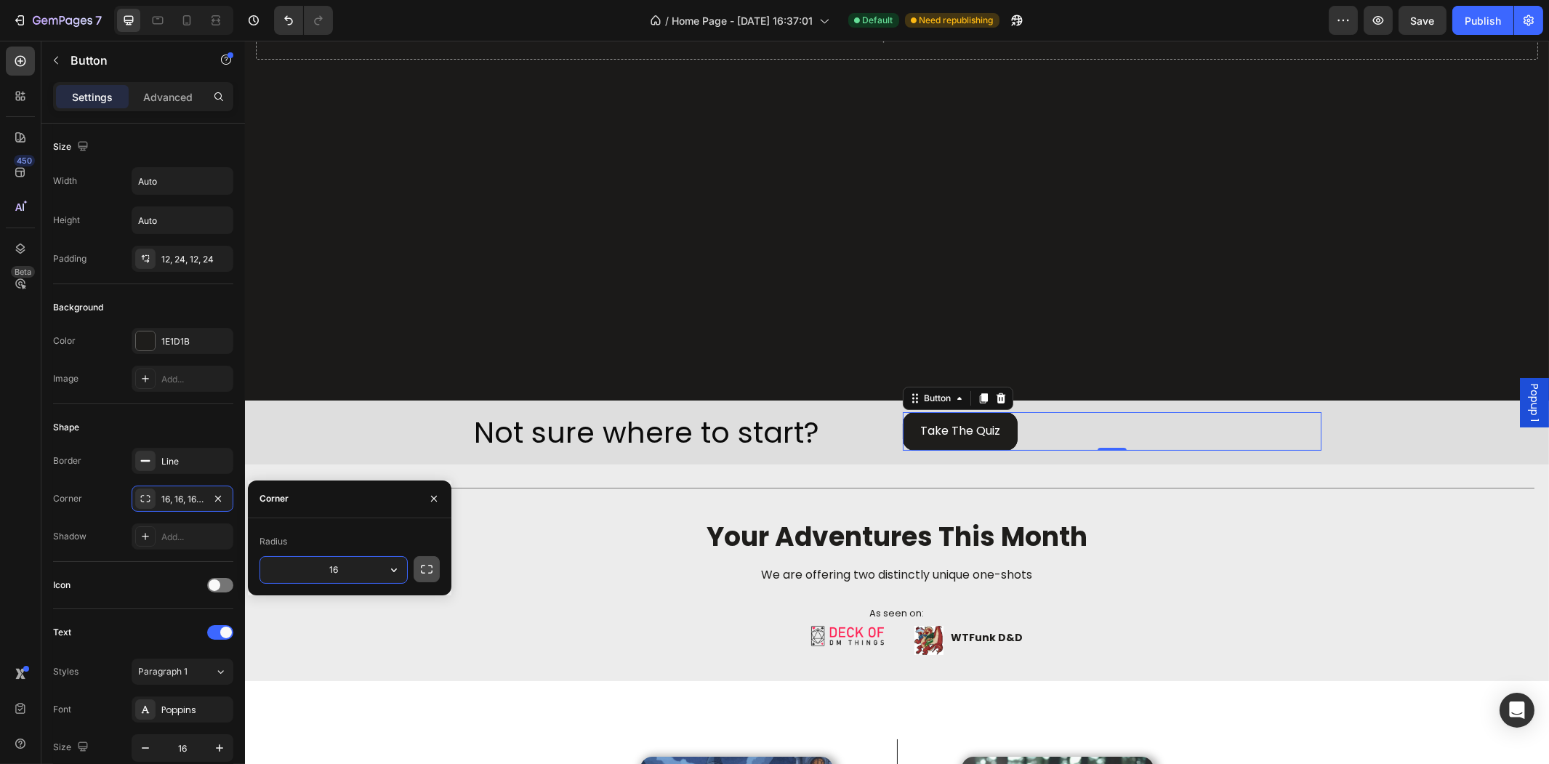
click at [422, 568] on icon "button" at bounding box center [426, 569] width 15 height 15
click at [422, 571] on icon "button" at bounding box center [427, 569] width 12 height 9
click at [376, 564] on input "16" at bounding box center [333, 570] width 147 height 26
click at [384, 571] on button "button" at bounding box center [394, 570] width 26 height 26
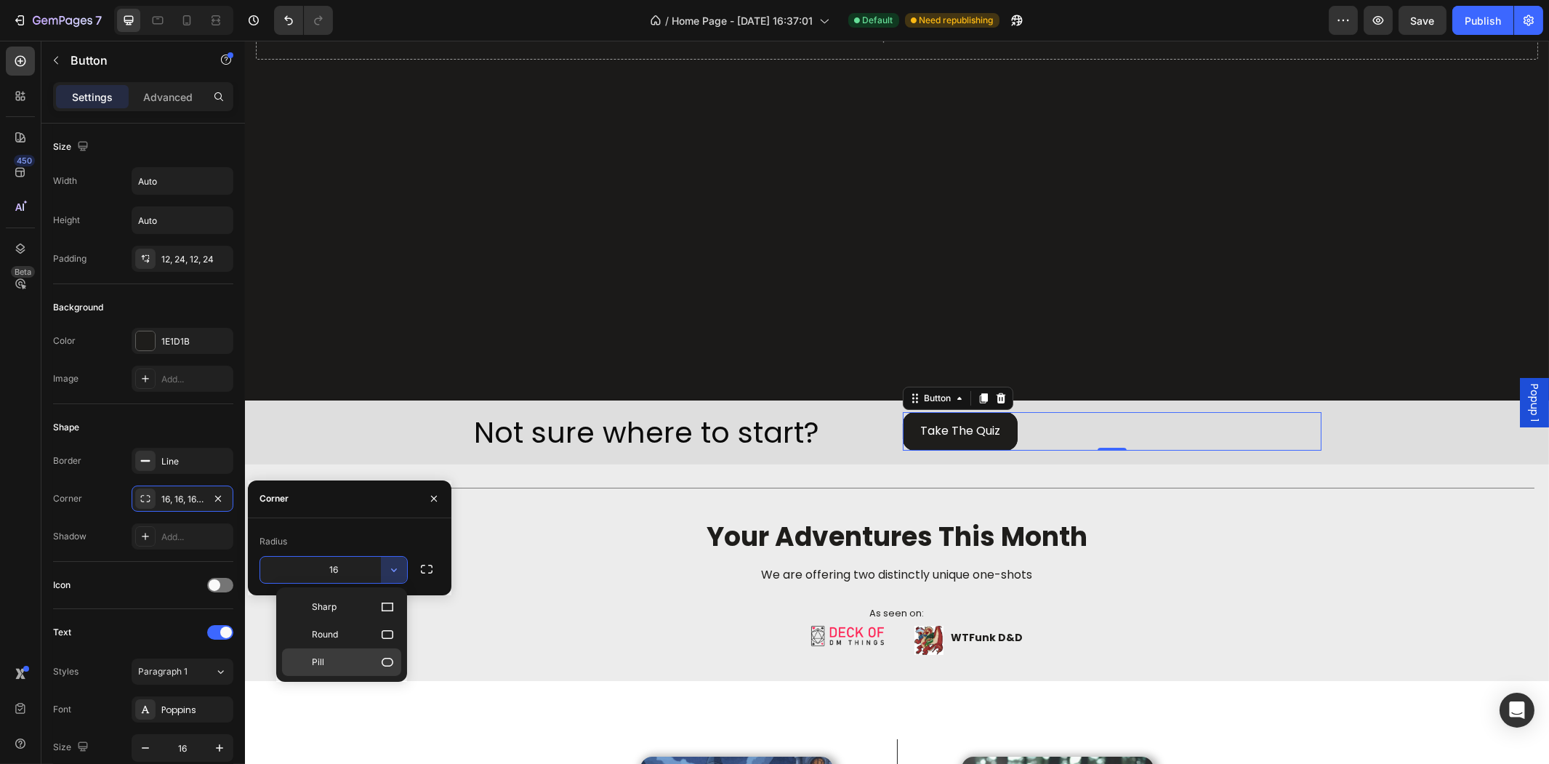
click at [385, 659] on icon at bounding box center [387, 662] width 15 height 15
type input "9999"
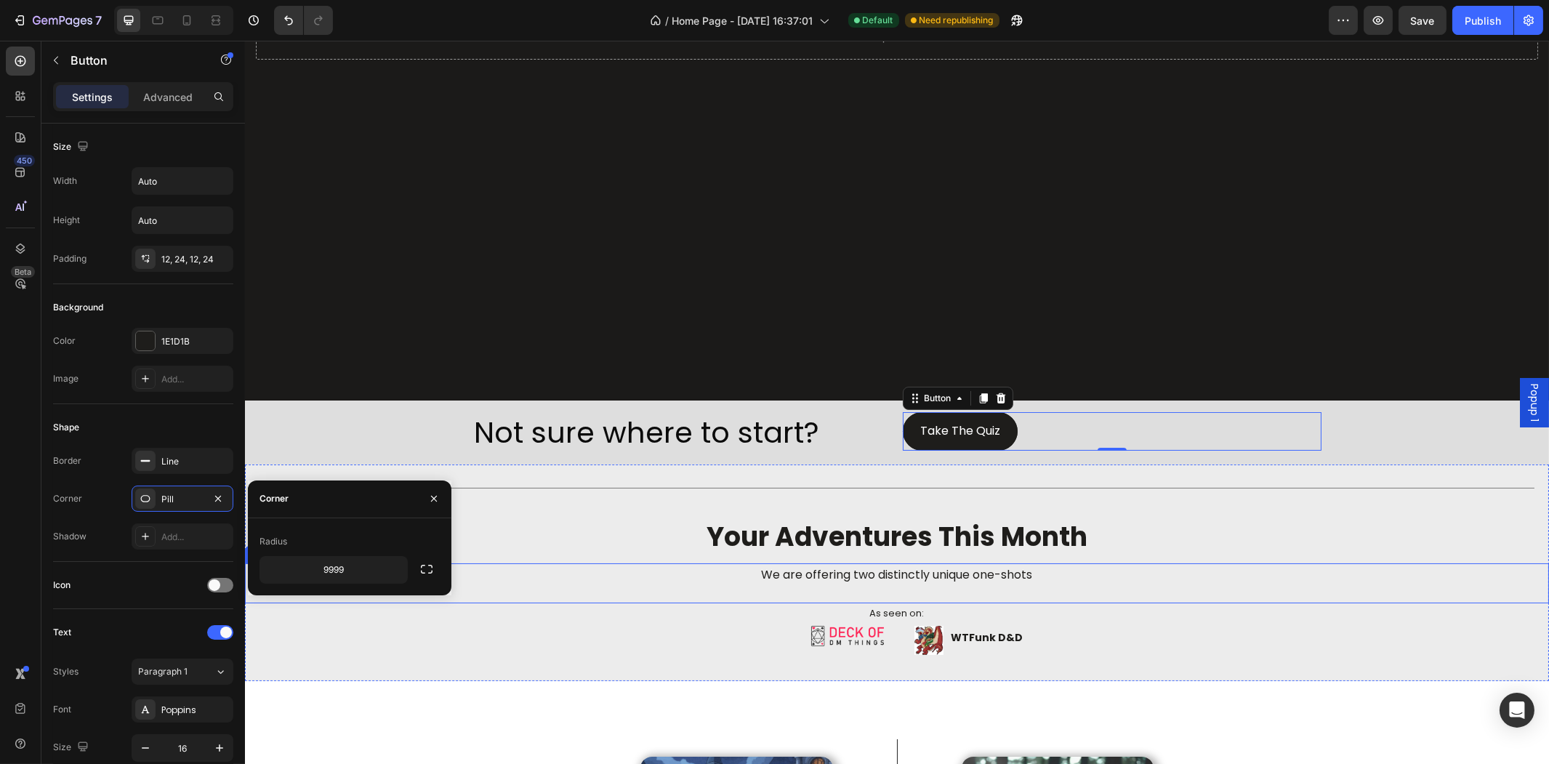
click at [1122, 518] on h2 "your adventures this month" at bounding box center [896, 536] width 1304 height 49
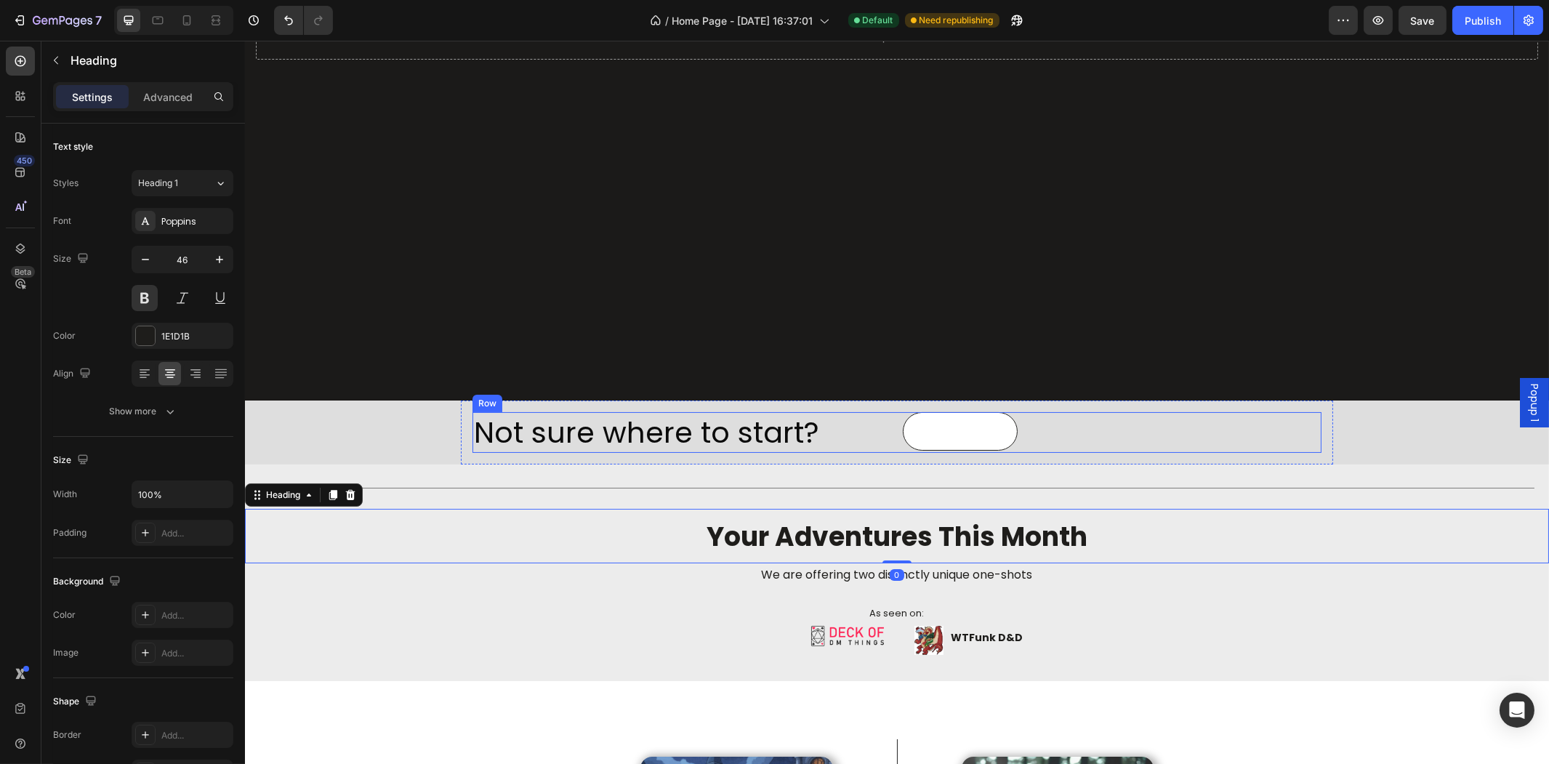
click at [999, 423] on button "Take The Quiz" at bounding box center [959, 431] width 115 height 39
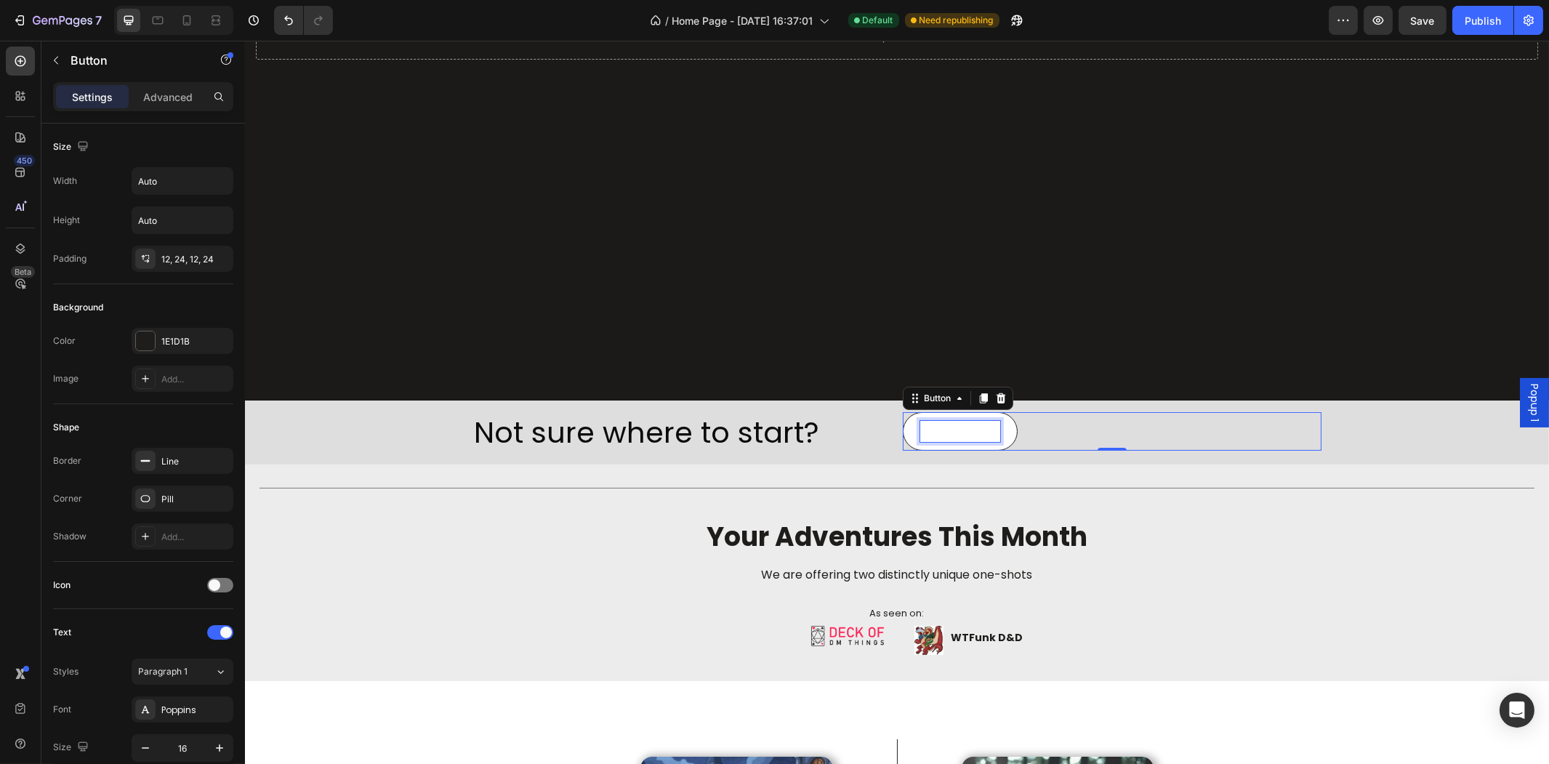
click at [969, 424] on p "Take The Quiz" at bounding box center [959, 431] width 80 height 21
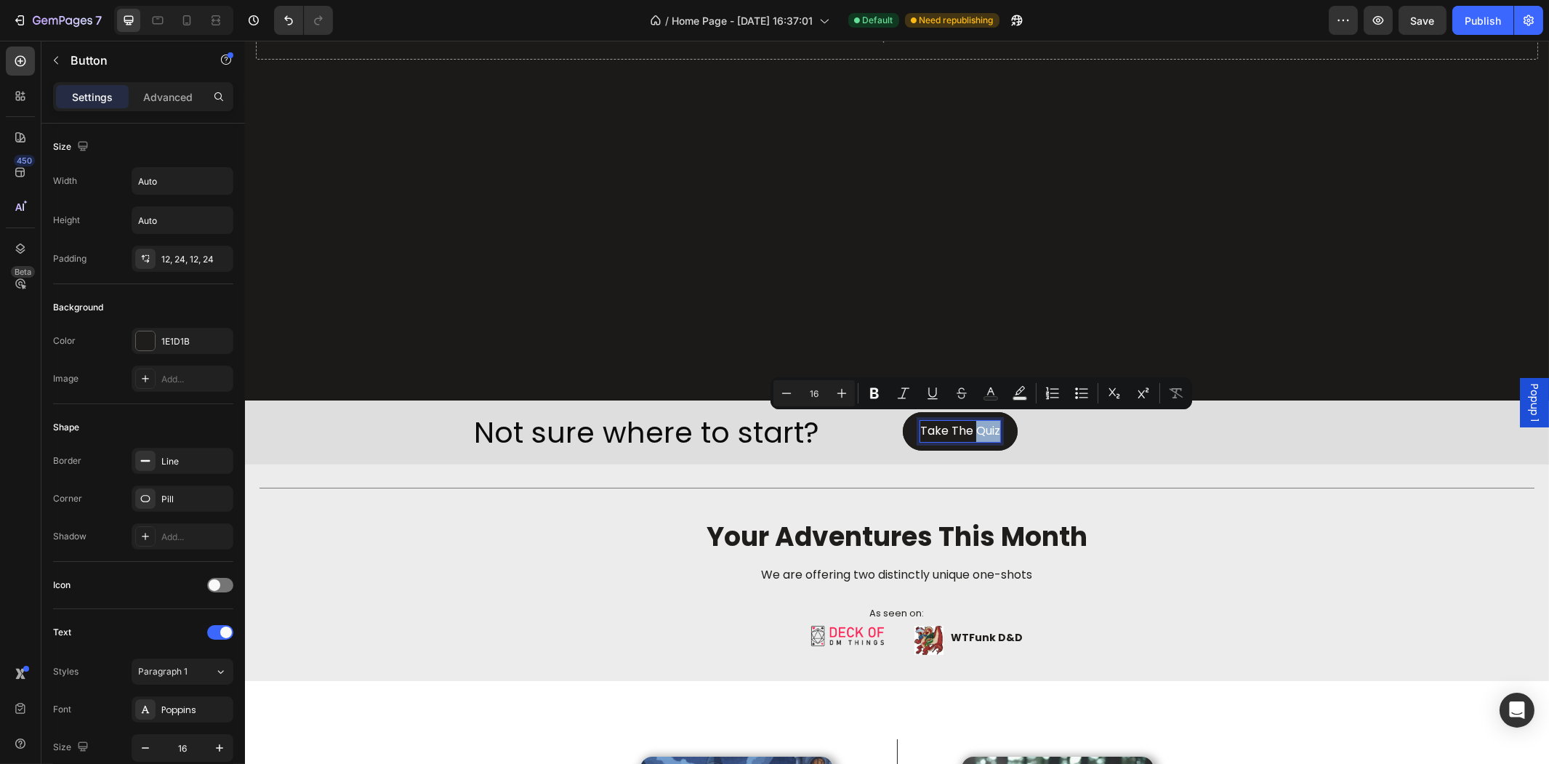
click at [1040, 431] on div "Take The Quiz Button 0" at bounding box center [1111, 431] width 419 height 39
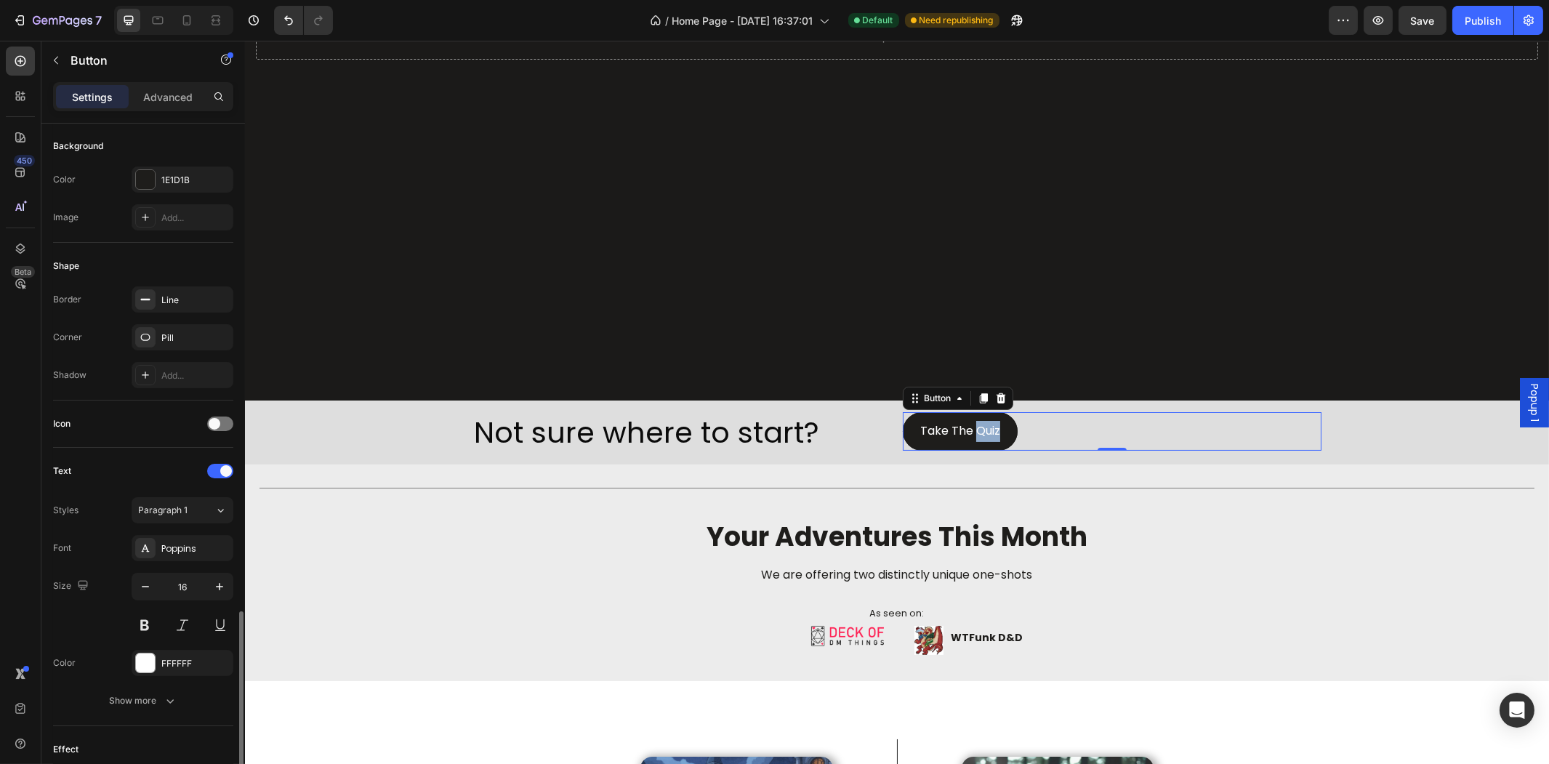
scroll to position [403, 0]
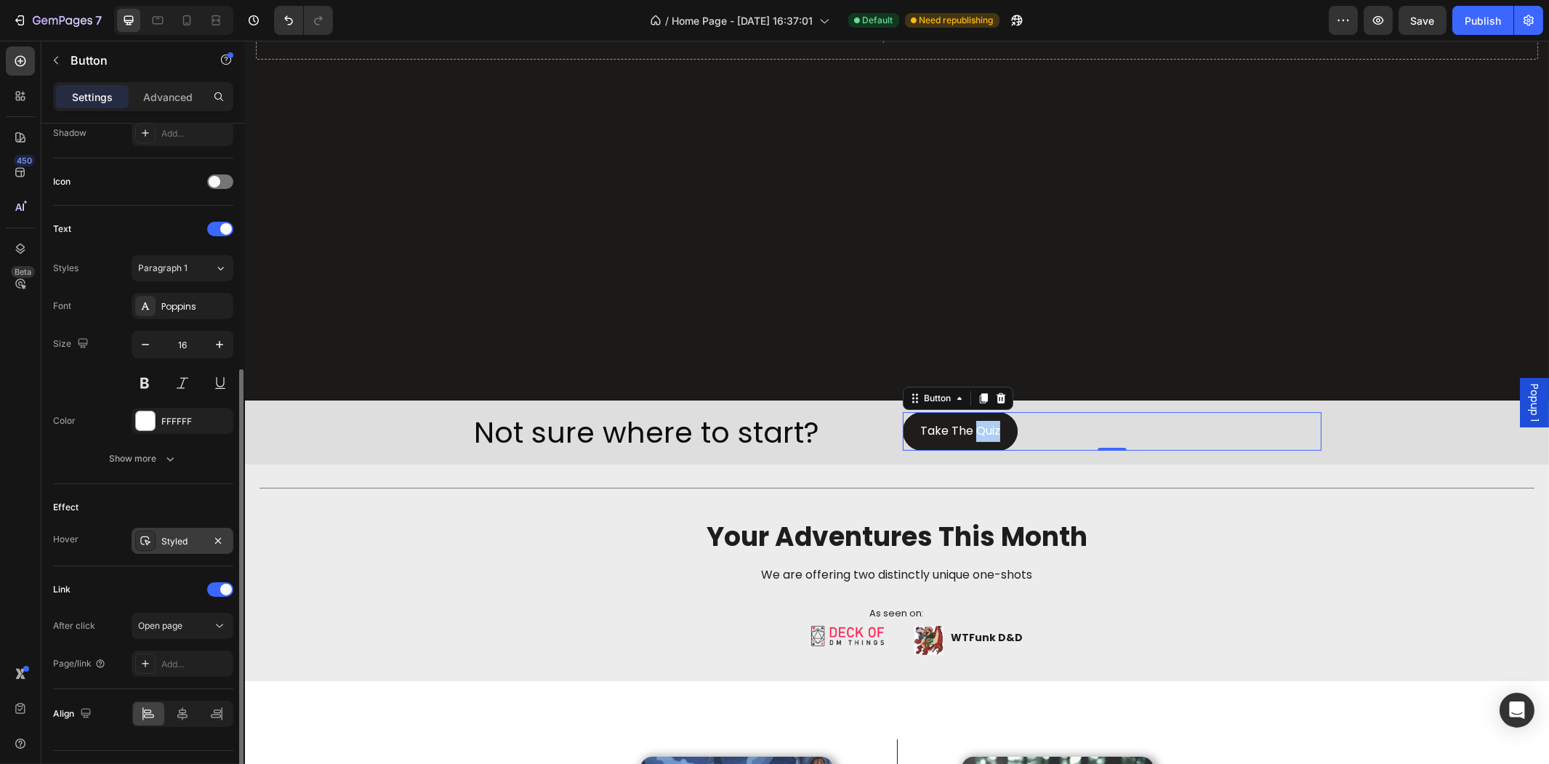
click at [186, 533] on div "Styled" at bounding box center [183, 541] width 102 height 26
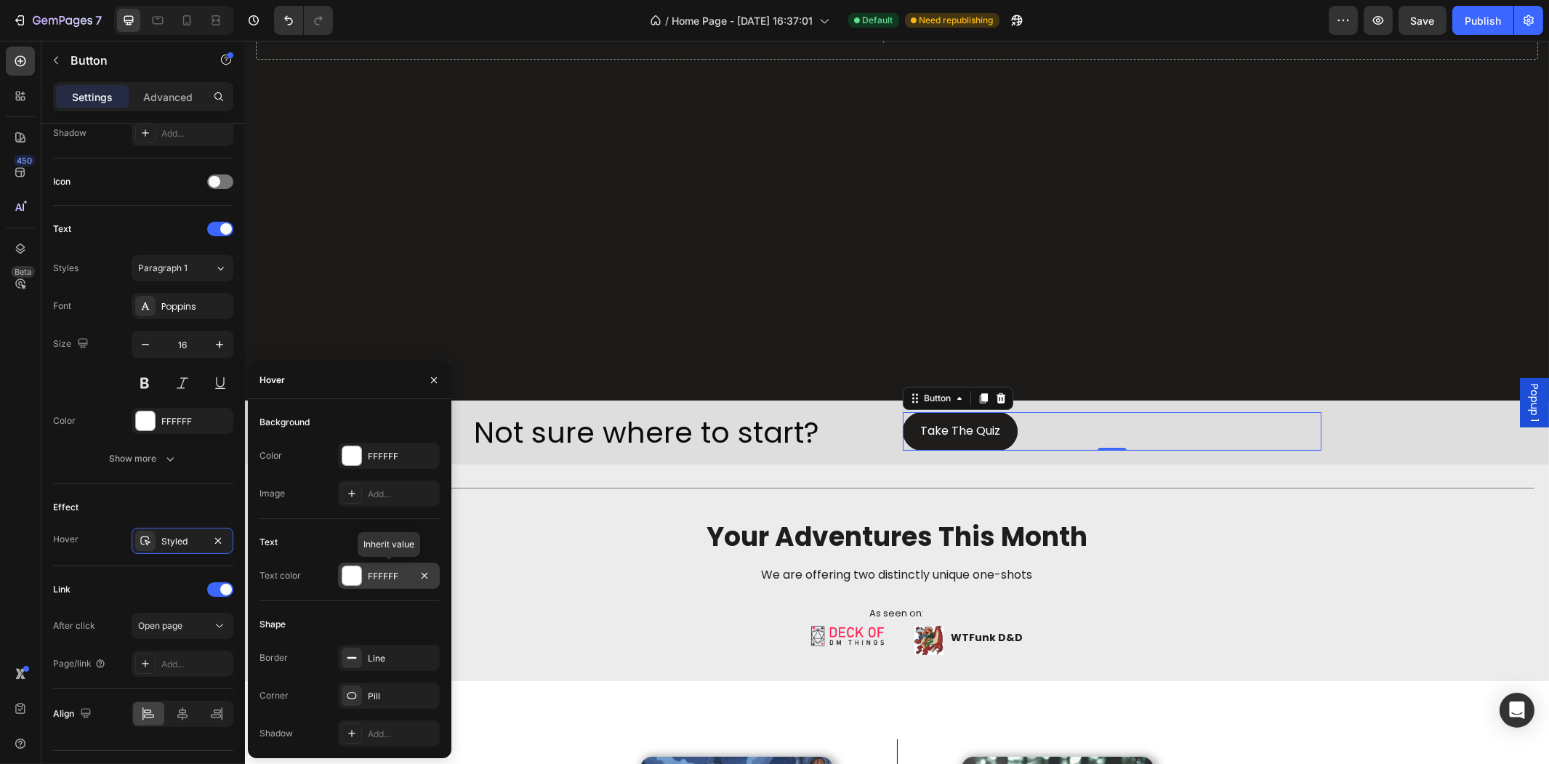
click at [371, 579] on div "FFFFFF" at bounding box center [389, 576] width 42 height 13
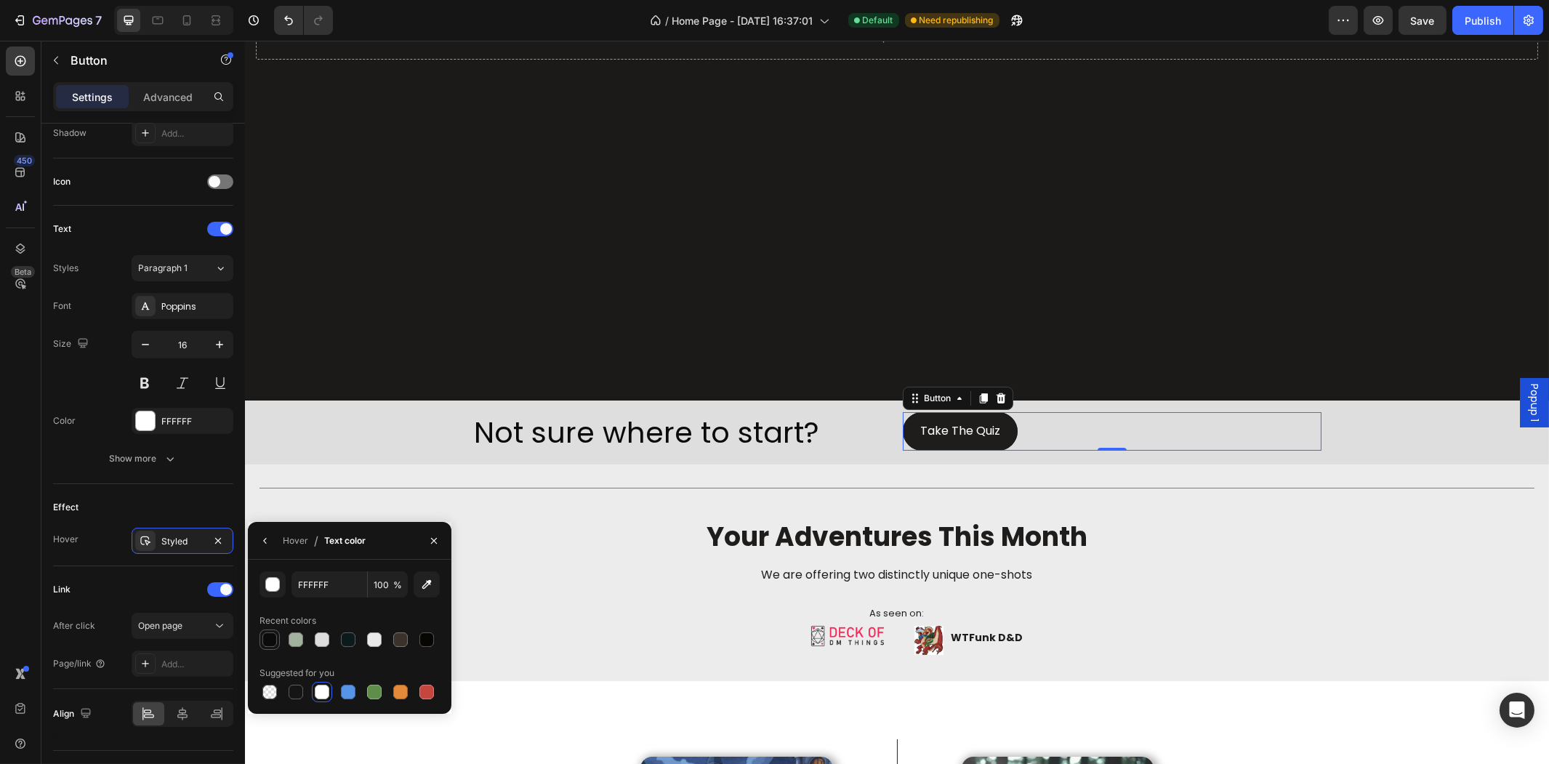
click at [270, 642] on div at bounding box center [269, 639] width 15 height 15
type input "0B0B0B"
click at [584, 448] on div "Not sure where to start? Heading Take The Quiz Button 0 Row Row" at bounding box center [896, 432] width 872 height 64
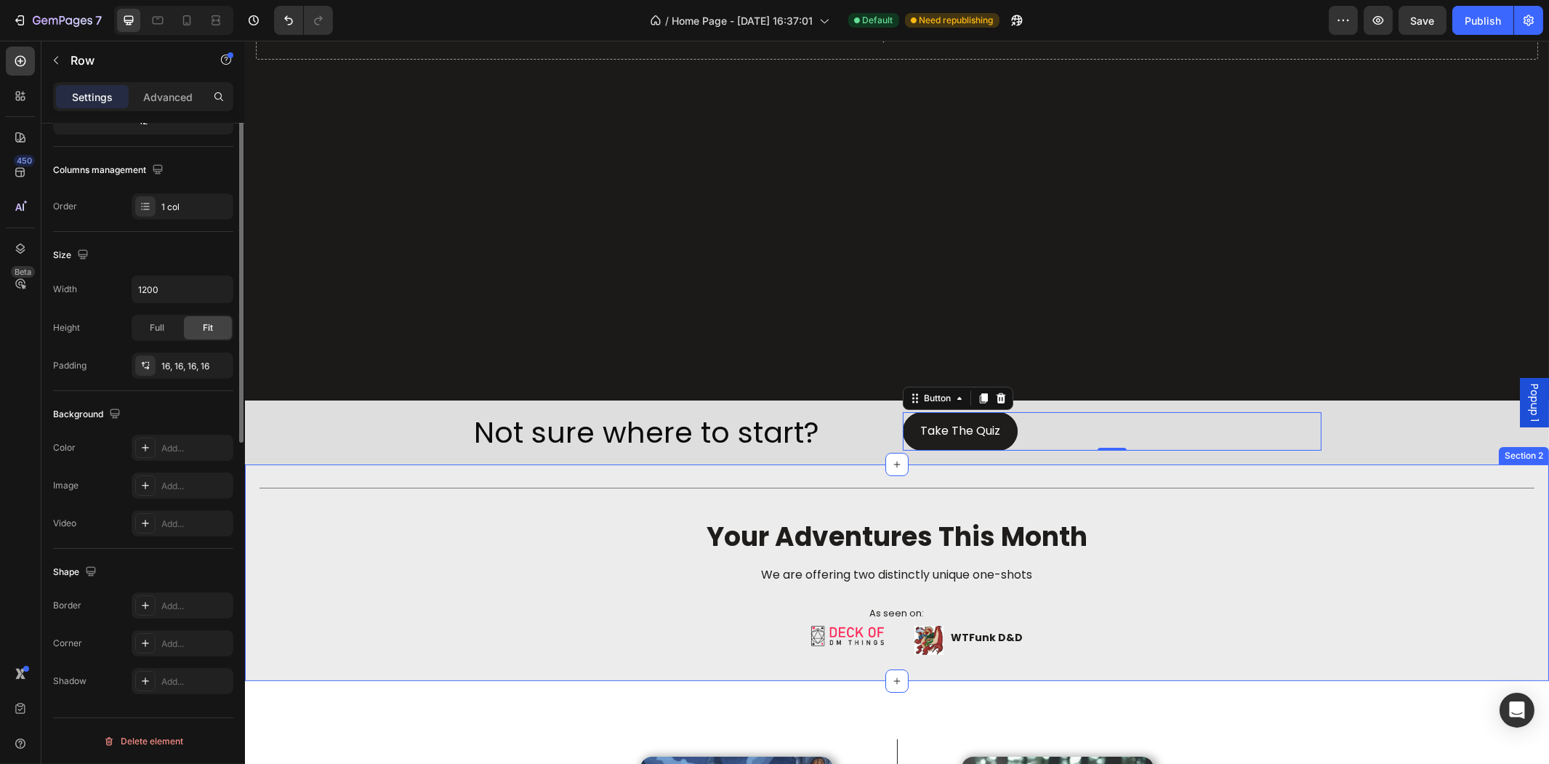
scroll to position [0, 0]
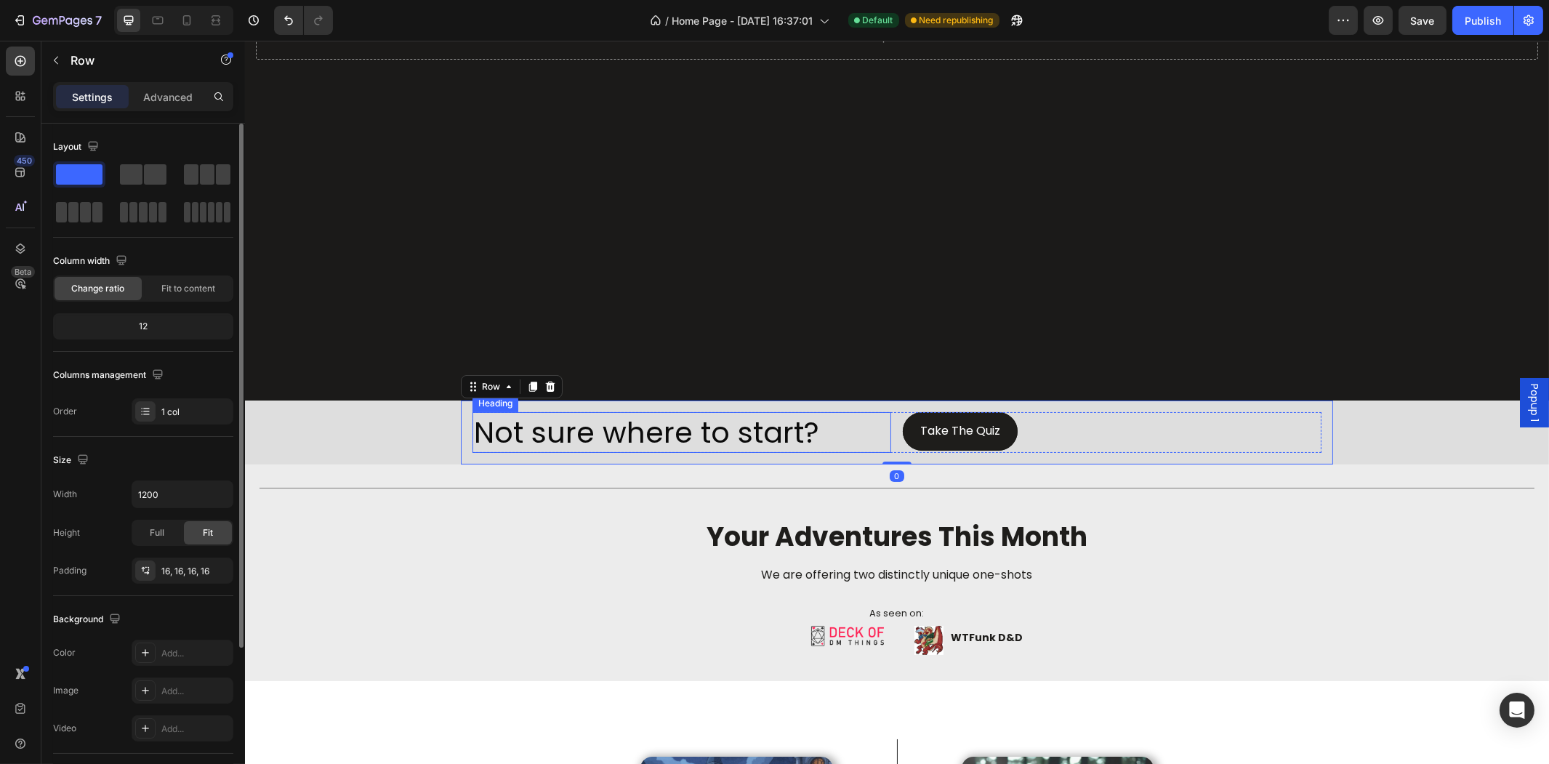
click at [672, 436] on p "Not sure where to start?" at bounding box center [681, 433] width 416 height 38
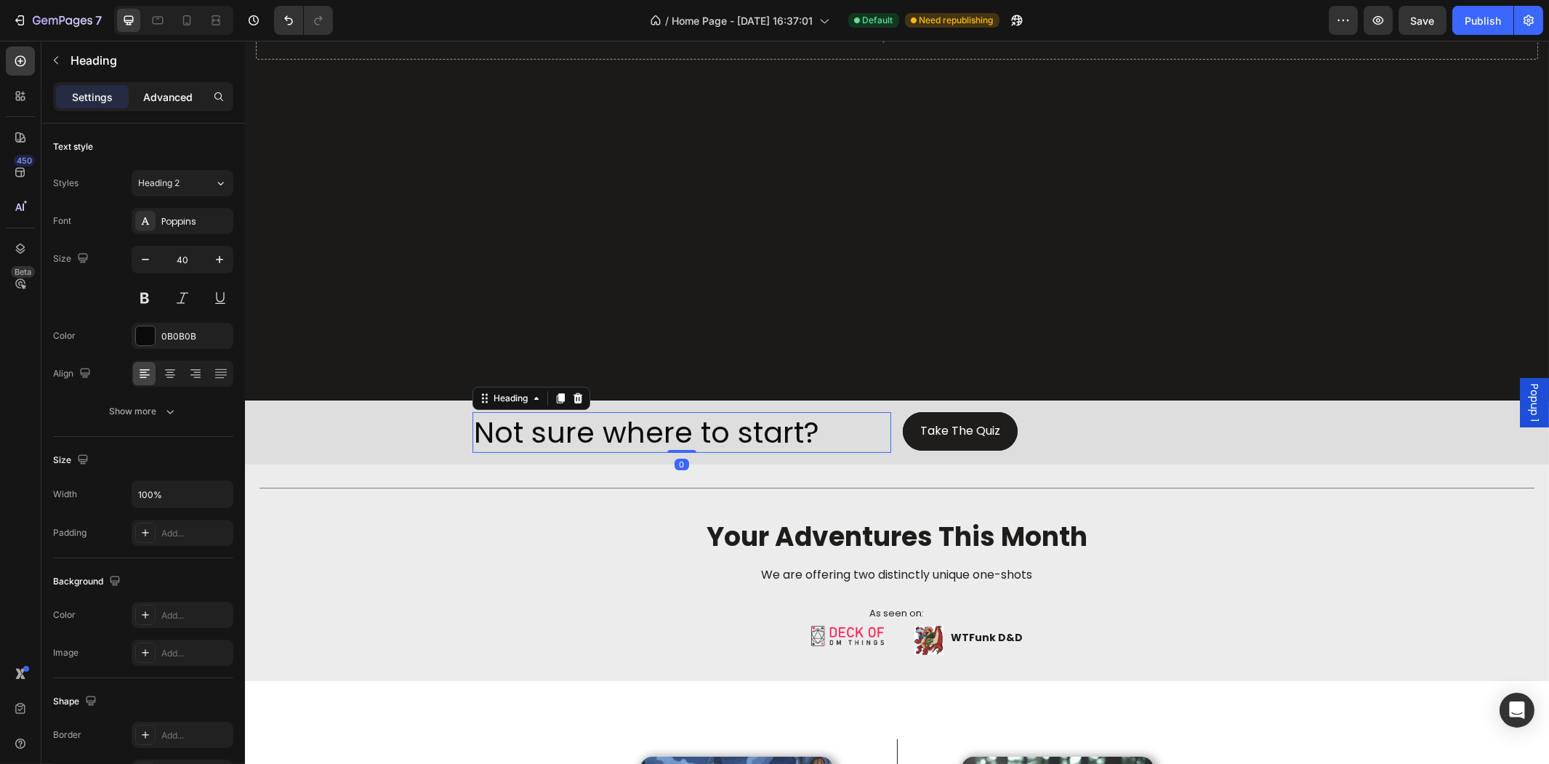
click at [166, 100] on p "Advanced" at bounding box center [167, 96] width 49 height 15
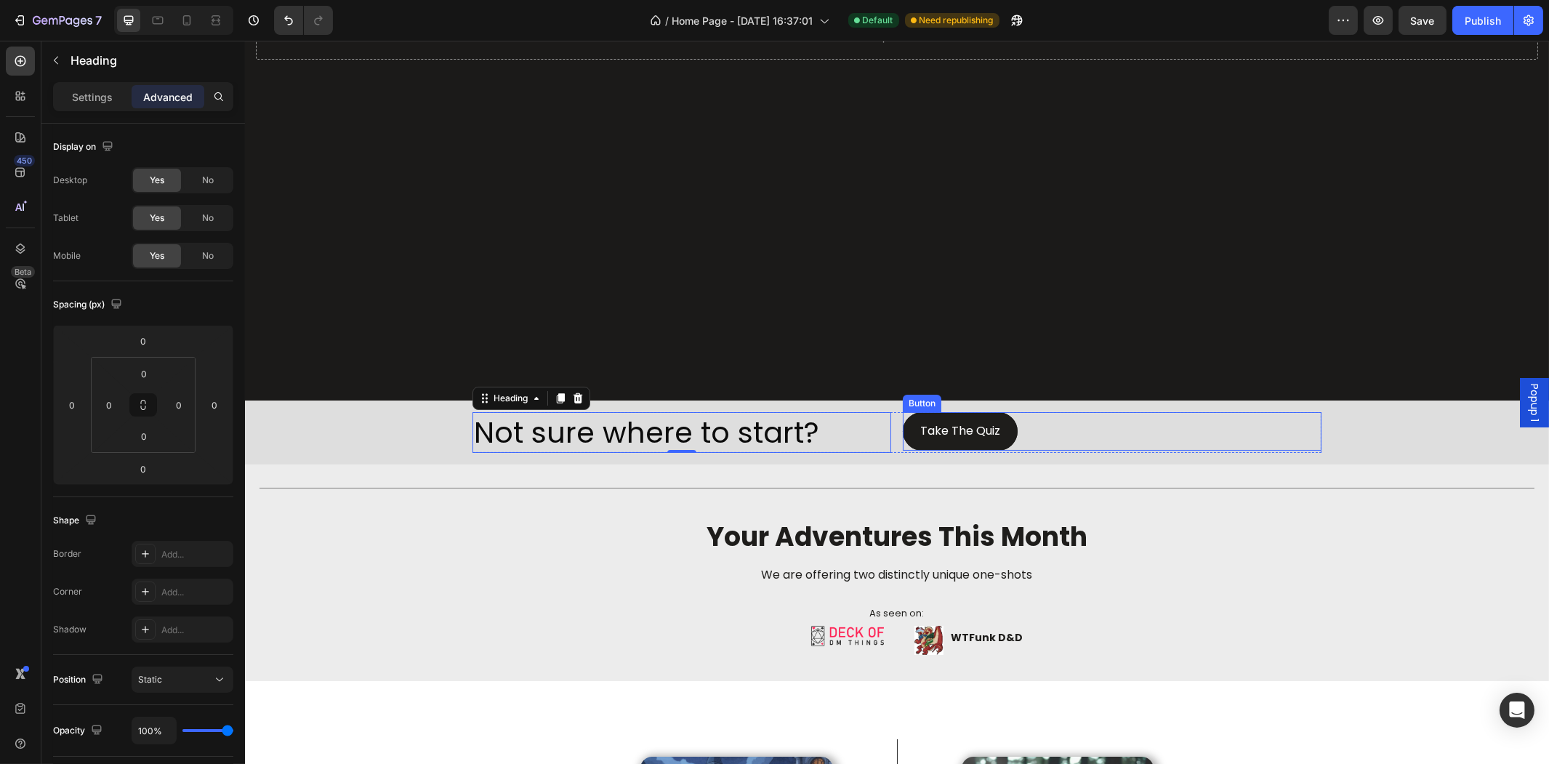
click at [1020, 434] on div "Take The Quiz Button" at bounding box center [1111, 431] width 419 height 39
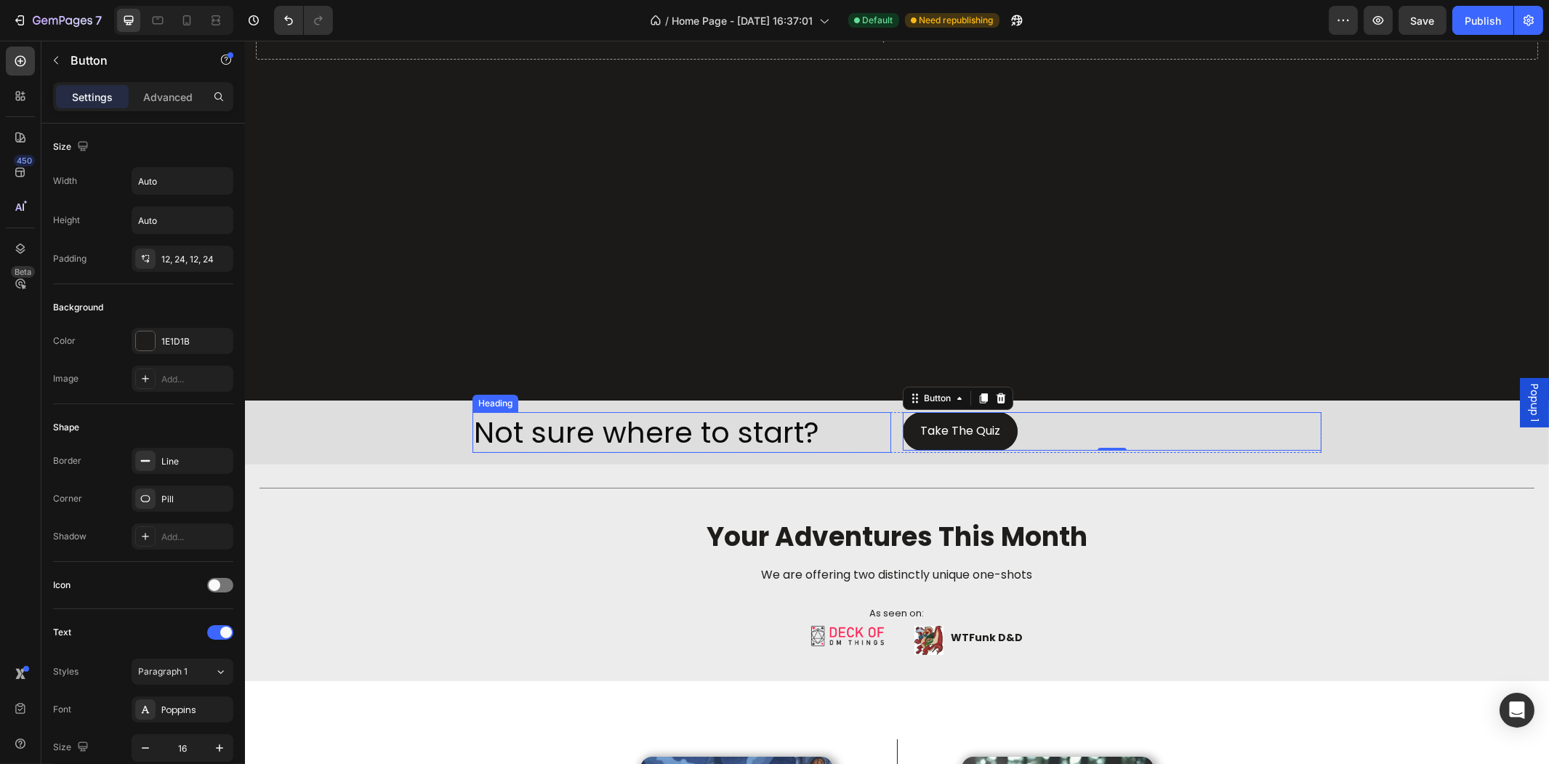
click at [740, 415] on p "Not sure where to start?" at bounding box center [681, 433] width 416 height 38
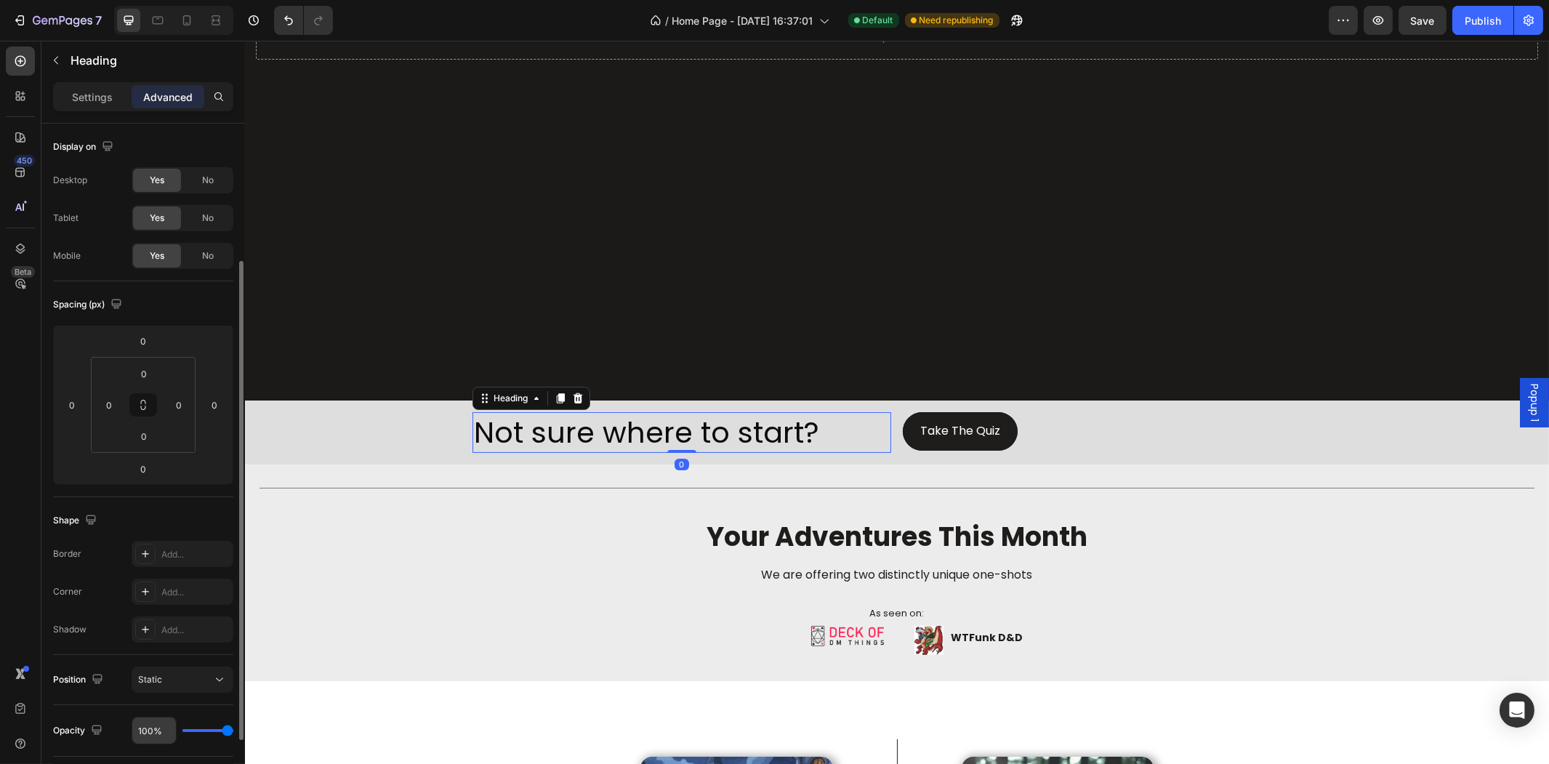
scroll to position [288, 0]
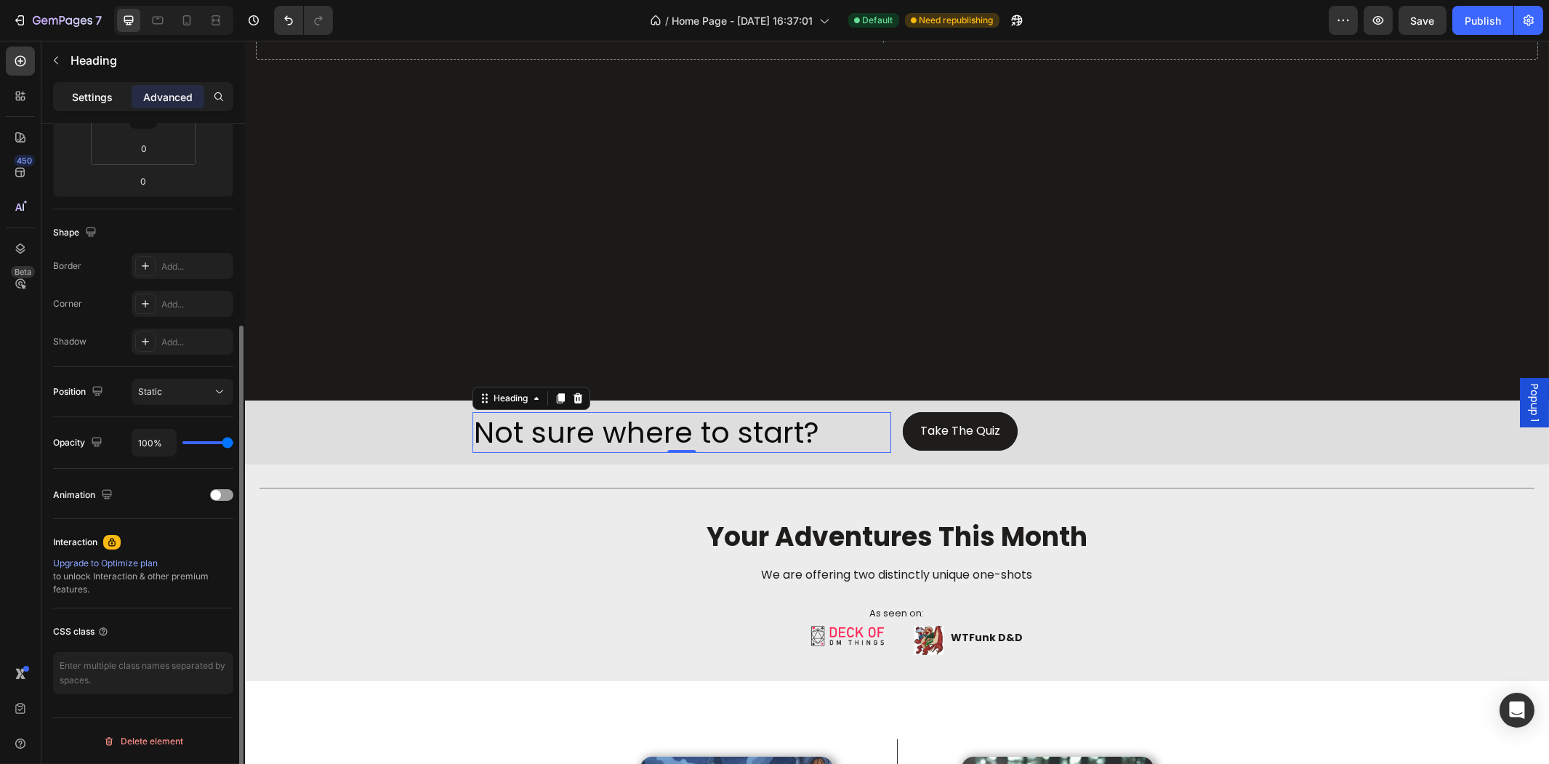
click at [126, 96] on div "Settings" at bounding box center [92, 96] width 73 height 23
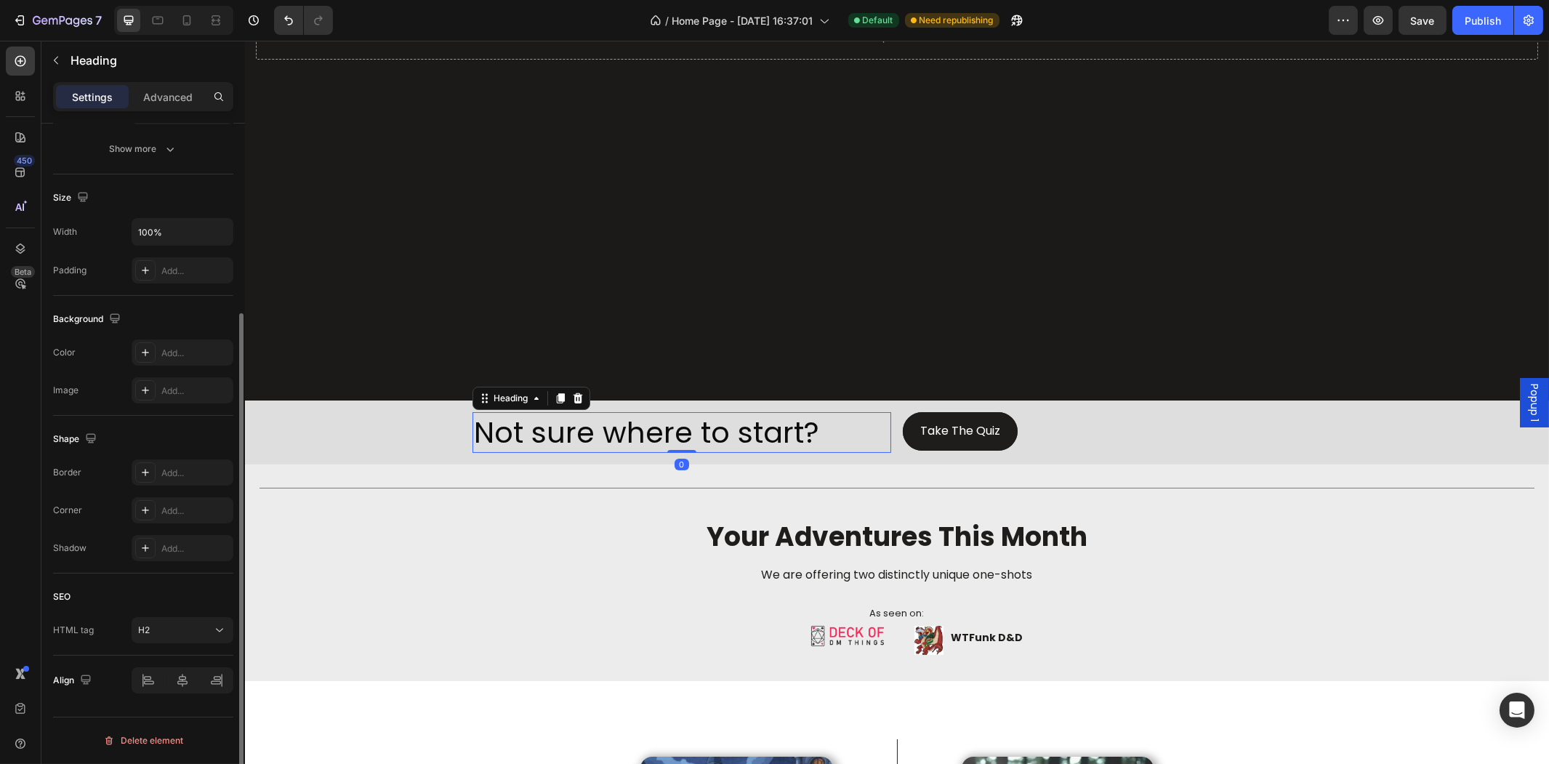
scroll to position [262, 0]
click at [102, 95] on p "Settings" at bounding box center [92, 96] width 41 height 15
drag, startPoint x: 209, startPoint y: 673, endPoint x: 215, endPoint y: 680, distance: 8.8
click at [211, 674] on div at bounding box center [183, 680] width 102 height 26
click at [221, 688] on div at bounding box center [183, 680] width 102 height 26
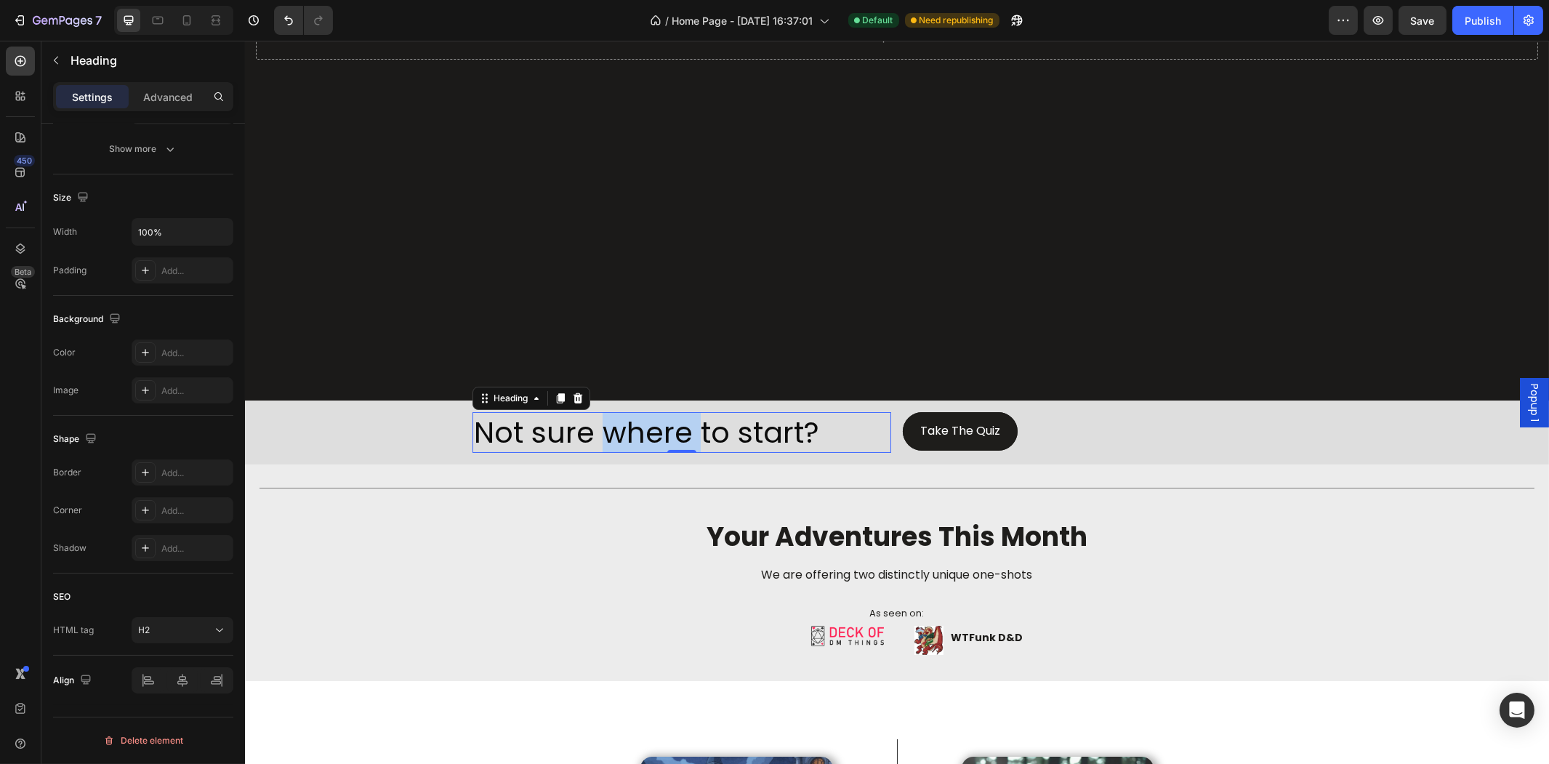
click at [645, 423] on p "Not sure where to start?" at bounding box center [681, 433] width 416 height 38
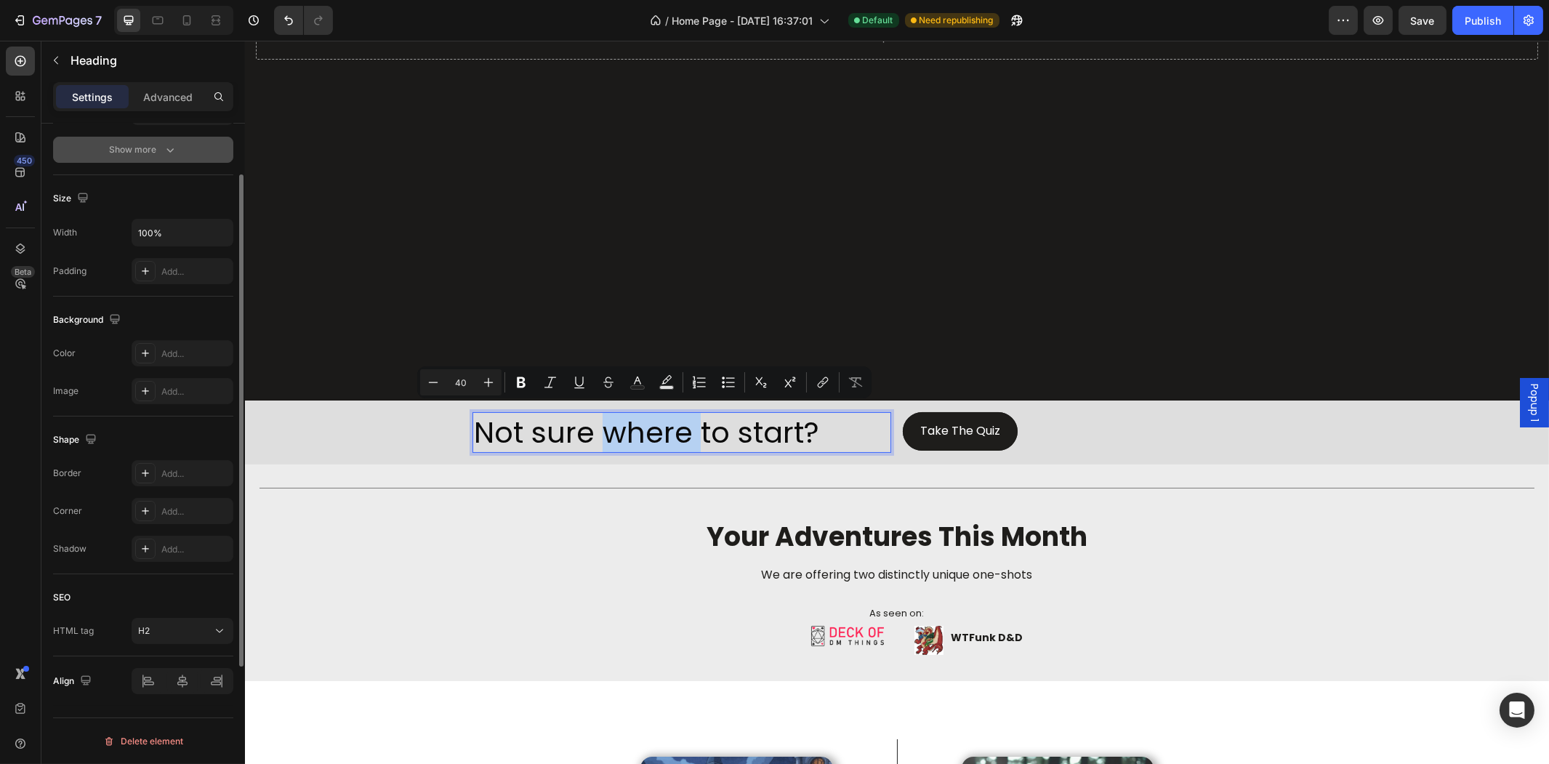
scroll to position [0, 0]
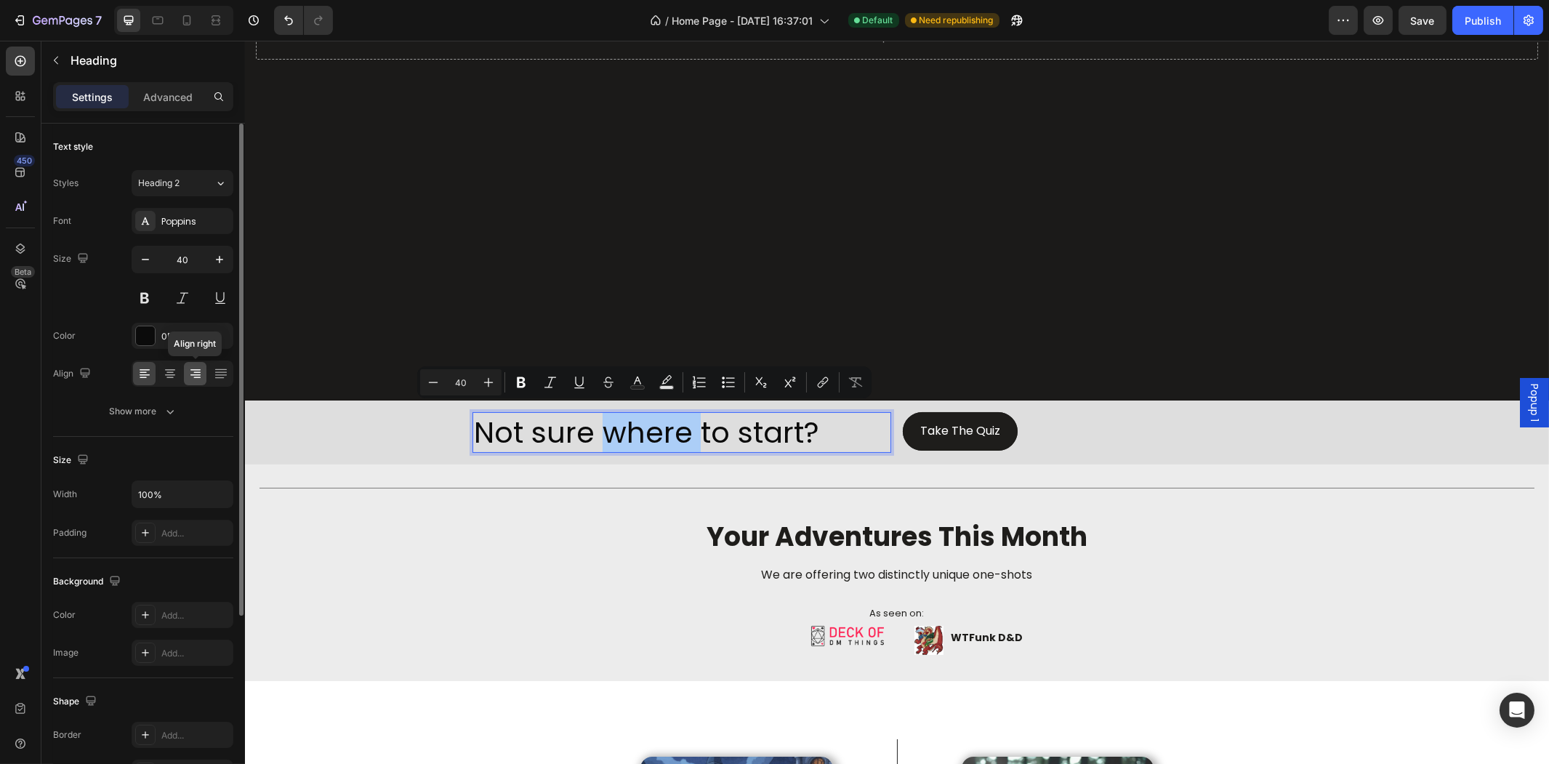
click at [194, 372] on icon at bounding box center [196, 372] width 7 height 1
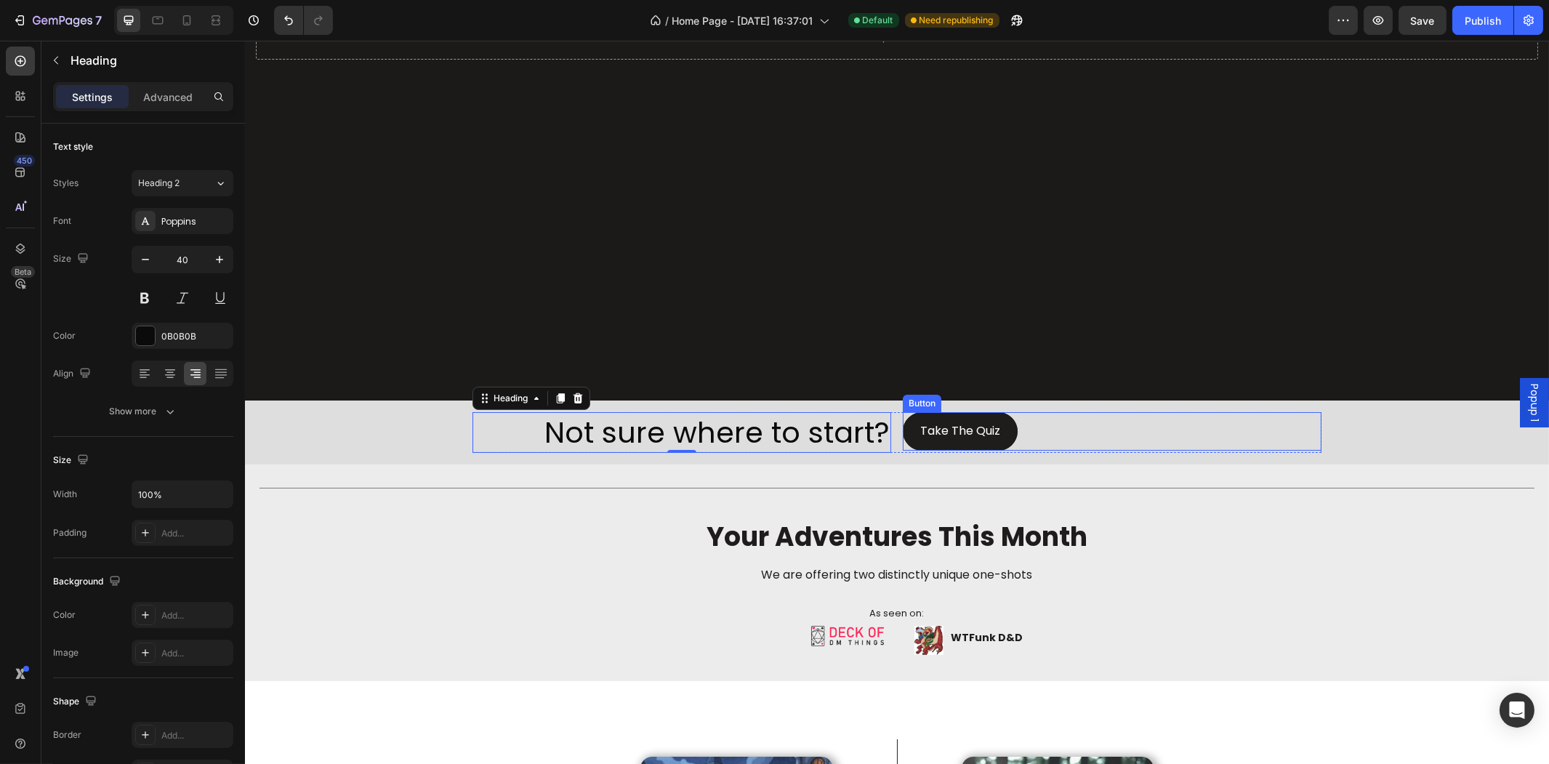
click at [1095, 437] on div "Take The Quiz Button" at bounding box center [1111, 431] width 419 height 39
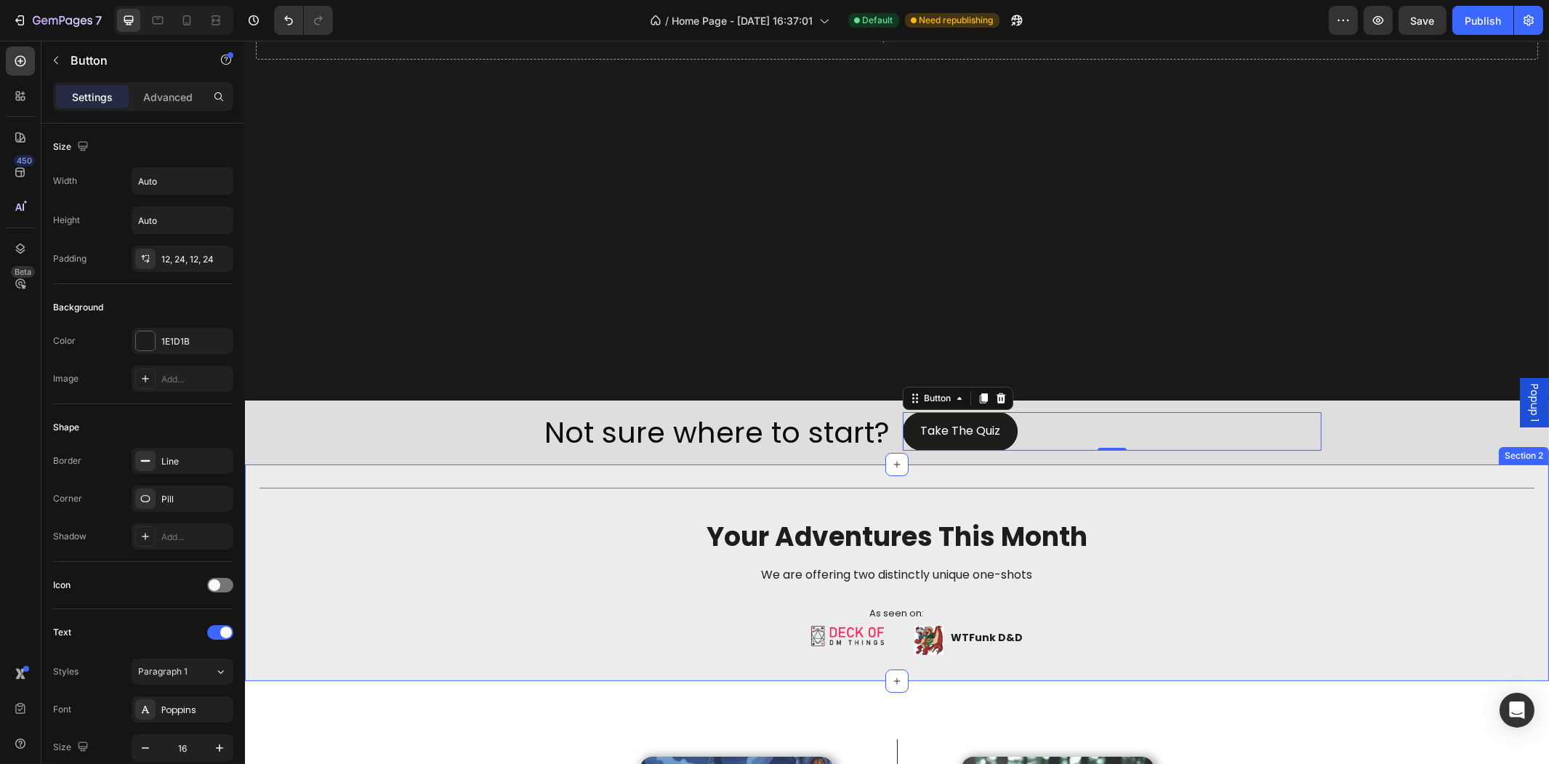
click at [1109, 464] on div "Title Line your adventures this month Heading We are offering two distinctly un…" at bounding box center [896, 572] width 1304 height 217
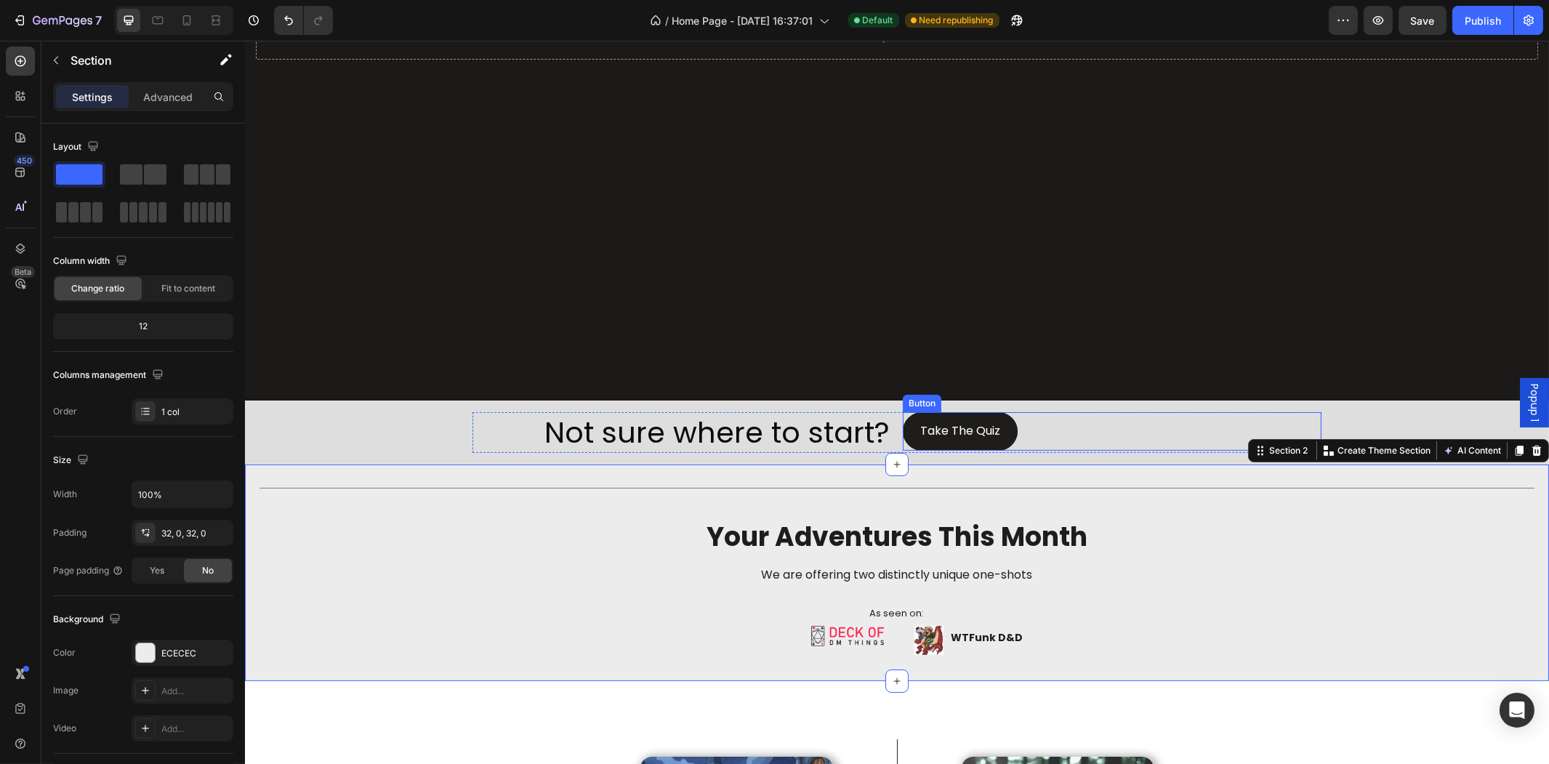
click at [1064, 429] on div "Take The Quiz Button" at bounding box center [1111, 431] width 419 height 39
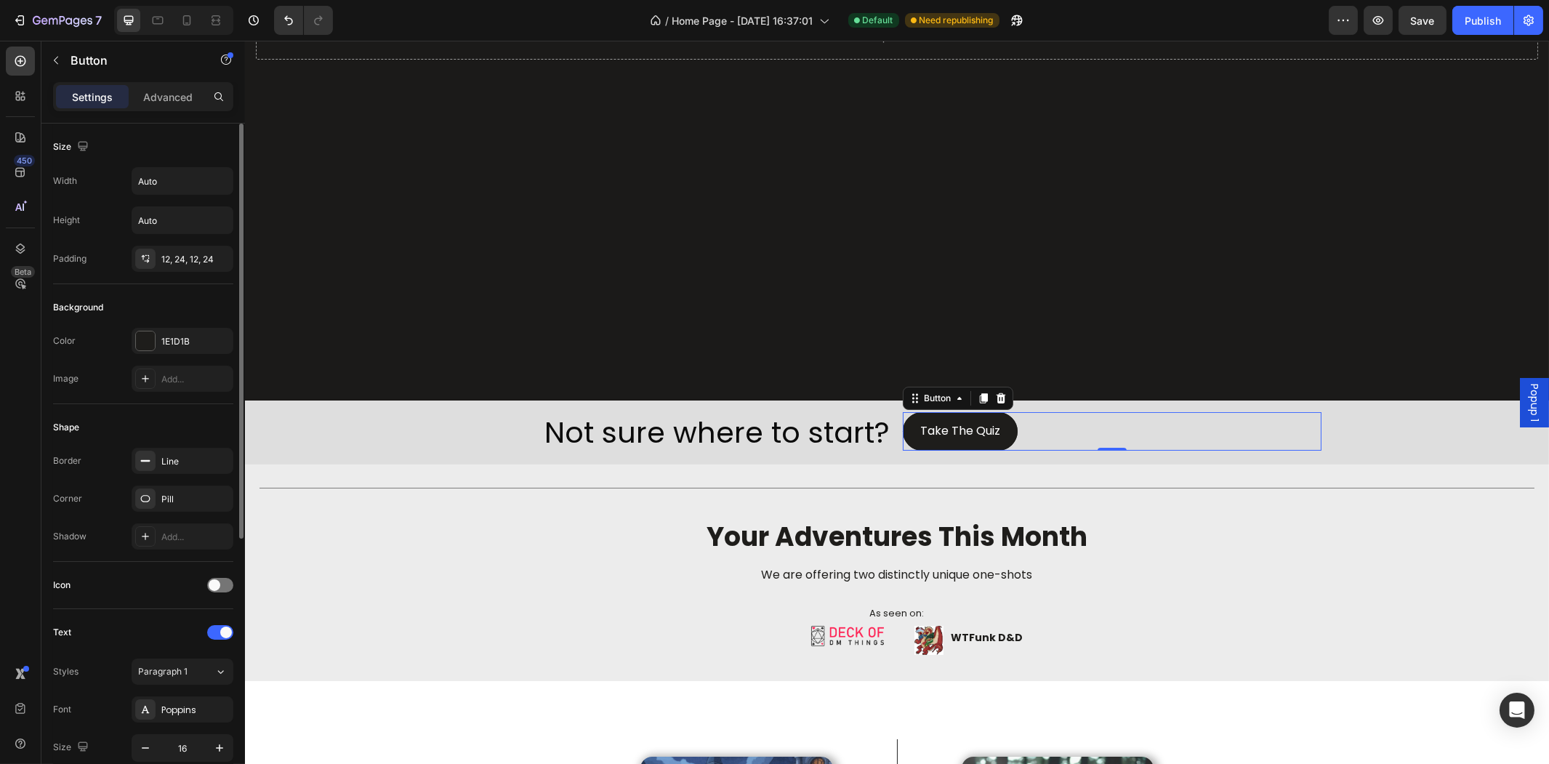
click at [156, 110] on div "Settings Advanced" at bounding box center [143, 96] width 180 height 29
click at [157, 103] on p "Advanced" at bounding box center [167, 96] width 49 height 15
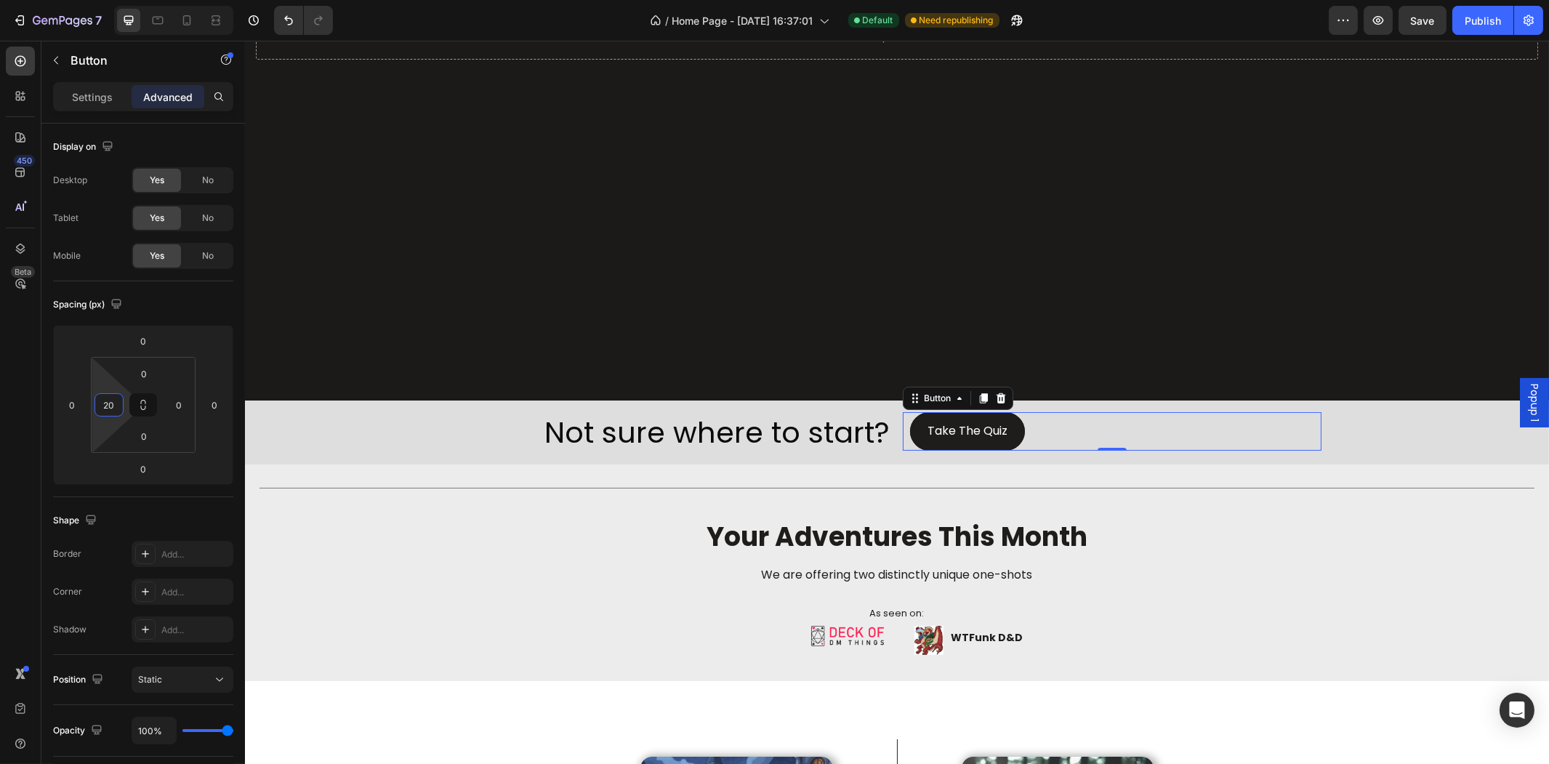
type input "22"
drag, startPoint x: 99, startPoint y: 381, endPoint x: 100, endPoint y: 372, distance: 8.8
click at [100, 0] on html "7 Version history / Home Page - [DATE] 16:37:01 Default Need republishing Previ…" at bounding box center [774, 0] width 1549 height 0
click at [1257, 412] on div "Take The Quiz Button 0" at bounding box center [1111, 431] width 419 height 39
click at [1316, 424] on div "Not sure where to start? Heading Take The Quiz Button 0 Row Row" at bounding box center [896, 432] width 872 height 64
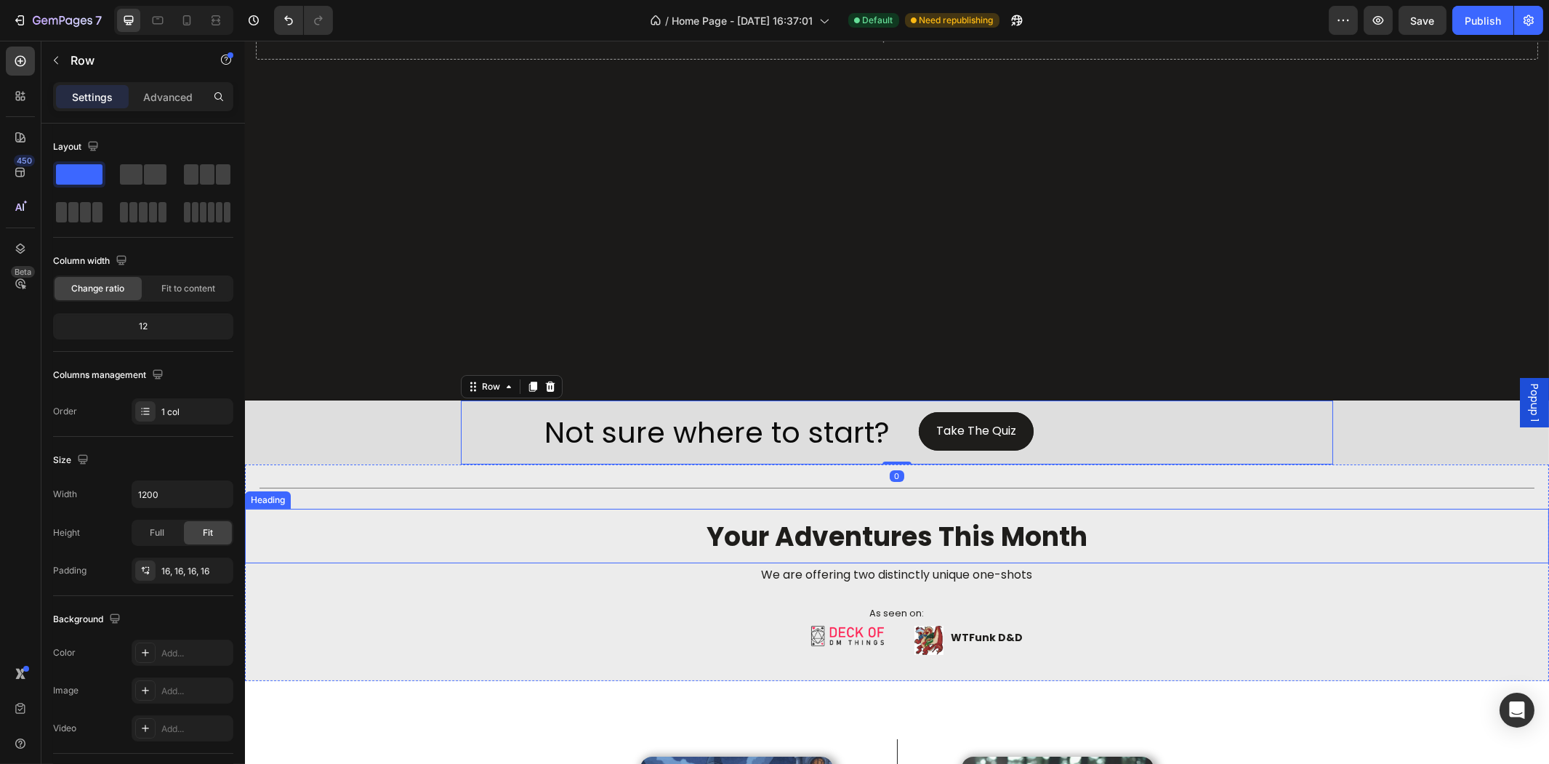
click at [1256, 545] on h2 "your adventures this month" at bounding box center [896, 536] width 1304 height 49
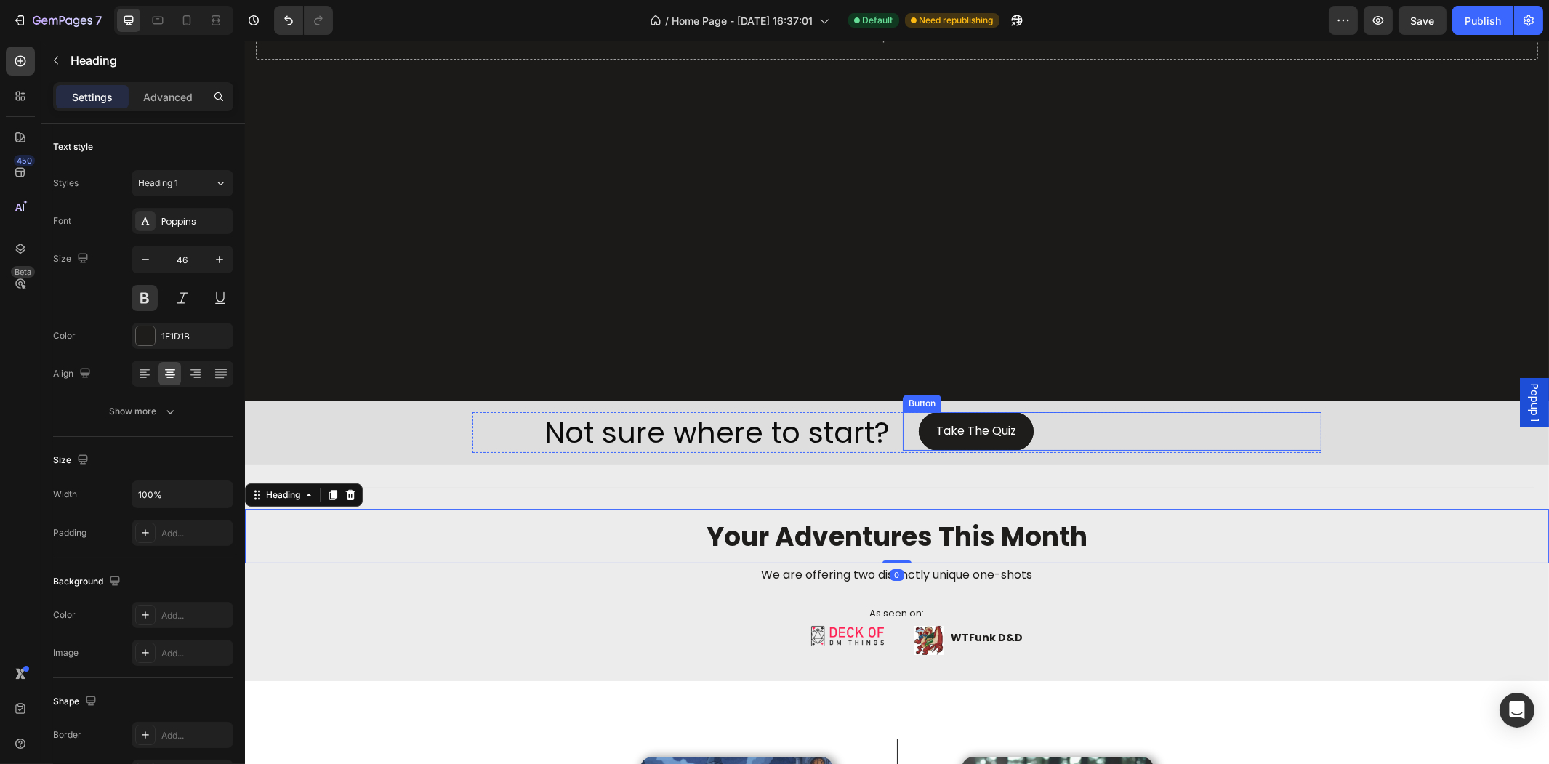
click at [1063, 417] on div "Take The Quiz Button" at bounding box center [1111, 431] width 419 height 39
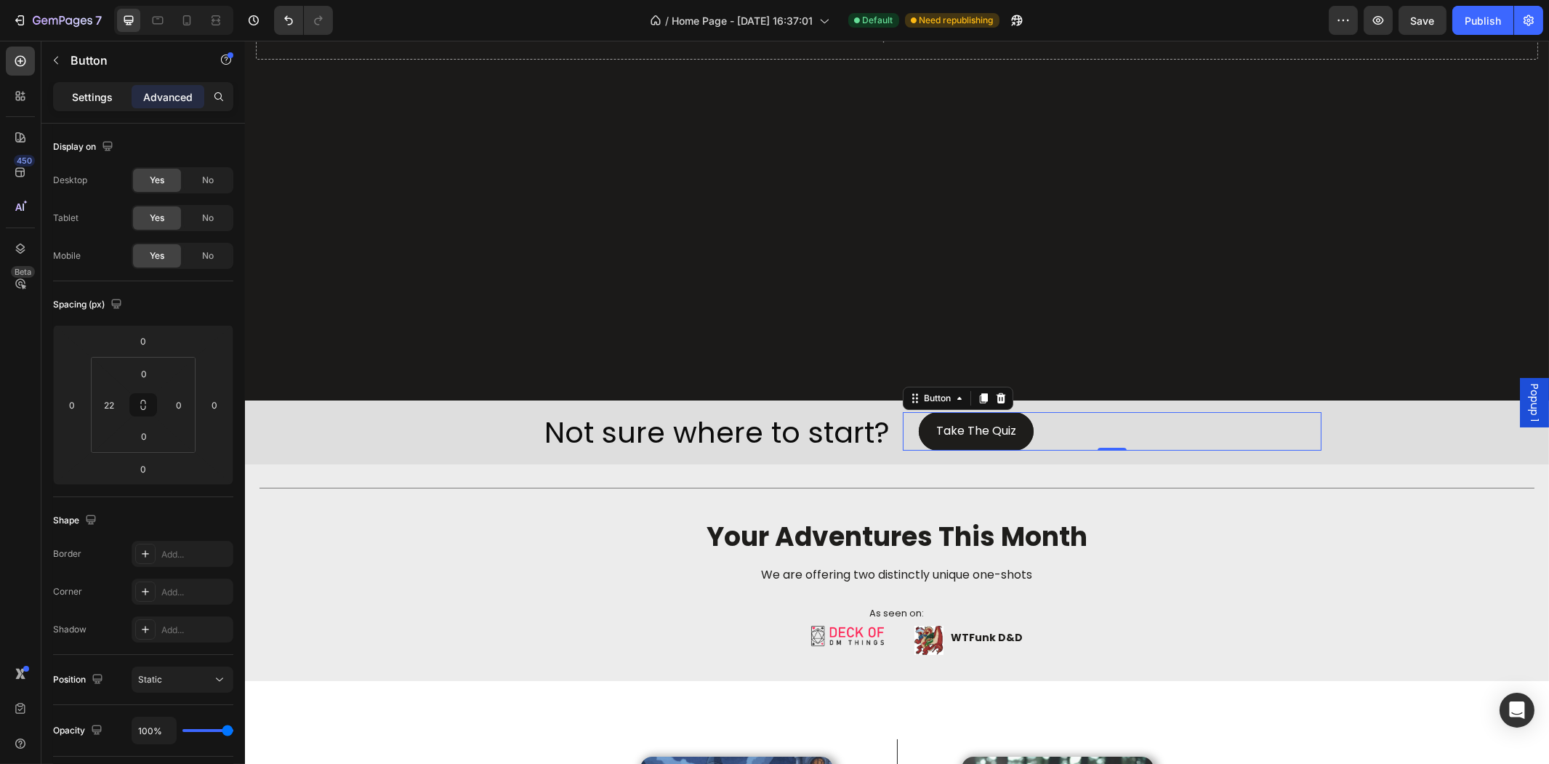
click at [85, 89] on p "Settings" at bounding box center [92, 96] width 41 height 15
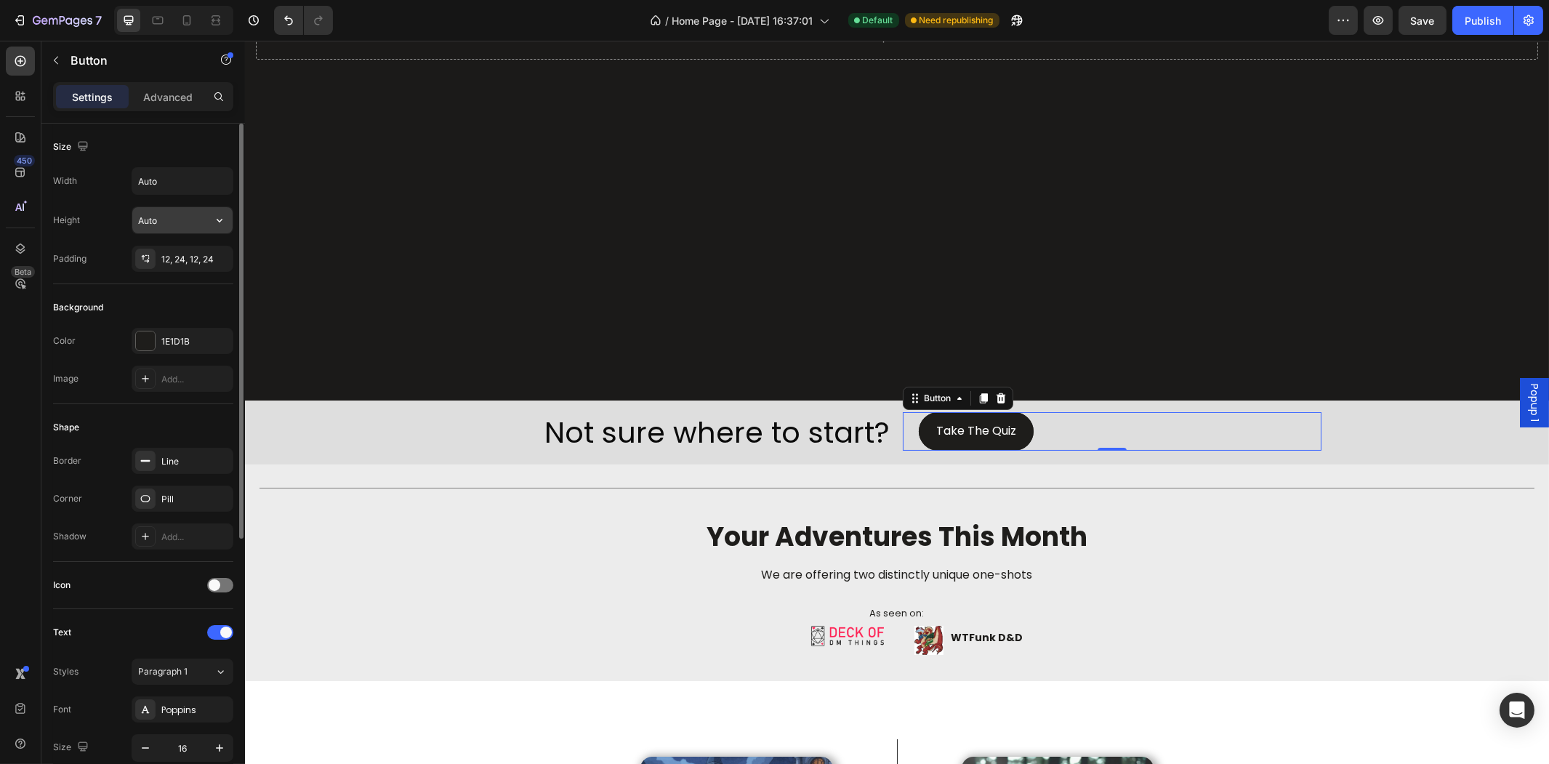
click at [190, 212] on input "Auto" at bounding box center [182, 220] width 100 height 26
click at [208, 219] on button "button" at bounding box center [219, 220] width 26 height 26
click at [115, 186] on div "Width Auto" at bounding box center [143, 181] width 180 height 28
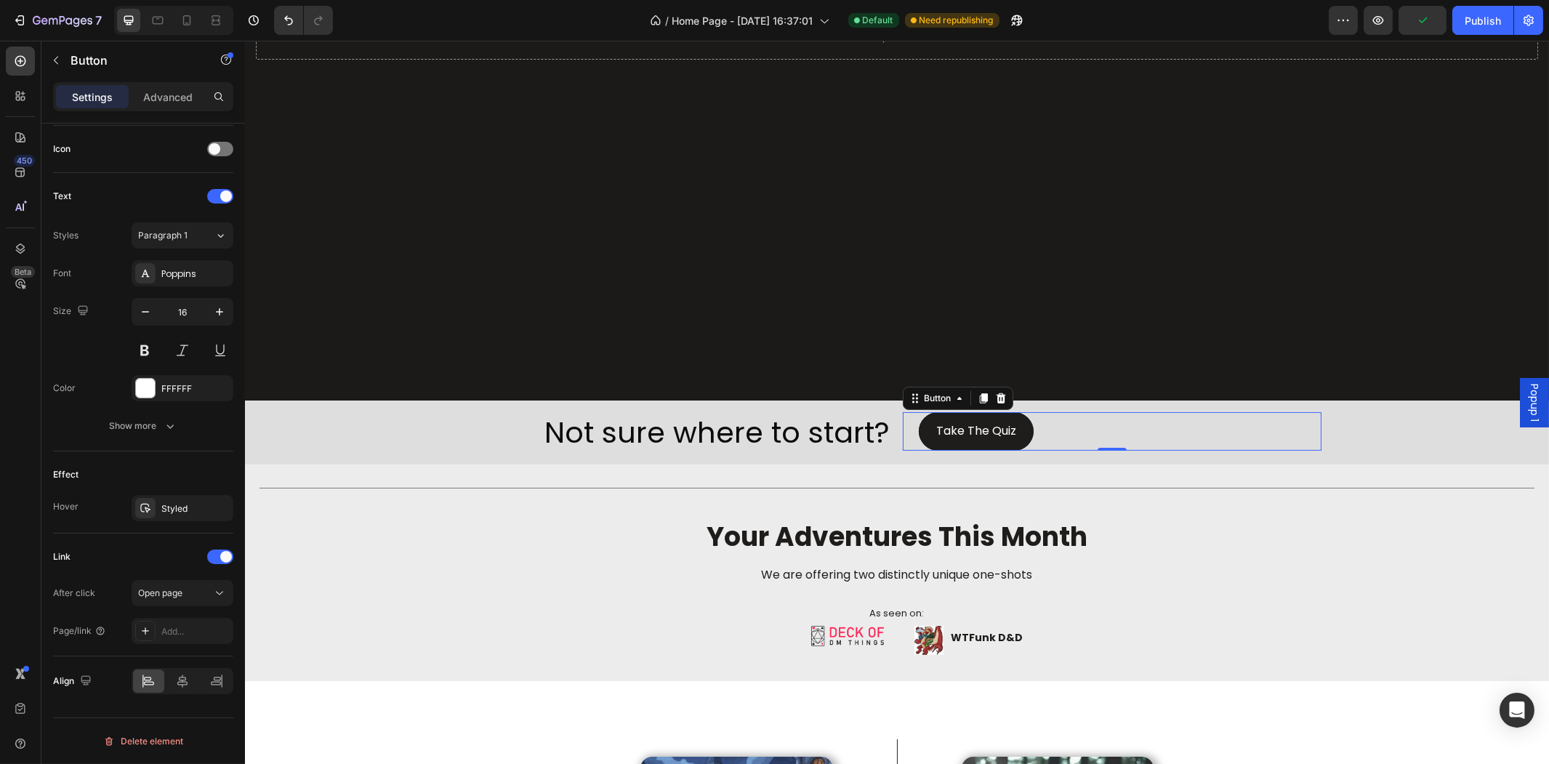
click at [235, 179] on div at bounding box center [239, 28] width 11 height 682
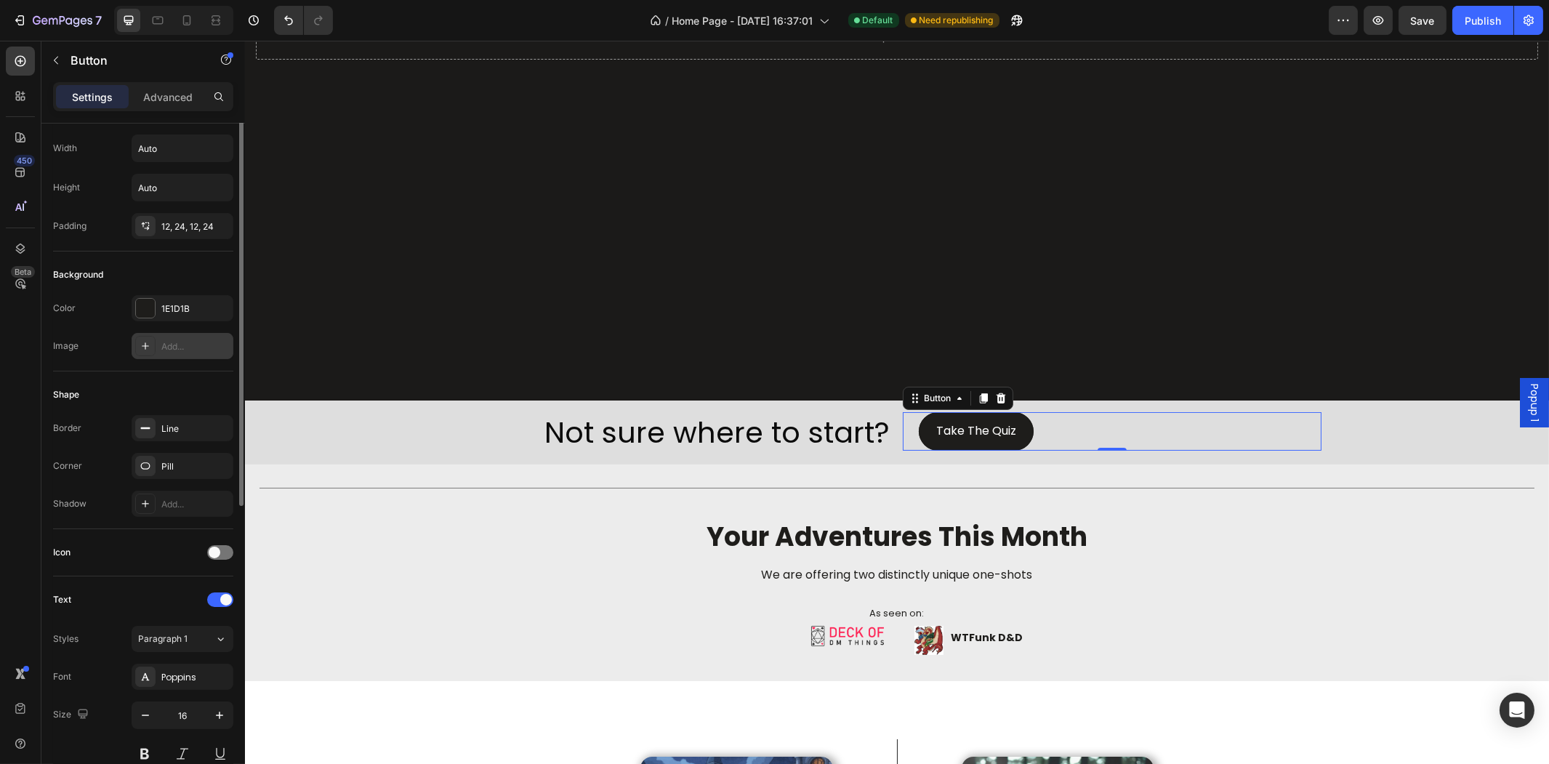
scroll to position [0, 0]
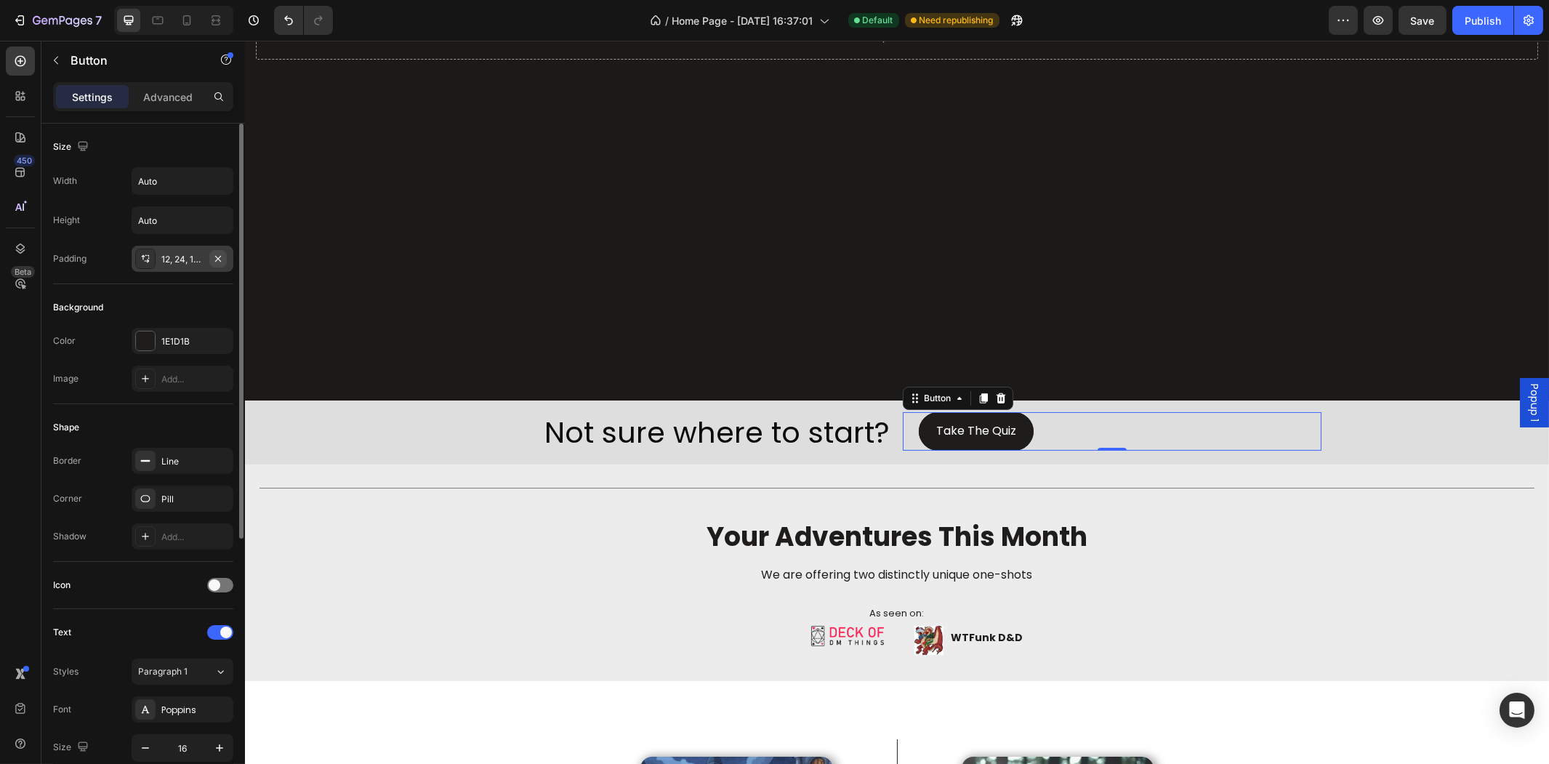
click at [212, 253] on icon "button" at bounding box center [218, 259] width 12 height 12
click at [183, 259] on div "Add..." at bounding box center [195, 259] width 68 height 13
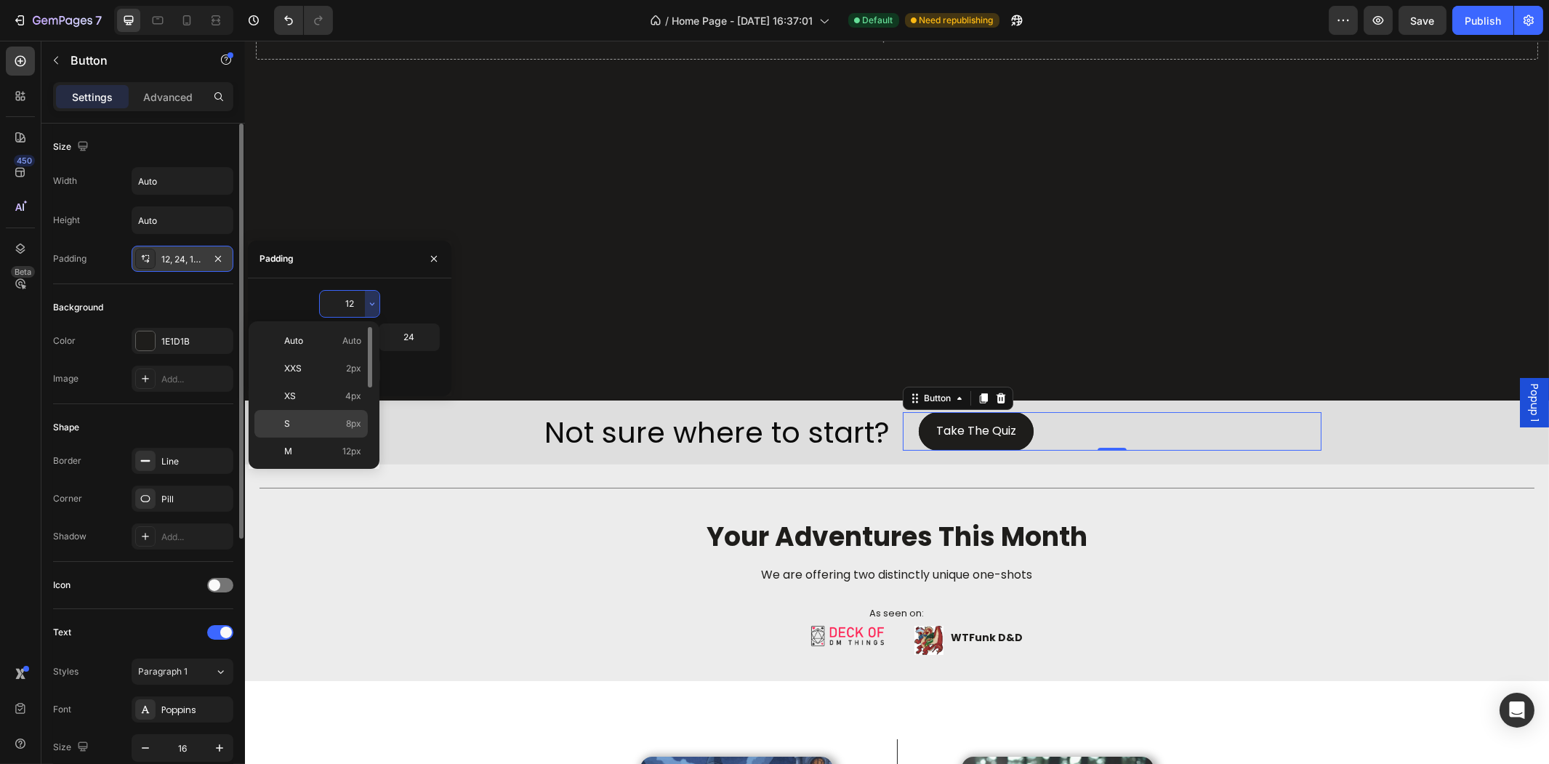
click at [333, 414] on div "S 8px" at bounding box center [310, 424] width 113 height 28
type input "8"
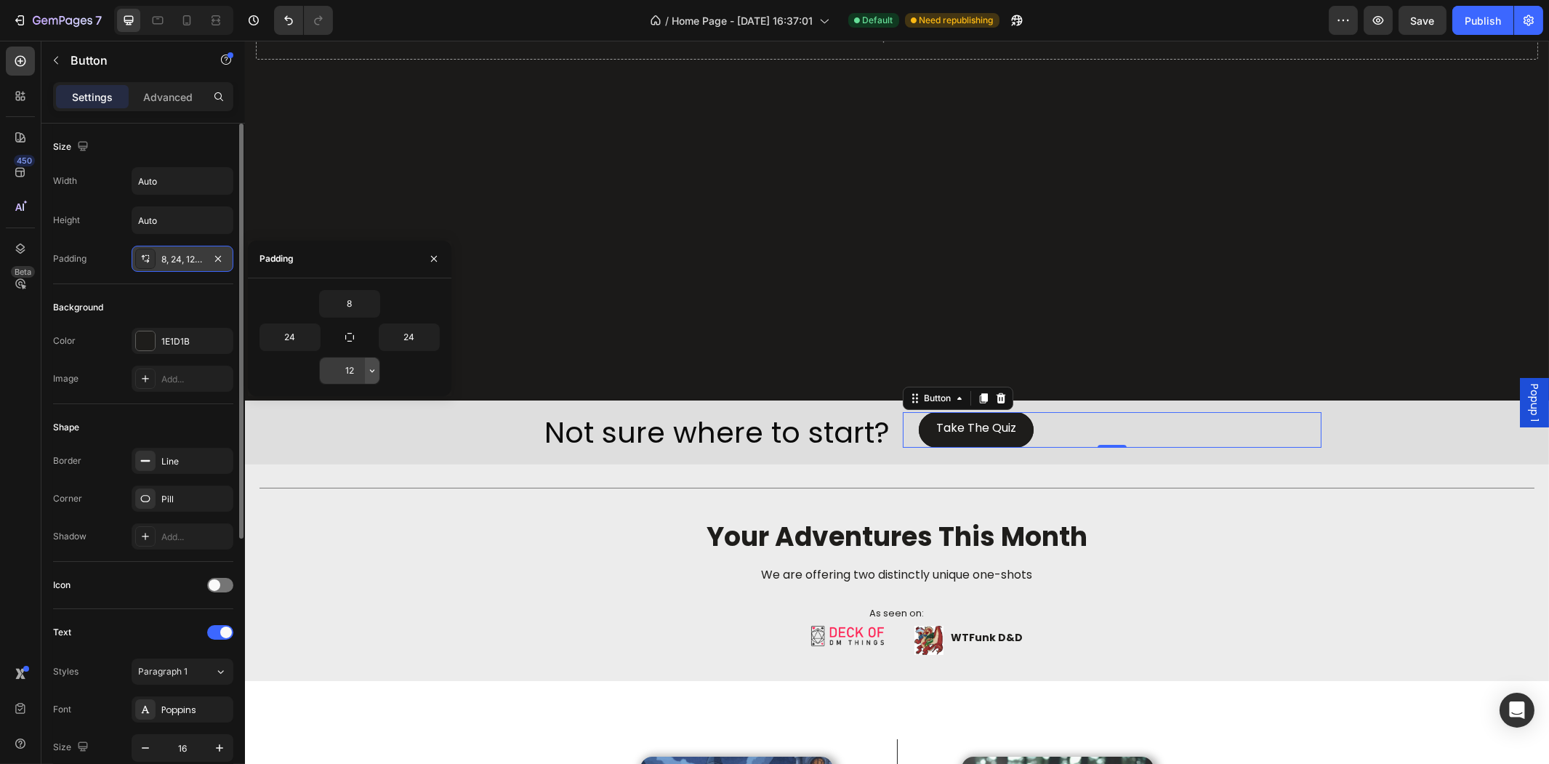
click at [367, 366] on icon "button" at bounding box center [372, 371] width 12 height 12
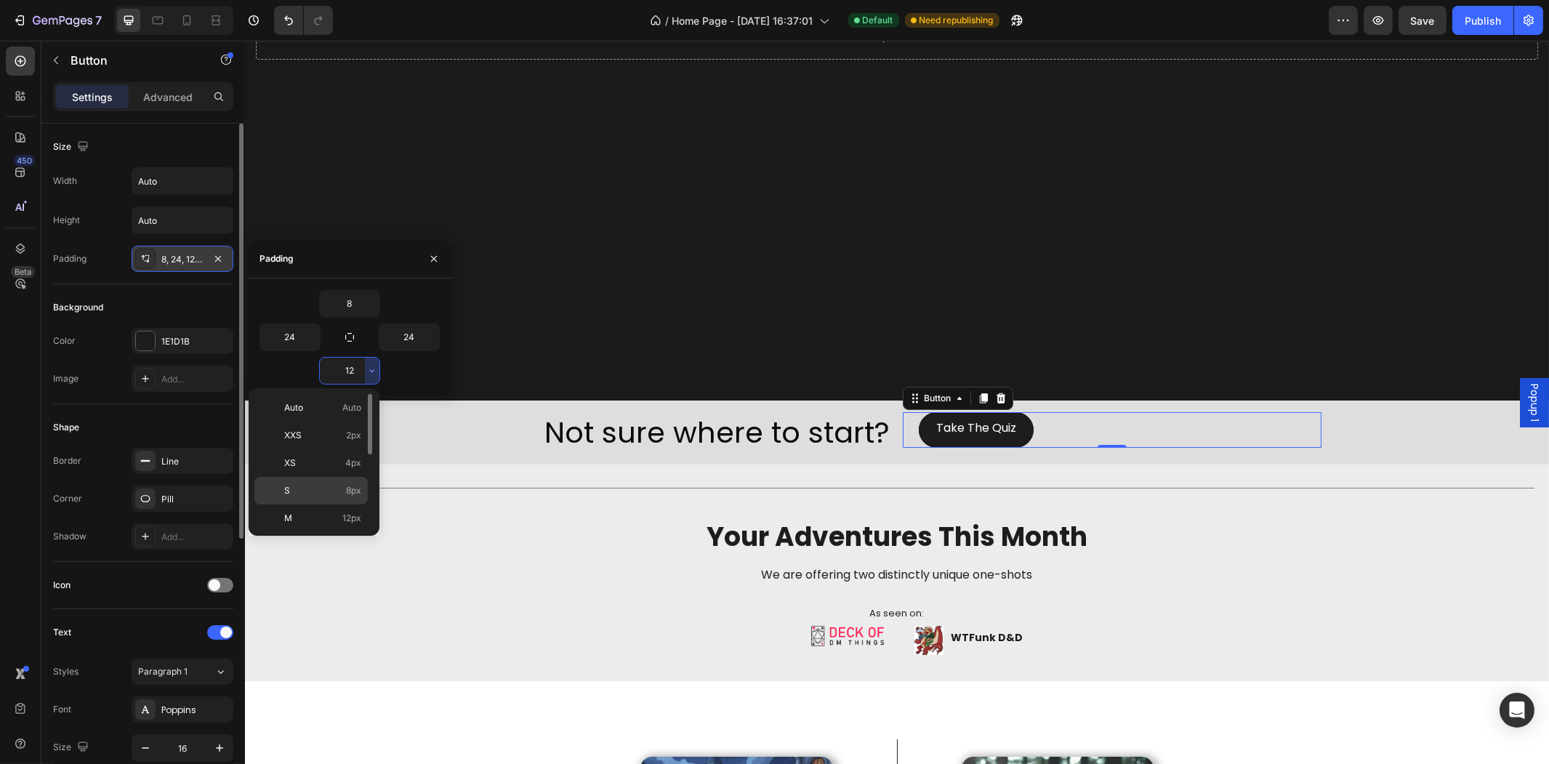
click at [322, 490] on p "S 8px" at bounding box center [322, 490] width 77 height 13
type input "8"
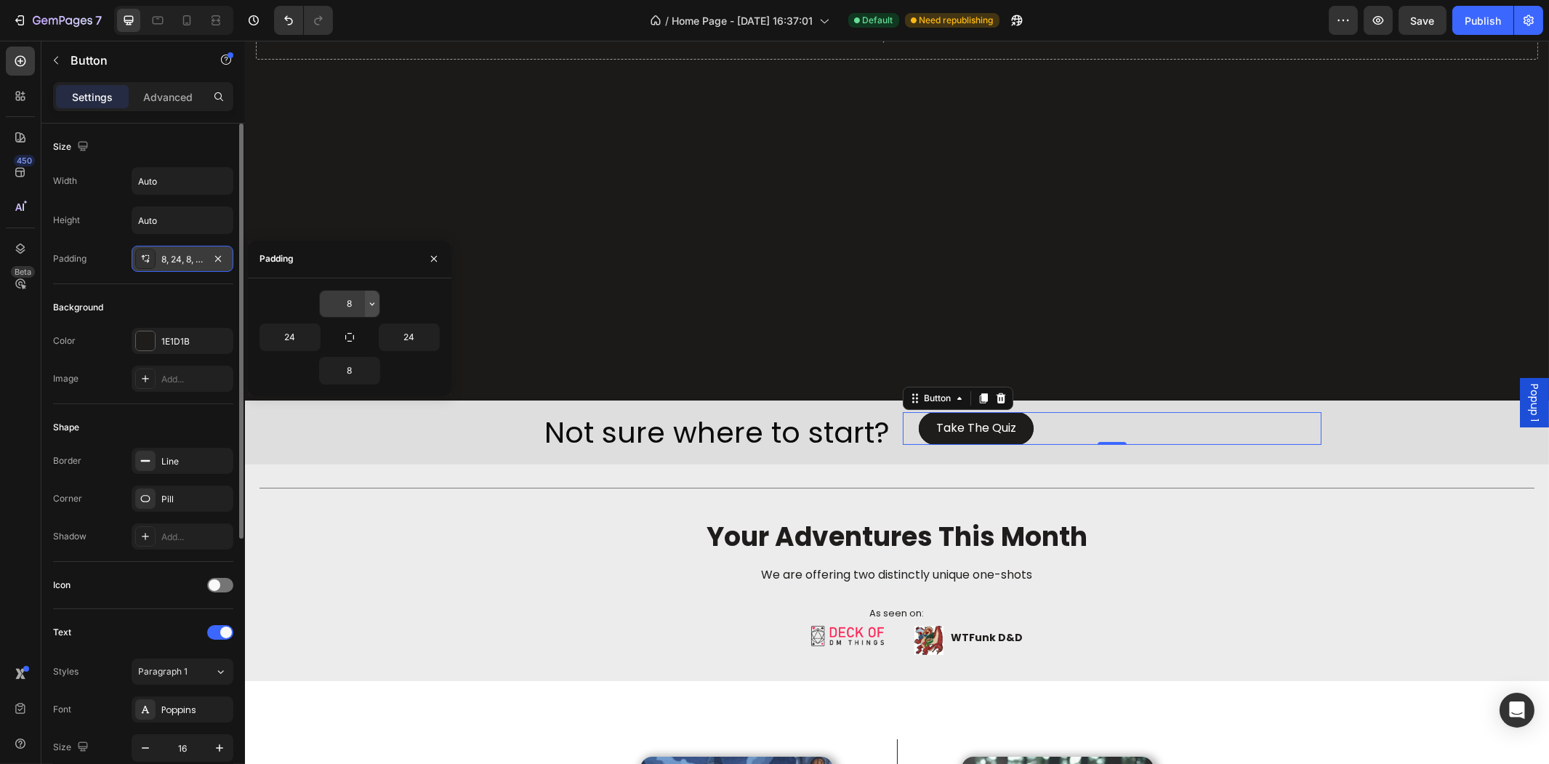
click at [371, 303] on icon "button" at bounding box center [372, 303] width 4 height 3
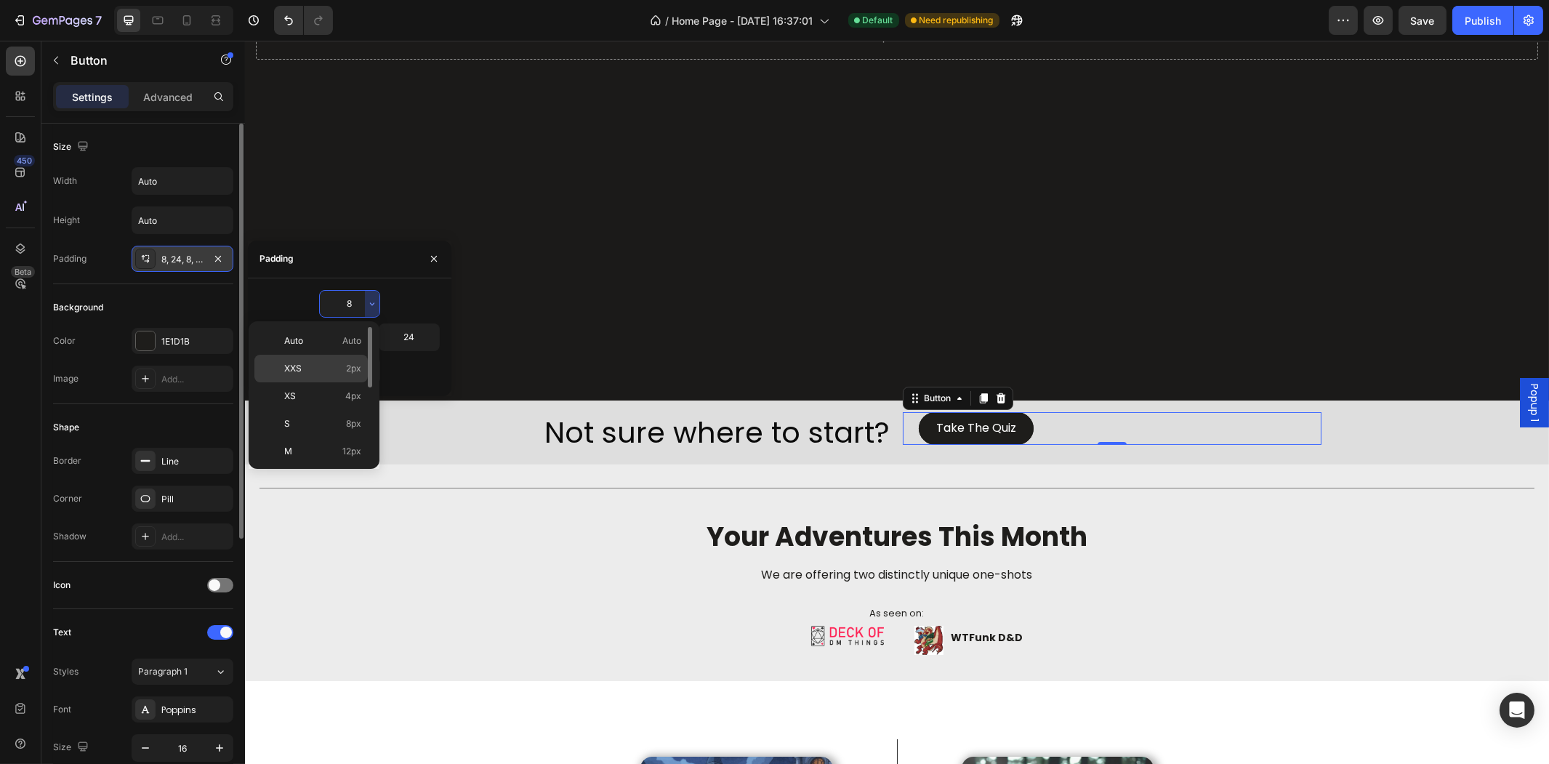
click at [336, 365] on p "XXS 2px" at bounding box center [322, 368] width 77 height 13
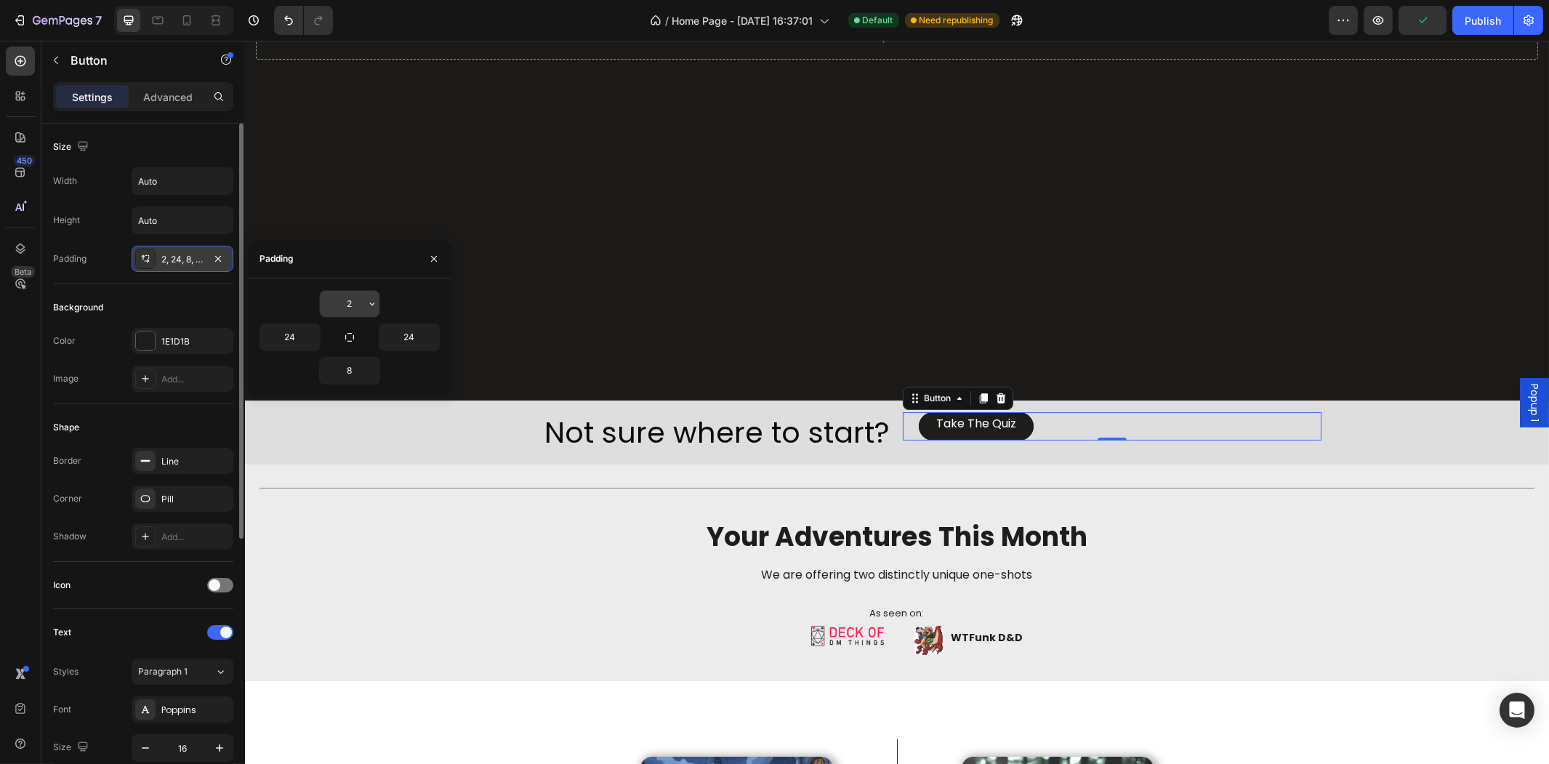
click at [367, 307] on icon "button" at bounding box center [372, 304] width 12 height 12
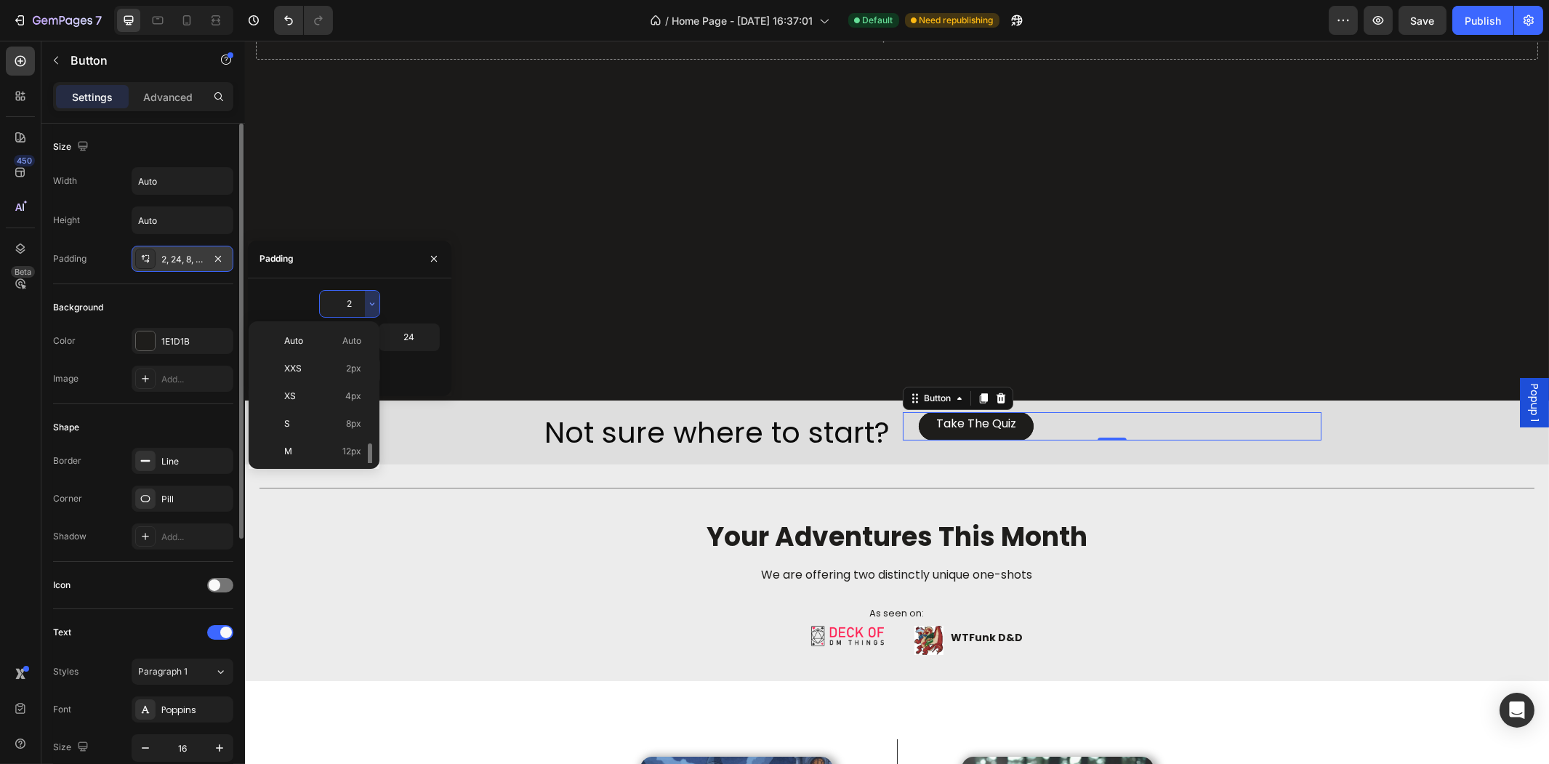
scroll to position [81, 0]
click at [329, 427] on p "XL 24px" at bounding box center [322, 425] width 77 height 13
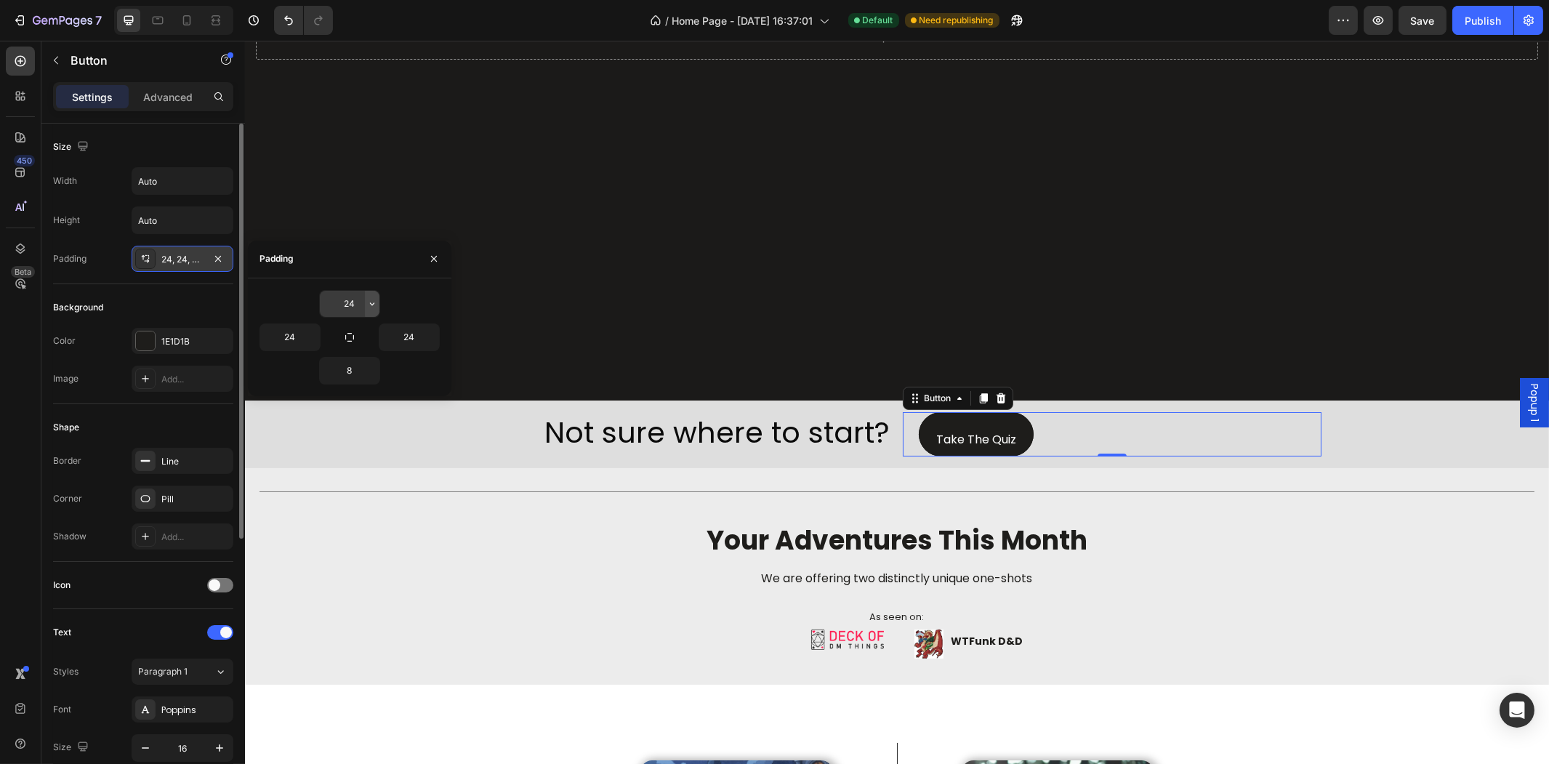
click at [366, 298] on icon "button" at bounding box center [372, 304] width 12 height 12
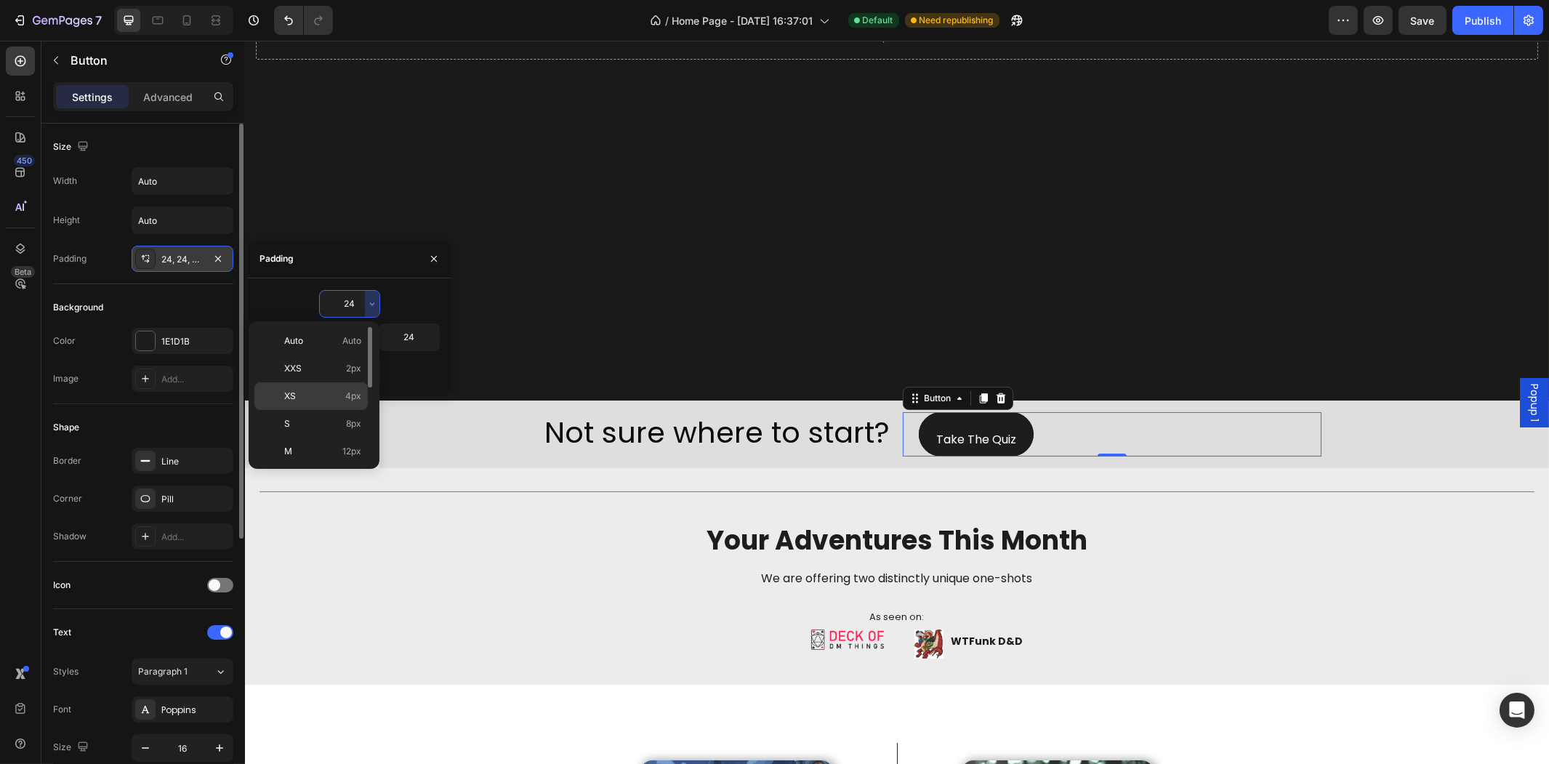
click at [339, 408] on div "XS 4px" at bounding box center [310, 396] width 113 height 28
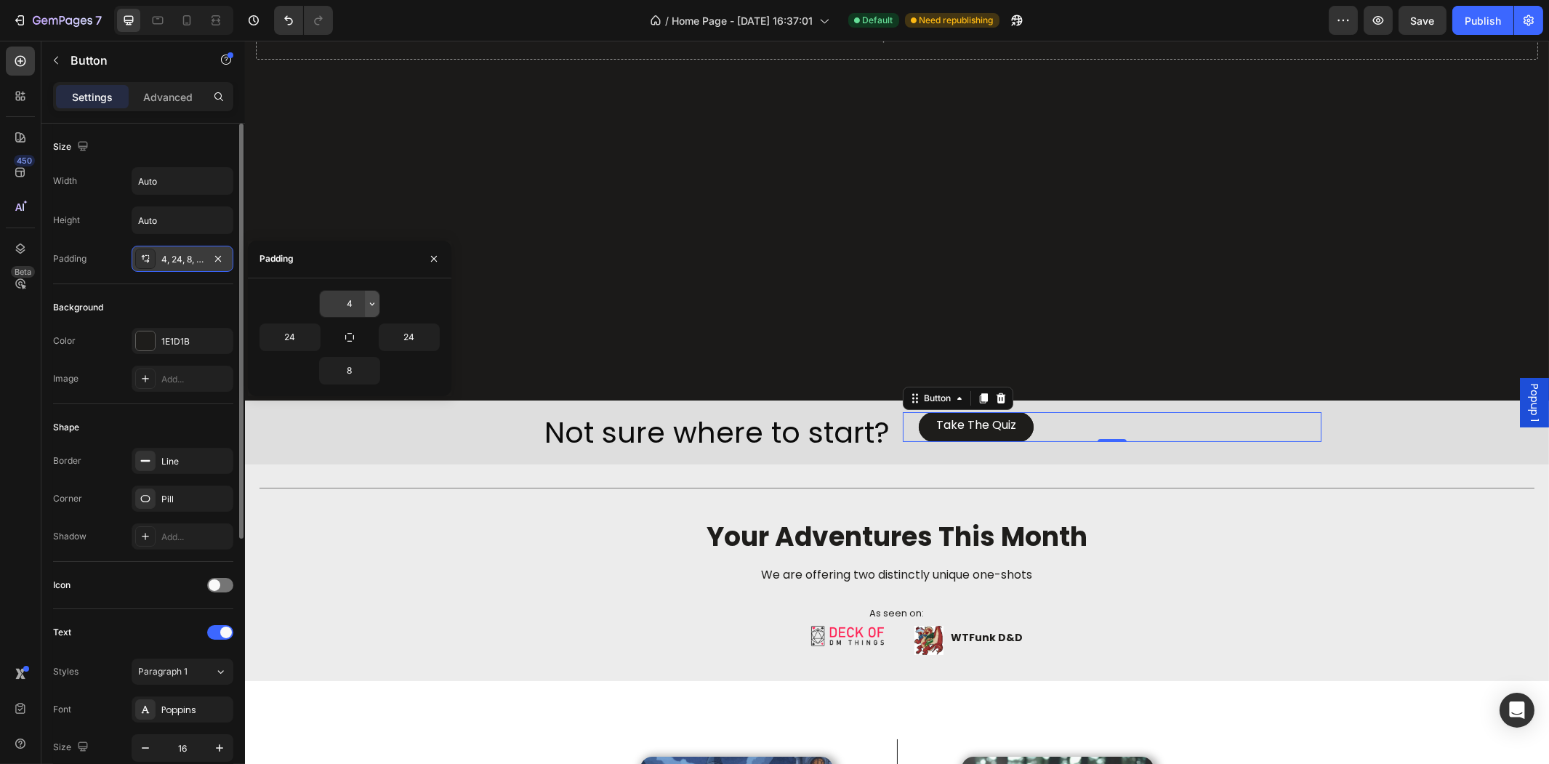
click at [367, 305] on icon "button" at bounding box center [372, 304] width 12 height 12
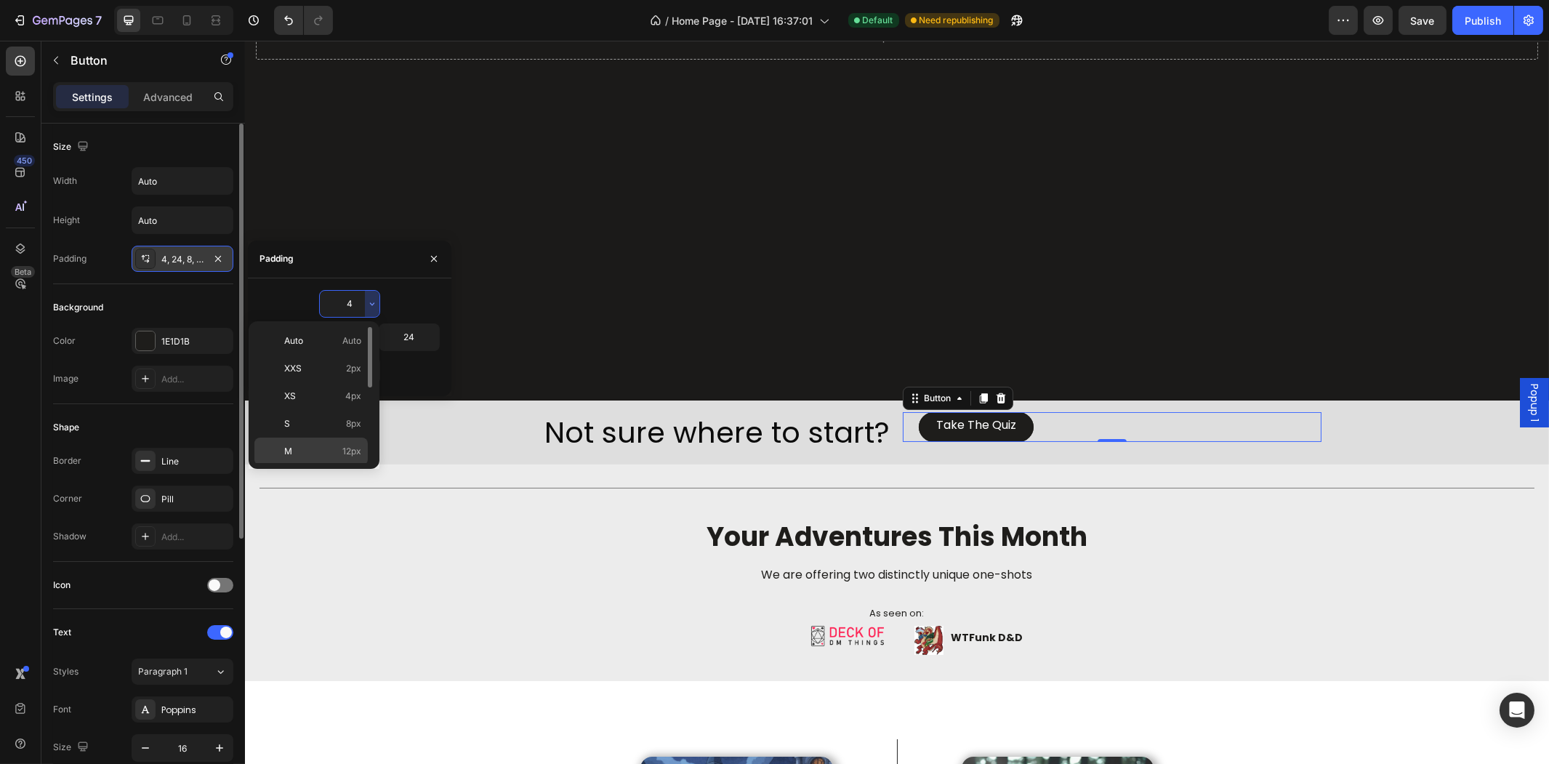
click at [347, 443] on div "M 12px" at bounding box center [310, 452] width 113 height 28
type input "12"
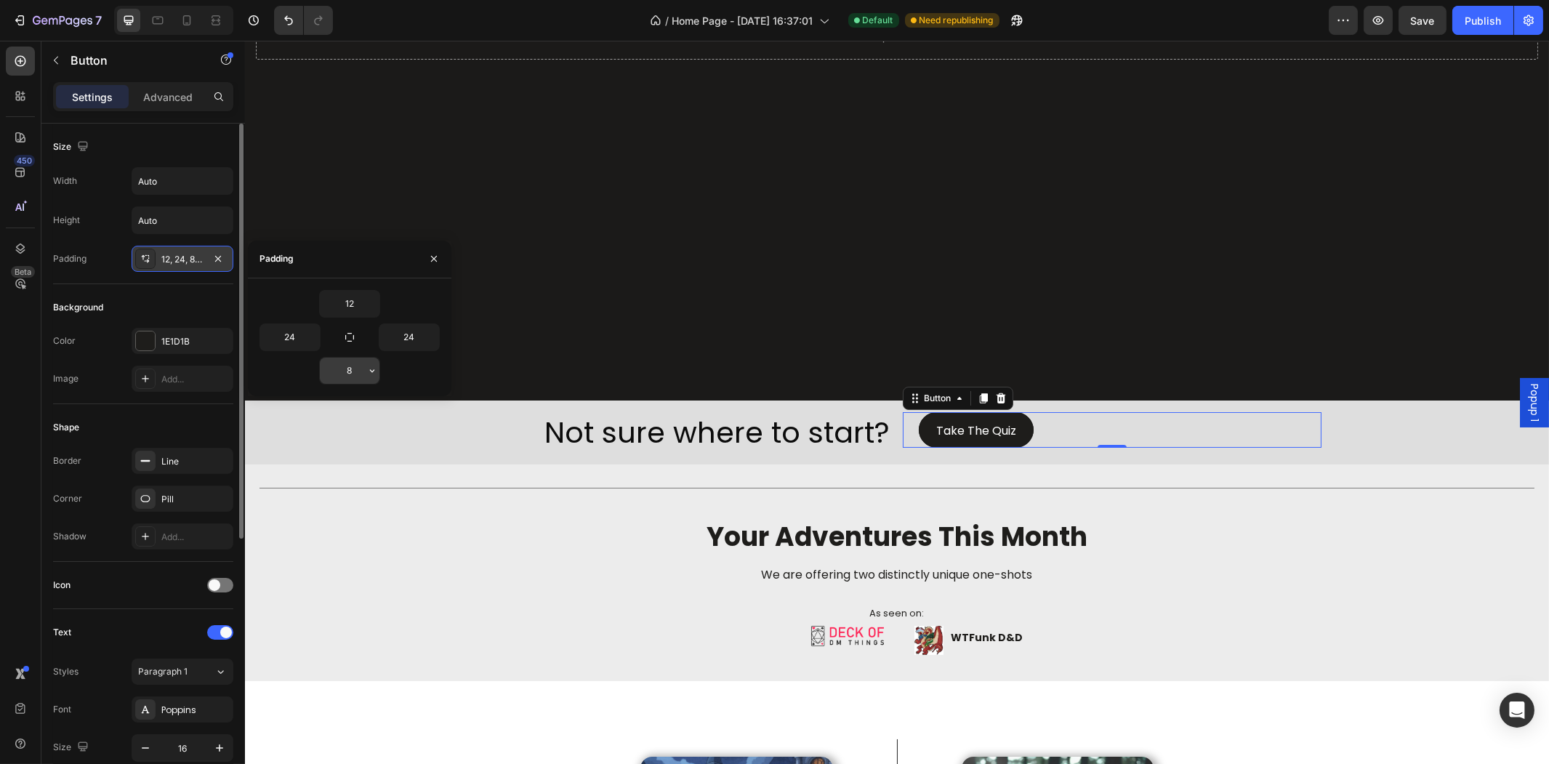
click at [361, 367] on input "8" at bounding box center [350, 371] width 60 height 26
click at [366, 368] on icon "button" at bounding box center [372, 371] width 12 height 12
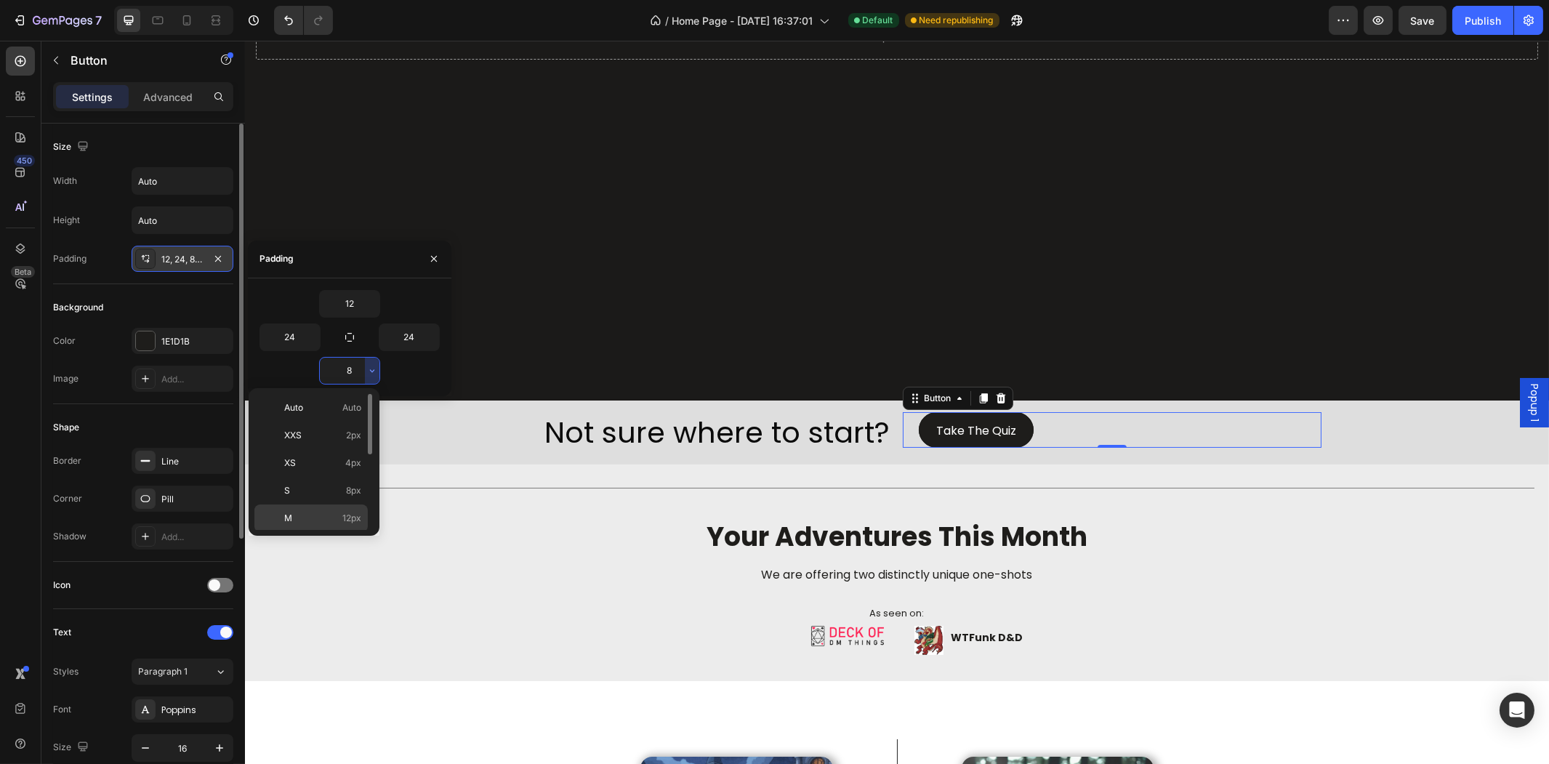
click at [323, 505] on div "M 12px" at bounding box center [310, 518] width 113 height 28
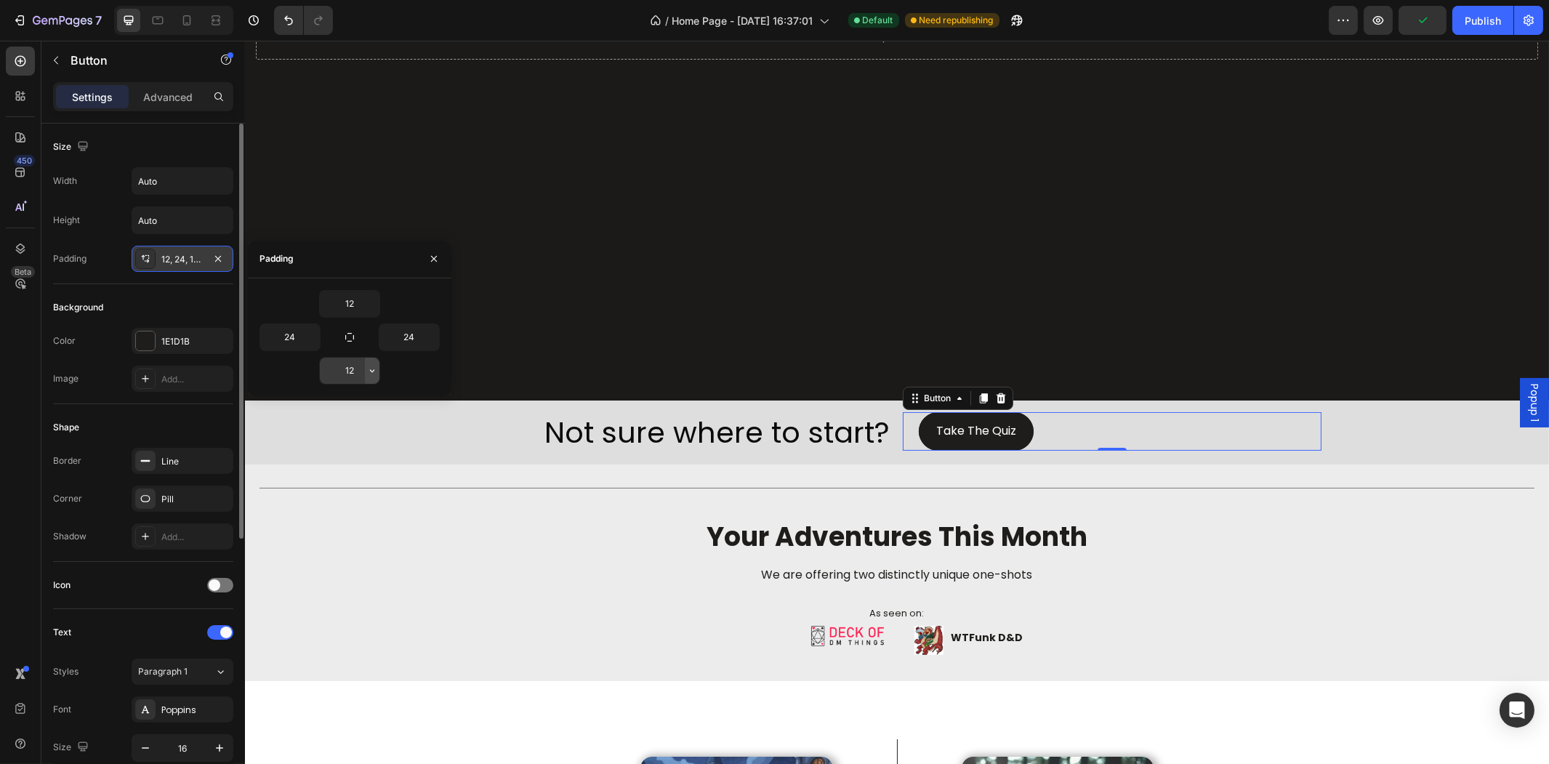
click at [369, 376] on icon "button" at bounding box center [372, 371] width 12 height 12
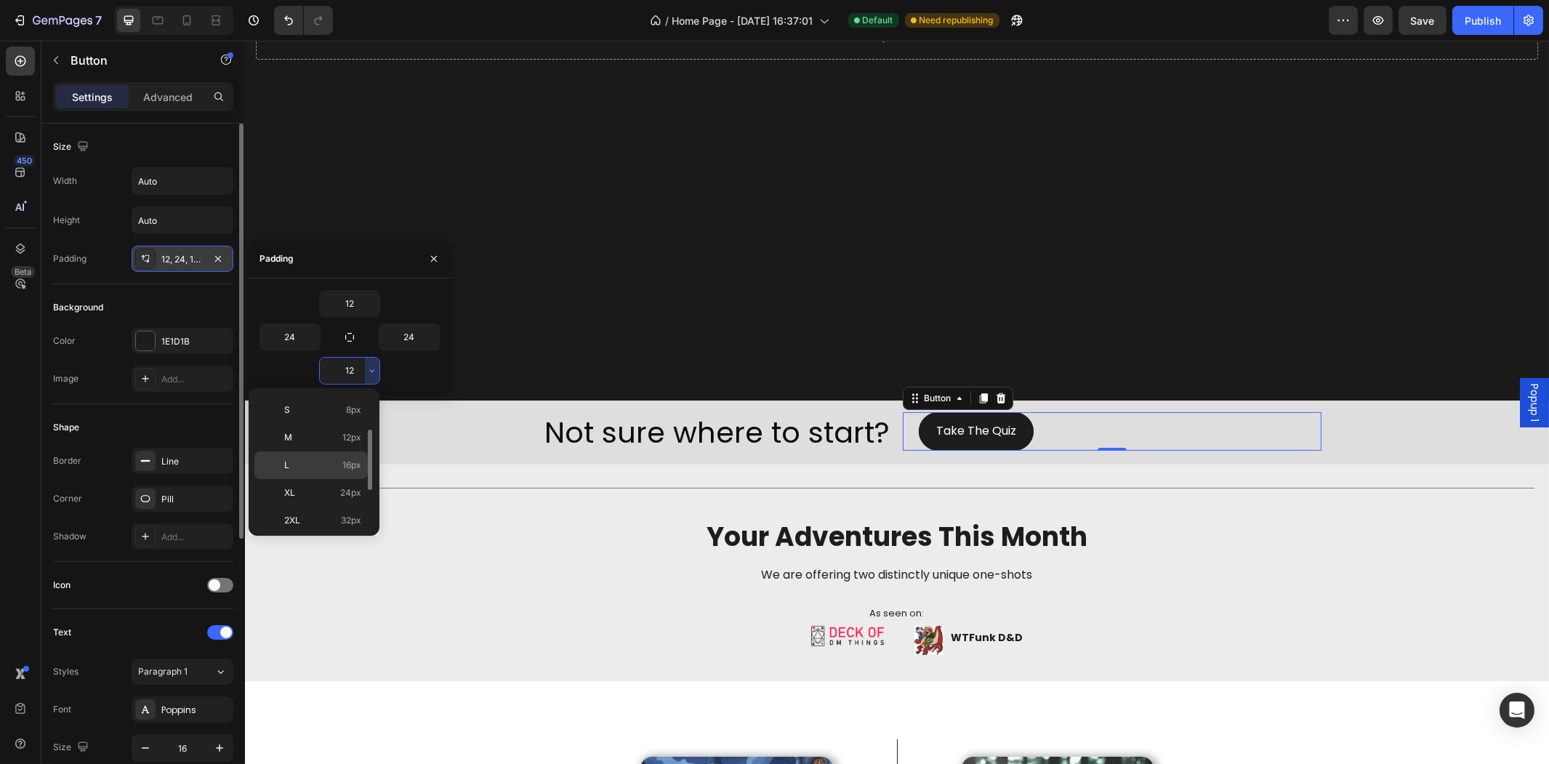
click at [338, 467] on p "L 16px" at bounding box center [322, 465] width 77 height 13
type input "16"
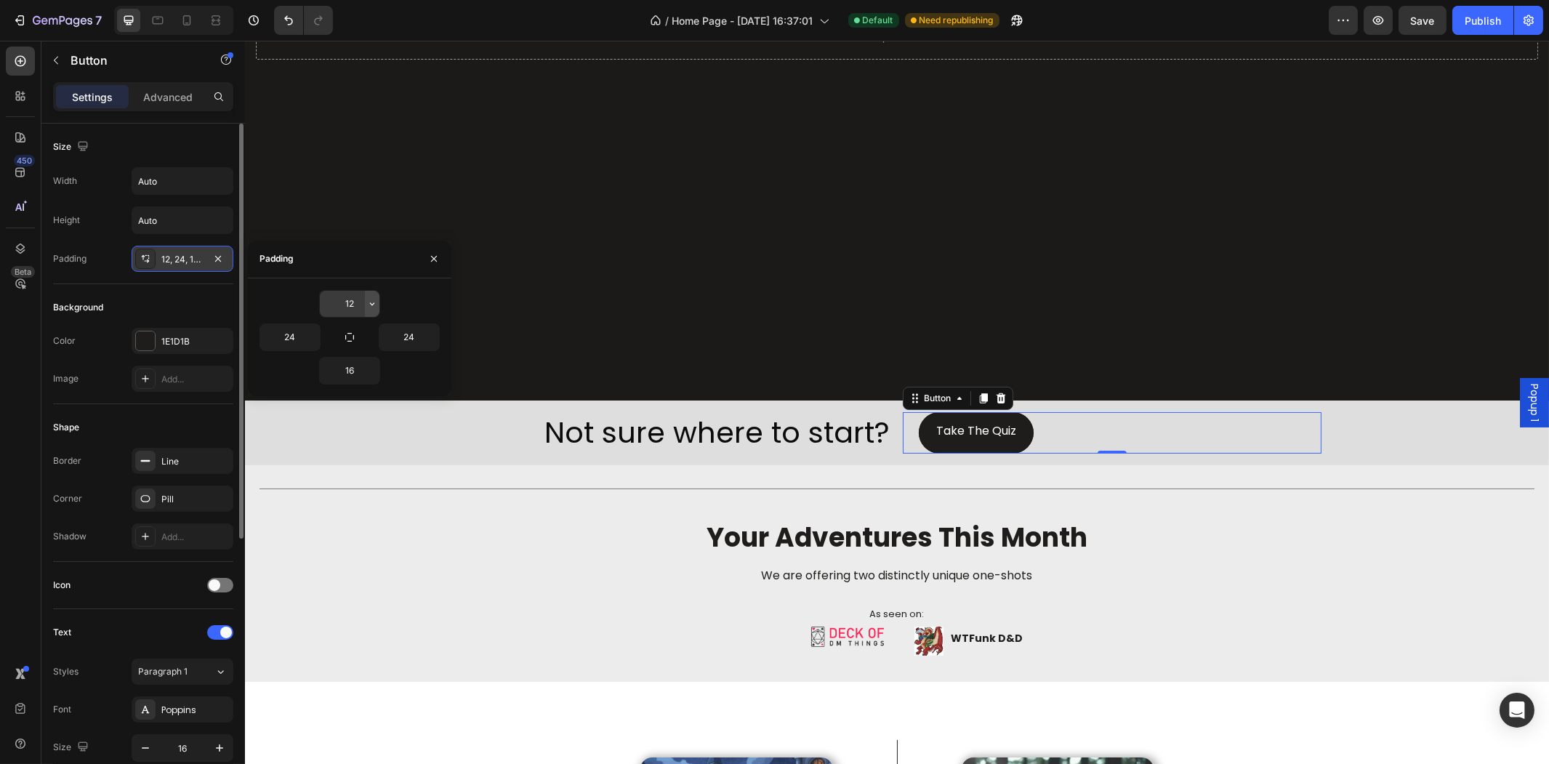
click at [365, 305] on button "button" at bounding box center [372, 304] width 15 height 26
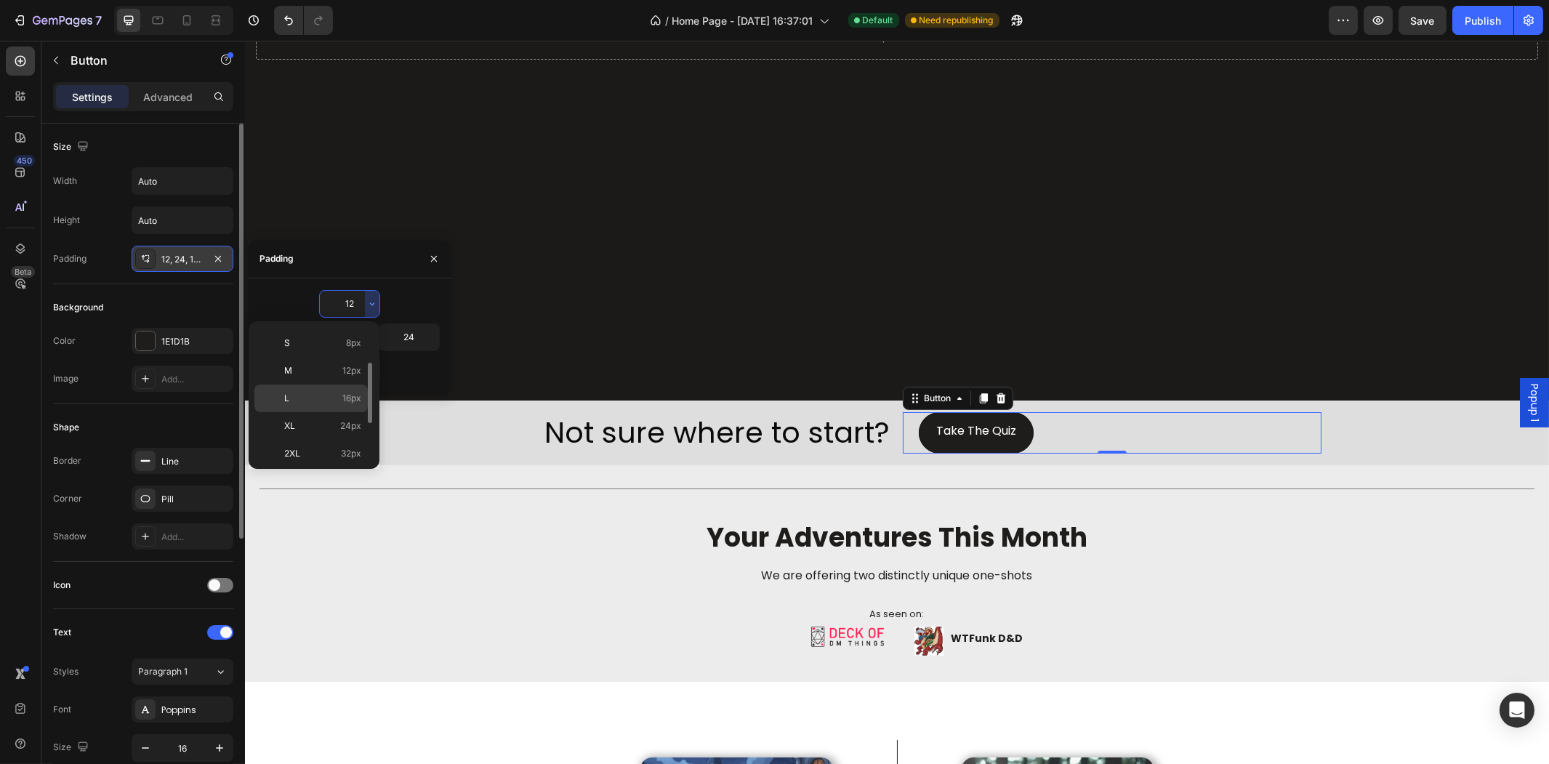
click at [332, 403] on p "L 16px" at bounding box center [322, 398] width 77 height 13
type input "16"
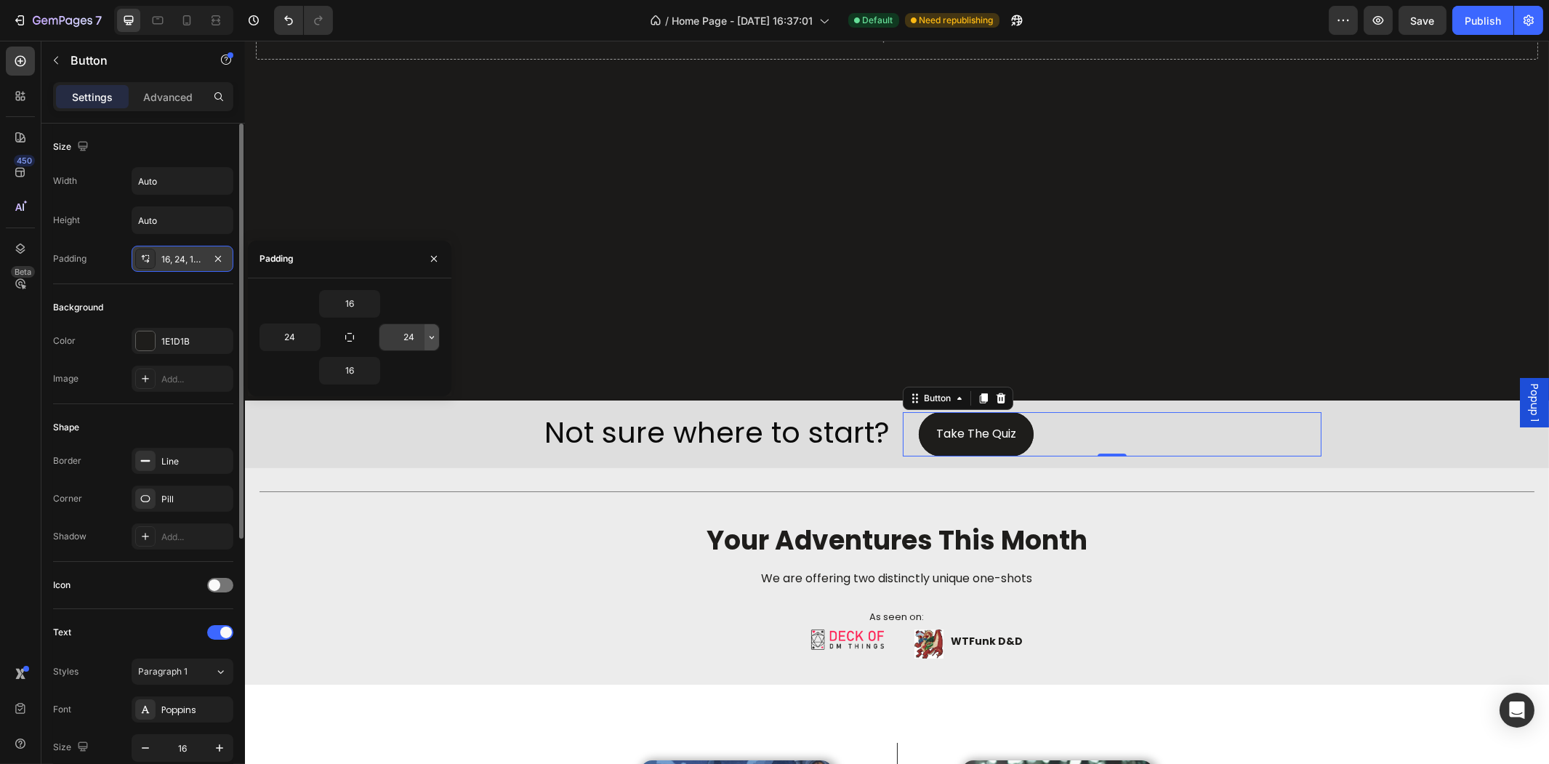
click at [431, 334] on icon "button" at bounding box center [432, 337] width 12 height 12
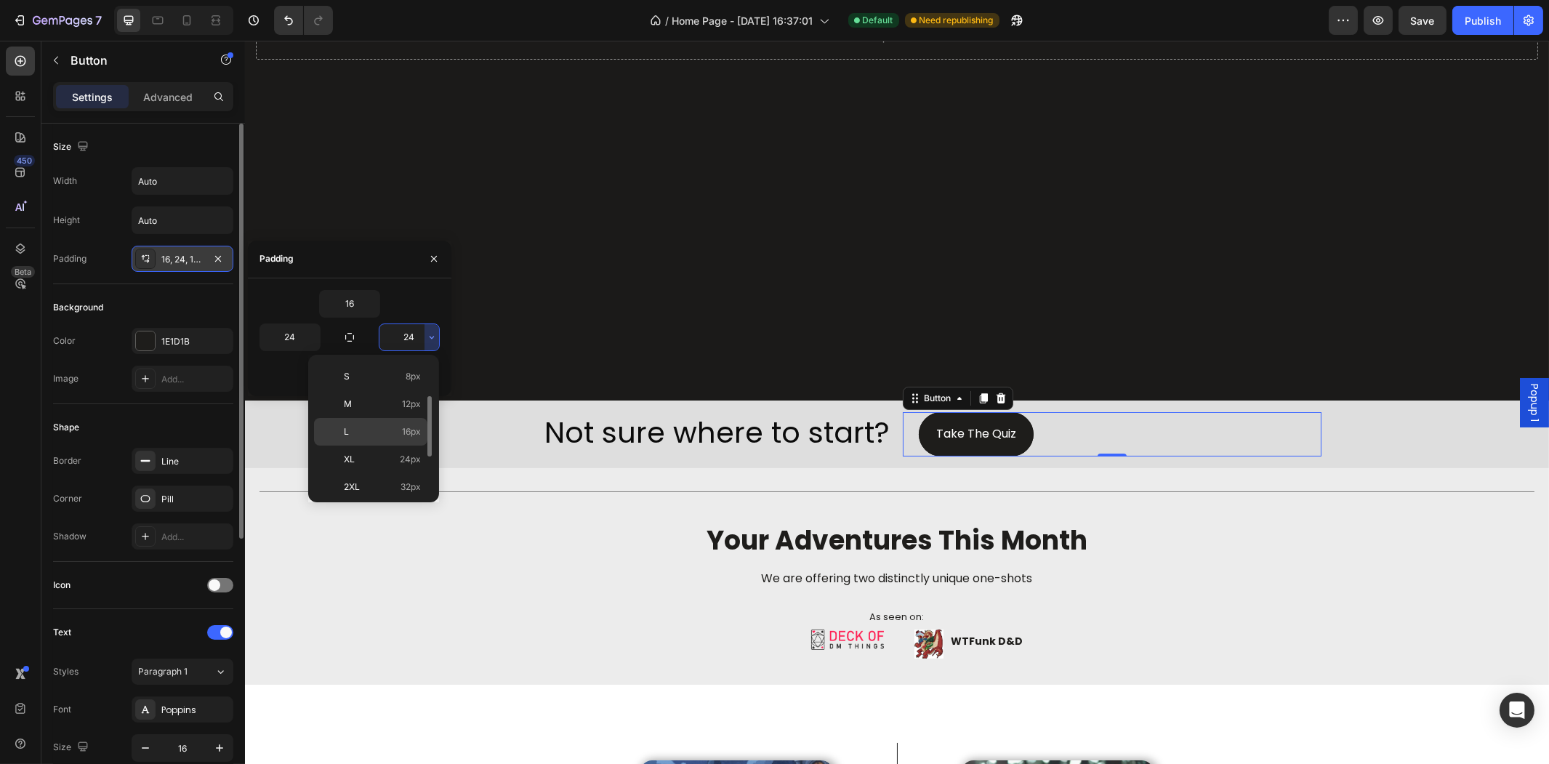
click at [396, 436] on p "L 16px" at bounding box center [382, 431] width 77 height 13
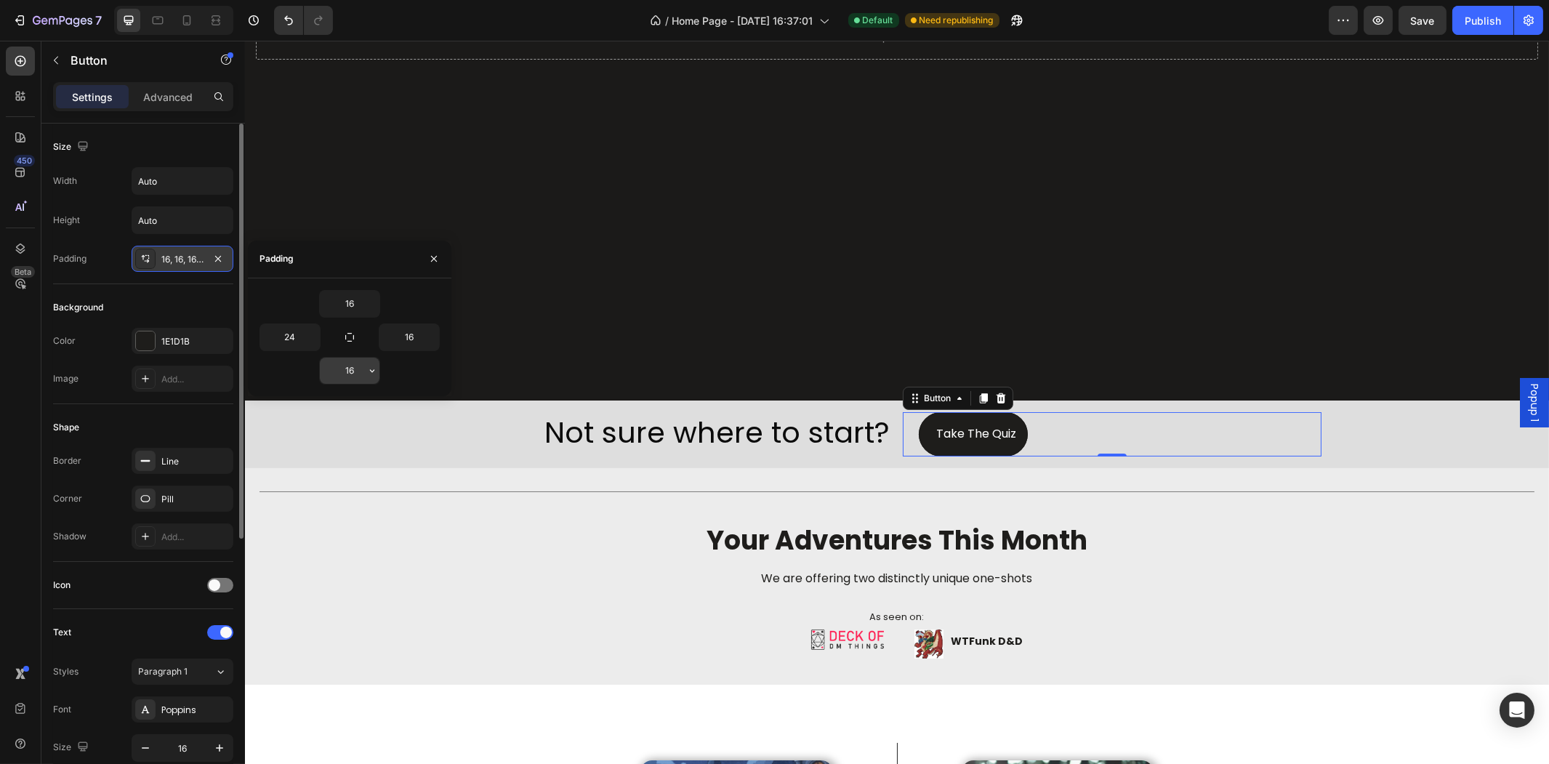
click at [366, 374] on icon "button" at bounding box center [372, 371] width 12 height 12
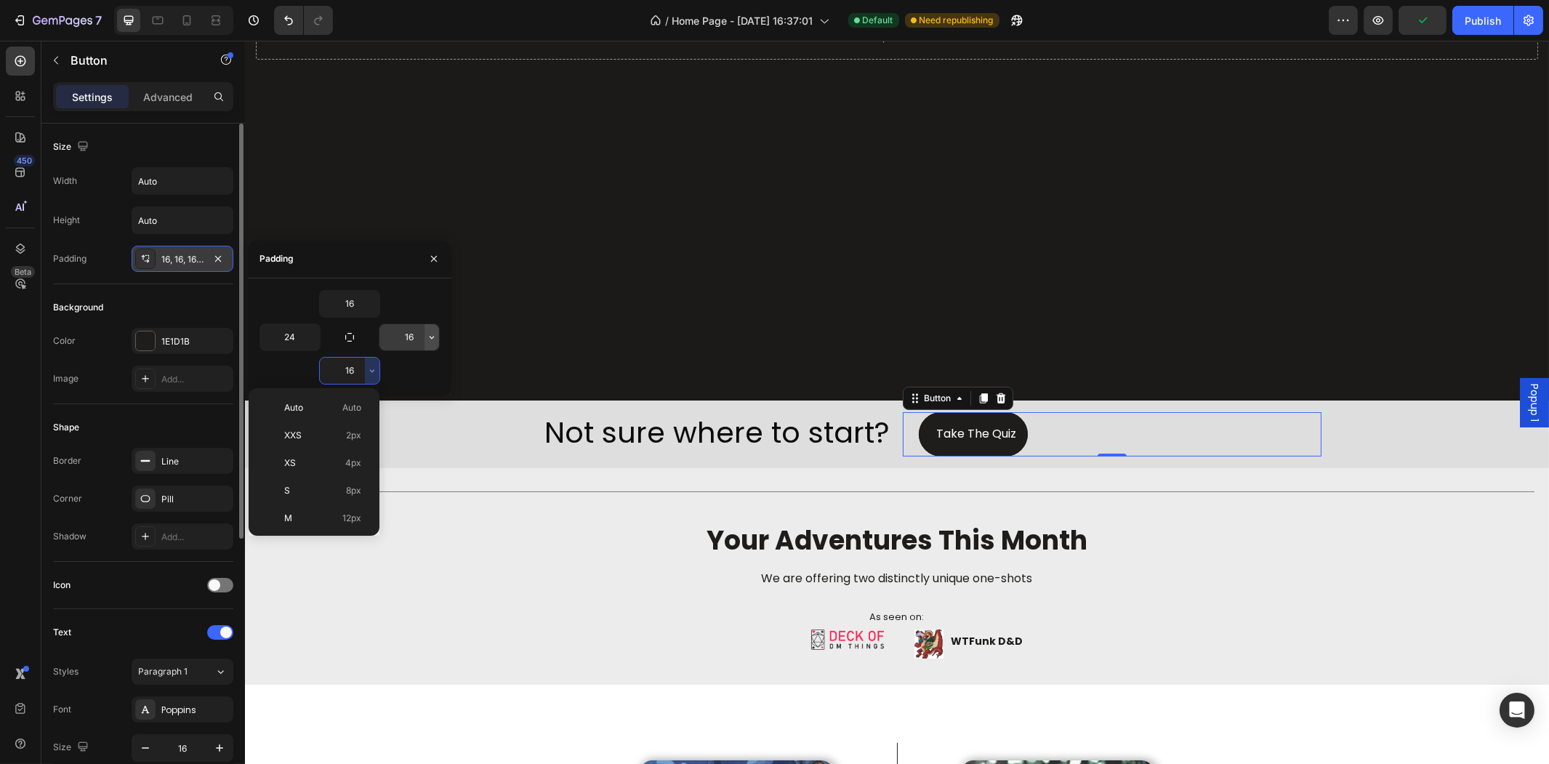
click at [426, 342] on icon "button" at bounding box center [432, 337] width 12 height 12
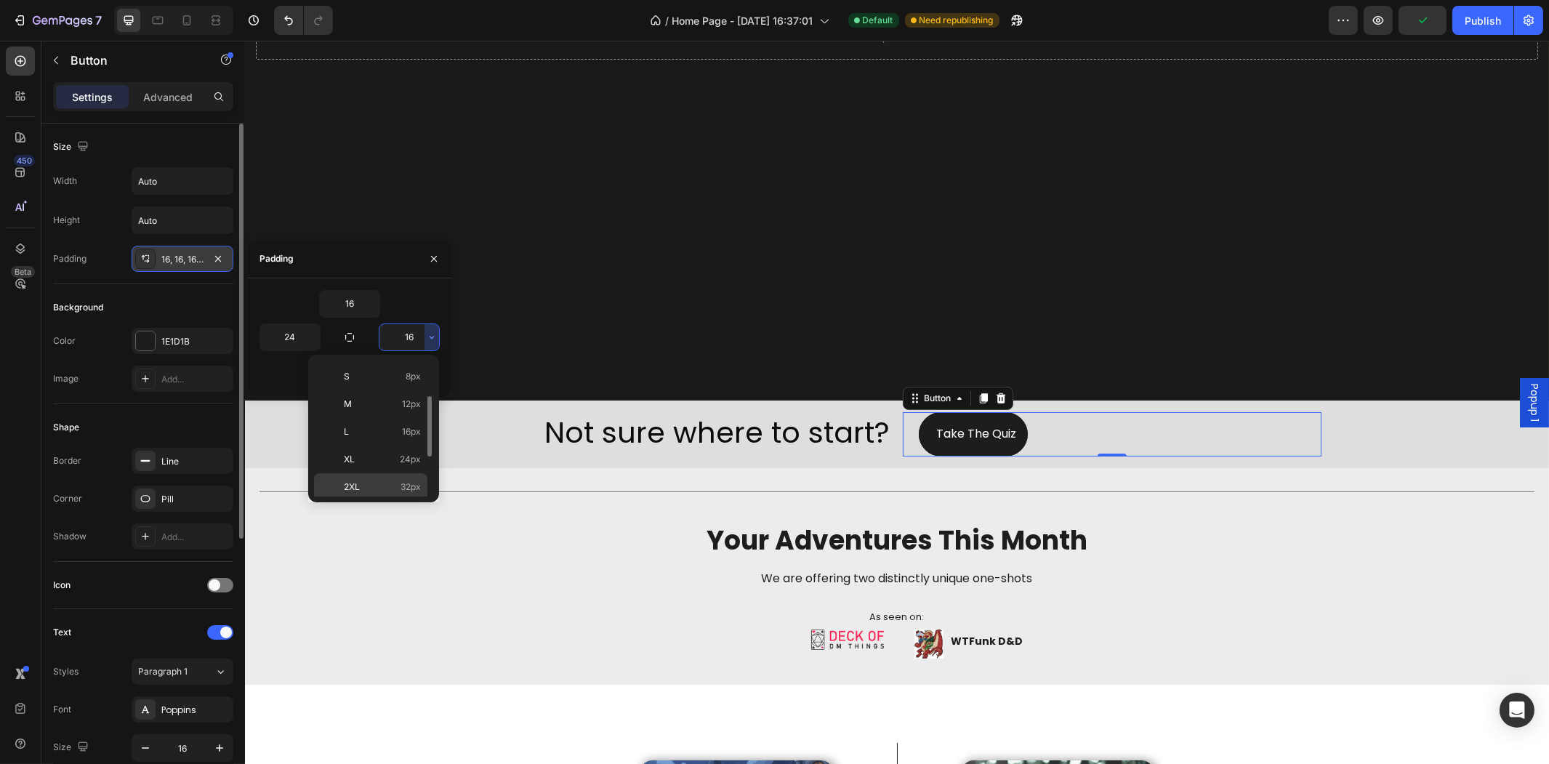
click at [400, 477] on div "2XL 32px" at bounding box center [370, 487] width 113 height 28
type input "32"
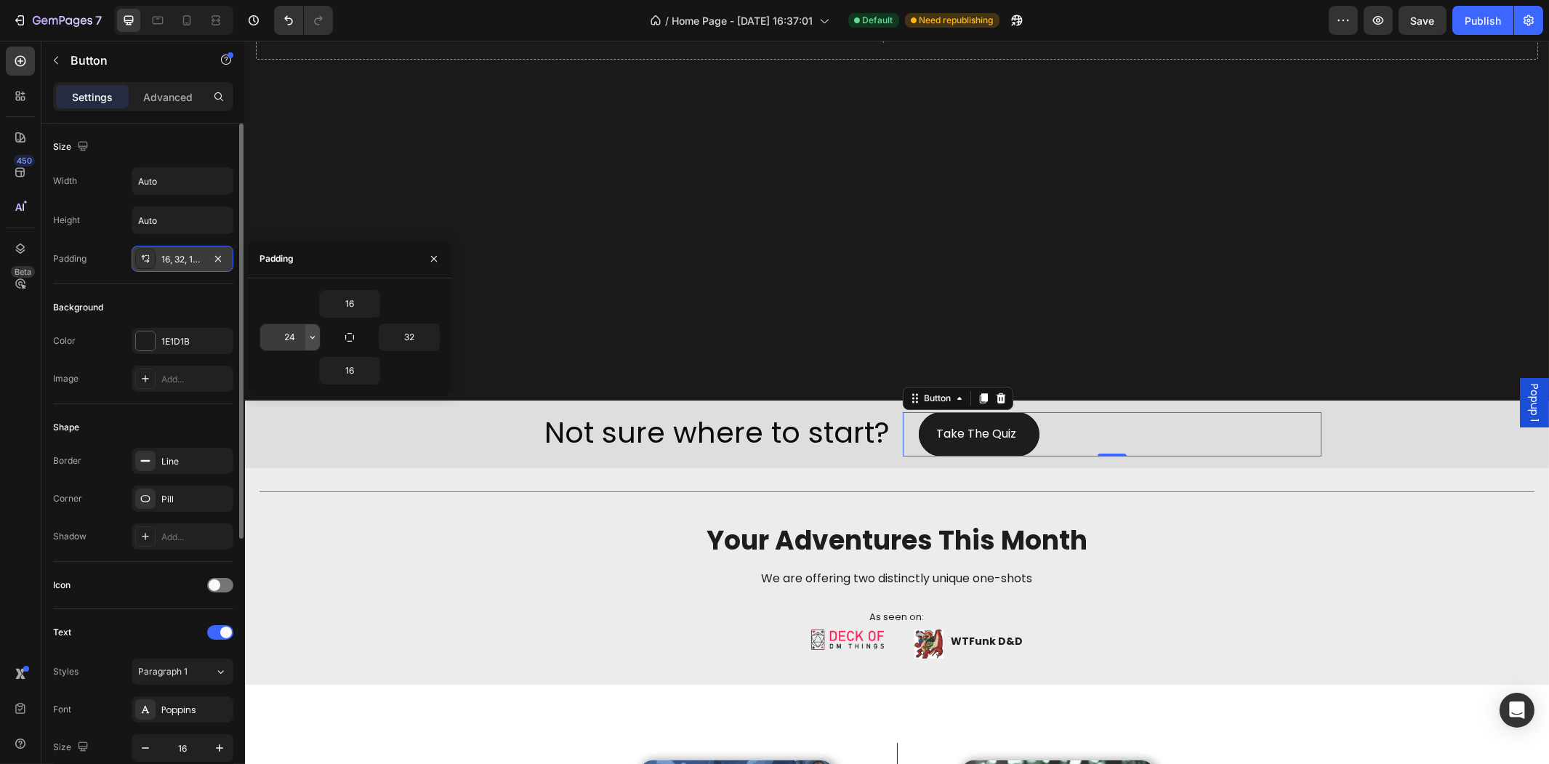
click at [311, 334] on icon "button" at bounding box center [313, 337] width 12 height 12
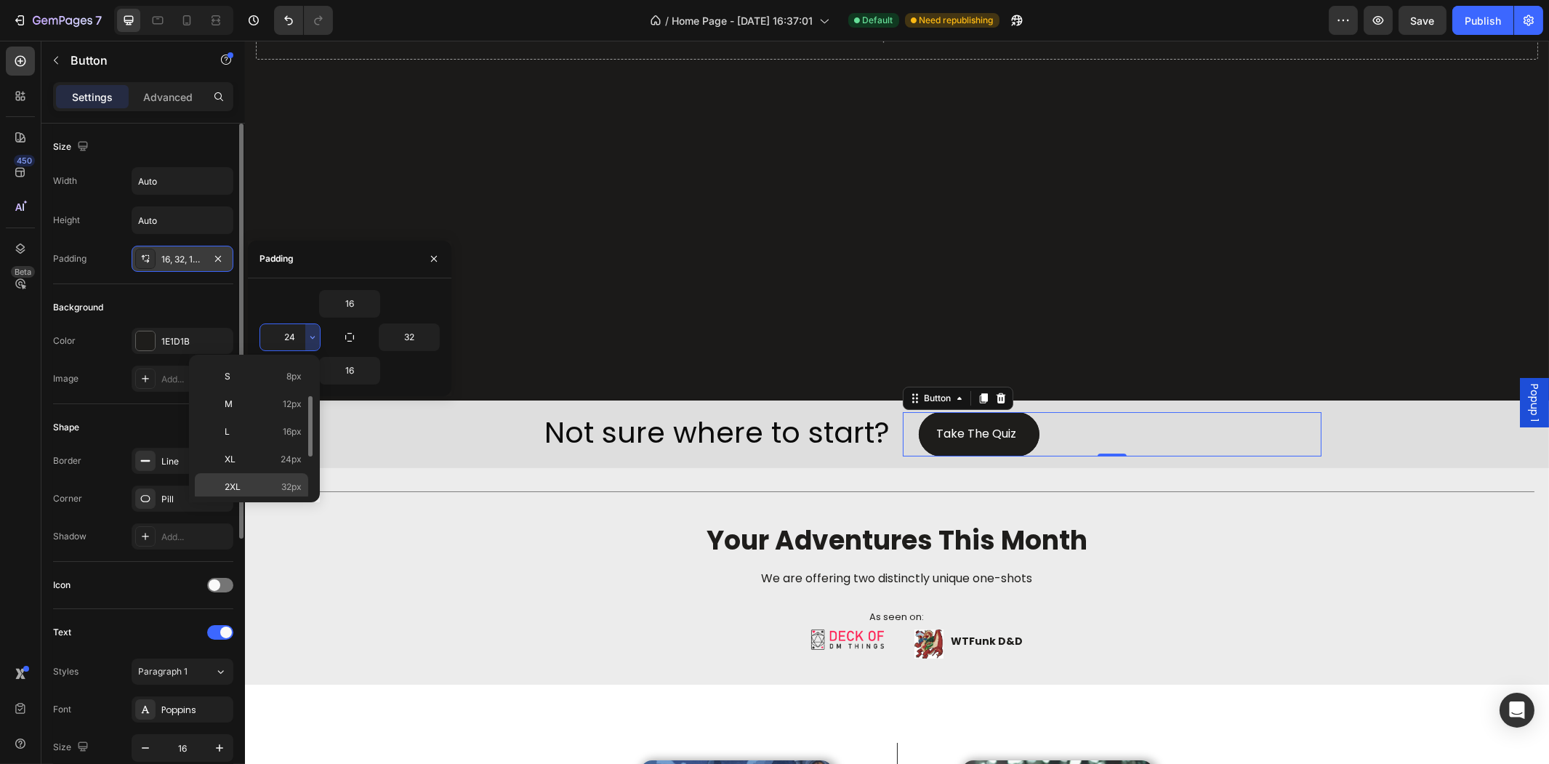
click at [294, 477] on div "2XL 32px" at bounding box center [251, 487] width 113 height 28
type input "32"
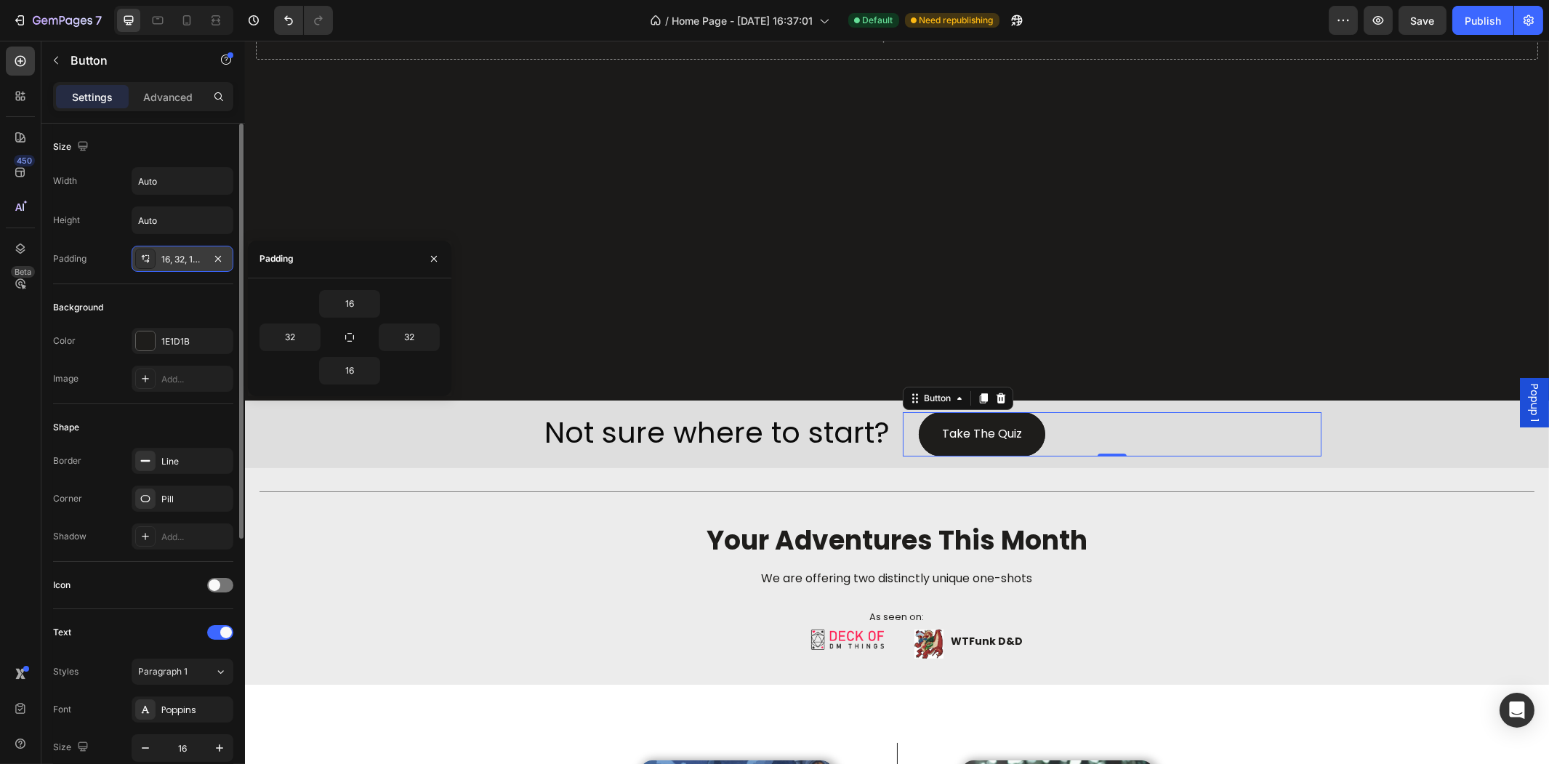
click at [1273, 448] on div "Take The Quiz Button 0" at bounding box center [1111, 434] width 419 height 44
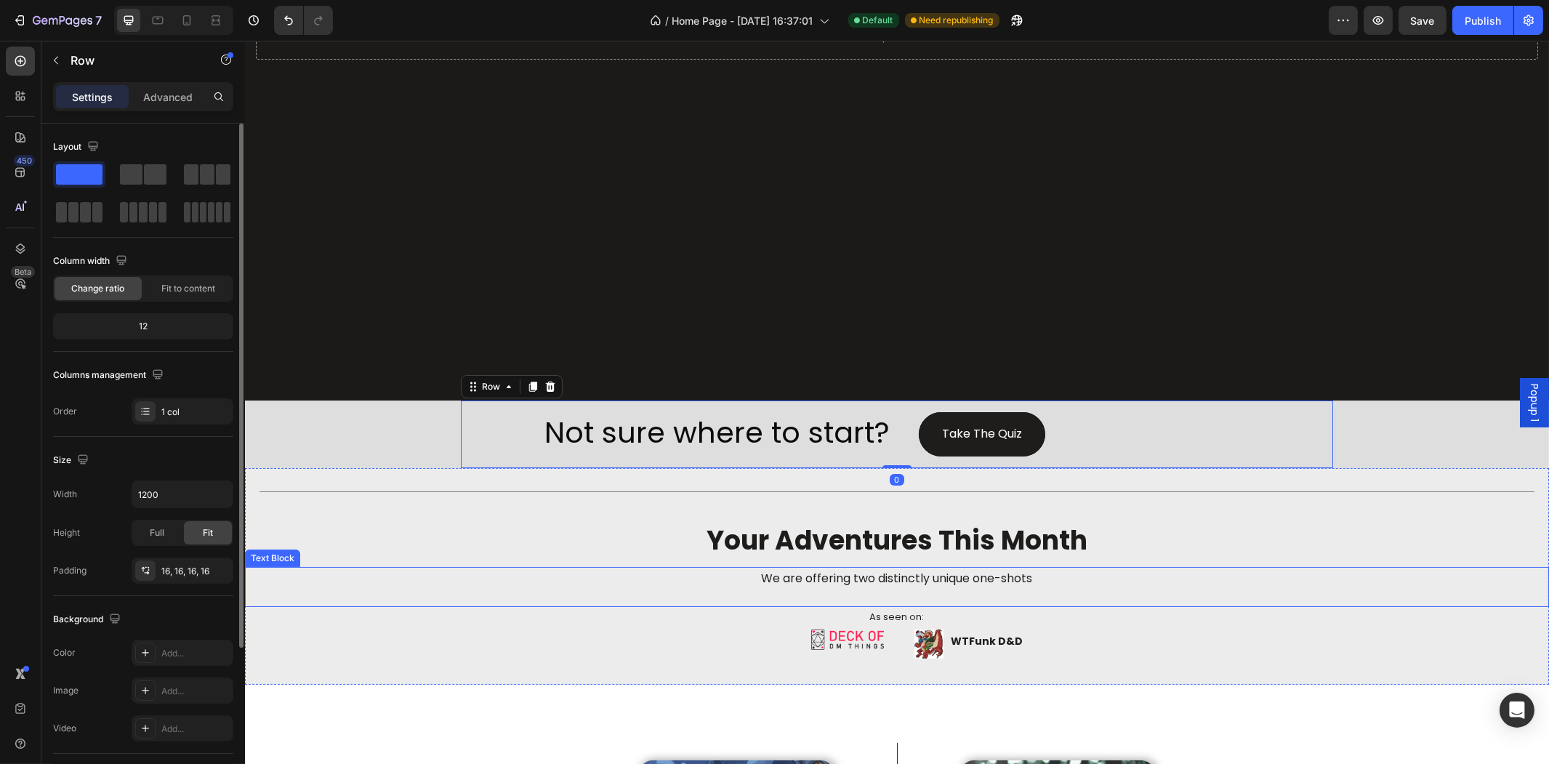
click at [1261, 567] on div "We are offering two distinctly unique one-shots" at bounding box center [896, 579] width 1304 height 24
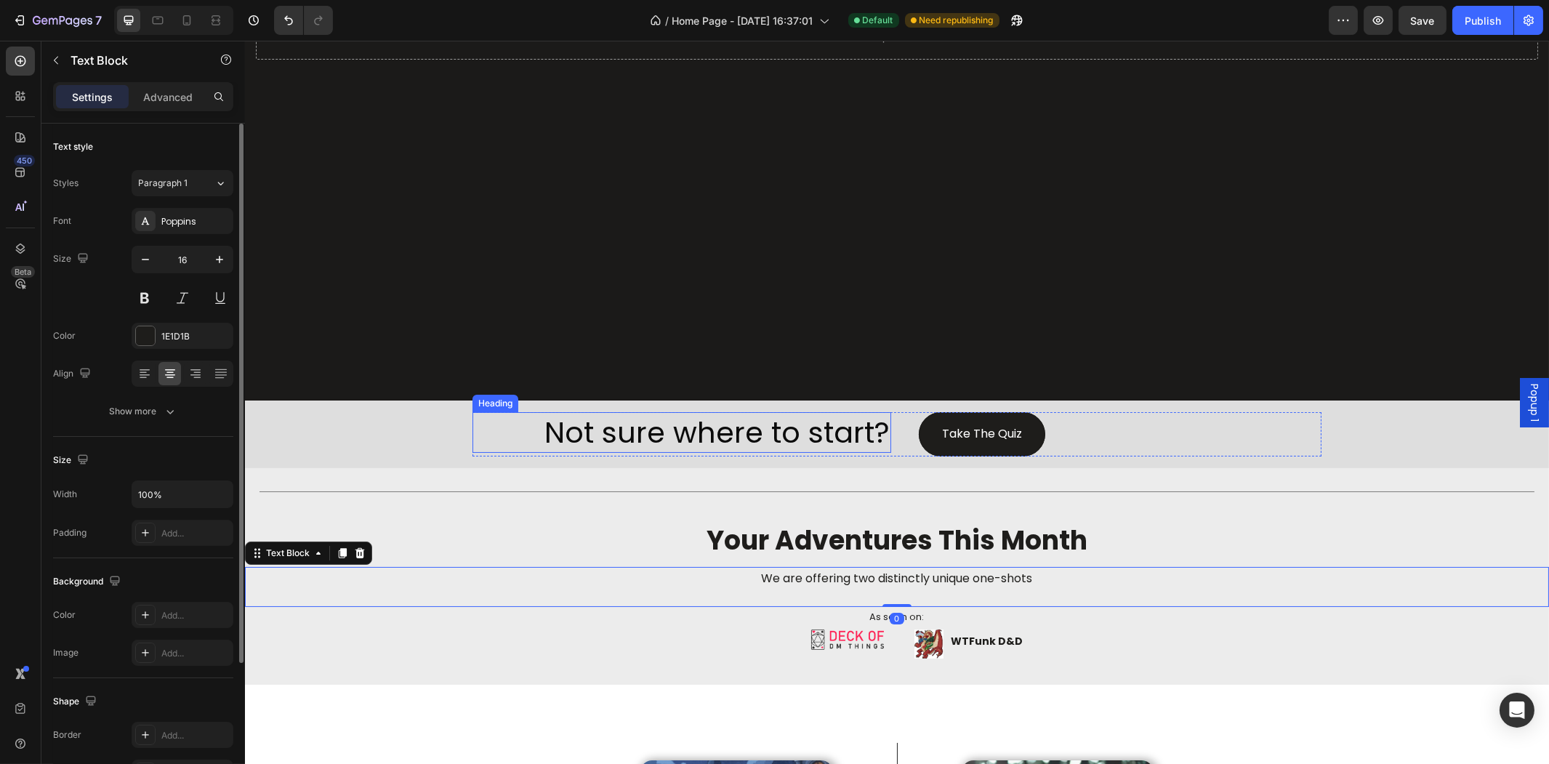
click at [773, 414] on p "Not sure where to start?" at bounding box center [681, 433] width 416 height 38
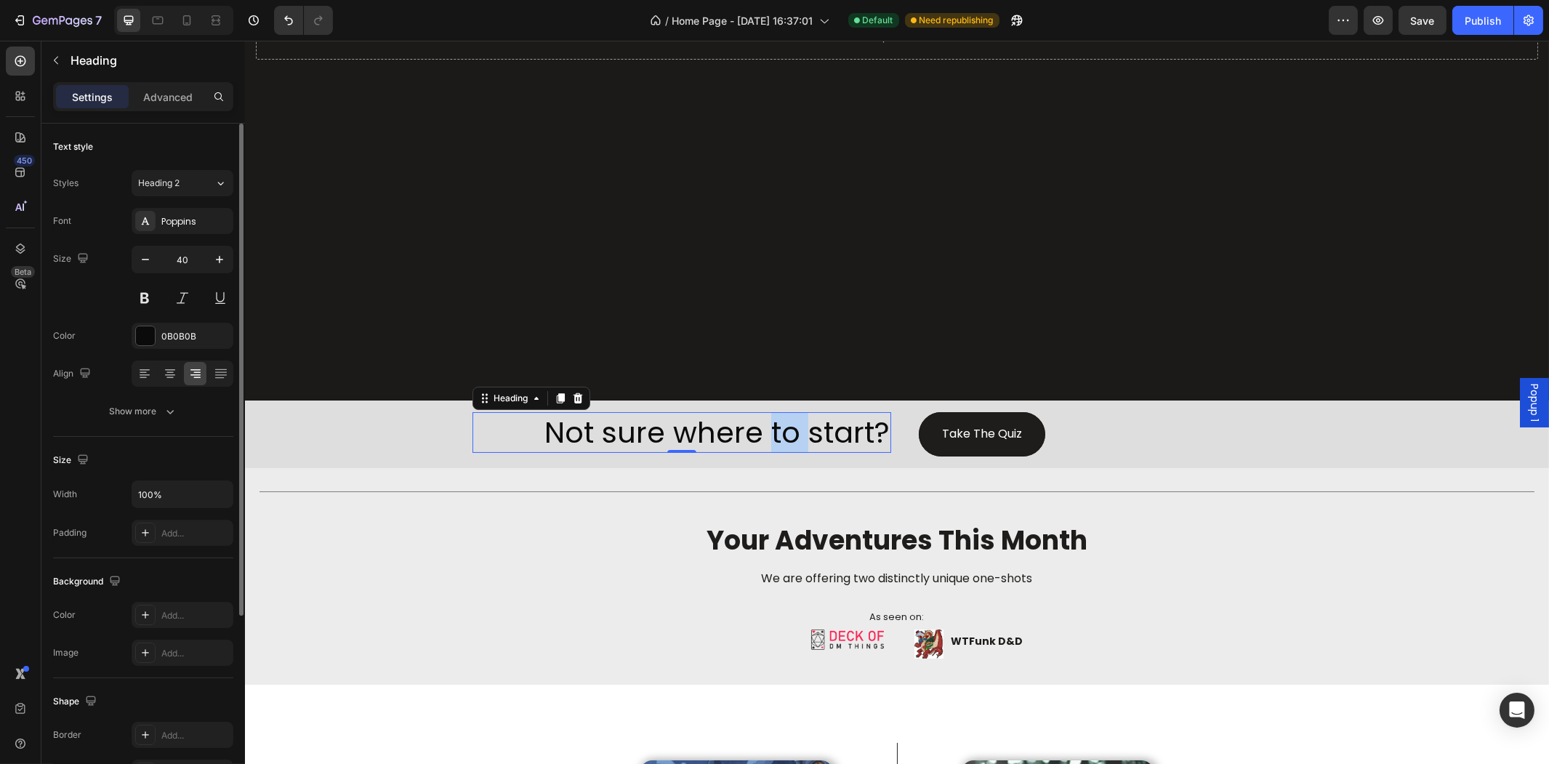
click at [773, 430] on p "Not sure where to start?" at bounding box center [681, 433] width 416 height 38
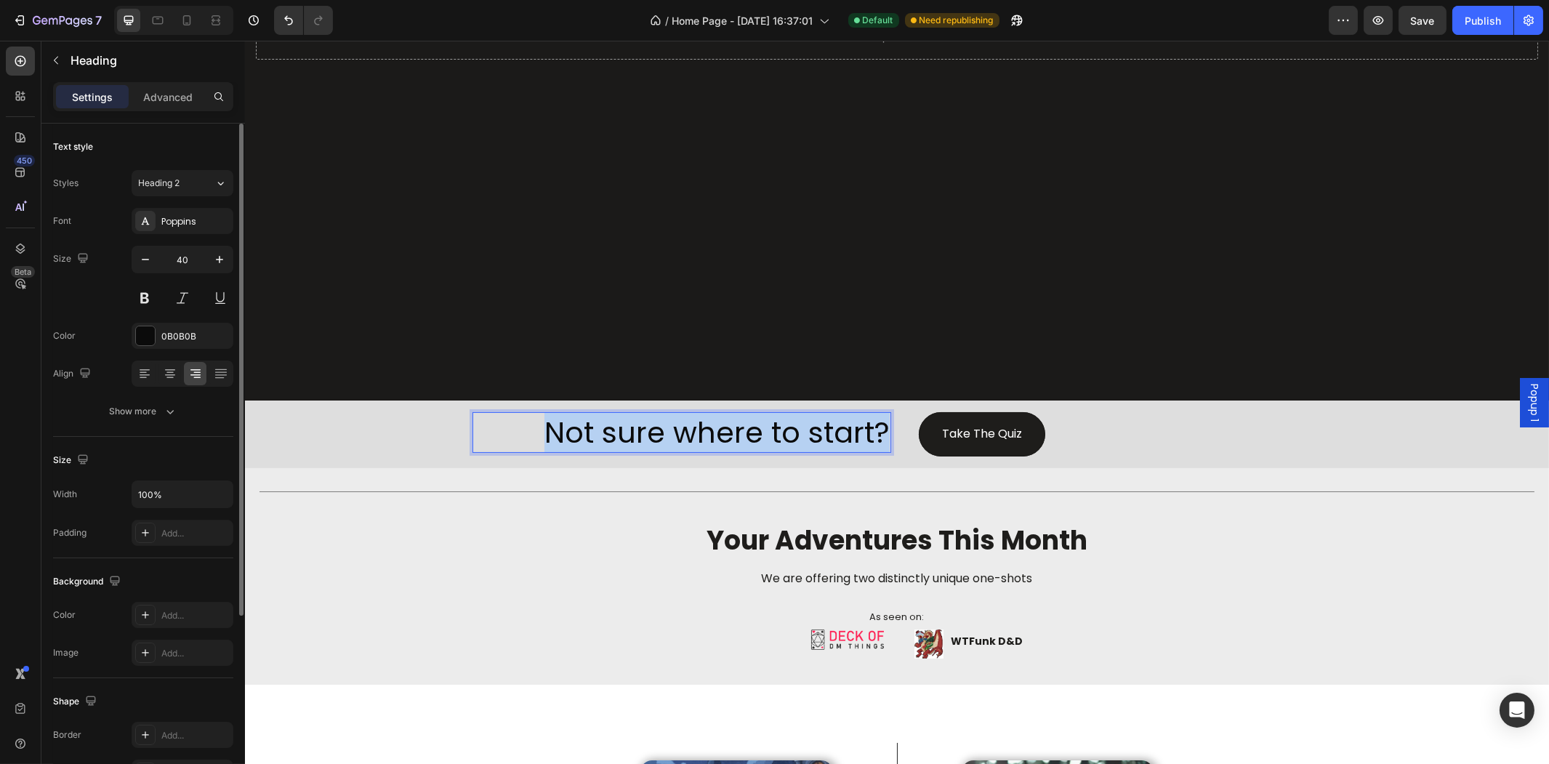
click at [775, 432] on p "Not sure where to start?" at bounding box center [681, 433] width 416 height 38
click at [134, 241] on div "Font Poppins Size 40 Color 0B0B0B Align Show more" at bounding box center [143, 316] width 180 height 217
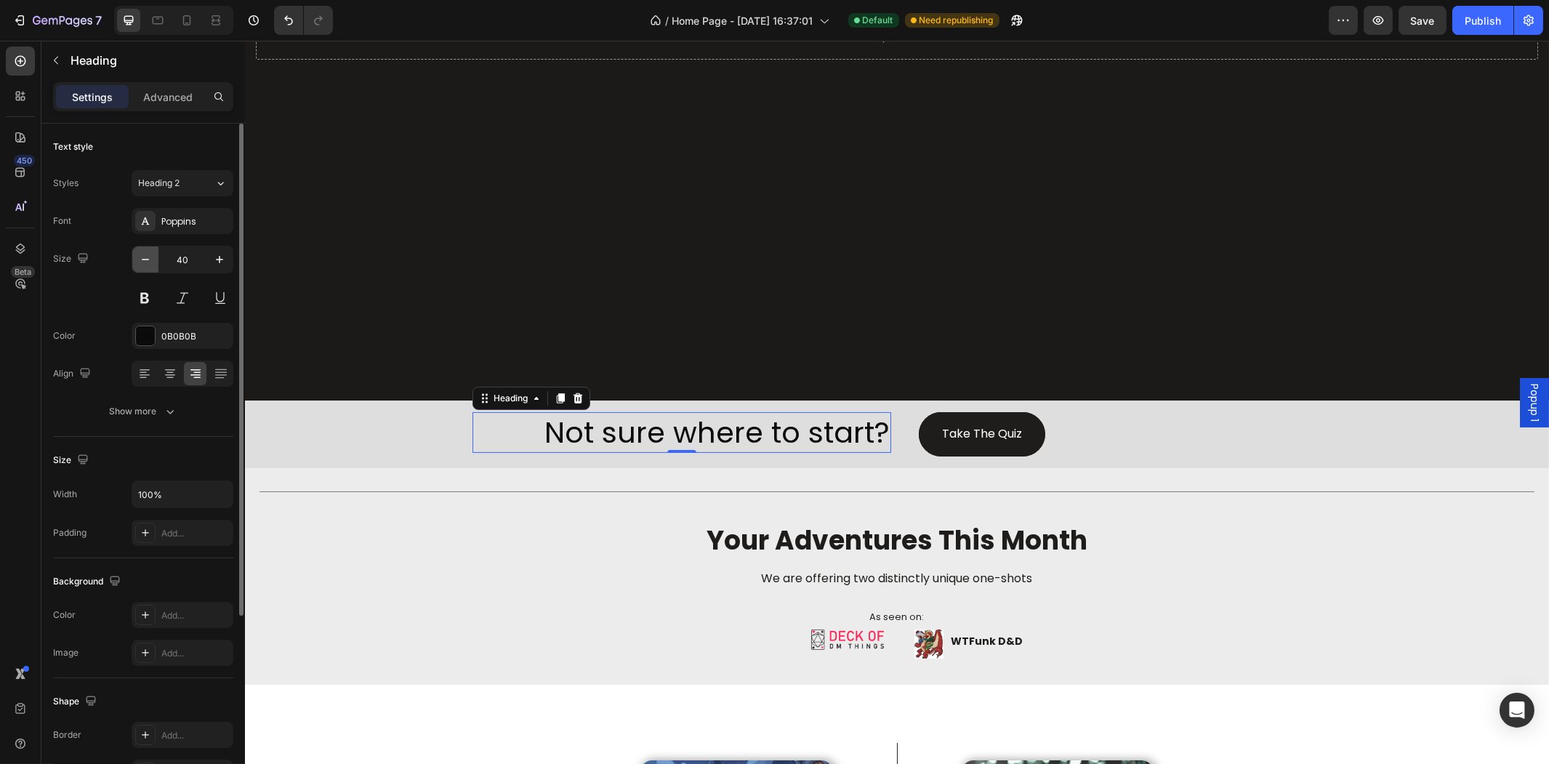
click at [137, 262] on button "button" at bounding box center [145, 259] width 26 height 26
click at [137, 260] on button "button" at bounding box center [145, 259] width 26 height 26
click at [136, 248] on button "button" at bounding box center [145, 259] width 26 height 26
click at [137, 248] on button "button" at bounding box center [145, 259] width 26 height 26
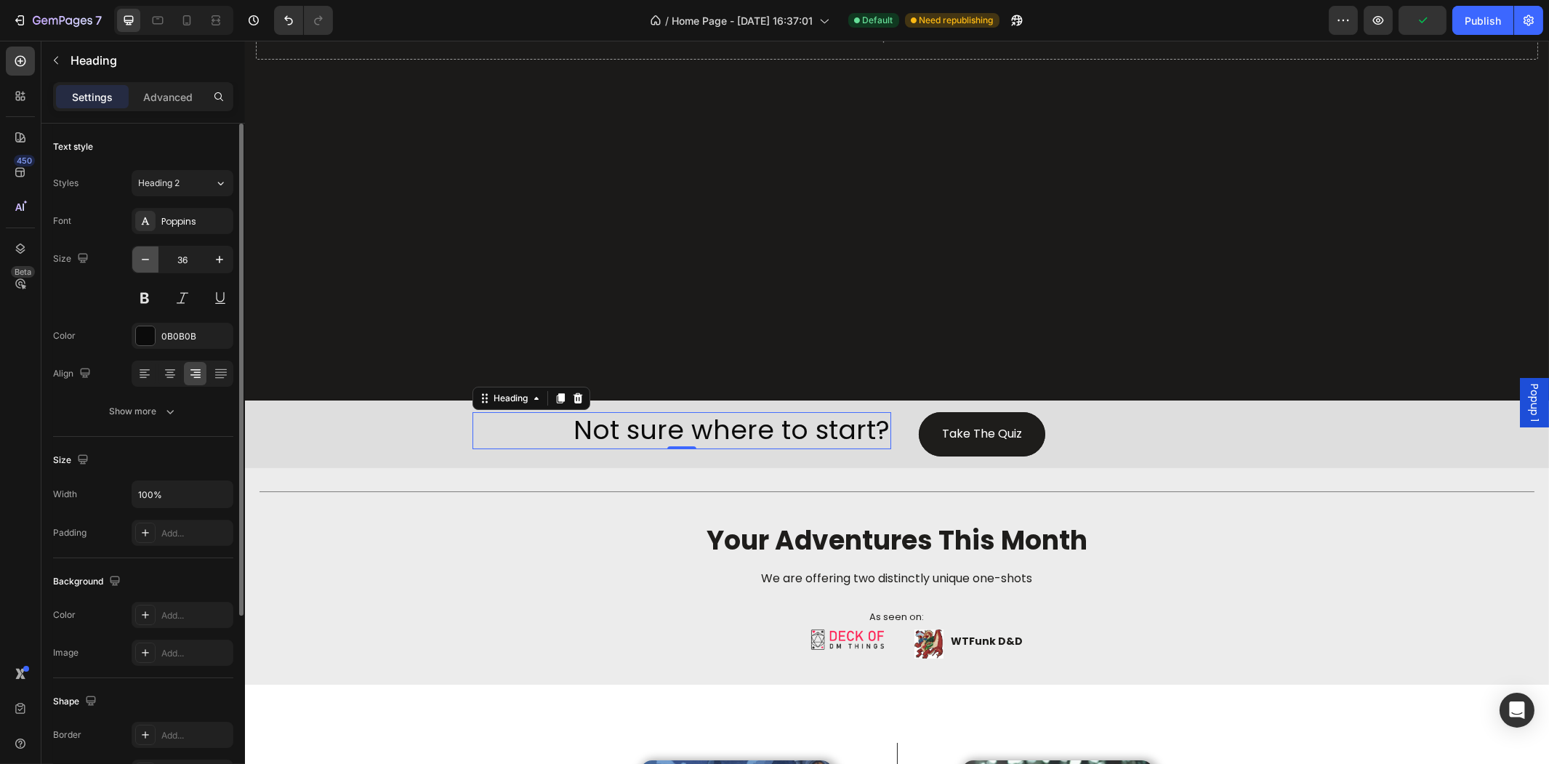
type input "35"
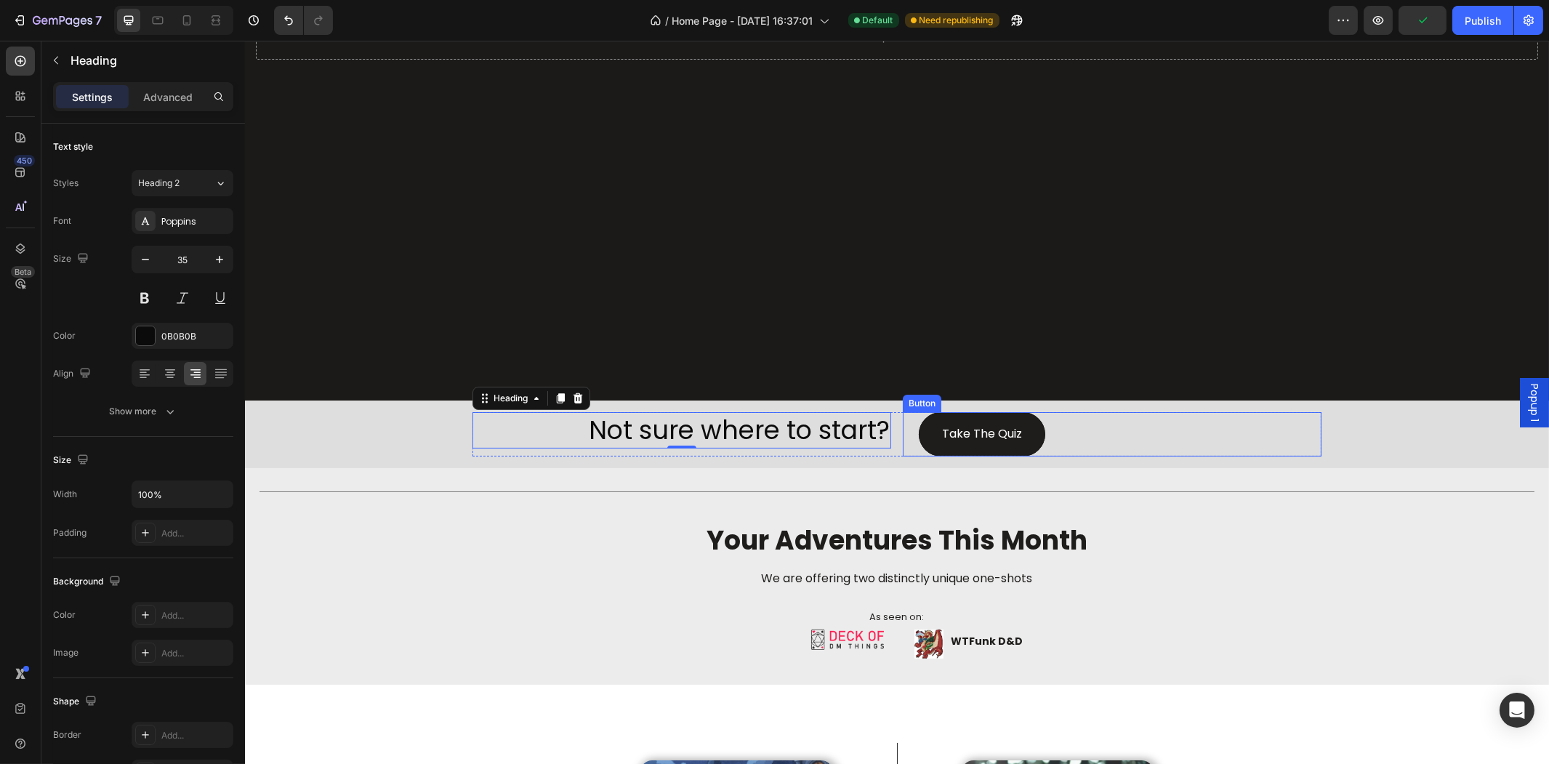
click at [1110, 435] on div "Take The Quiz Button" at bounding box center [1111, 434] width 419 height 44
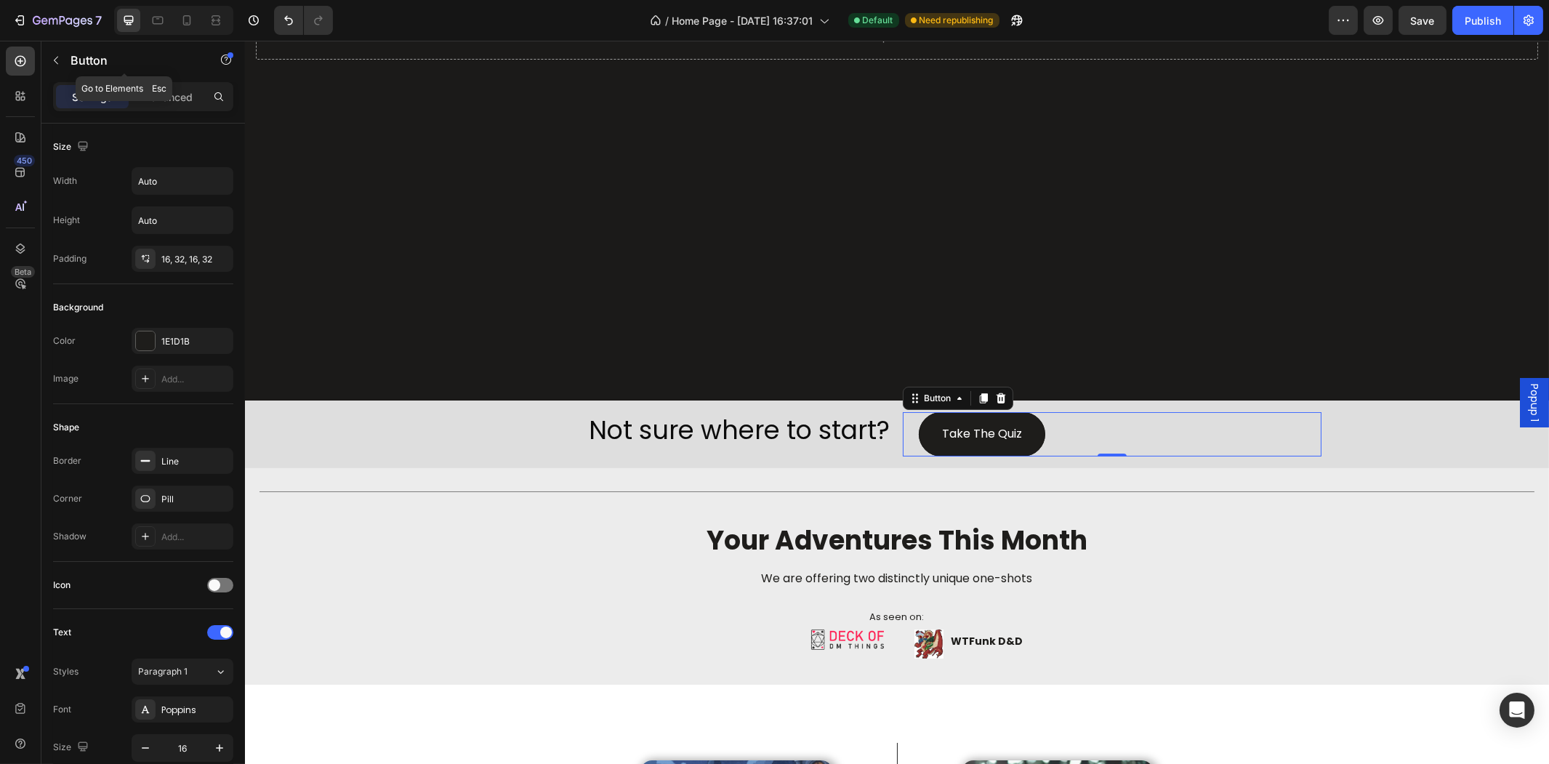
drag, startPoint x: 172, startPoint y: 75, endPoint x: 174, endPoint y: 84, distance: 9.0
click at [172, 74] on div "Button" at bounding box center [124, 60] width 166 height 38
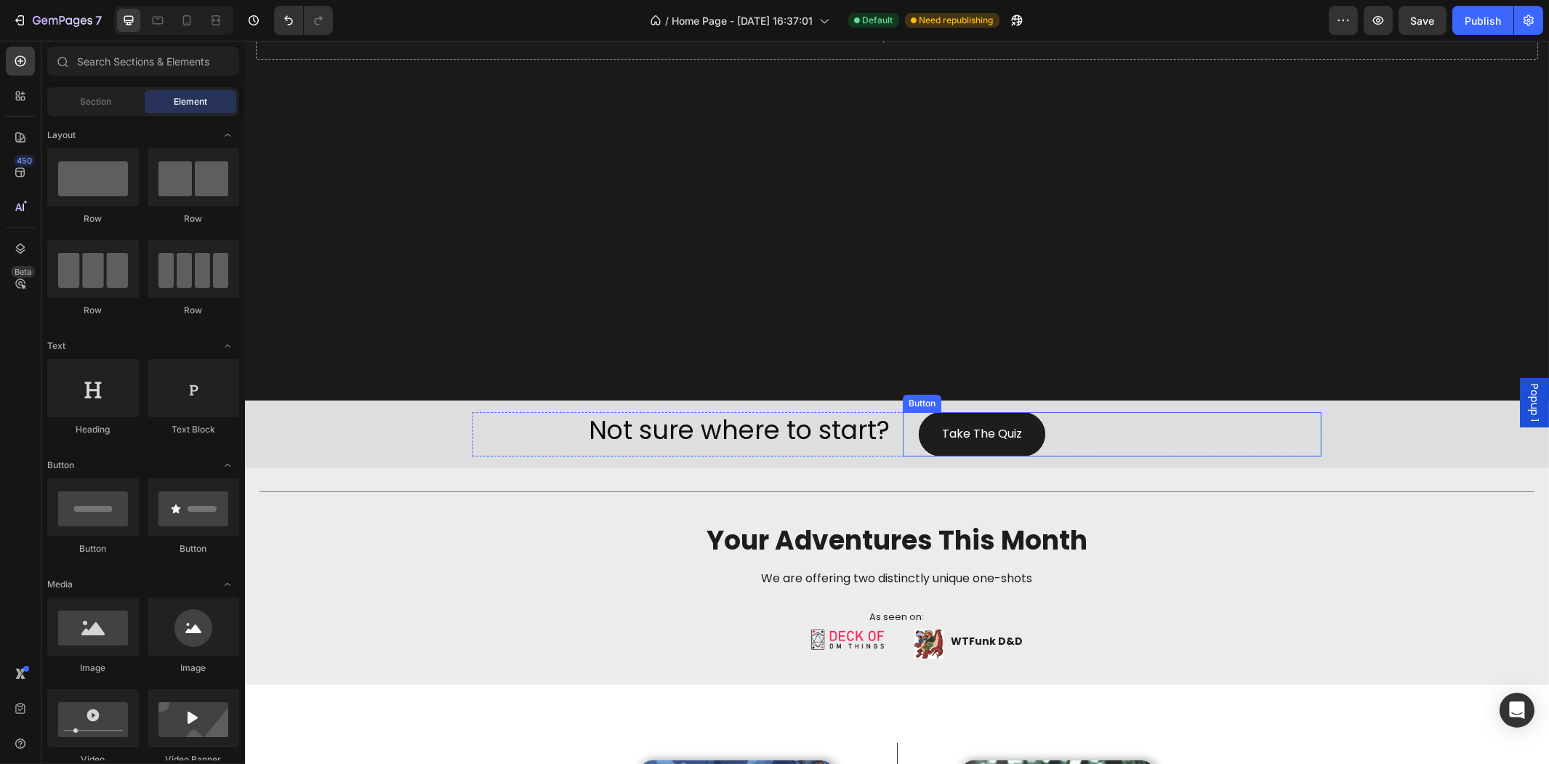
click at [1078, 424] on div "Take The Quiz Button" at bounding box center [1111, 434] width 419 height 44
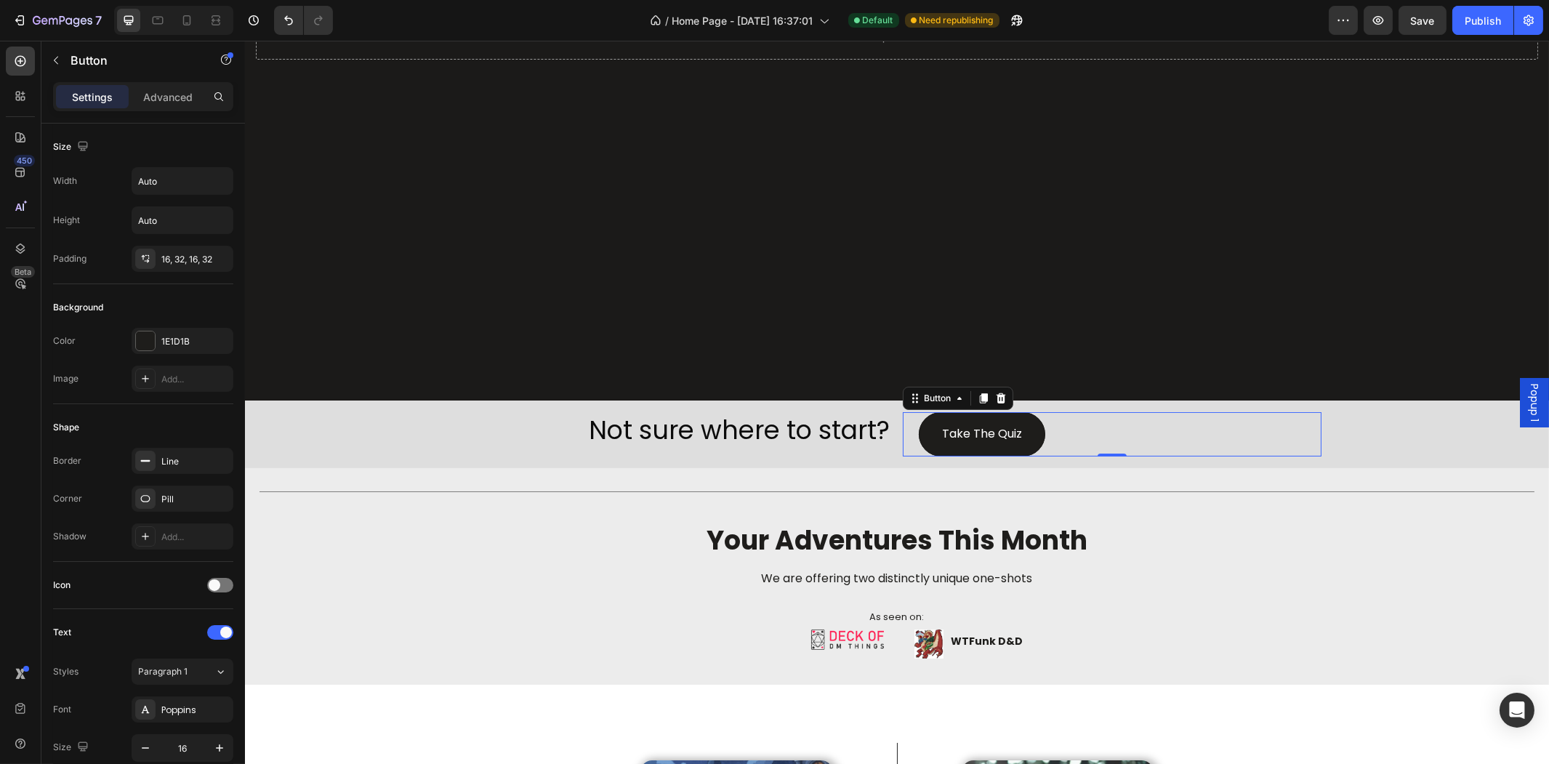
click at [164, 82] on div "Settings Advanced" at bounding box center [143, 96] width 180 height 29
click at [168, 89] on p "Advanced" at bounding box center [167, 96] width 49 height 15
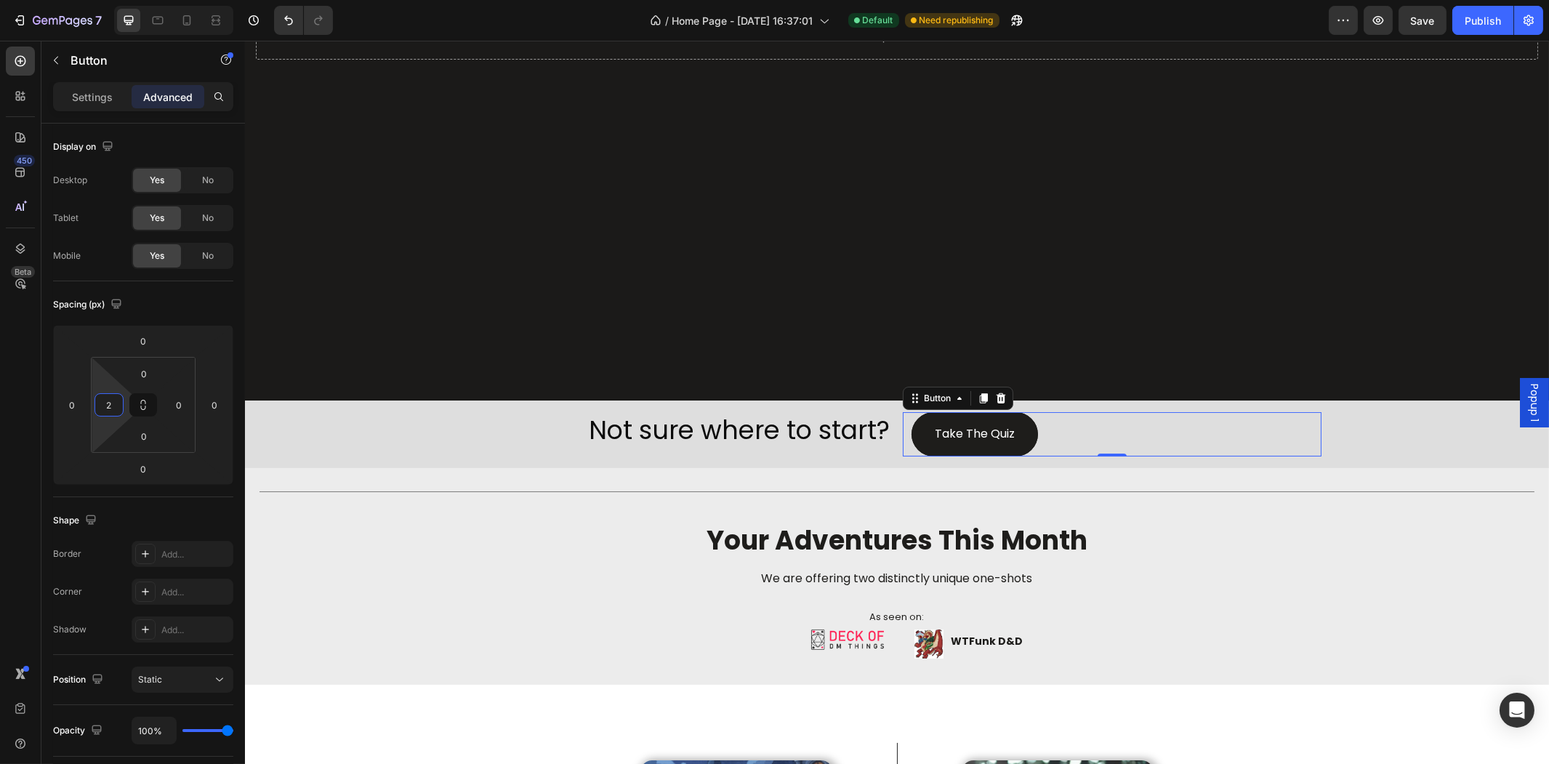
type input "0"
drag, startPoint x: 110, startPoint y: 388, endPoint x: 113, endPoint y: 403, distance: 15.0
click at [113, 0] on html "7 Version history / Home Page - [DATE] 16:37:01 Default Need republishing Previ…" at bounding box center [774, 0] width 1549 height 0
click at [735, 446] on div "Not sure where to start? Heading" at bounding box center [681, 434] width 419 height 44
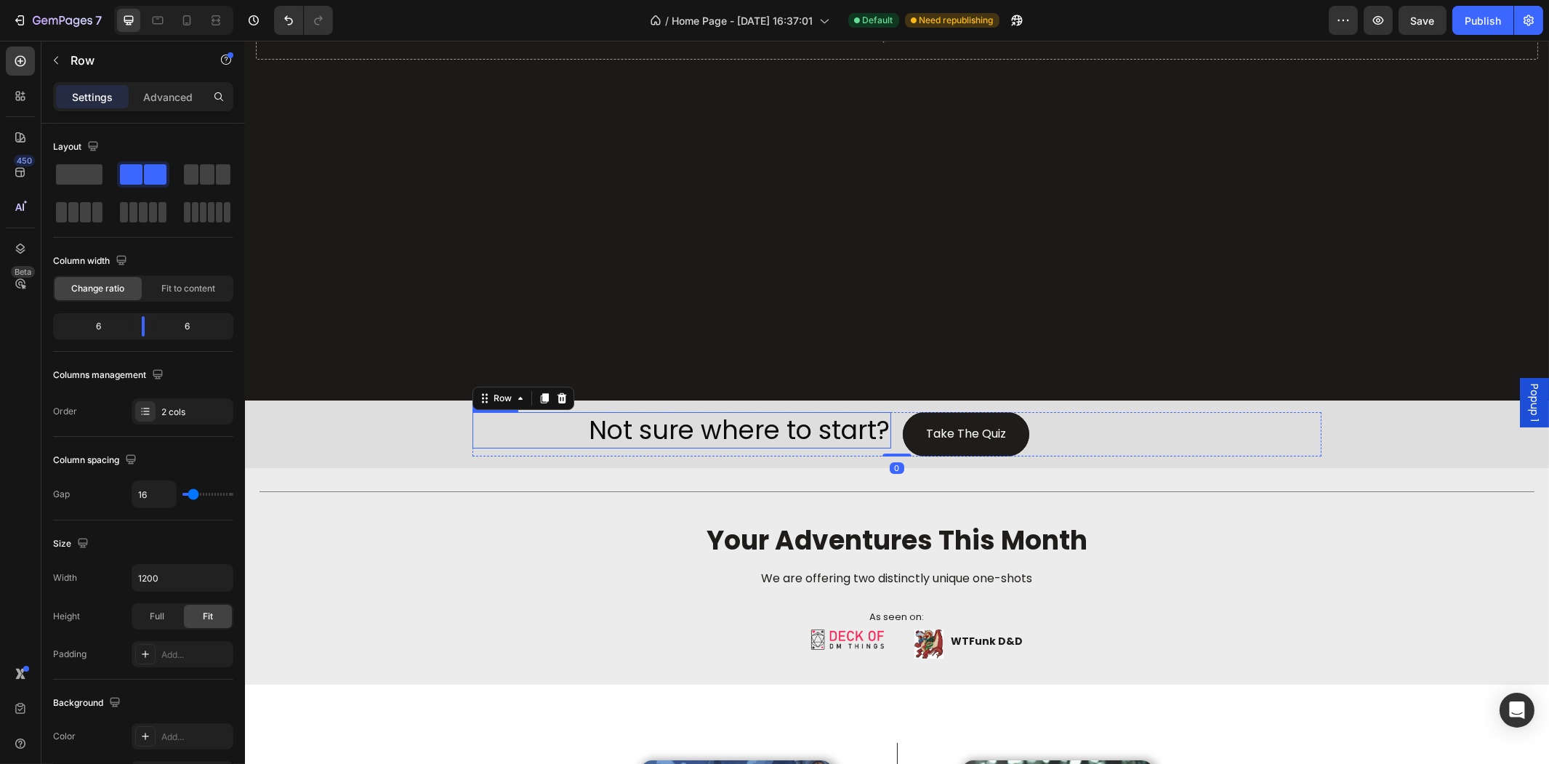
click at [424, 440] on div "Drop element here Hero Banner Not sure where to start? Heading Take The Quiz Bu…" at bounding box center [896, 67] width 1304 height 801
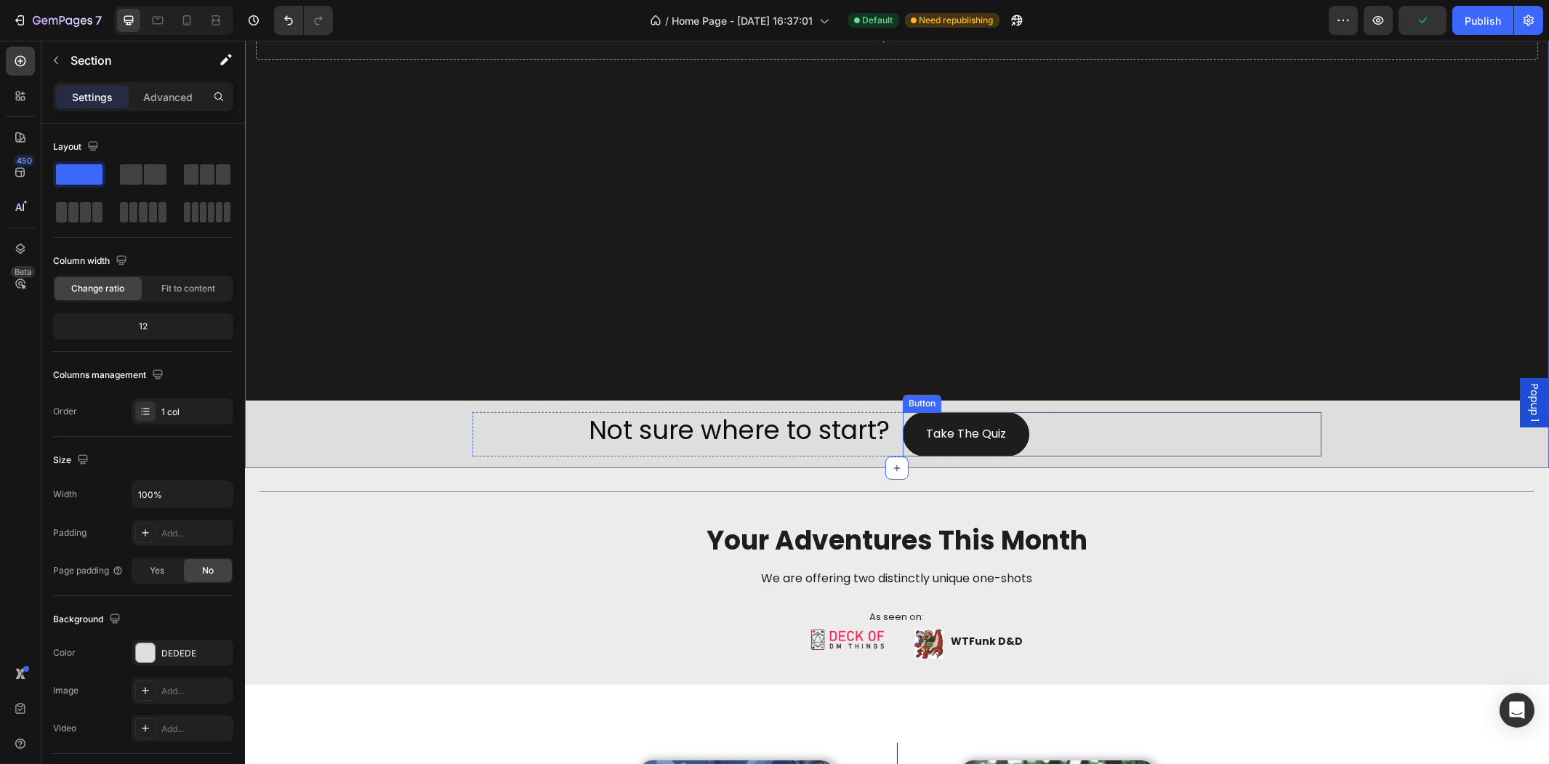
click at [1047, 415] on div "Take The Quiz Button" at bounding box center [1111, 434] width 419 height 44
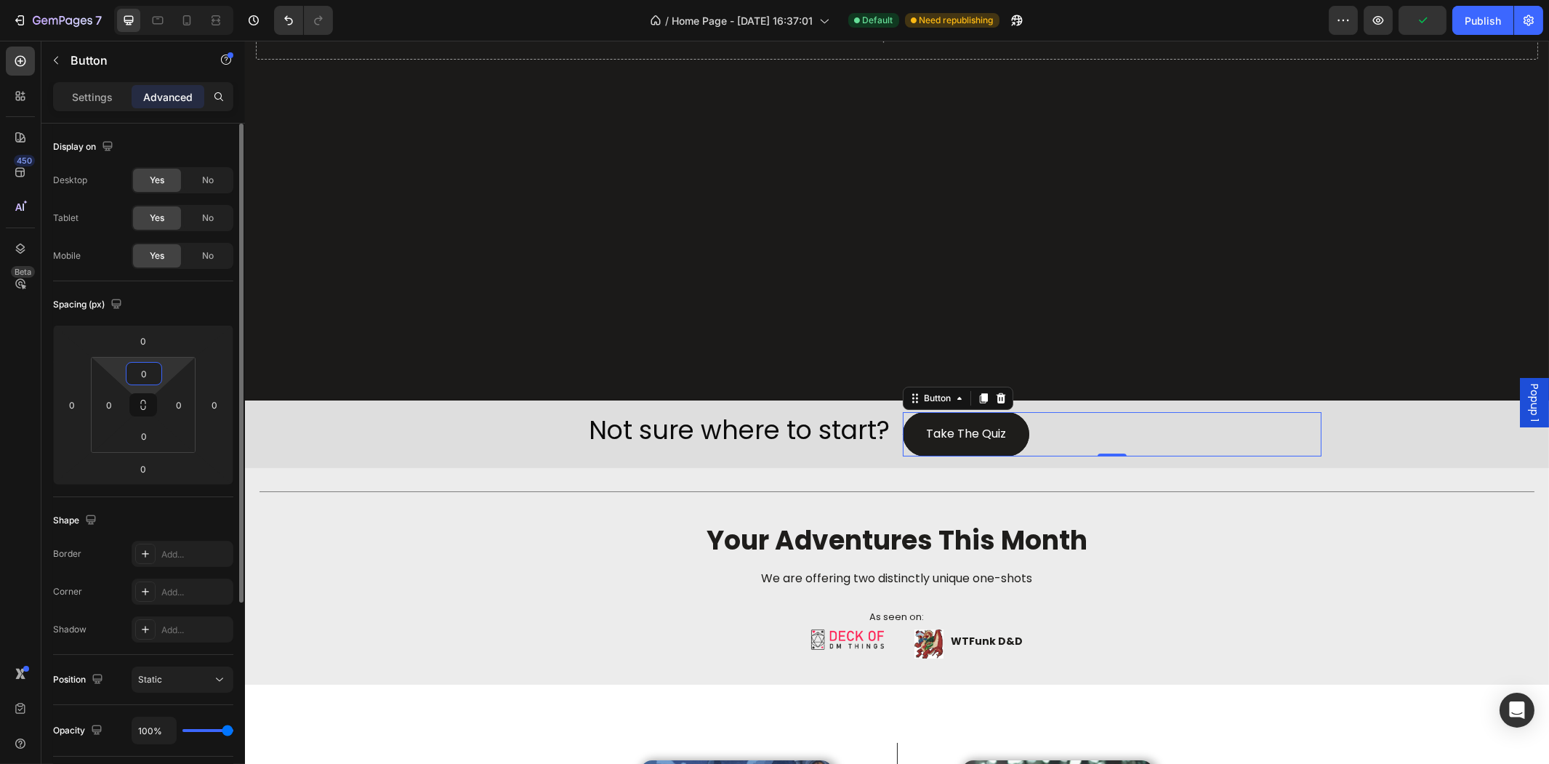
click at [112, 0] on html "7 Version history / Home Page - [DATE] 16:37:01 Default Need republishing Previ…" at bounding box center [774, 0] width 1549 height 0
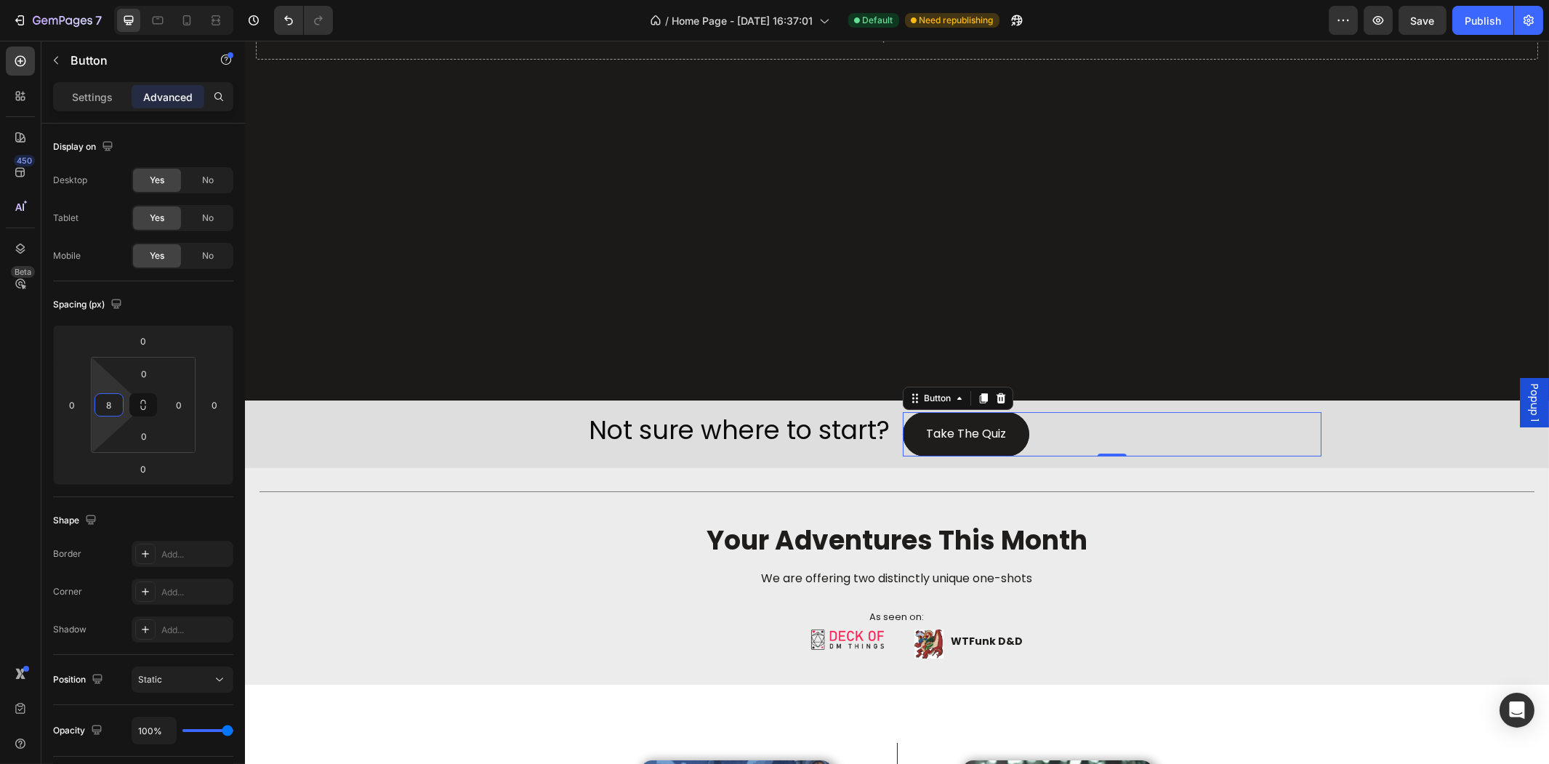
type input "10"
click at [111, 0] on html "7 Version history / Home Page - [DATE] 16:37:01 Default Need republishing Previ…" at bounding box center [774, 0] width 1549 height 0
drag, startPoint x: 169, startPoint y: 444, endPoint x: 171, endPoint y: 459, distance: 15.4
click at [171, 0] on html "7 Version history / Home Page - [DATE] 16:37:01 Default Need republishing Previ…" at bounding box center [774, 0] width 1549 height 0
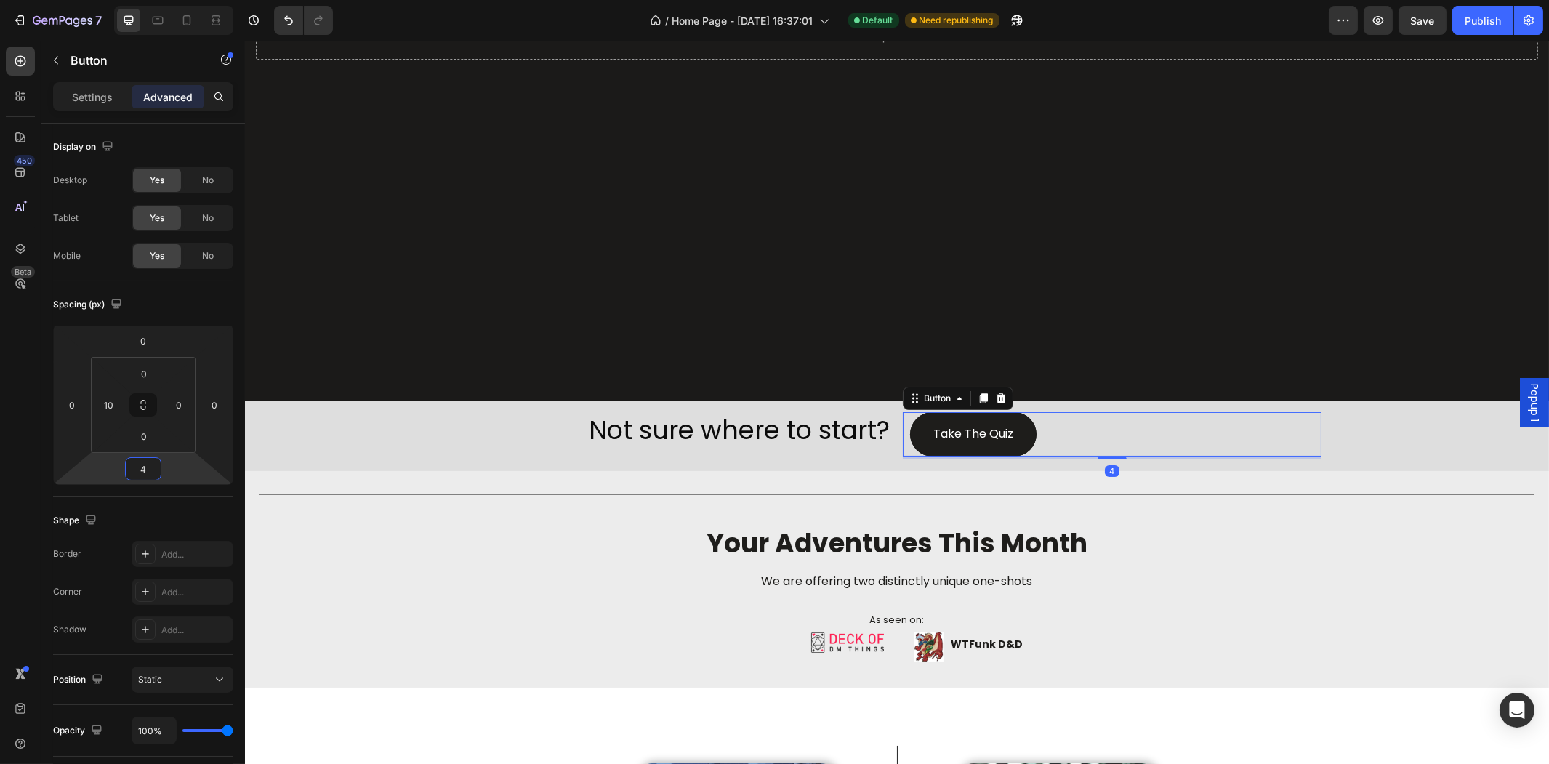
type input "6"
click at [182, 0] on html "7 Version history / Home Page - [DATE] 16:37:01 Default Need republishing Previ…" at bounding box center [774, 0] width 1549 height 0
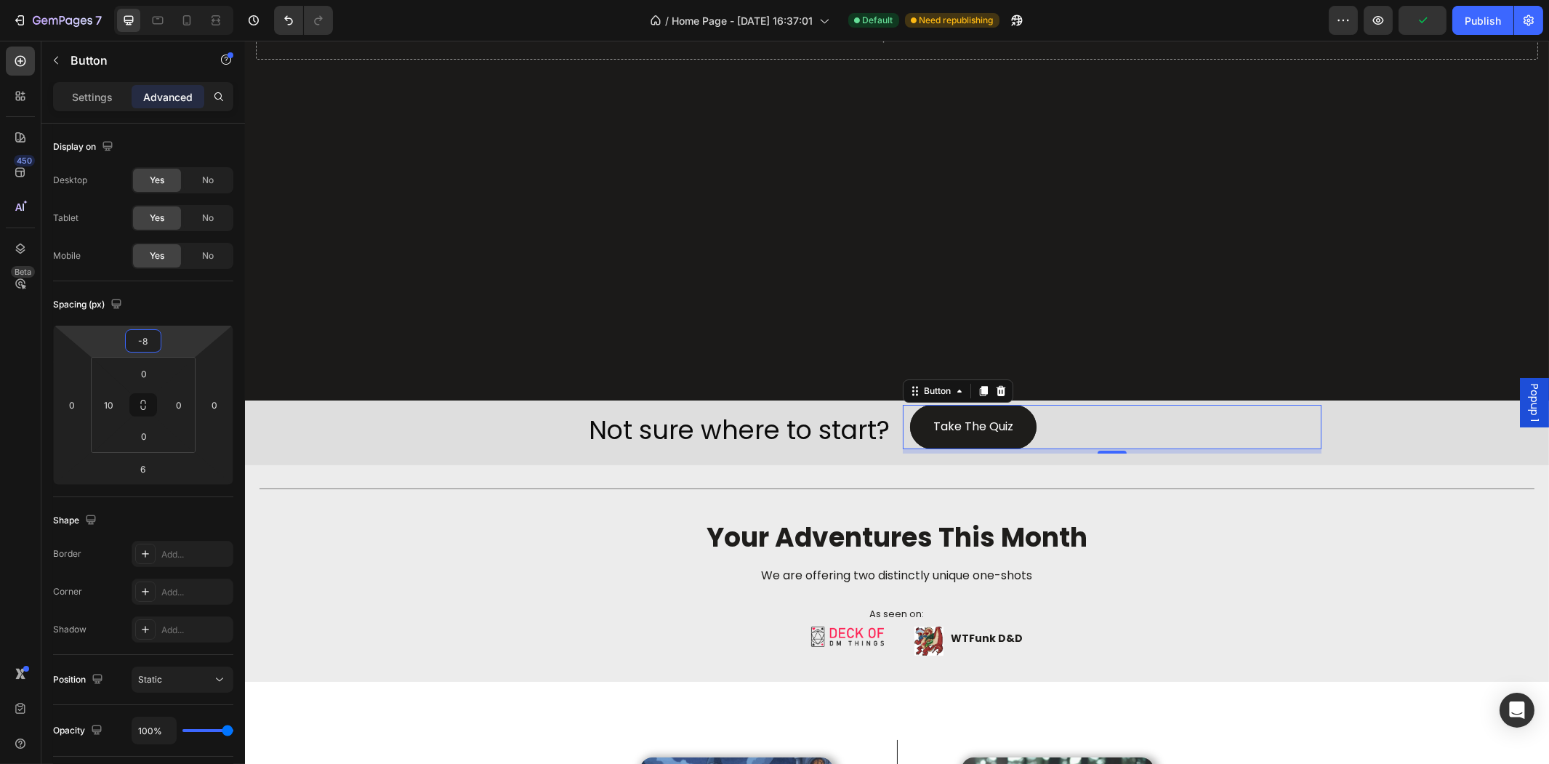
type input "-6"
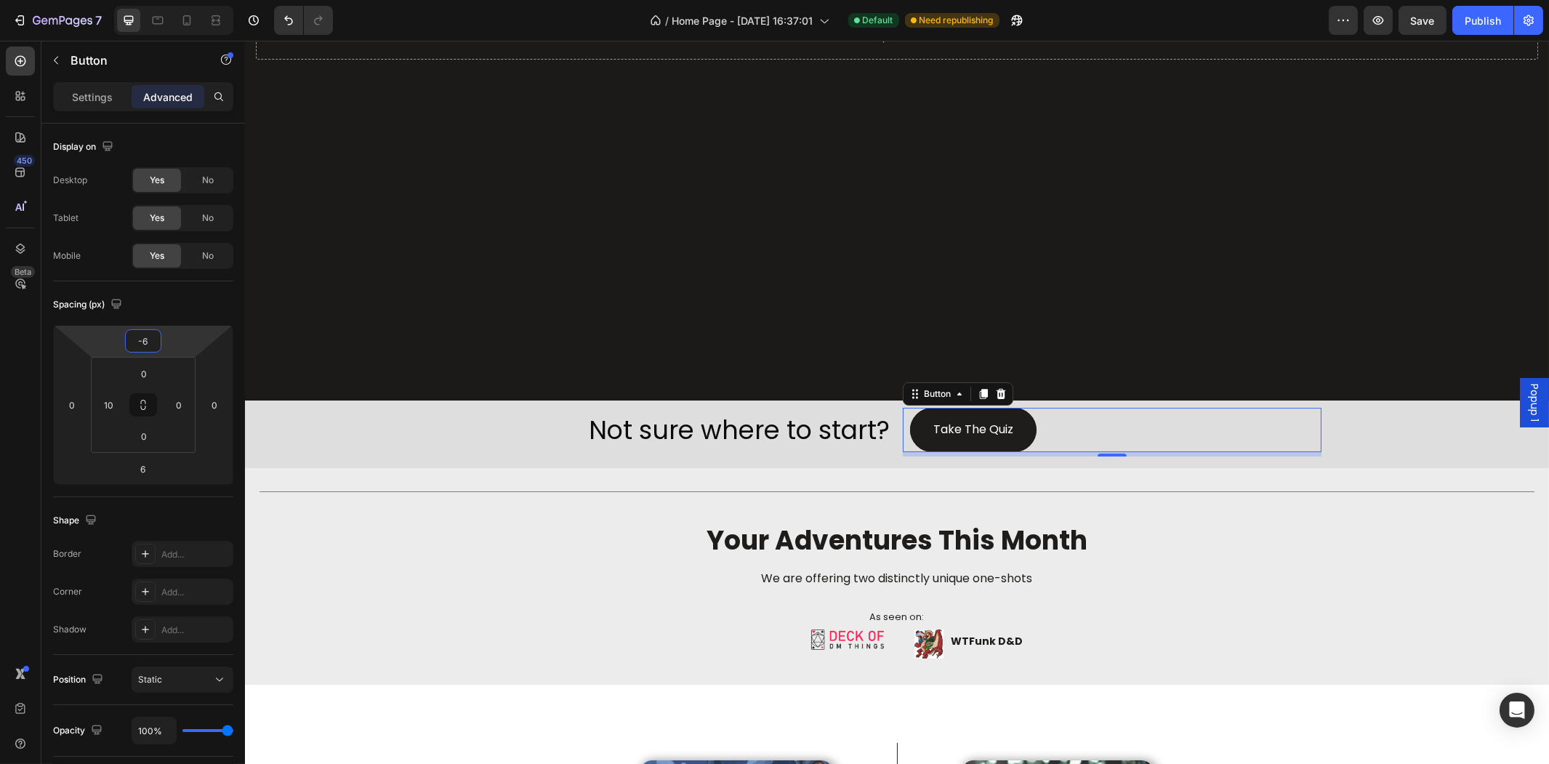
click at [179, 0] on html "7 Version history / Home Page - [DATE] 16:37:01 Default Need republishing Previ…" at bounding box center [774, 0] width 1549 height 0
click at [1249, 441] on div "Take The Quiz Button 6" at bounding box center [1111, 430] width 419 height 44
click at [1374, 456] on div "Drop element here Hero Banner Not sure where to start? Heading Take The Quiz Bu…" at bounding box center [896, 67] width 1304 height 801
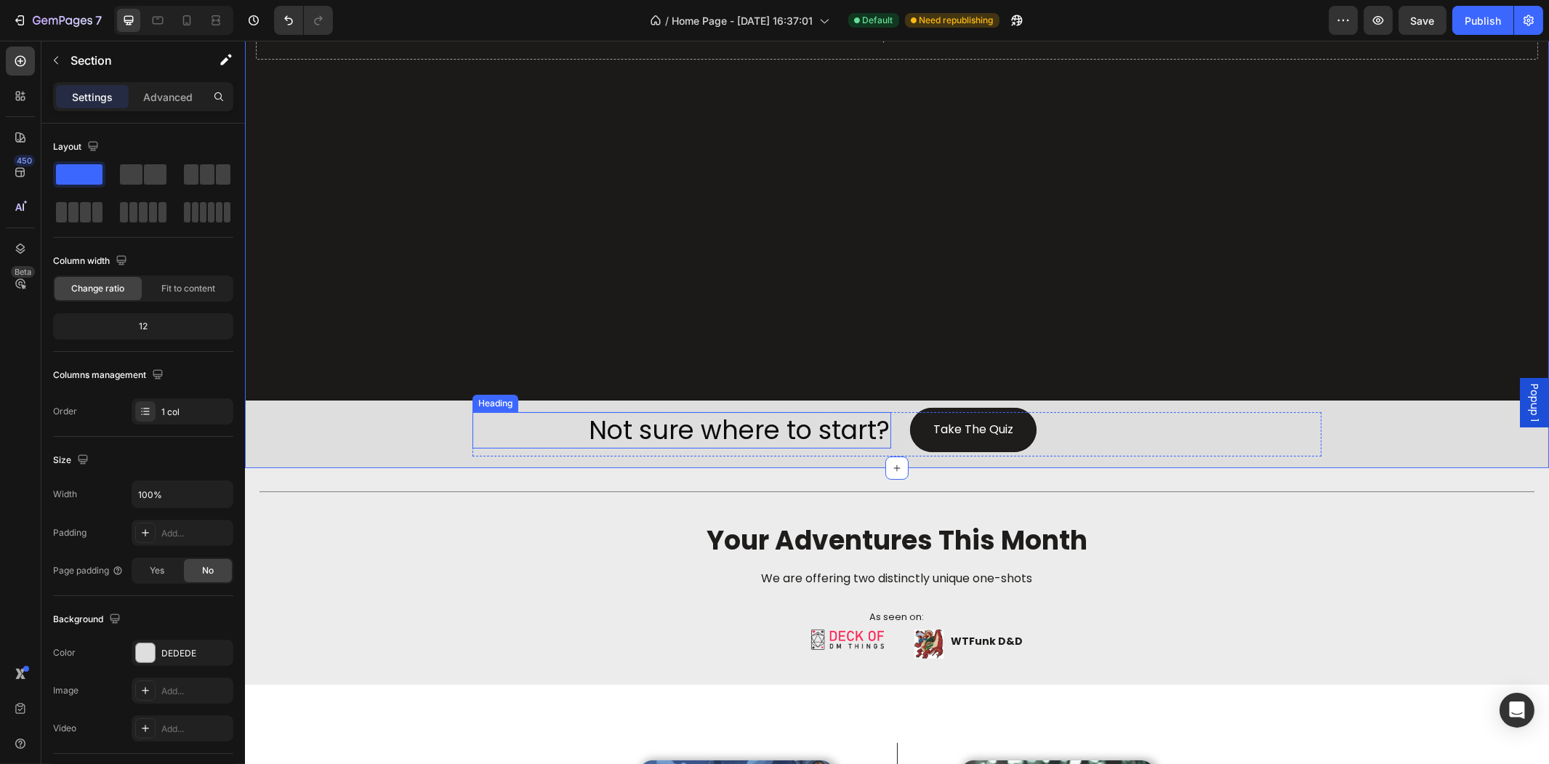
click at [681, 422] on p "Not sure where to start?" at bounding box center [681, 430] width 416 height 33
click at [781, 400] on div "Not sure where to start? Heading 0 Take The Quiz Button Row Row" at bounding box center [896, 434] width 872 height 68
click at [167, 96] on p "Advanced" at bounding box center [167, 96] width 49 height 15
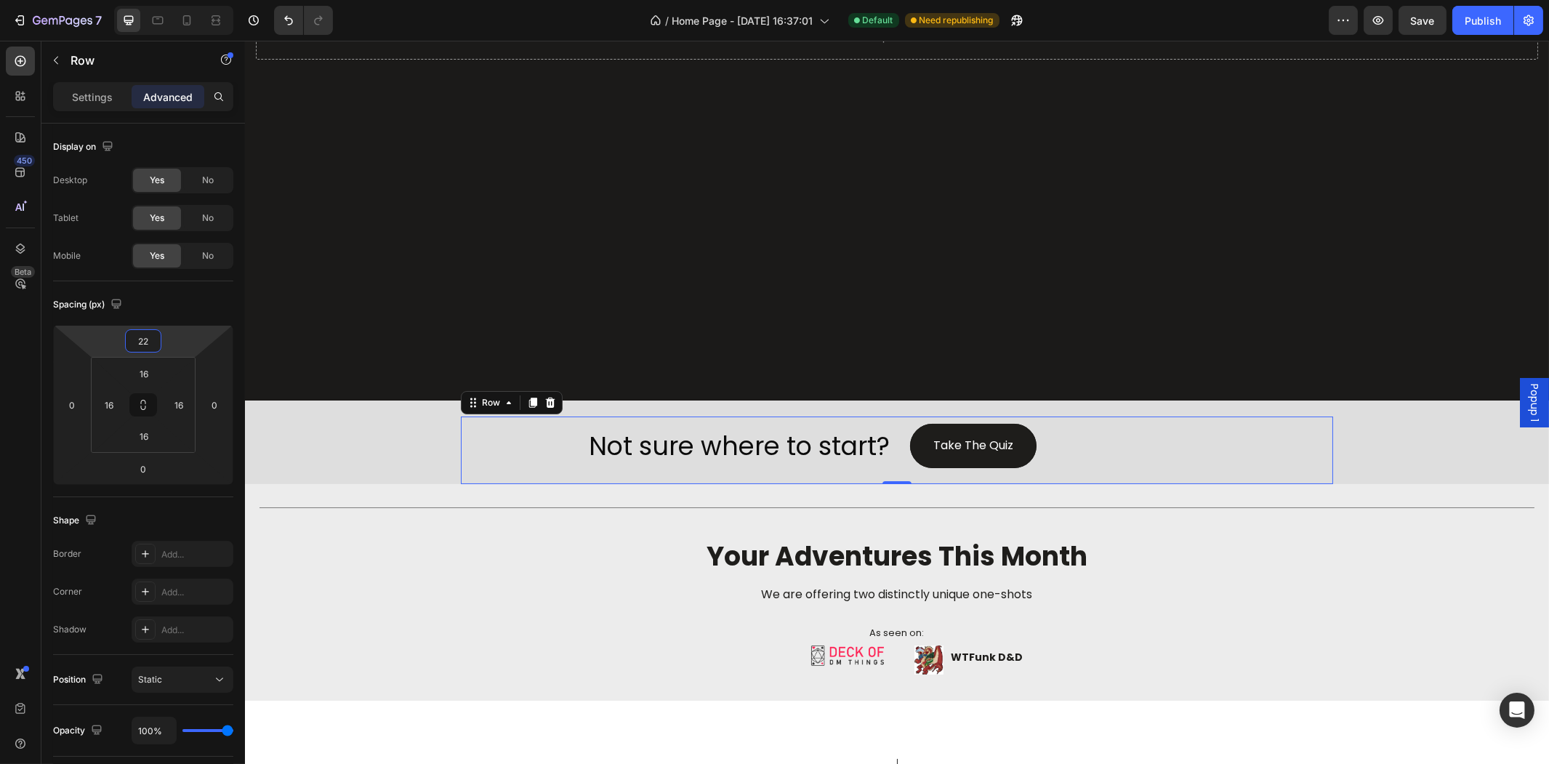
type input "20"
drag, startPoint x: 179, startPoint y: 347, endPoint x: 177, endPoint y: 339, distance: 8.1
click at [177, 0] on html "7 Version history / Home Page - [DATE] 16:37:01 Default Need republishing Previ…" at bounding box center [774, 0] width 1549 height 0
click at [387, 515] on div "Title Line your adventures this month Heading We are offering two distinctly un…" at bounding box center [896, 591] width 1304 height 170
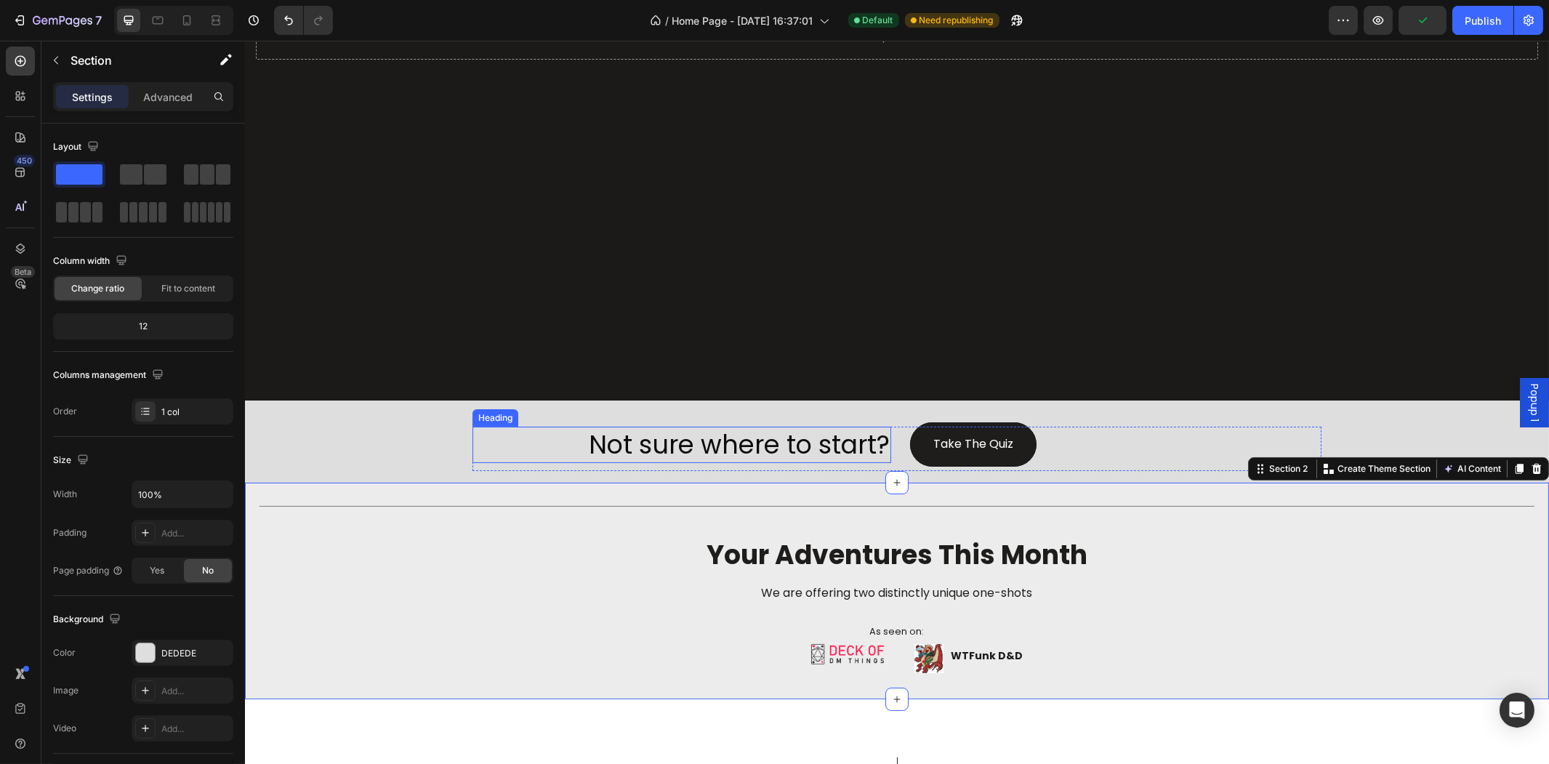
click at [420, 422] on div "Drop element here Hero Banner Not sure where to start? Heading Take The Quiz Bu…" at bounding box center [896, 74] width 1304 height 815
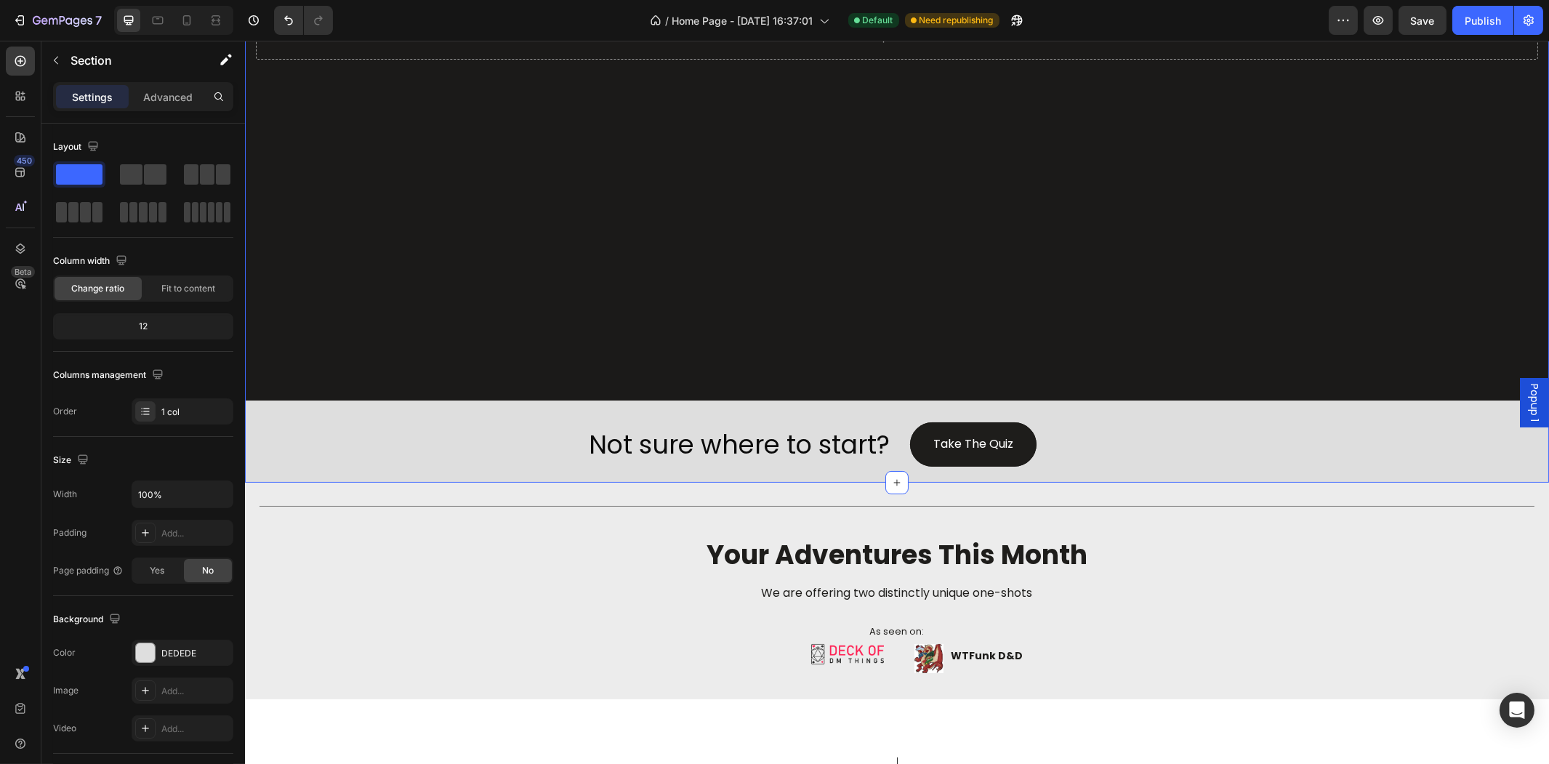
click at [468, 395] on div "Drop element here Hero Banner Not sure where to start? Heading Take The Quiz Bu…" at bounding box center [896, 74] width 1304 height 815
click at [606, 394] on div "Drop element here Hero Banner Not sure where to start? Heading Take The Quiz Bu…" at bounding box center [896, 74] width 1304 height 815
click at [731, 434] on p "Not sure where to start?" at bounding box center [681, 444] width 416 height 33
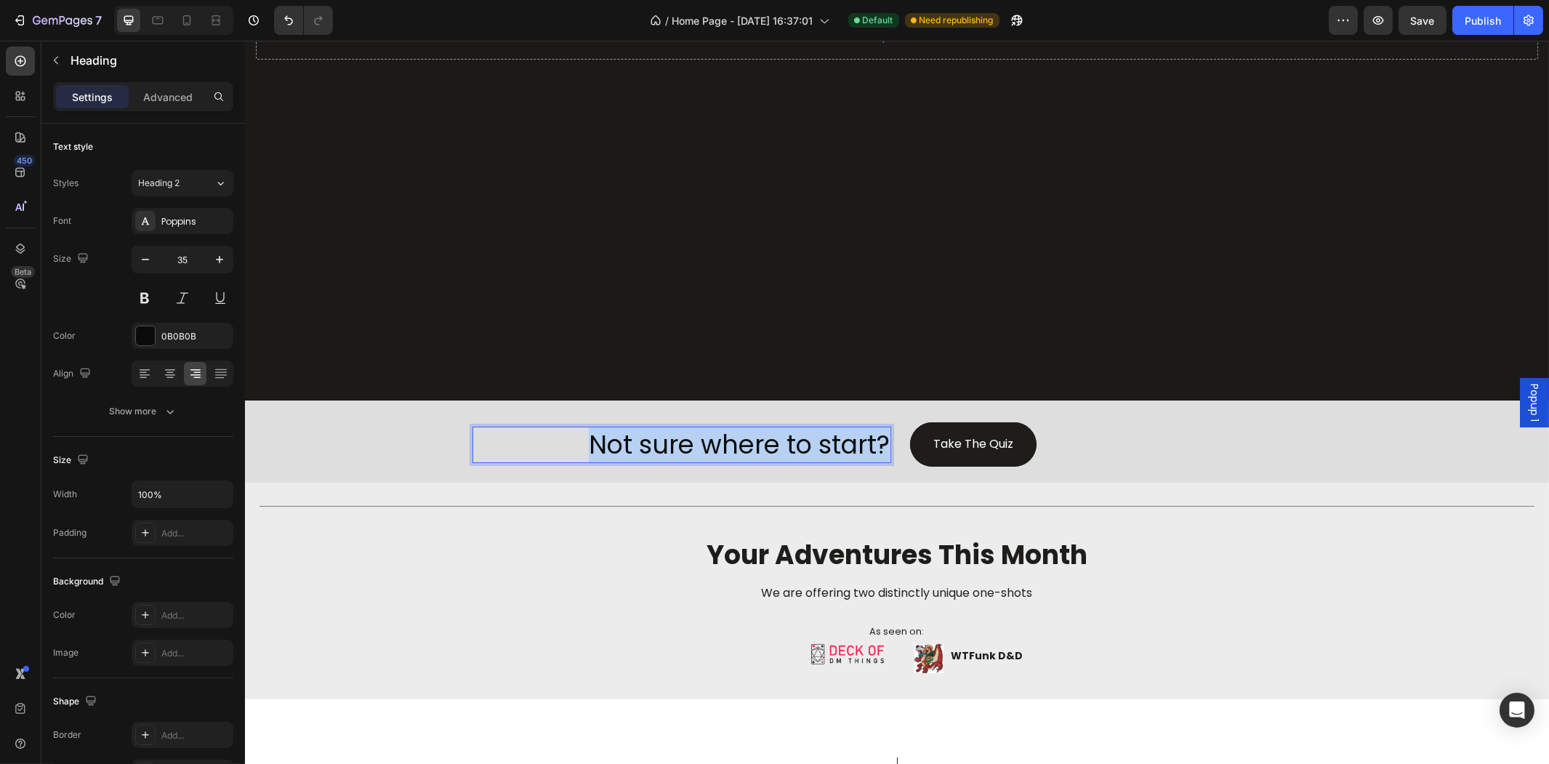
click at [731, 434] on p "Not sure where to start?" at bounding box center [681, 444] width 416 height 33
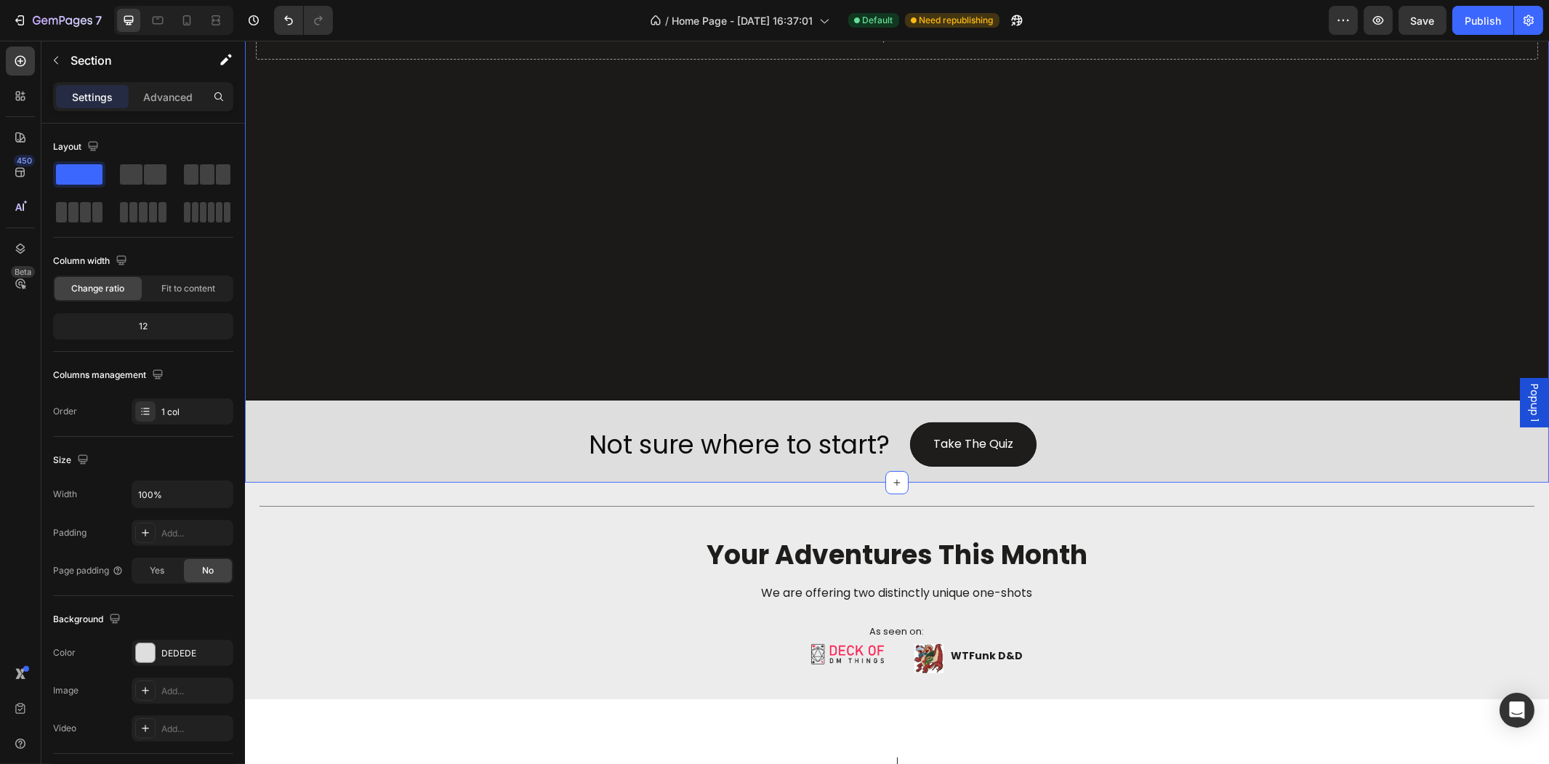
click at [305, 411] on div "Drop element here Hero Banner Not sure where to start? Heading Take The Quiz Bu…" at bounding box center [896, 74] width 1304 height 815
click at [1381, 28] on button "button" at bounding box center [1377, 20] width 29 height 29
click at [825, 428] on p "Not sure where to start?" at bounding box center [681, 444] width 416 height 33
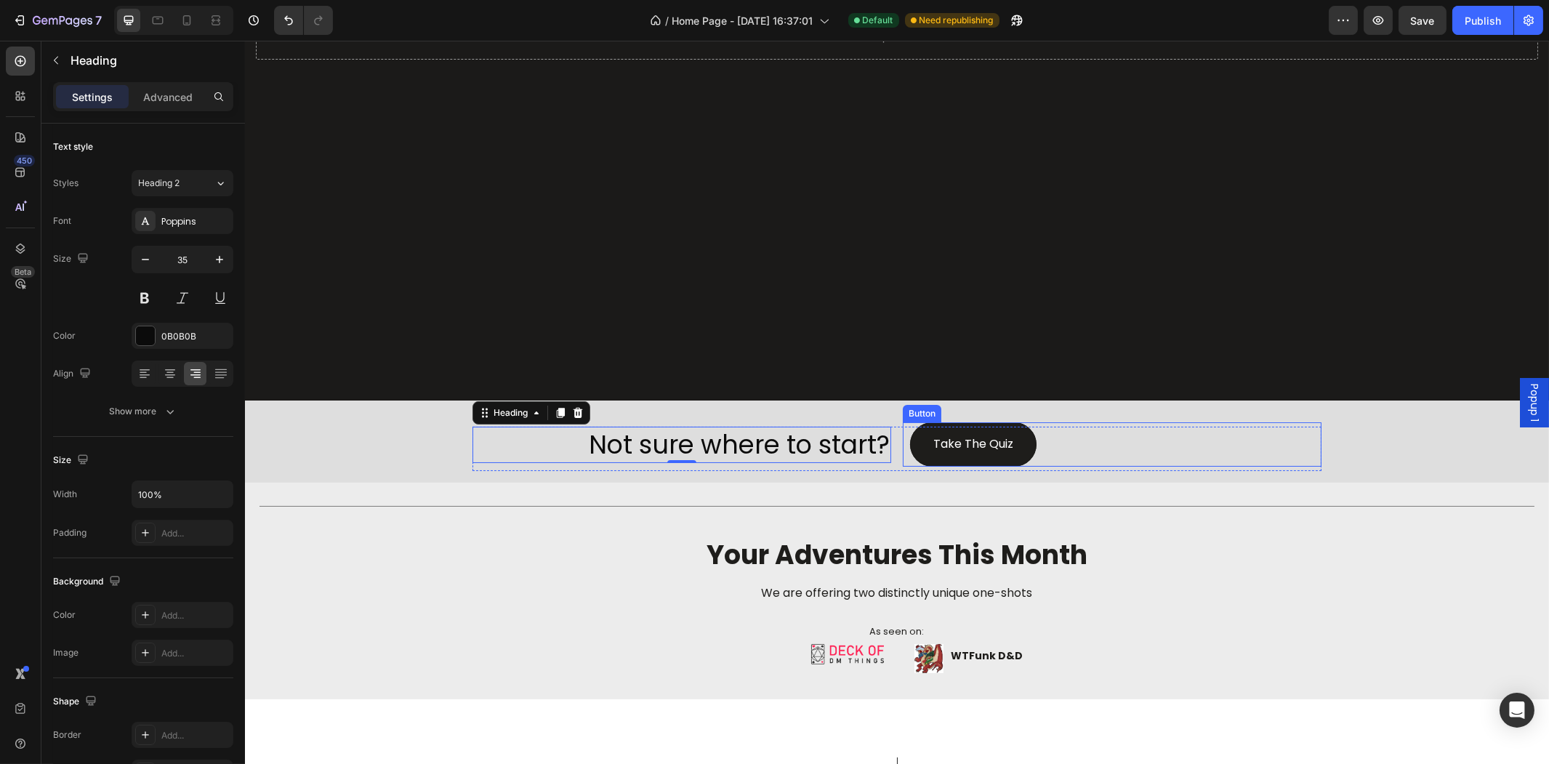
click at [1098, 438] on div "Take The Quiz Button" at bounding box center [1111, 444] width 419 height 44
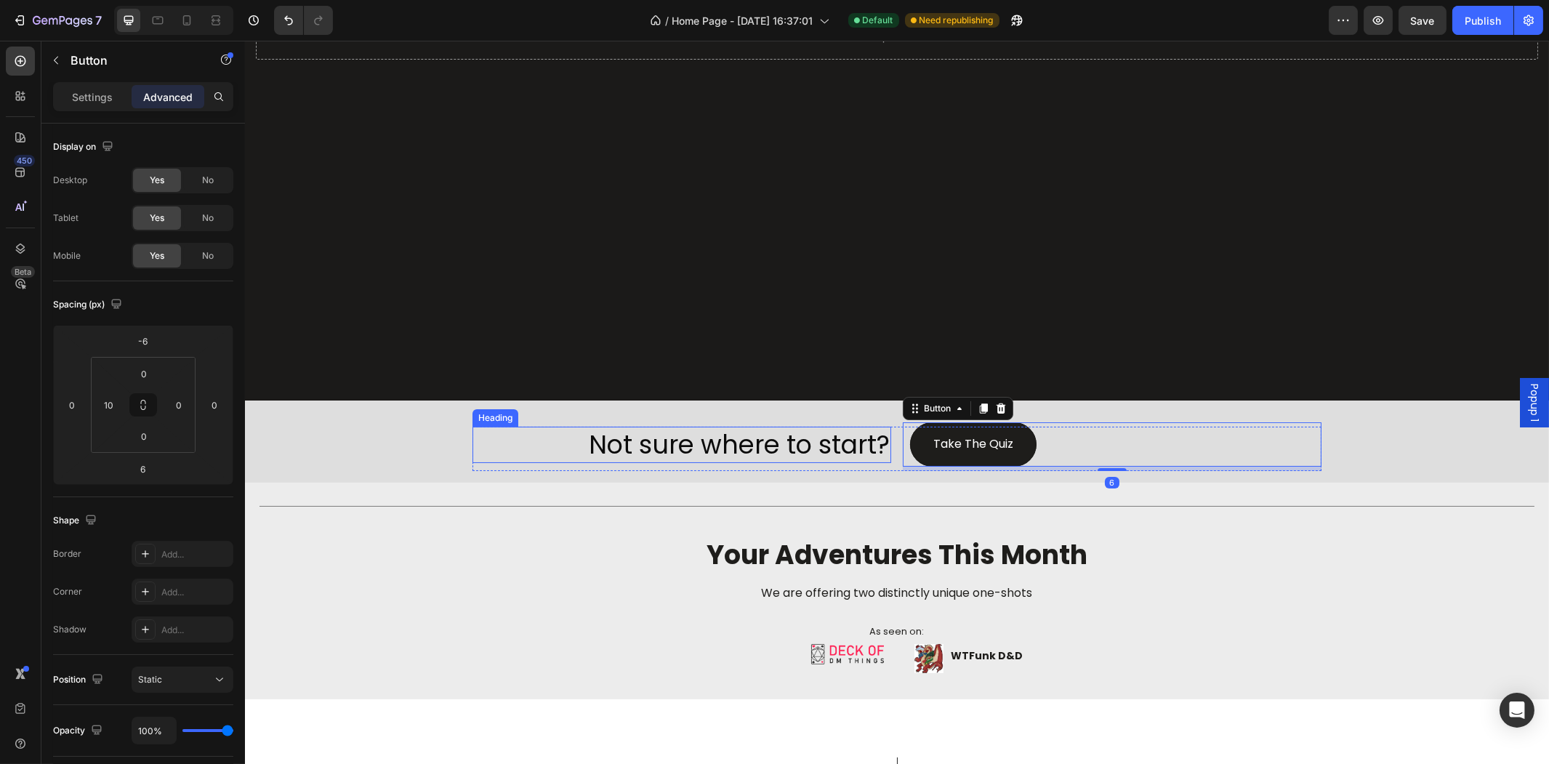
click at [888, 427] on div "Not sure where to start? Heading Take The Quiz Button 6 Row" at bounding box center [896, 449] width 849 height 44
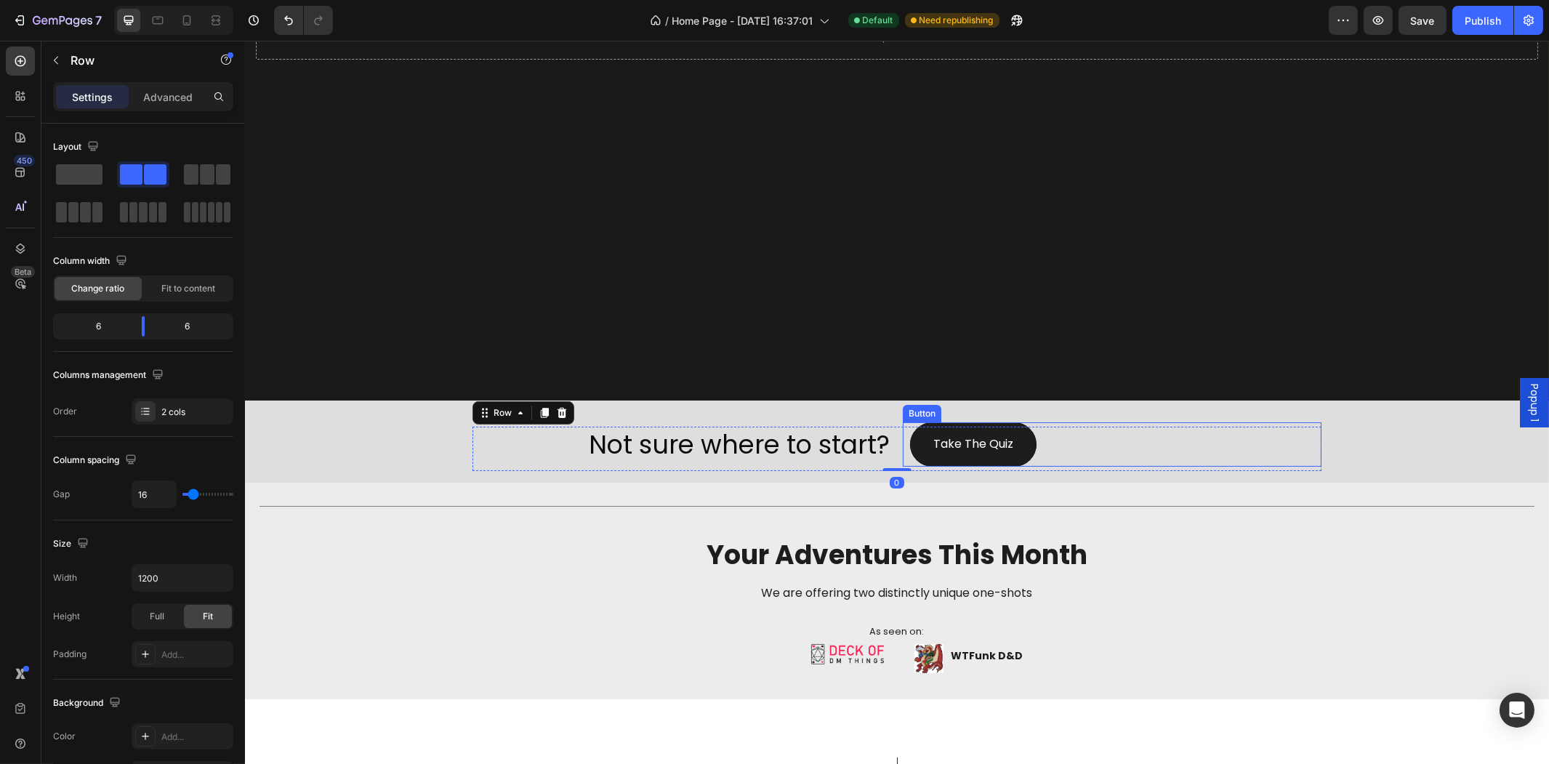
click at [902, 451] on div "Take The Quiz Button" at bounding box center [1111, 444] width 419 height 44
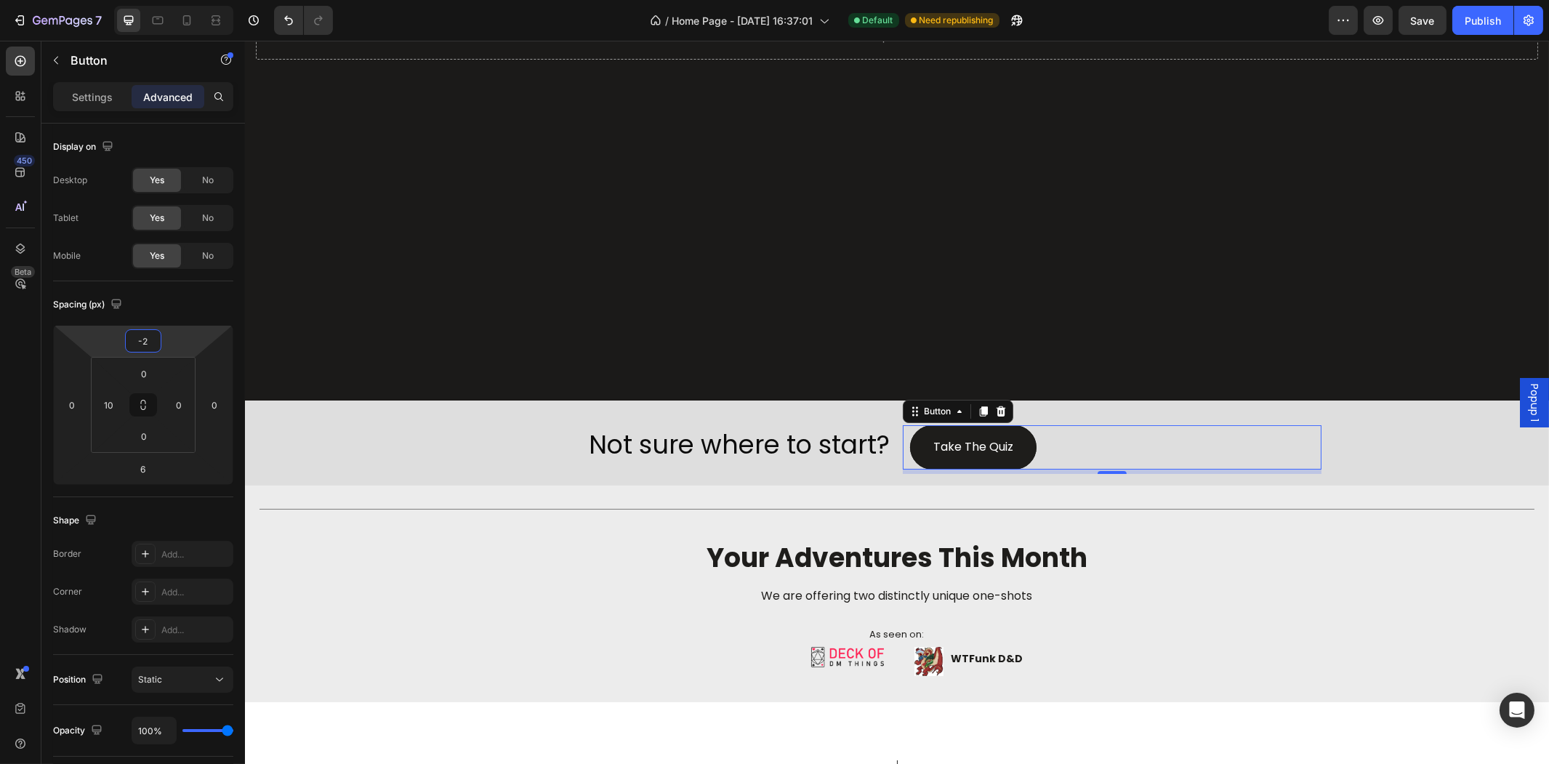
type input "0"
click at [169, 0] on html "7 Version history / Home Page - [DATE] 16:37:01 Default Need republishing Previ…" at bounding box center [774, 0] width 1549 height 0
type input "0"
click at [113, 0] on html "7 Version history / Home Page - [DATE] 16:37:01 Default Need republishing Previ…" at bounding box center [774, 0] width 1549 height 0
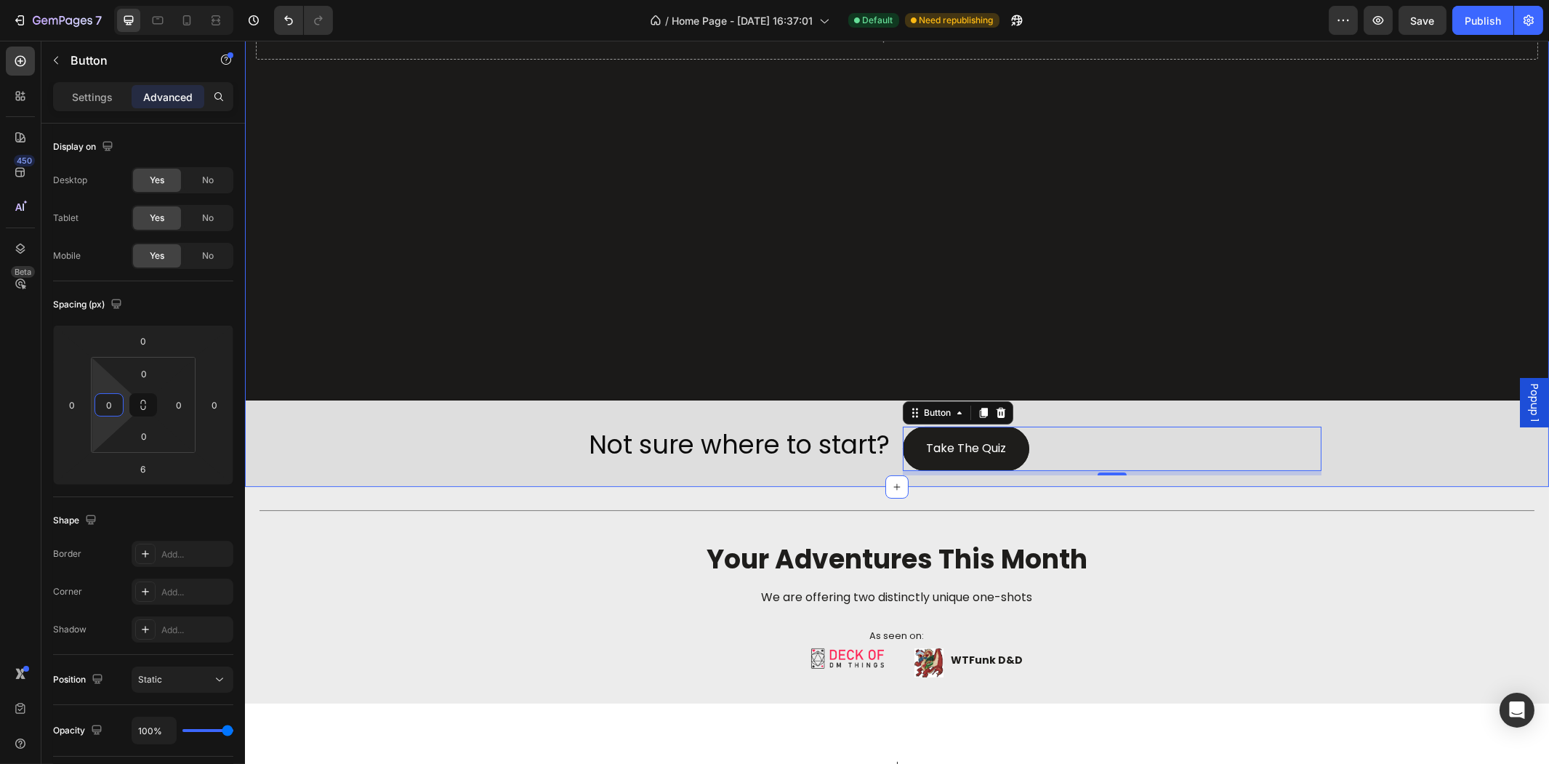
click at [329, 440] on div "Drop element here Hero Banner Not sure where to start? Heading Take The Quiz Bu…" at bounding box center [896, 77] width 1304 height 820
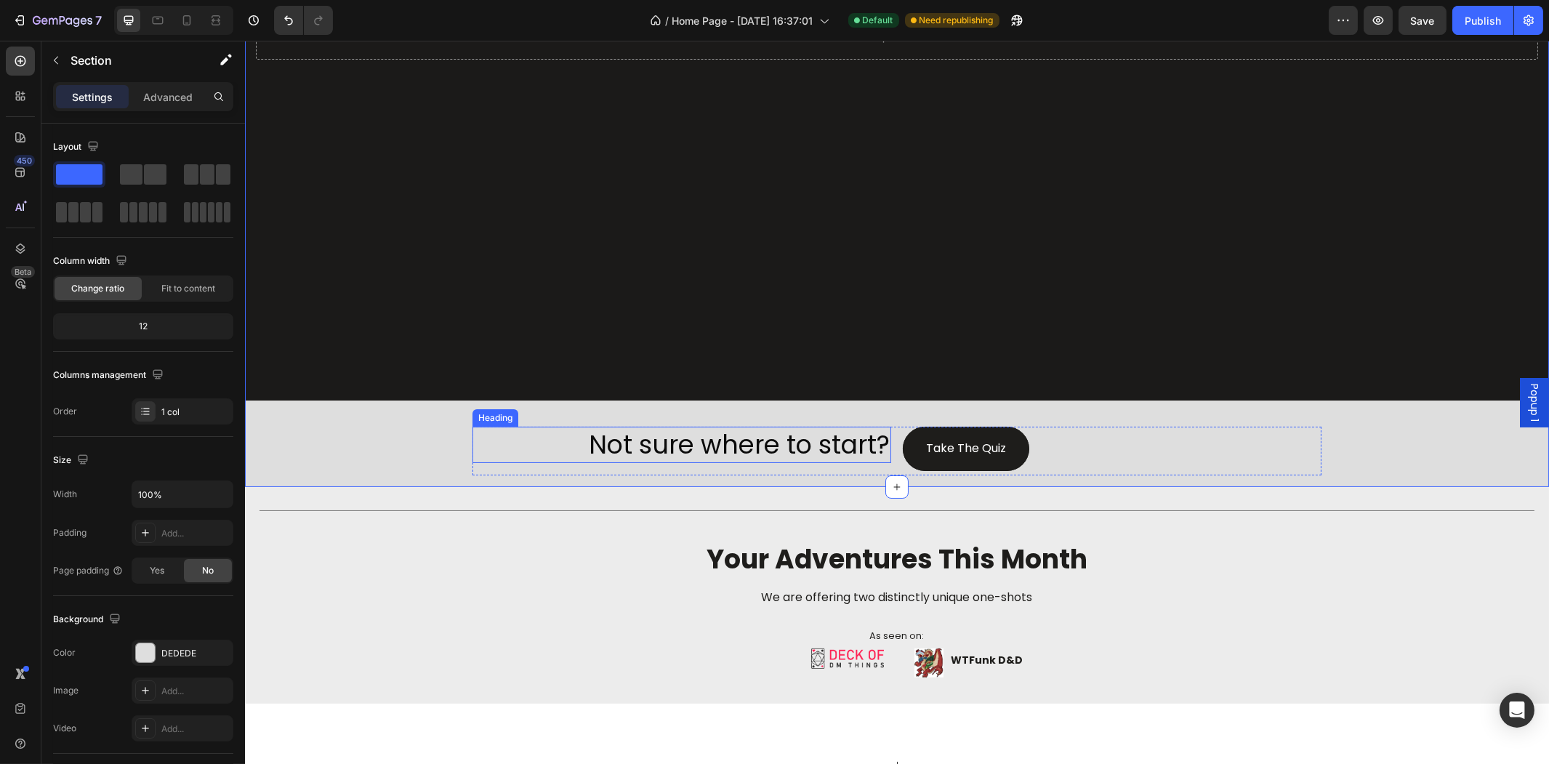
click at [533, 442] on p "Not sure where to start?" at bounding box center [681, 444] width 416 height 33
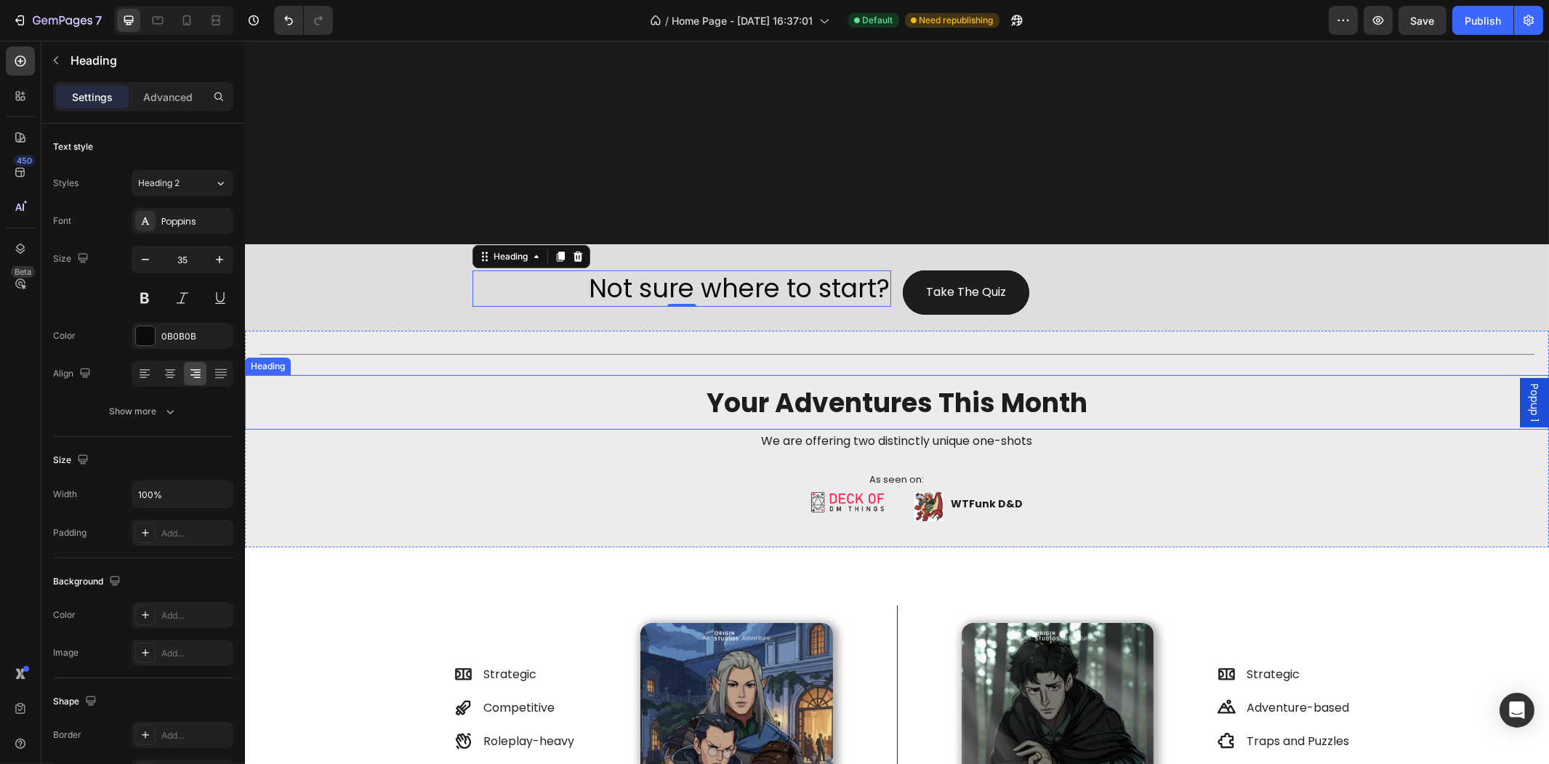
scroll to position [565, 0]
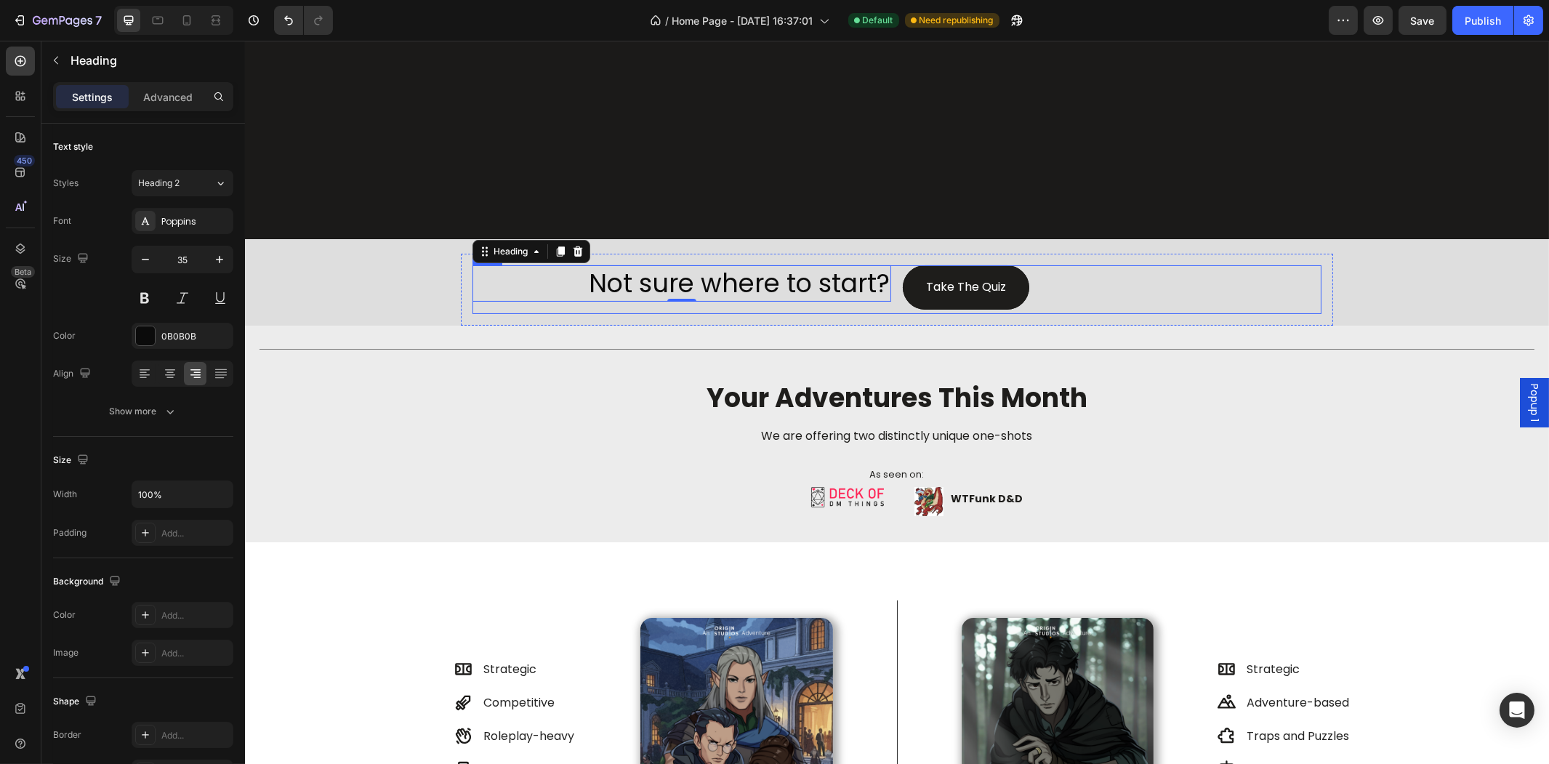
click at [910, 303] on div "Take The Quiz Button" at bounding box center [1111, 289] width 419 height 49
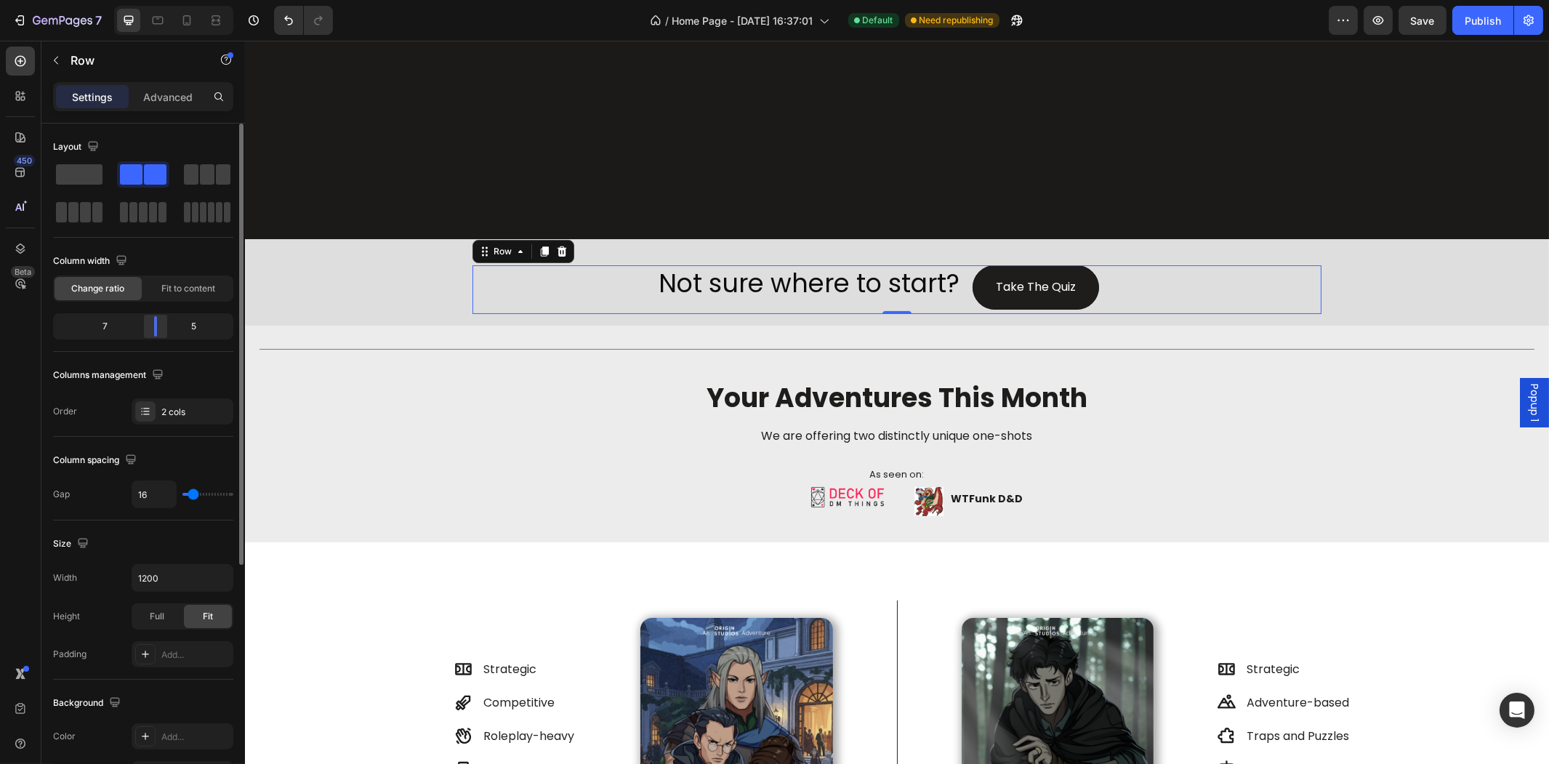
drag, startPoint x: 150, startPoint y: 331, endPoint x: 164, endPoint y: 332, distance: 13.2
click at [164, 332] on div at bounding box center [155, 326] width 26 height 20
click at [180, 111] on div "Settings Advanced" at bounding box center [142, 102] width 203 height 41
click at [168, 107] on div "Advanced" at bounding box center [168, 96] width 73 height 23
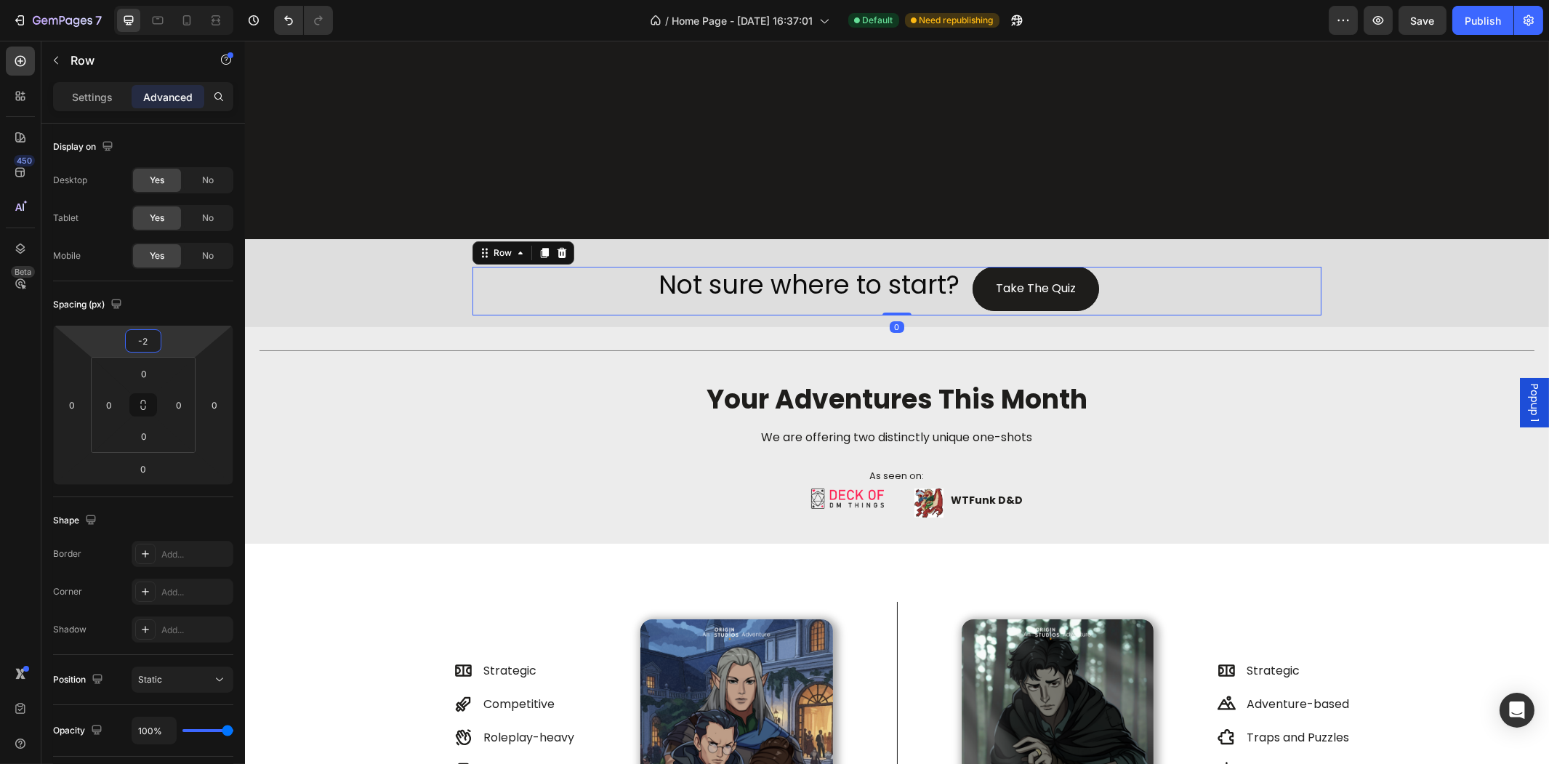
type input "-4"
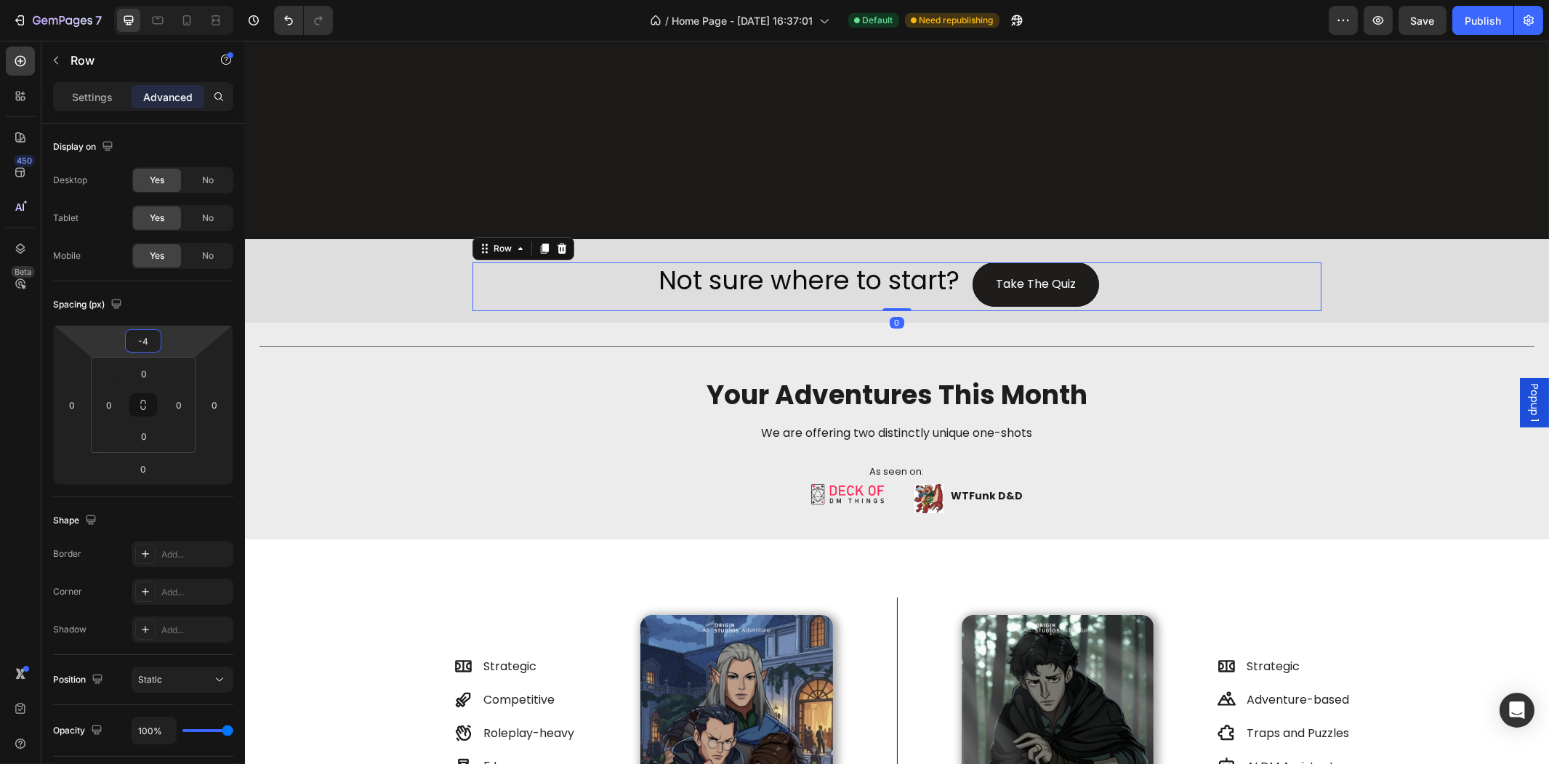
click at [163, 0] on html "7 Version history / Home Page - [DATE] 16:37:01 Default Need republishing Previ…" at bounding box center [774, 0] width 1549 height 0
drag, startPoint x: 168, startPoint y: 380, endPoint x: 168, endPoint y: 397, distance: 16.7
click at [168, 0] on html "7 Version history / Home Page - [DATE] 16:37:01 Default Need republishing Previ…" at bounding box center [774, 0] width 1549 height 0
drag, startPoint x: 164, startPoint y: 376, endPoint x: 164, endPoint y: 364, distance: 12.4
click at [164, 0] on html "7 Version history / Home Page - [DATE] 16:37:01 Default Need republishing Previ…" at bounding box center [774, 0] width 1549 height 0
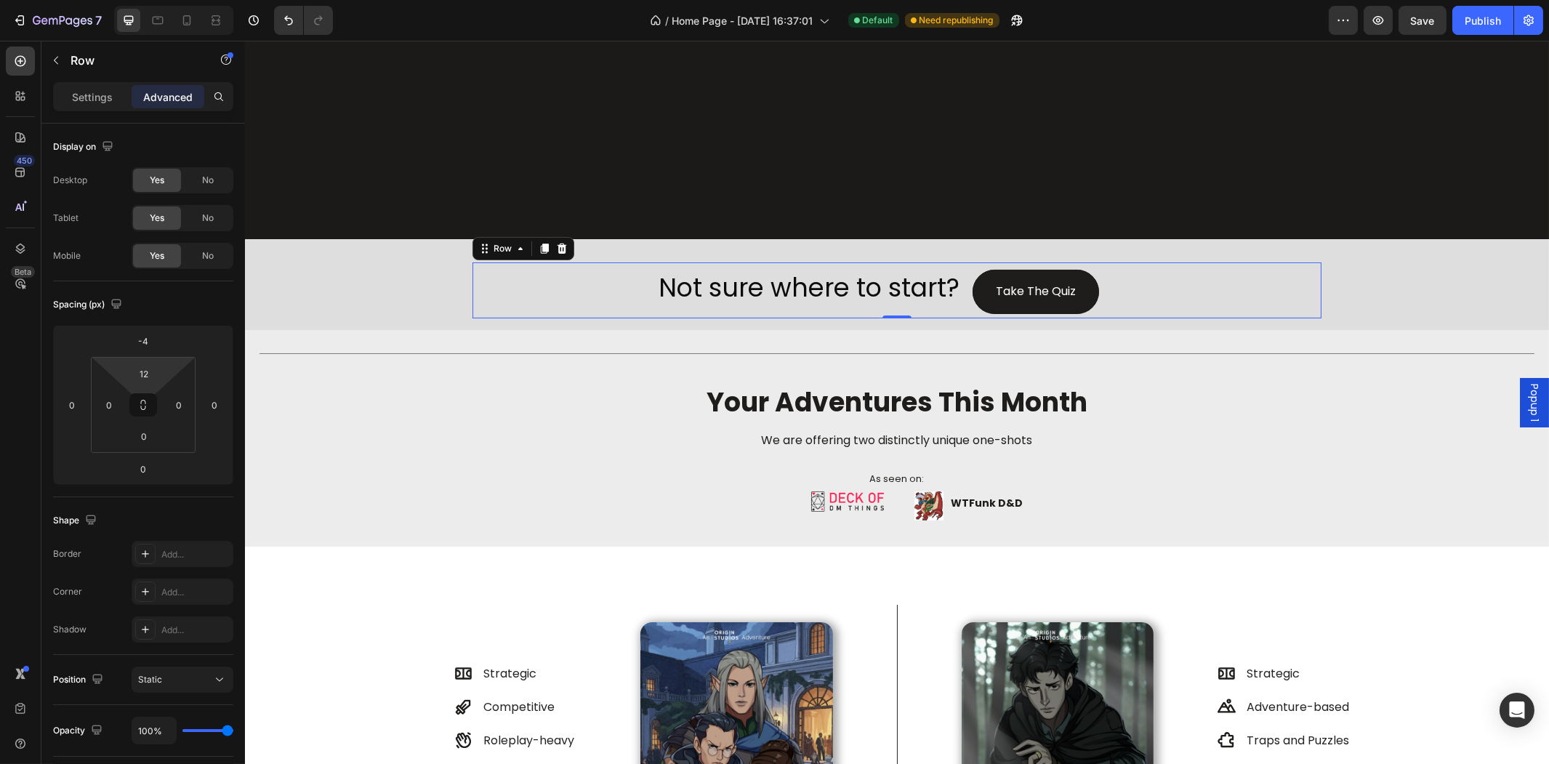
type input "14"
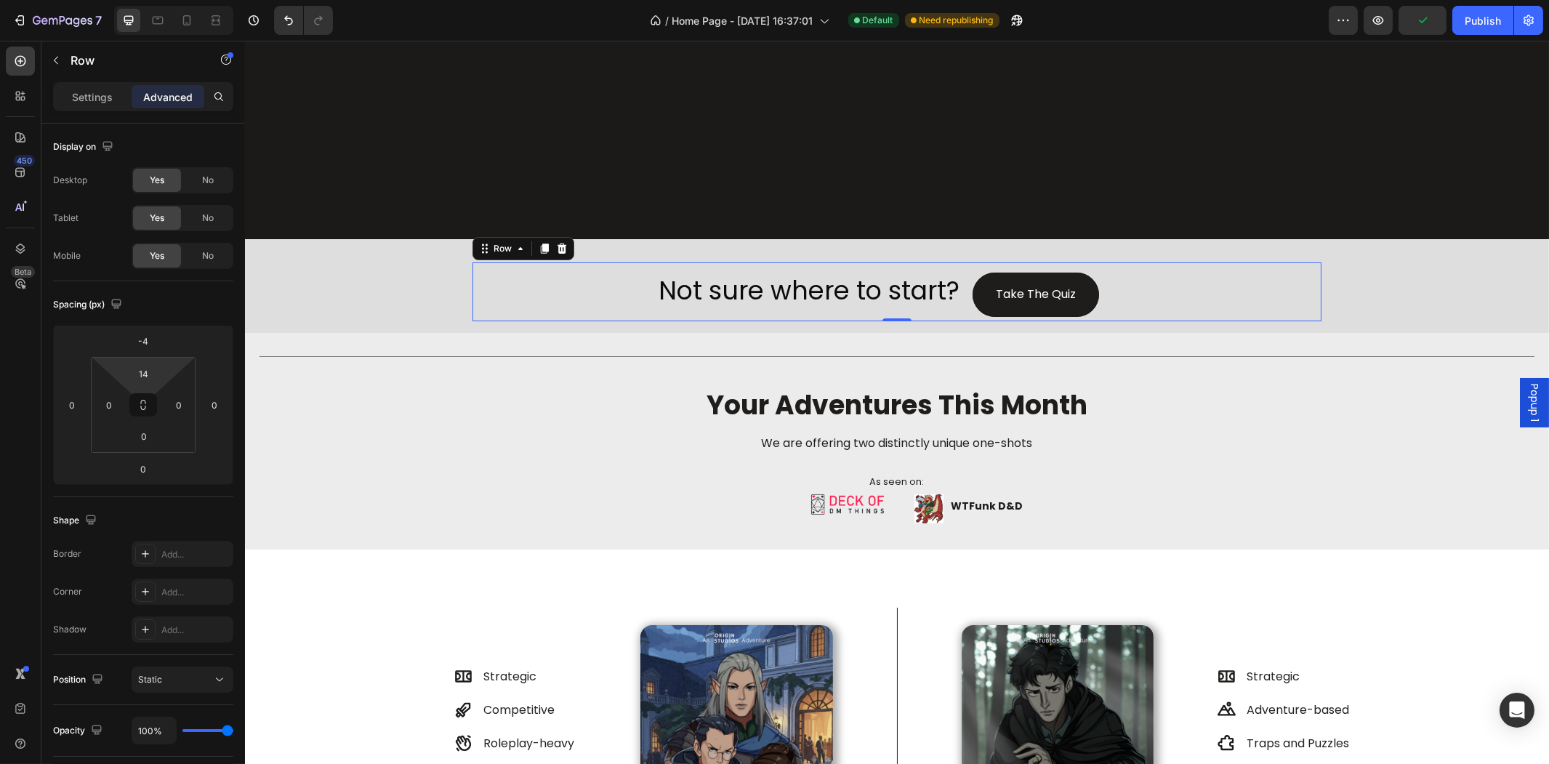
drag, startPoint x: 162, startPoint y: 366, endPoint x: 168, endPoint y: 356, distance: 11.1
click at [168, 0] on html "7 Version history / Home Page - [DATE] 16:37:01 Default Need republishing Previ…" at bounding box center [774, 0] width 1549 height 0
type input "28"
drag, startPoint x: 119, startPoint y: 387, endPoint x: 121, endPoint y: 376, distance: 11.8
click at [121, 0] on html "7 Version history / Home Page - [DATE] 16:37:01 Default Need republishing Previ…" at bounding box center [774, 0] width 1549 height 0
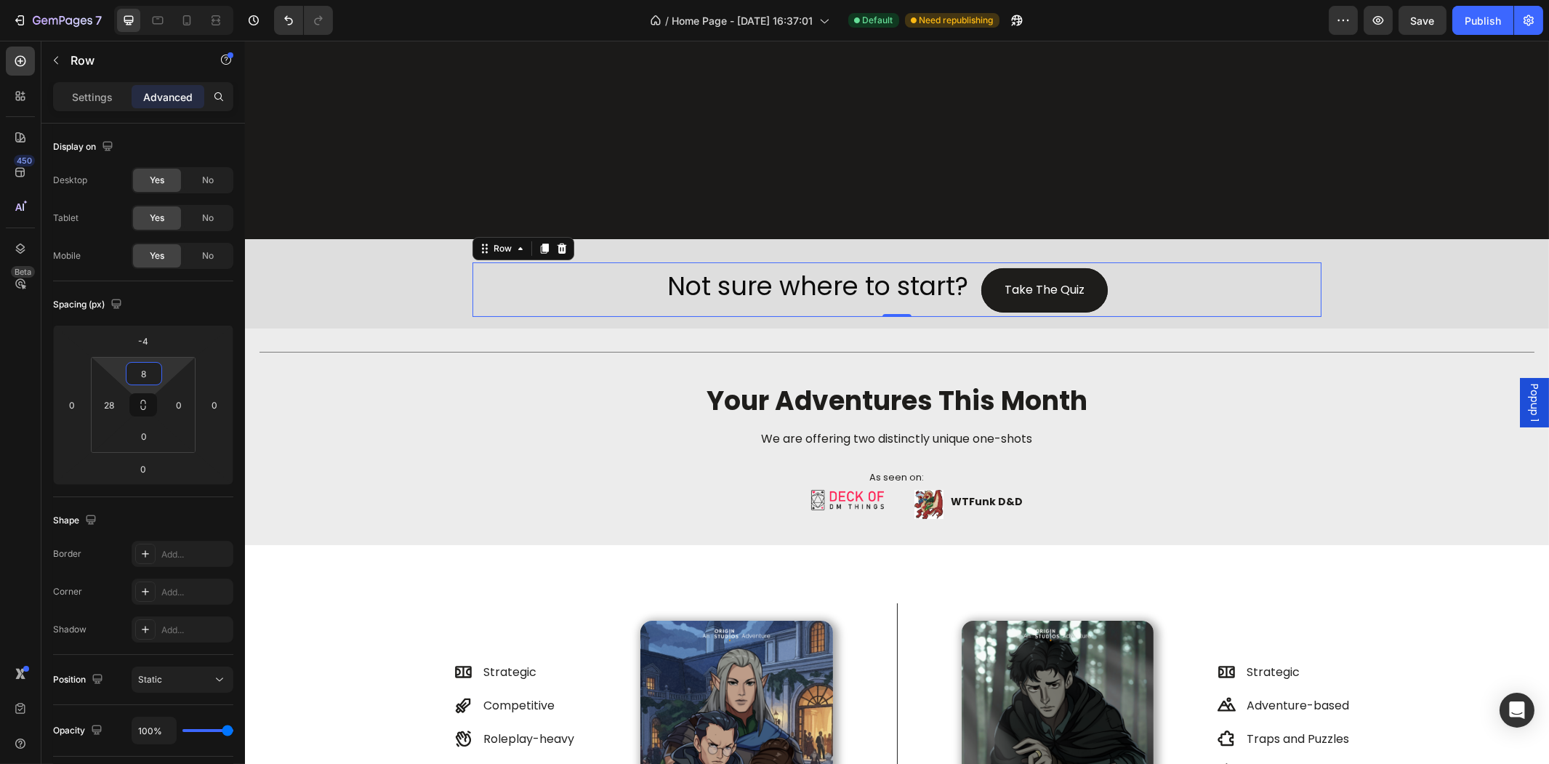
type input "10"
click at [168, 0] on html "7 Version history / Home Page - [DATE] 16:37:01 Default Need republishing Previ…" at bounding box center [774, 0] width 1549 height 0
click at [1145, 330] on div "Title Line your adventures this month Heading We are offering two distinctly un…" at bounding box center [896, 438] width 1304 height 217
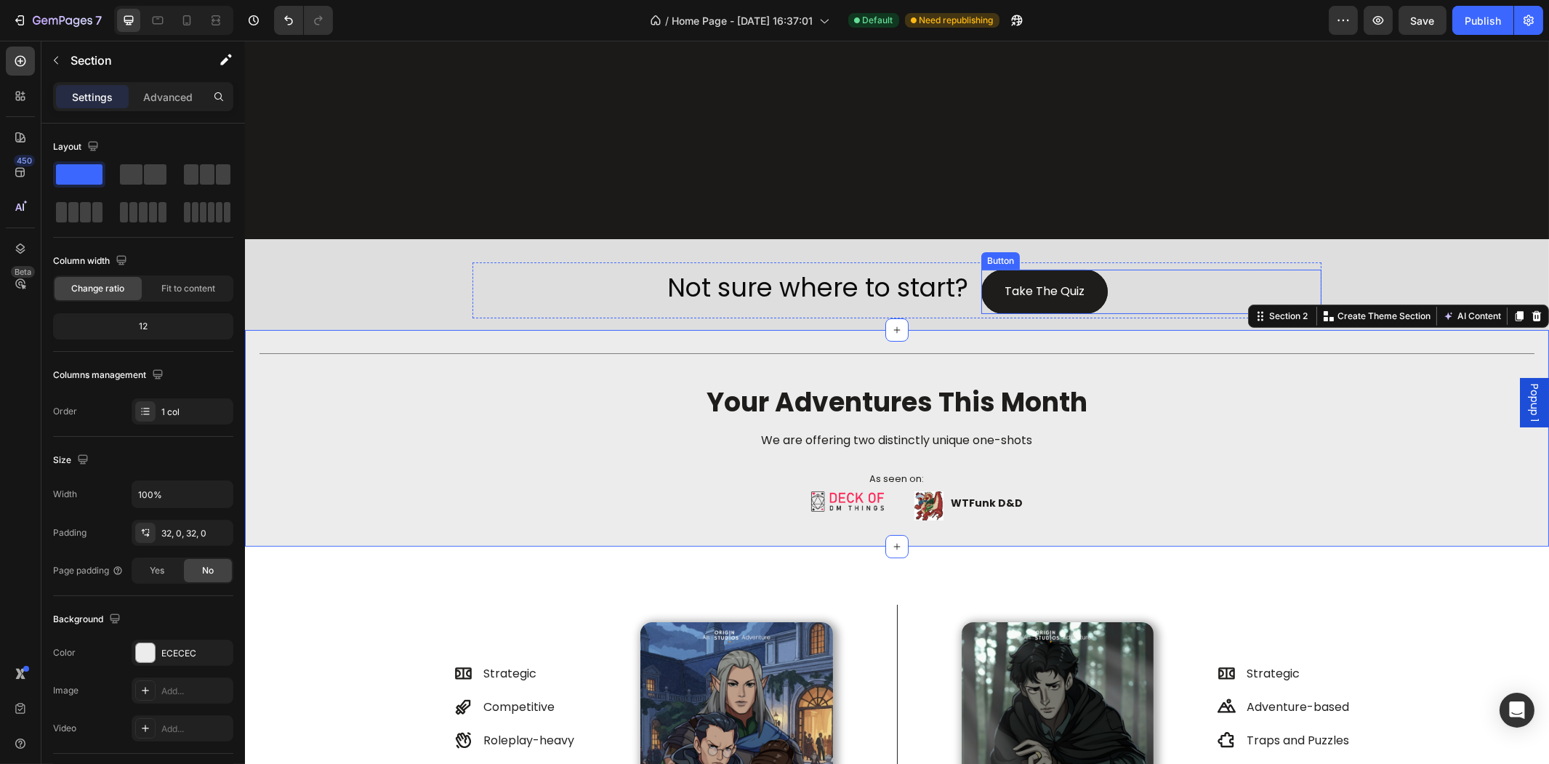
click at [1124, 289] on div "Take The Quiz Button" at bounding box center [1150, 292] width 340 height 44
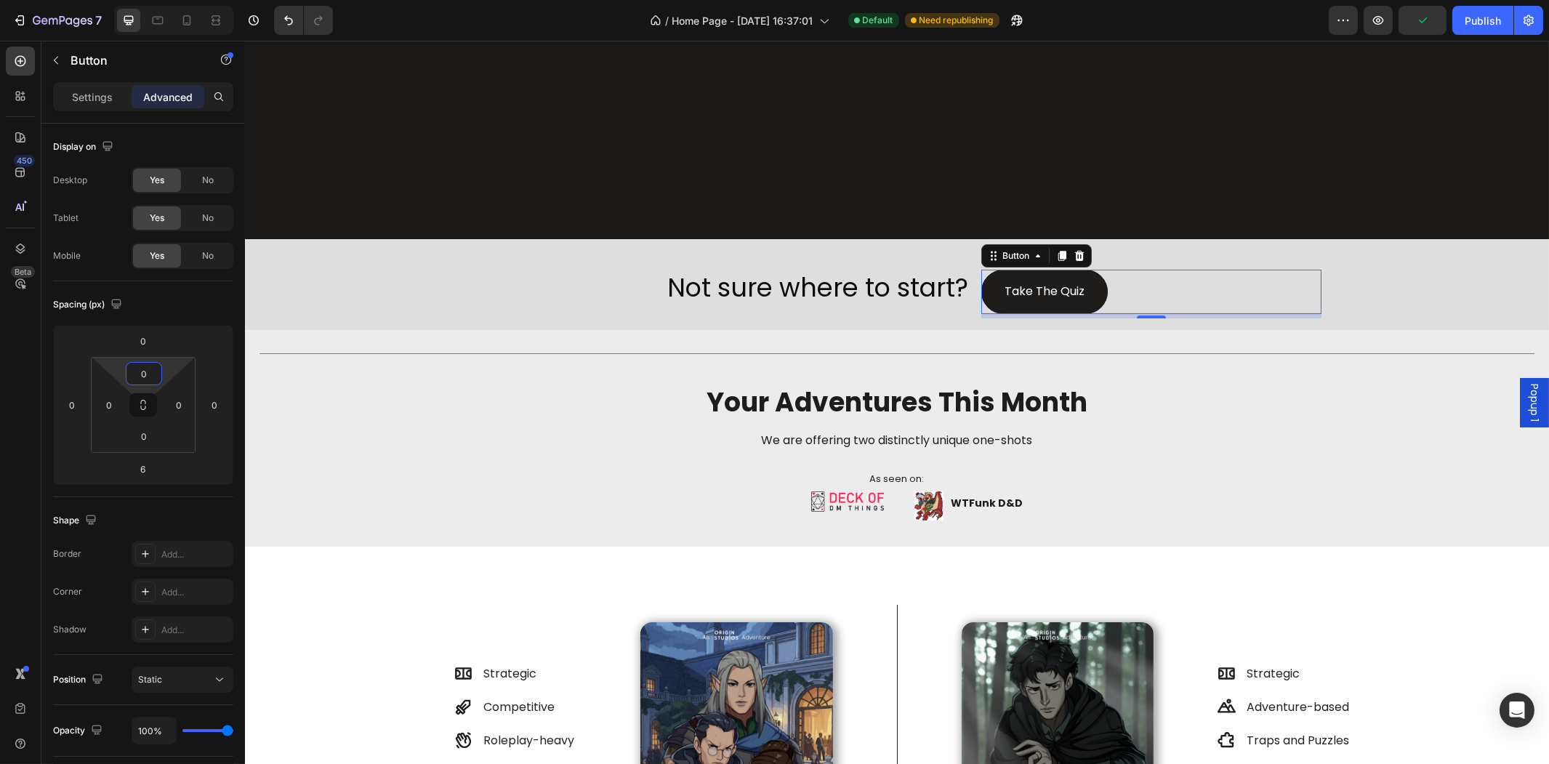
drag, startPoint x: 180, startPoint y: 368, endPoint x: 182, endPoint y: 379, distance: 11.7
click at [182, 0] on html "7 Version history / Home Page - [DATE] 16:37:01 Default Need republishing Previ…" at bounding box center [774, 0] width 1549 height 0
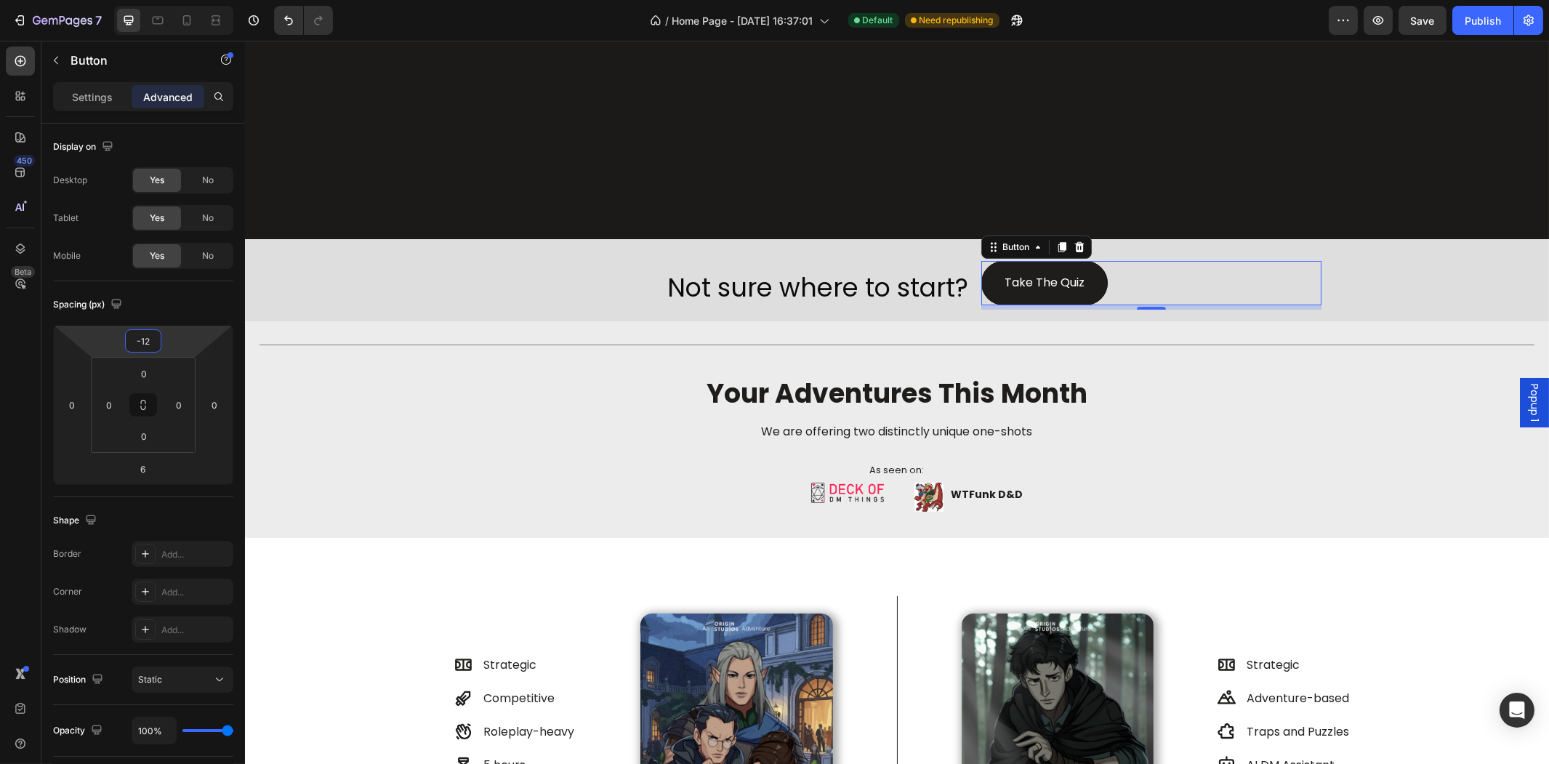
type input "-10"
click at [177, 0] on html "7 Version history / Home Page - [DATE] 16:37:01 Default Need republishing Previ…" at bounding box center [774, 0] width 1549 height 0
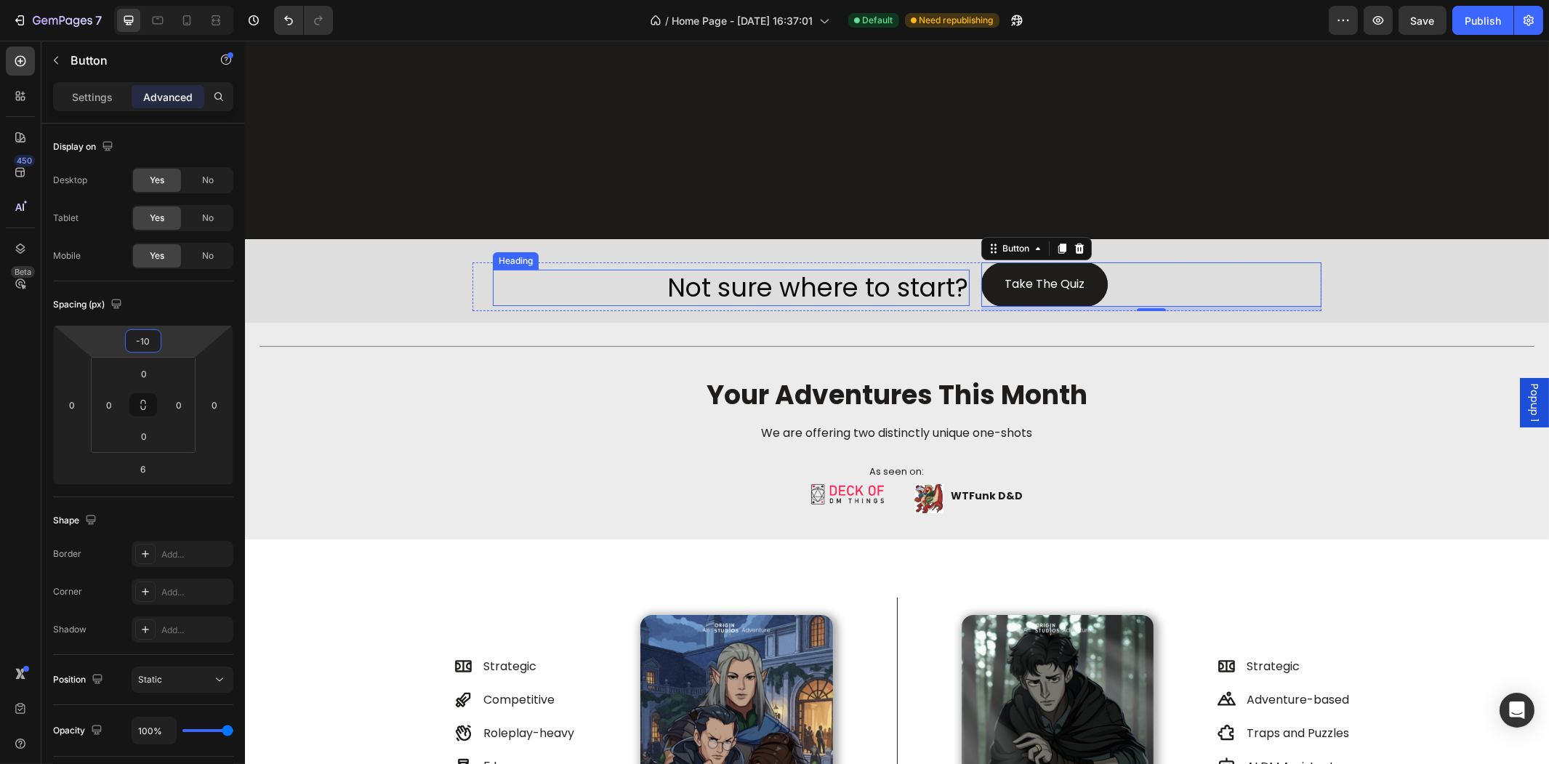
click at [698, 294] on p "Not sure where to start?" at bounding box center [730, 287] width 474 height 33
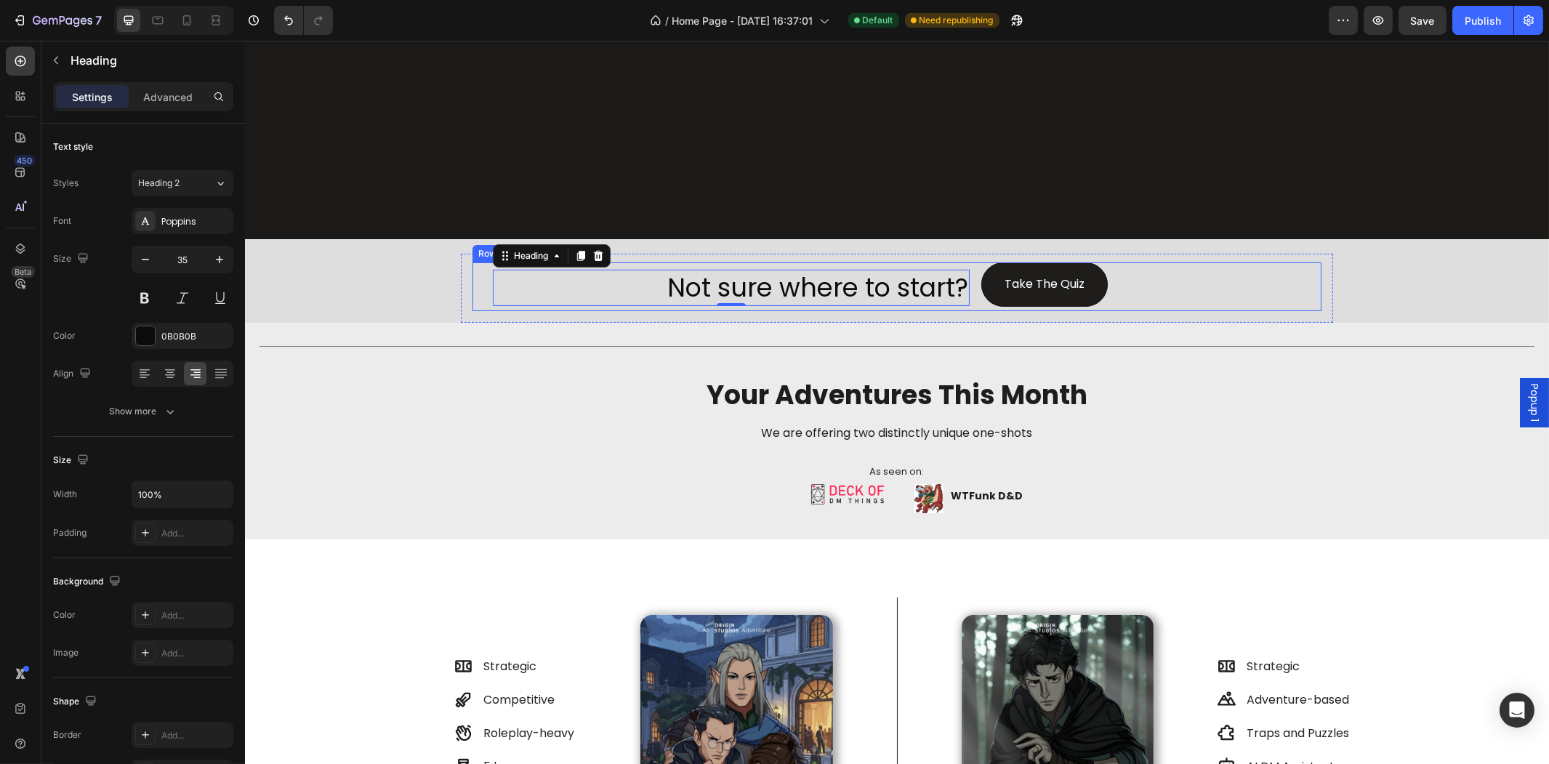
click at [473, 286] on div "Not sure where to start? Heading 0 Take The Quiz Button Row" at bounding box center [896, 286] width 849 height 49
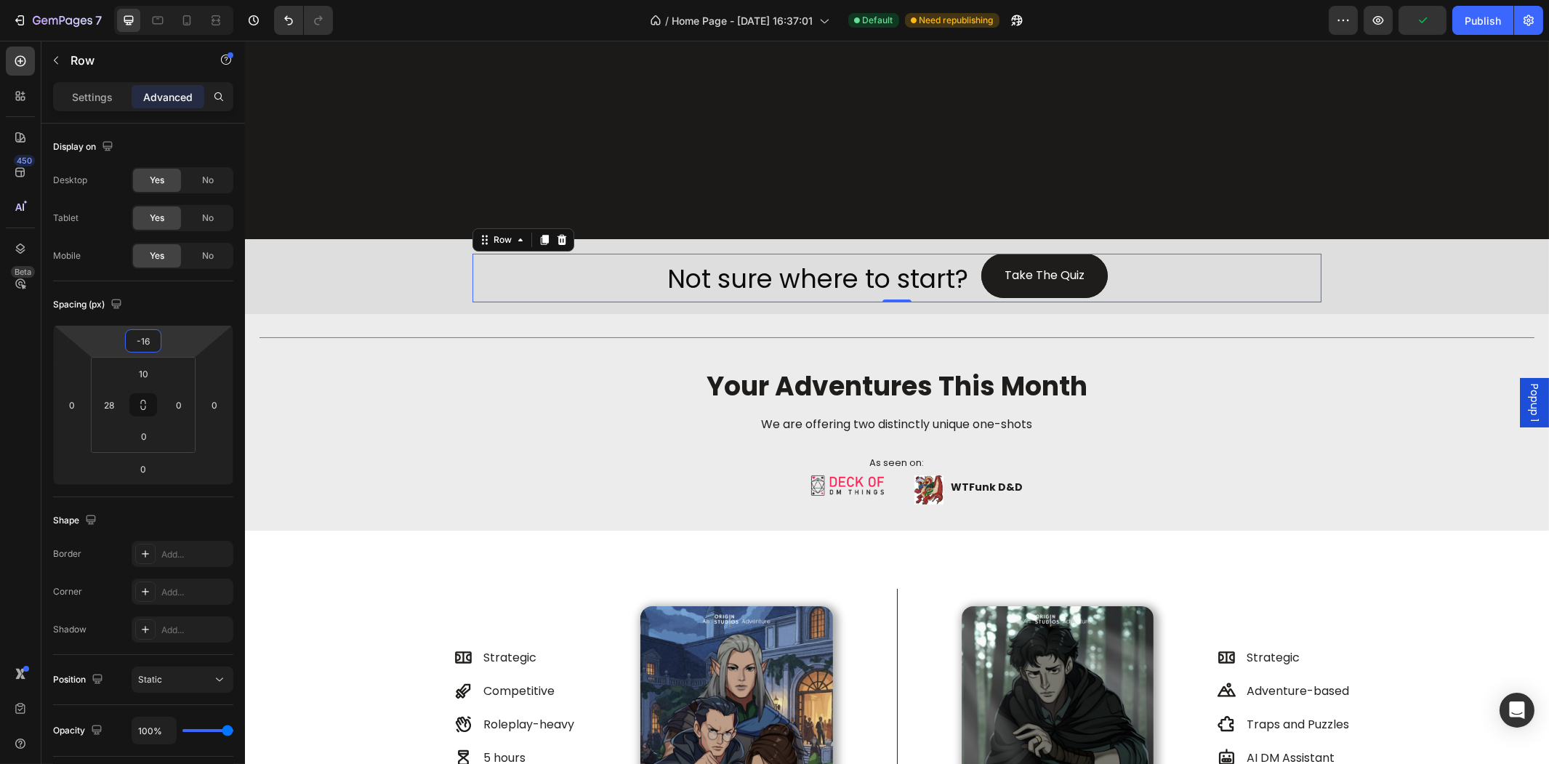
type input "-18"
click at [168, 0] on html "7 Version history / Home Page - [DATE] 16:37:01 Default Need republishing Previ…" at bounding box center [774, 0] width 1549 height 0
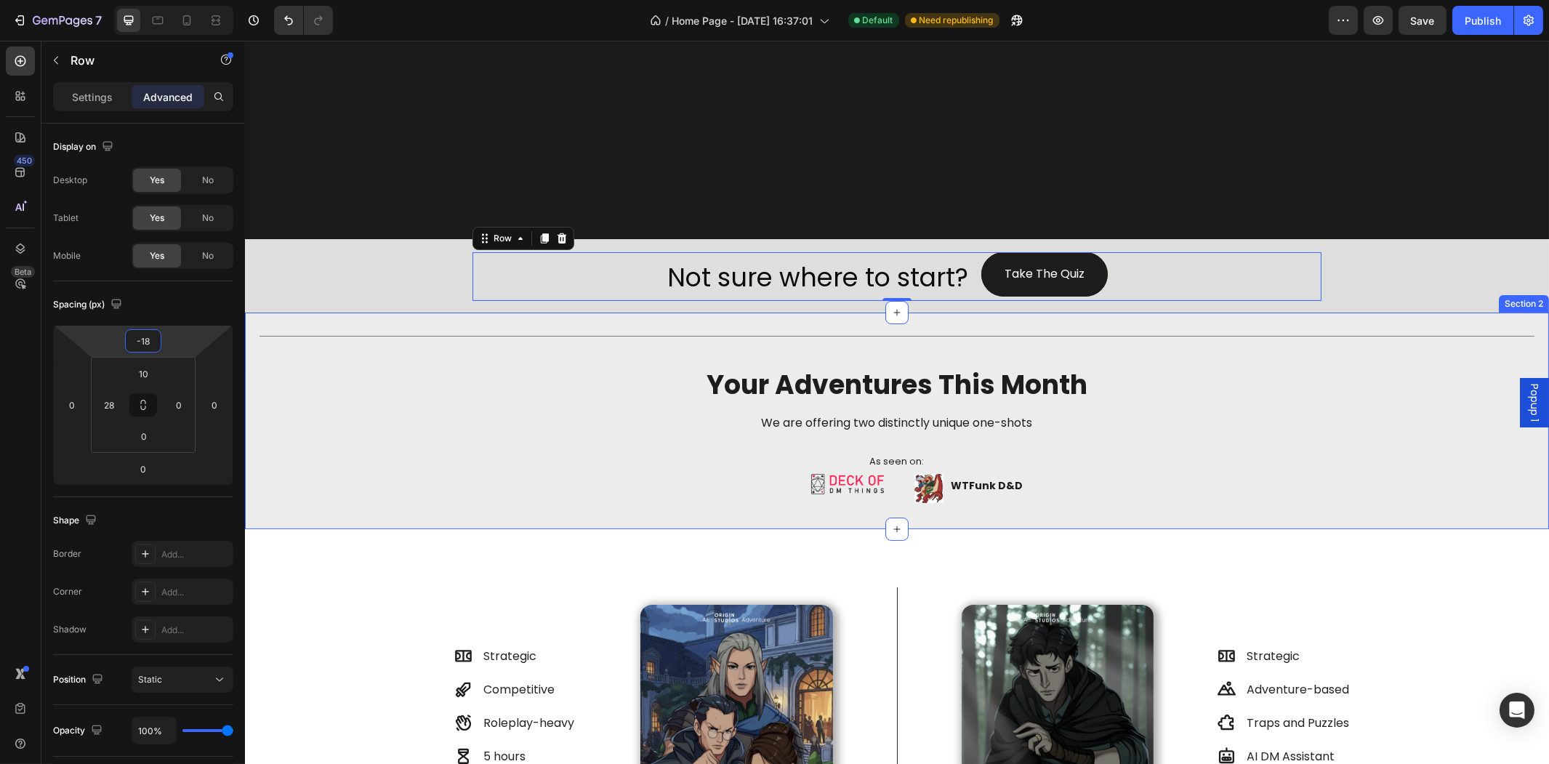
click at [381, 322] on div "Title Line your adventures this month Heading We are offering two distinctly un…" at bounding box center [896, 421] width 1304 height 217
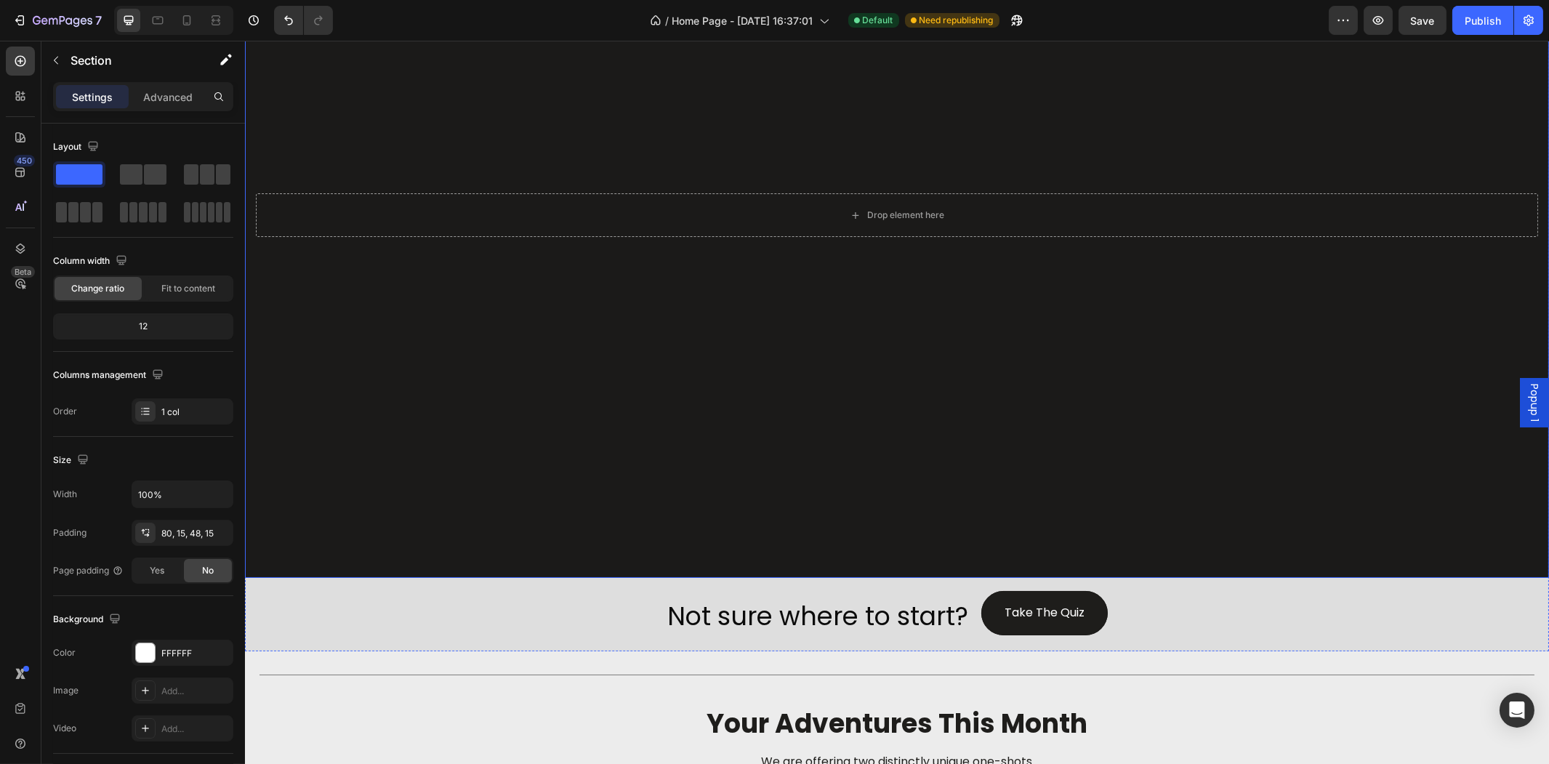
scroll to position [242, 0]
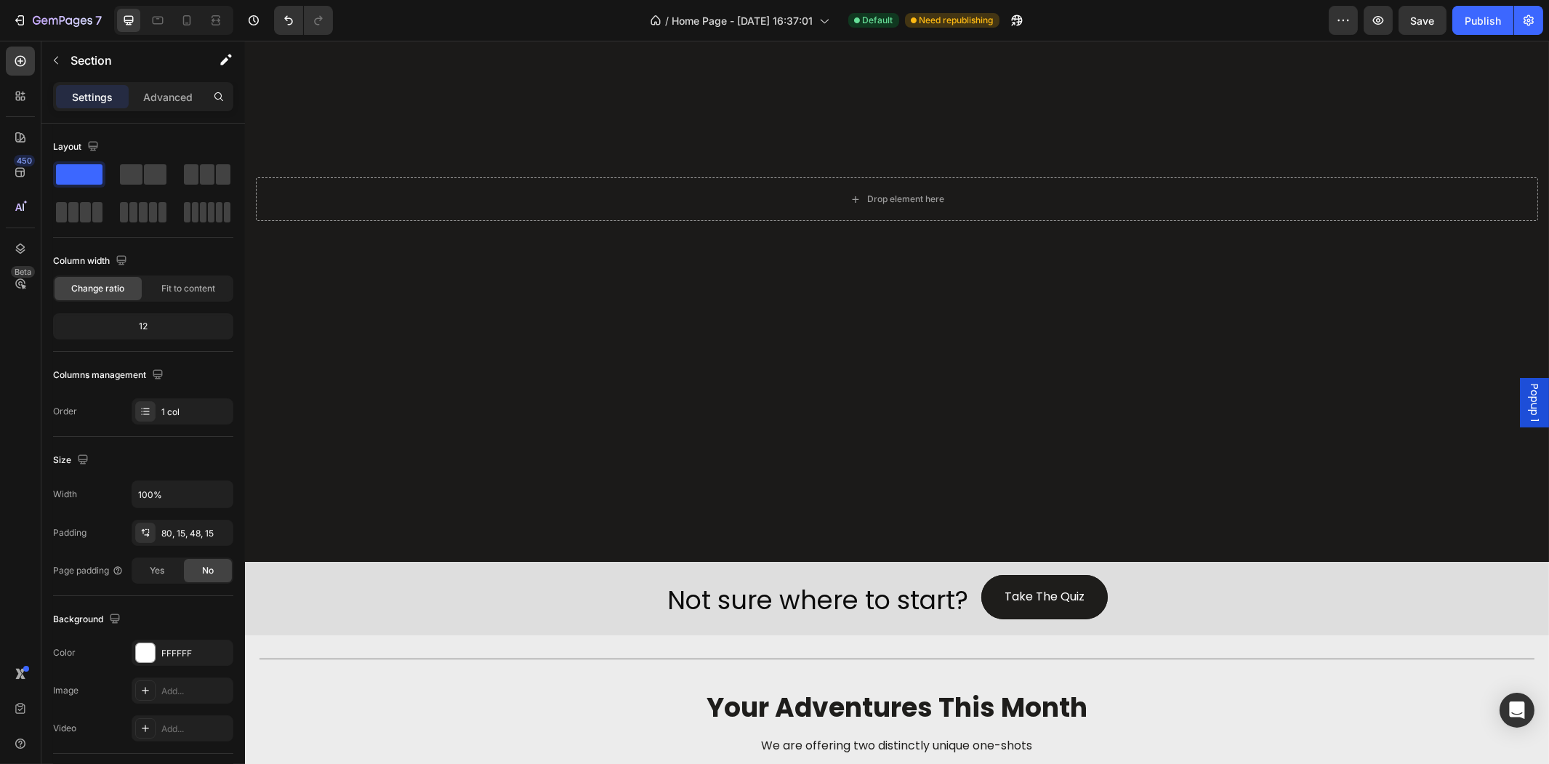
click at [1428, 4] on div "7 Version history / Home Page - [DATE] 16:37:01 Default Need republishing Previ…" at bounding box center [774, 20] width 1549 height 41
click at [1432, 15] on span "Save" at bounding box center [1423, 21] width 24 height 12
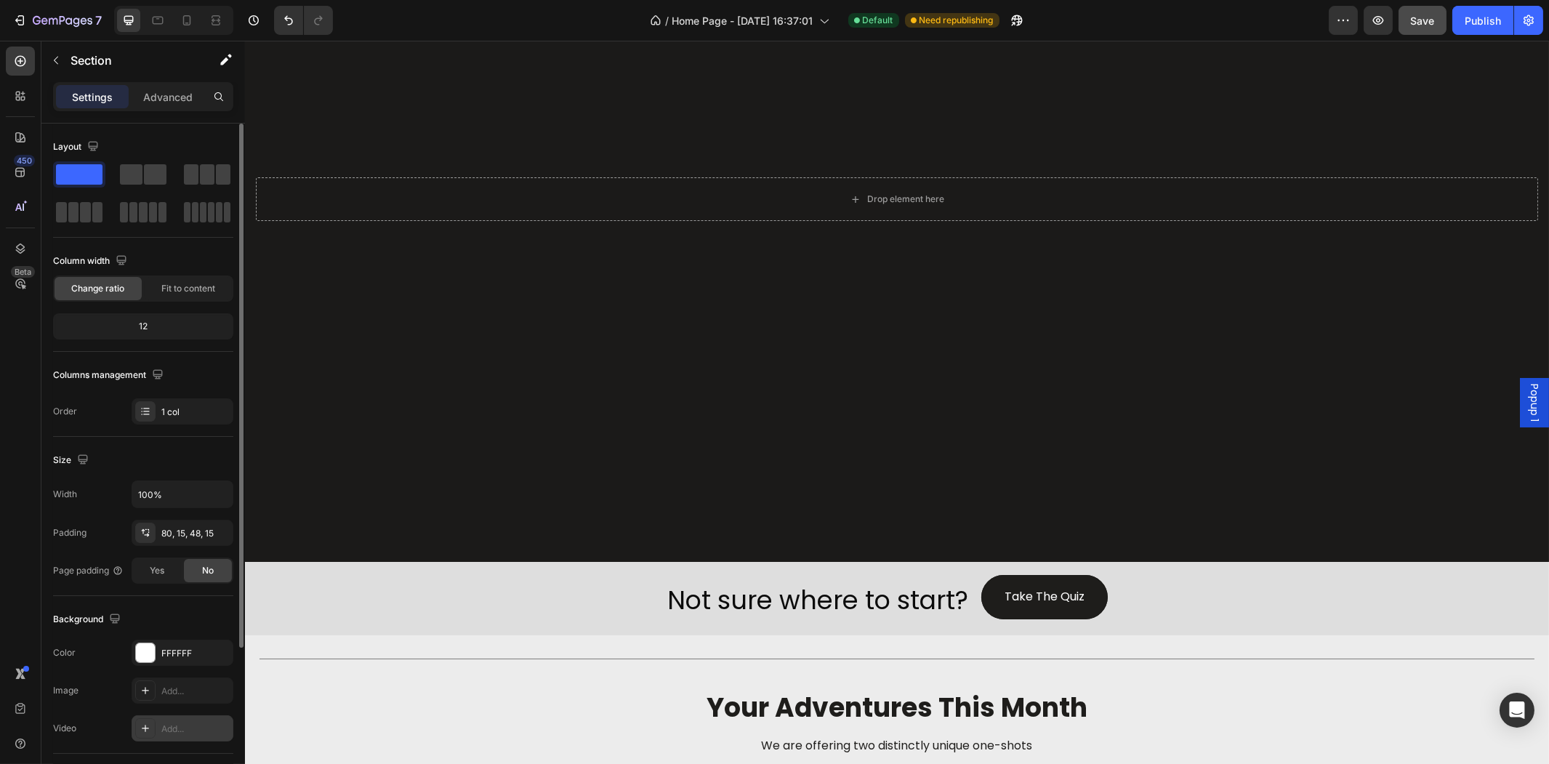
scroll to position [205, 0]
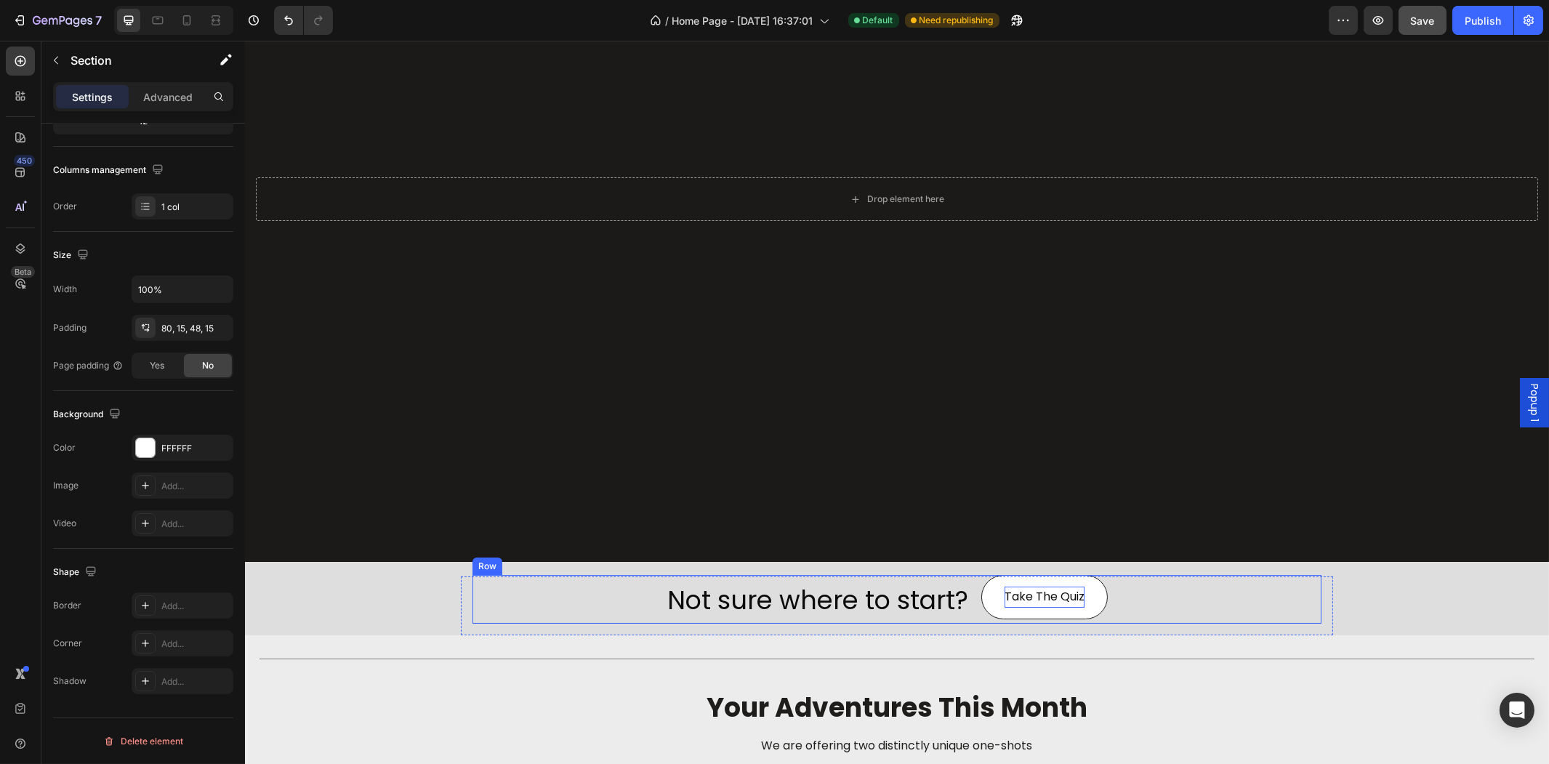
click at [1057, 589] on p "Take The Quiz" at bounding box center [1044, 596] width 80 height 21
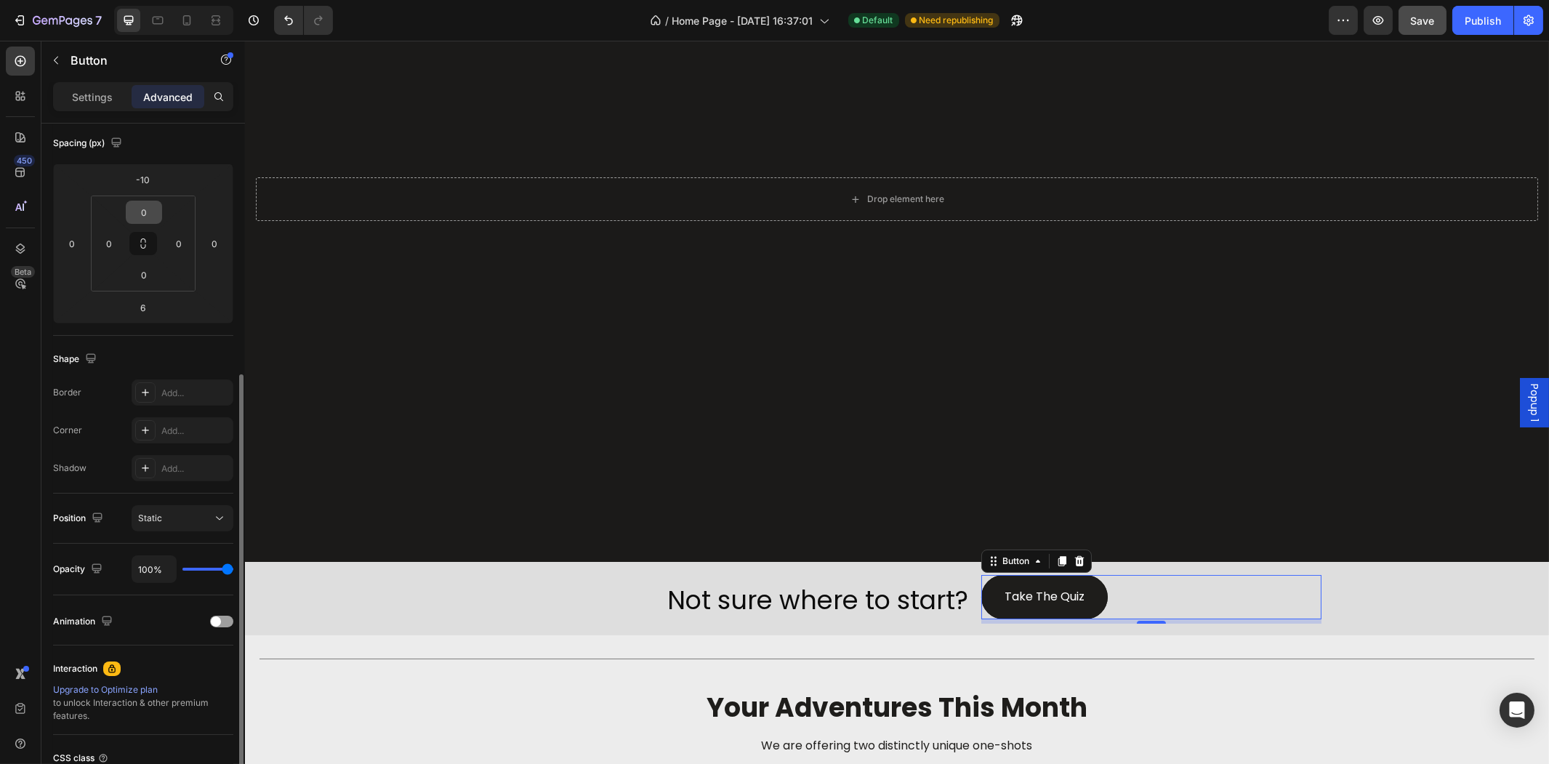
scroll to position [242, 0]
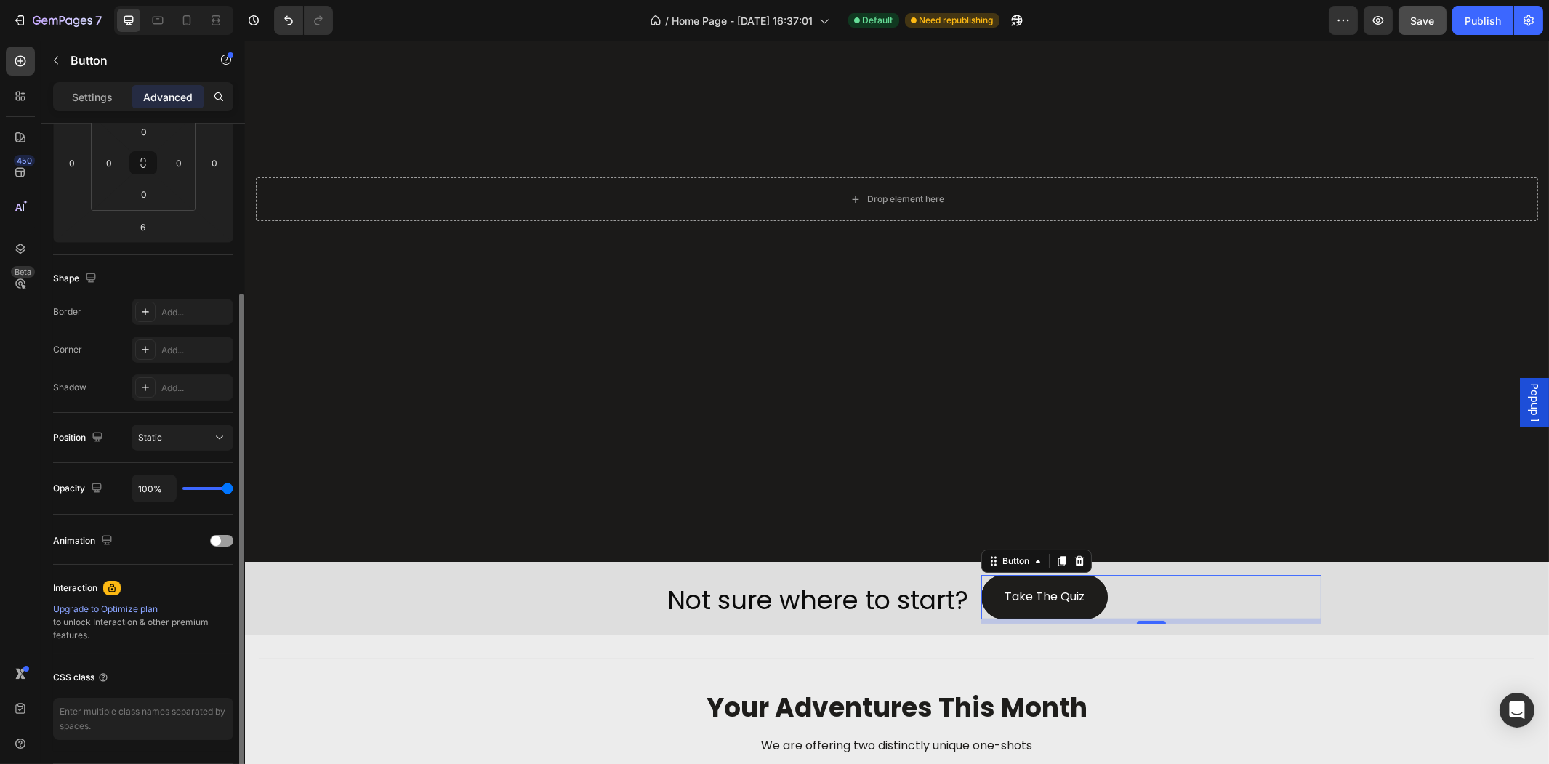
click at [107, 109] on div "Settings Advanced" at bounding box center [142, 102] width 203 height 41
click at [105, 103] on p "Settings" at bounding box center [92, 96] width 41 height 15
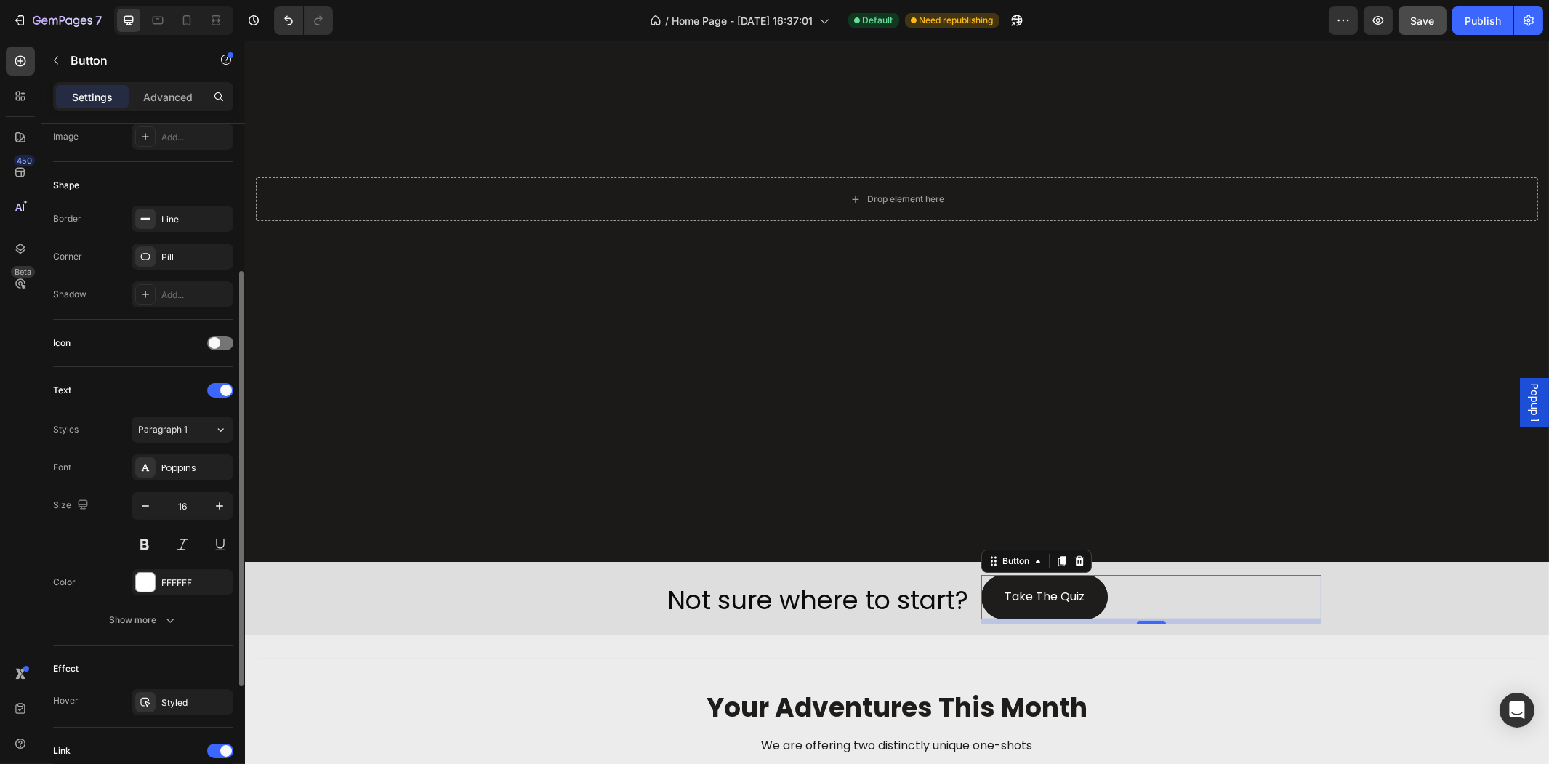
scroll to position [437, 0]
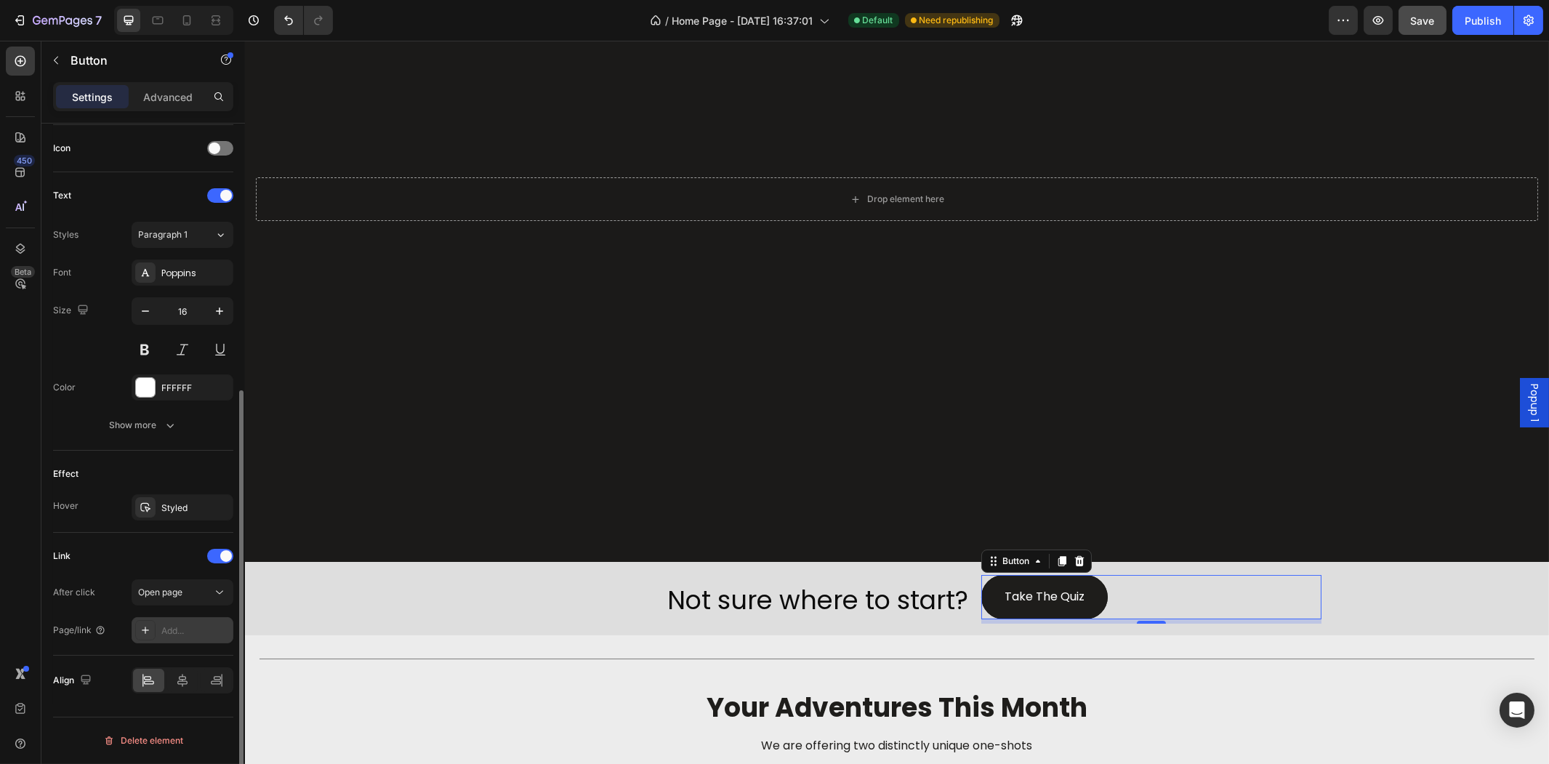
click at [191, 626] on div "Add..." at bounding box center [195, 630] width 68 height 13
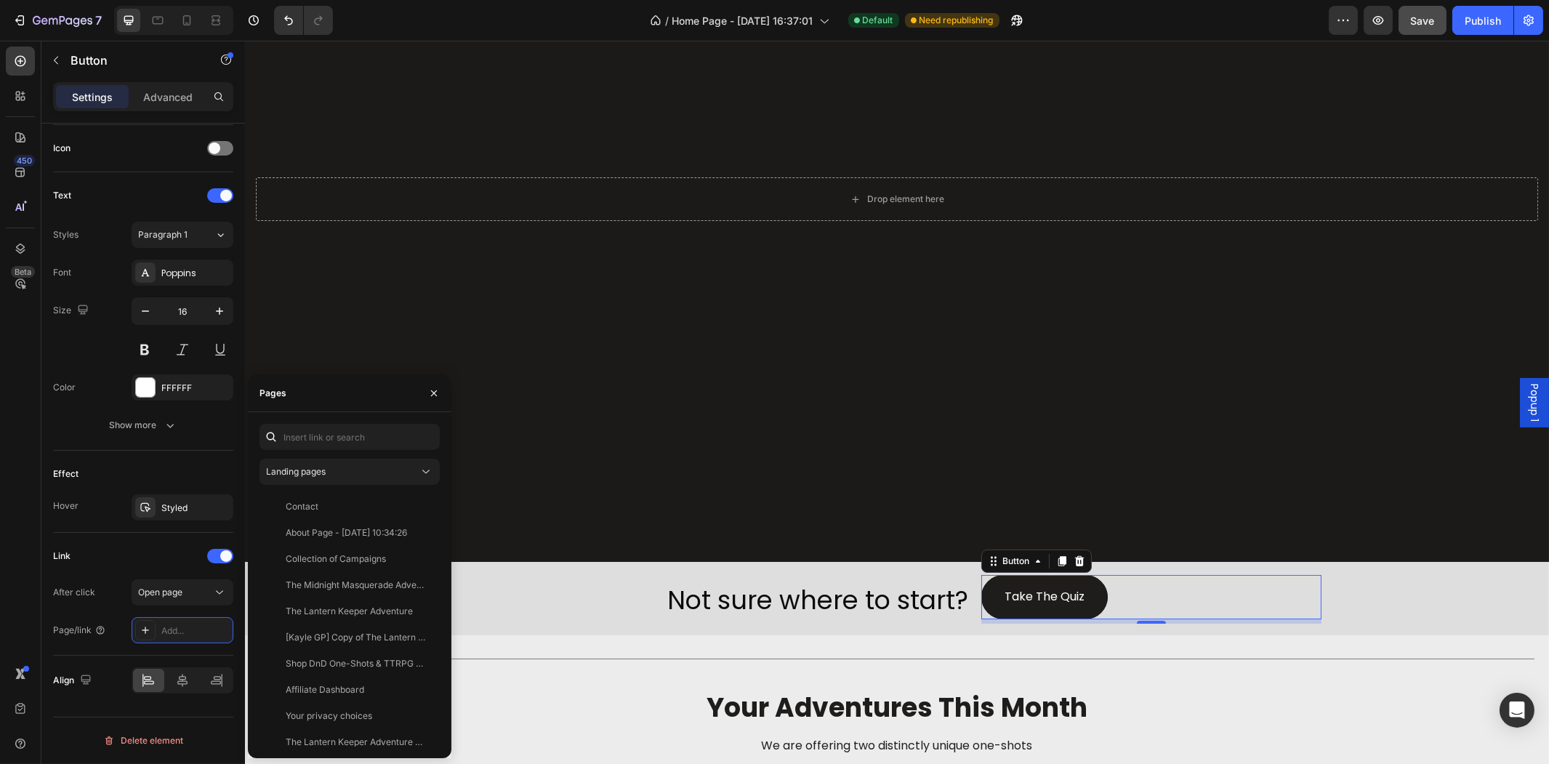
click at [326, 420] on div "Landing pages Contact View About Page - [DATE] 10:34:26 View Collection of Camp…" at bounding box center [349, 585] width 203 height 346
click at [331, 432] on input "text" at bounding box center [349, 437] width 180 height 26
paste input "#ttquiz-2102"
click at [408, 496] on div "No page match your search. Try another keyword or insert link" at bounding box center [346, 619] width 174 height 253
click at [385, 441] on input "#ttquiz-2102" at bounding box center [349, 437] width 180 height 26
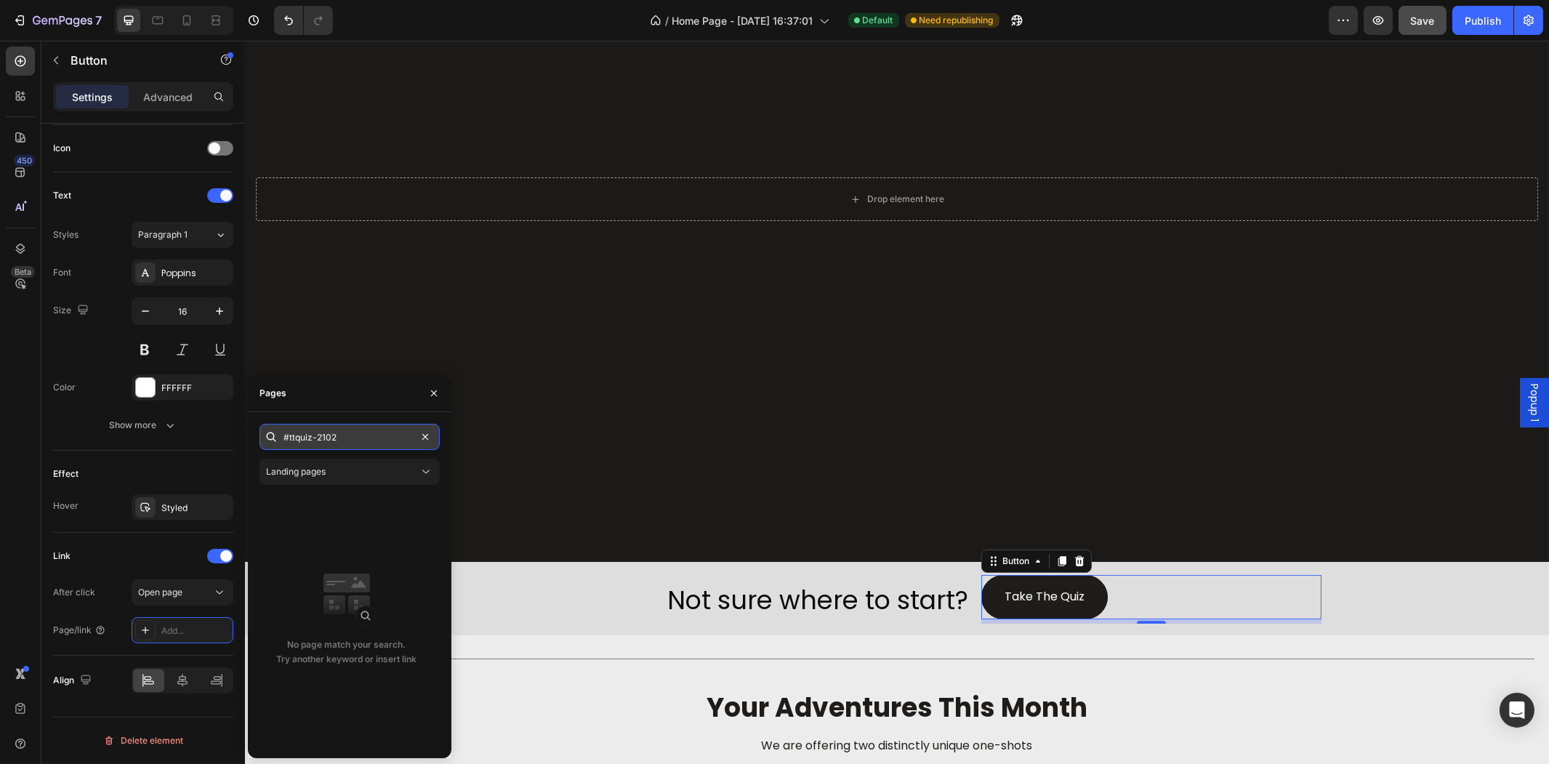
click at [403, 438] on input "#ttquiz-2102" at bounding box center [349, 437] width 180 height 26
paste input "[URL][DOMAIN_NAME]"
type input "[URL][DOMAIN_NAME]"
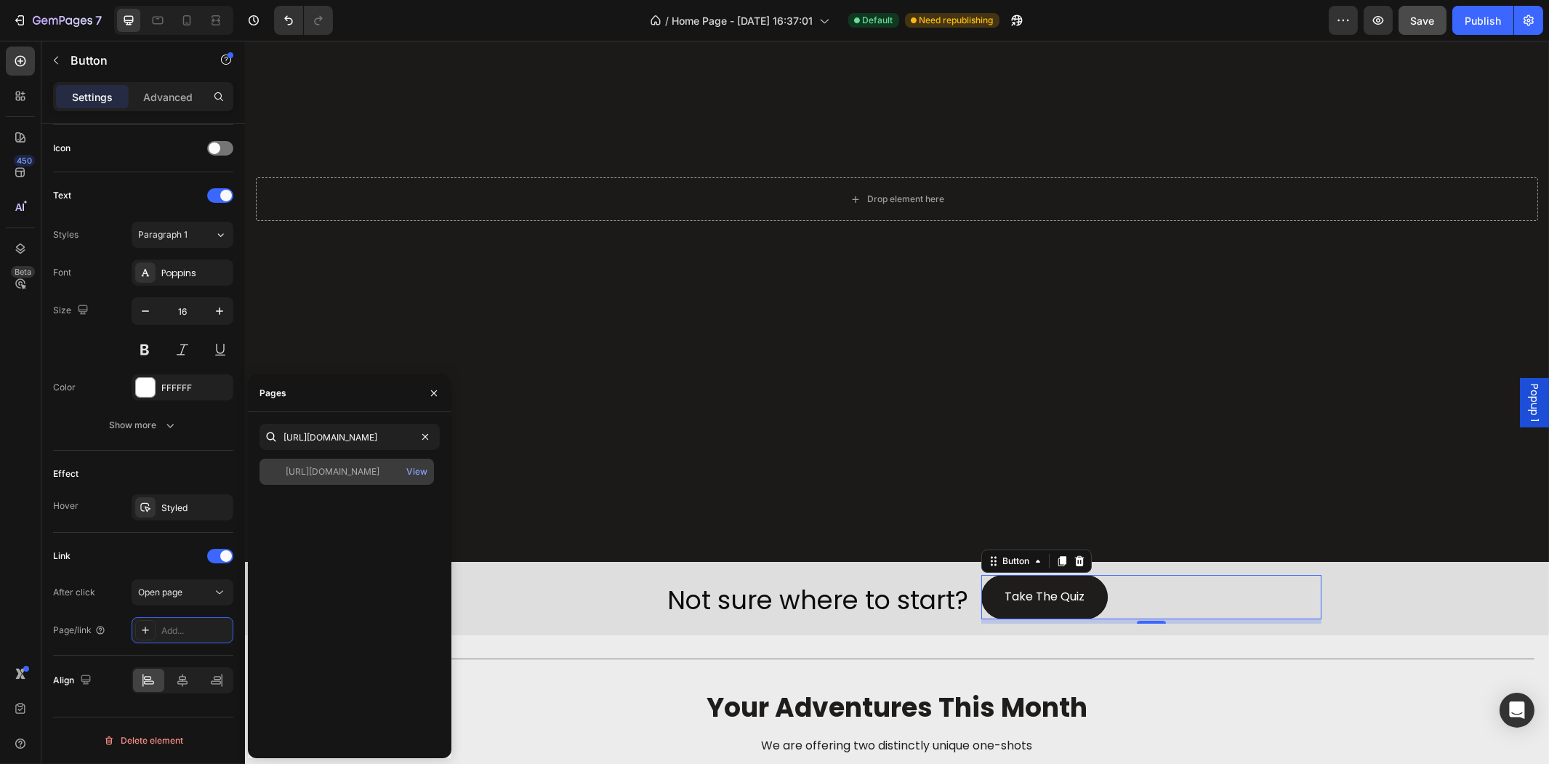
scroll to position [0, 0]
click at [363, 472] on div "[URL][DOMAIN_NAME]" at bounding box center [333, 471] width 94 height 13
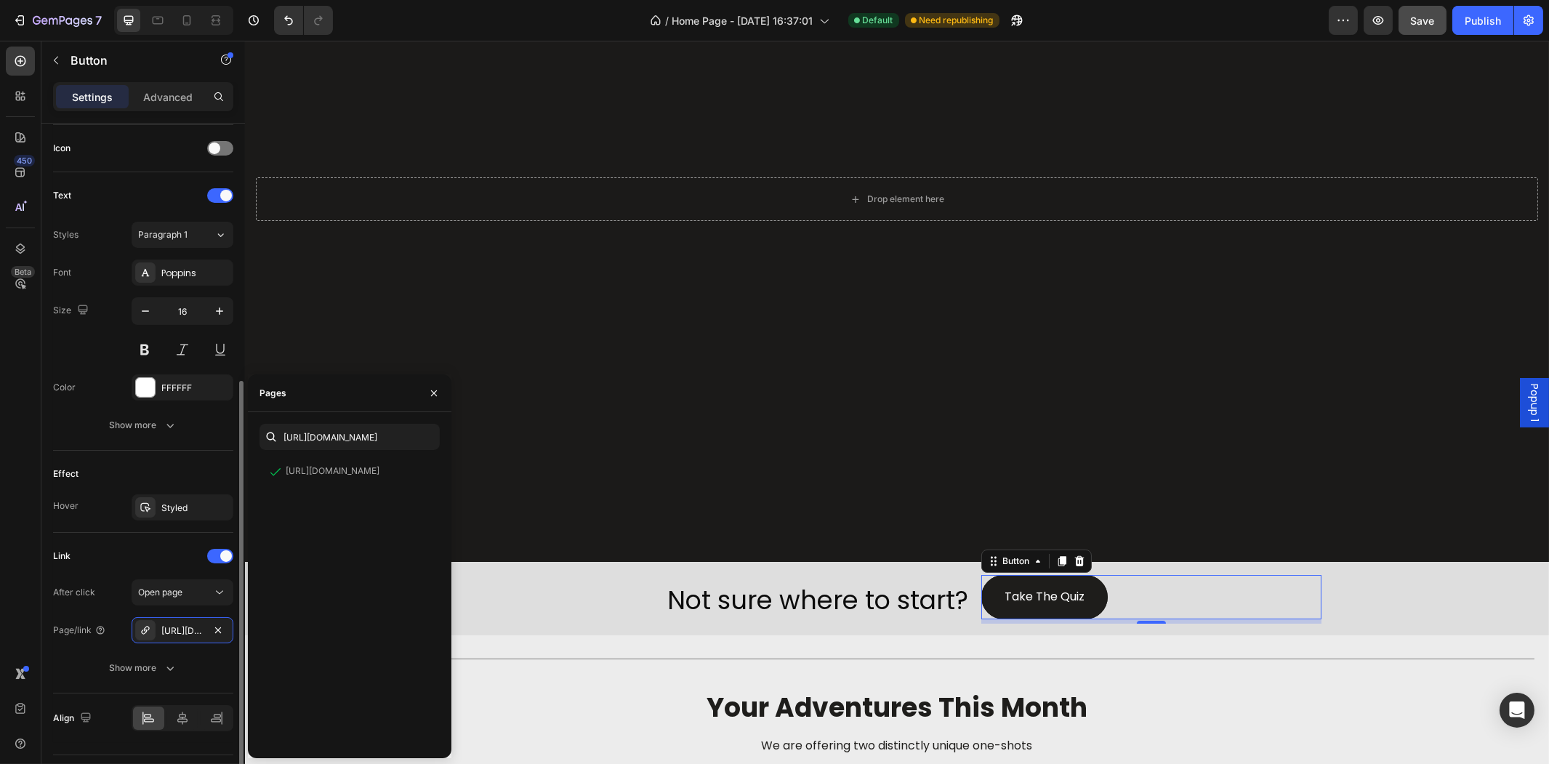
click at [211, 654] on div "After click Open page Page/link [URL][DOMAIN_NAME] Show more" at bounding box center [143, 630] width 180 height 102
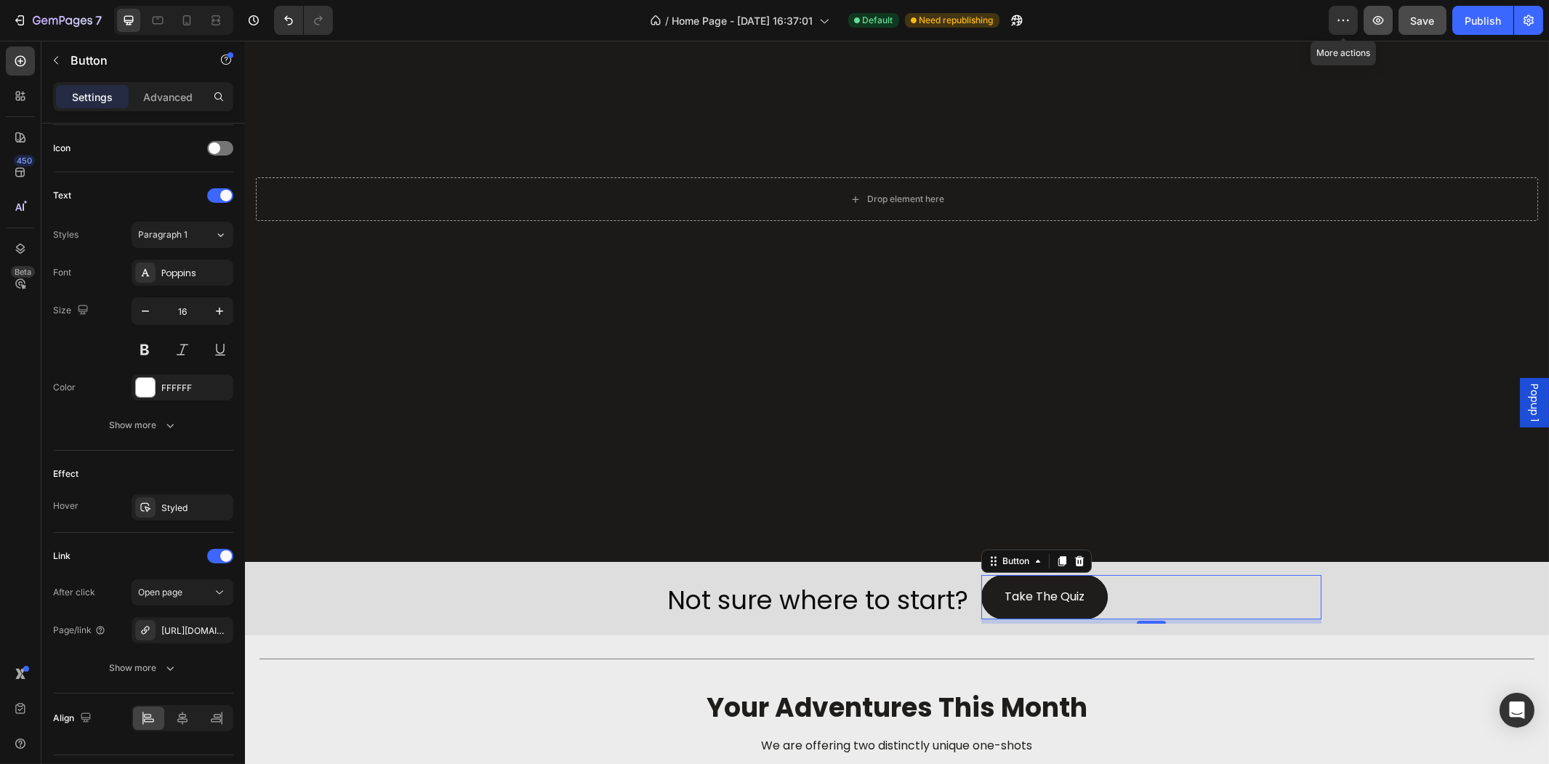
click at [1364, 19] on button "button" at bounding box center [1377, 20] width 29 height 29
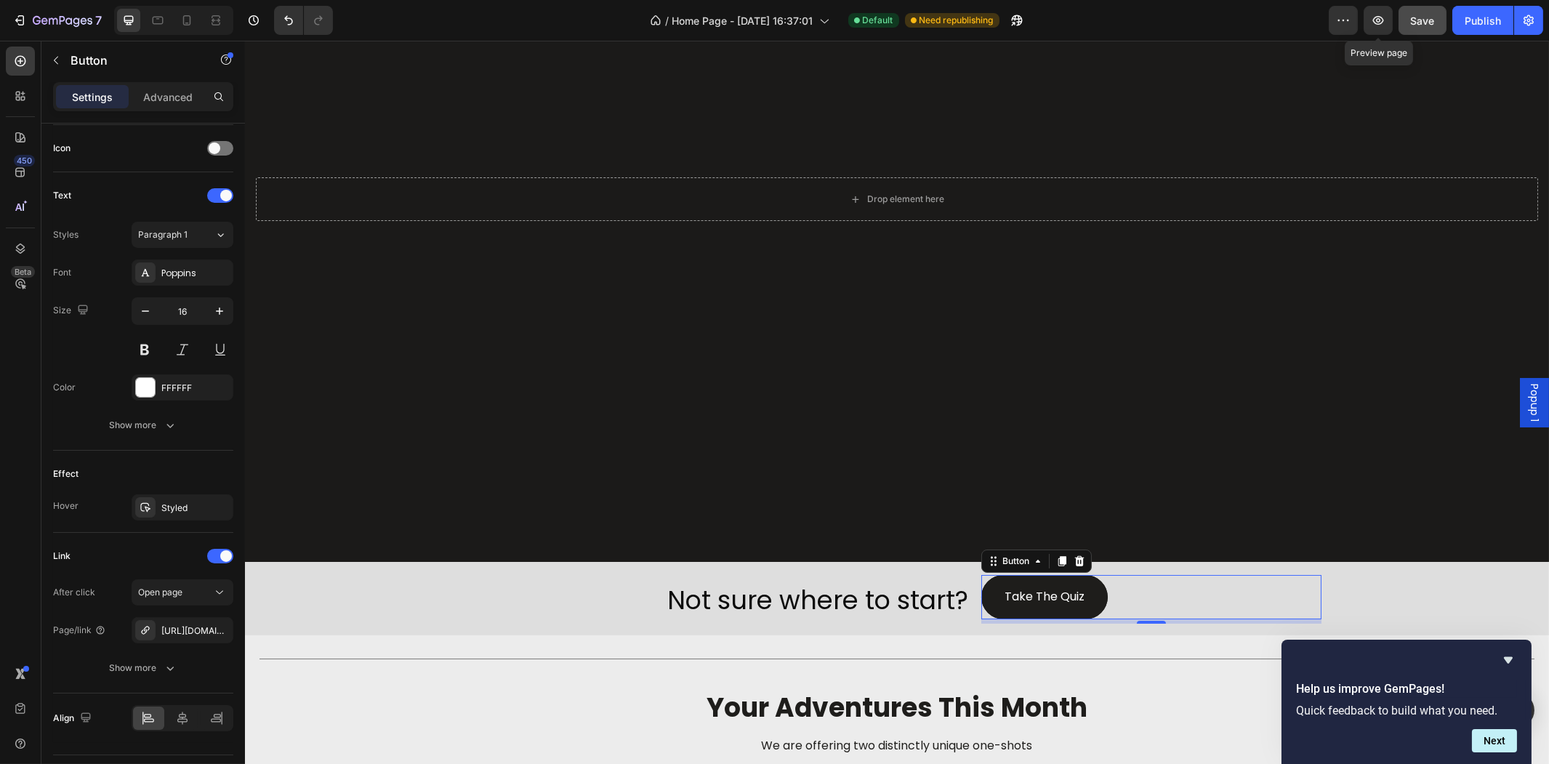
click at [1406, 15] on button "Save" at bounding box center [1422, 20] width 48 height 29
